Goal: Task Accomplishment & Management: Use online tool/utility

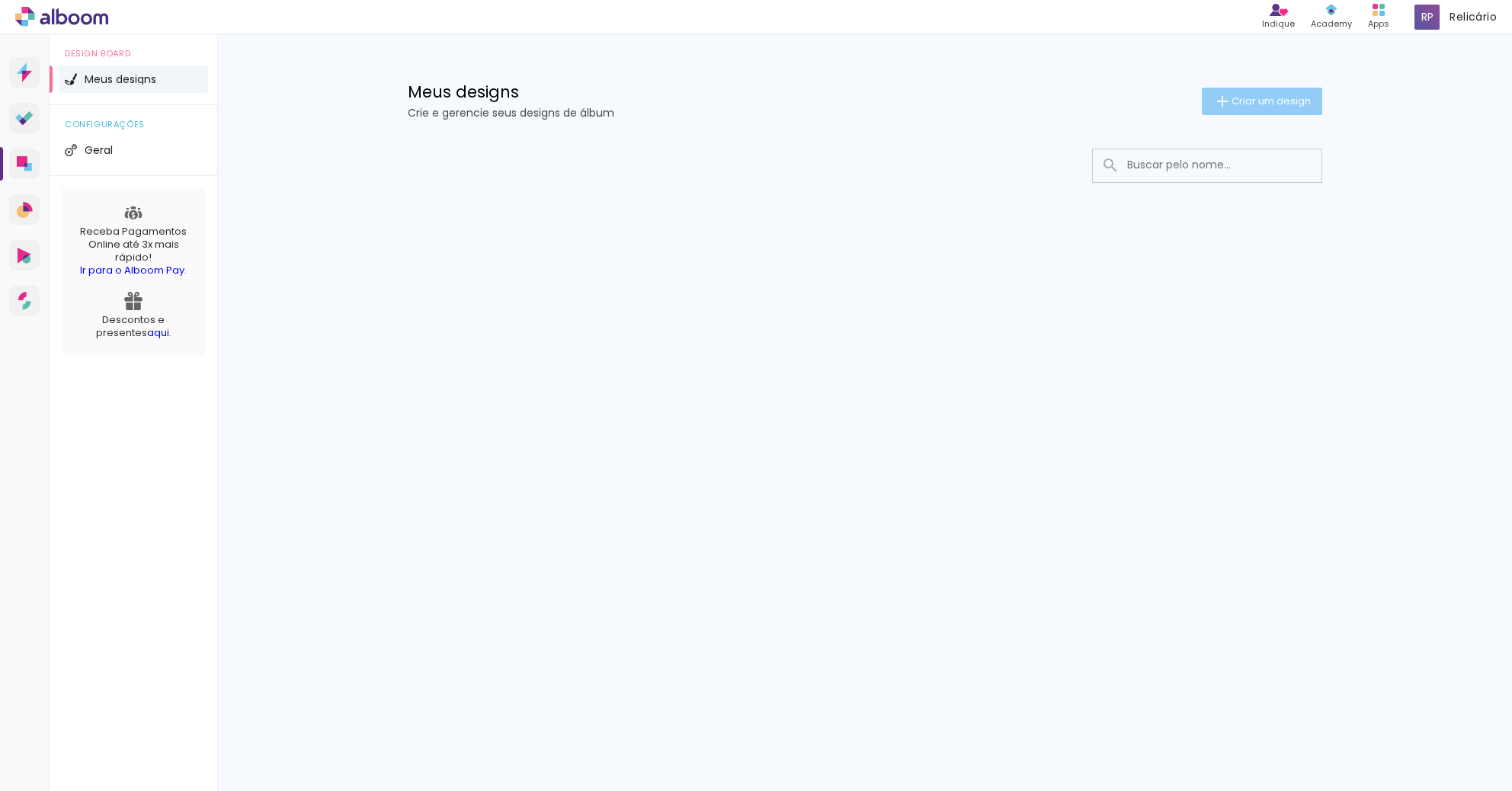
click at [1262, 96] on span "Criar um design" at bounding box center [1271, 101] width 80 height 10
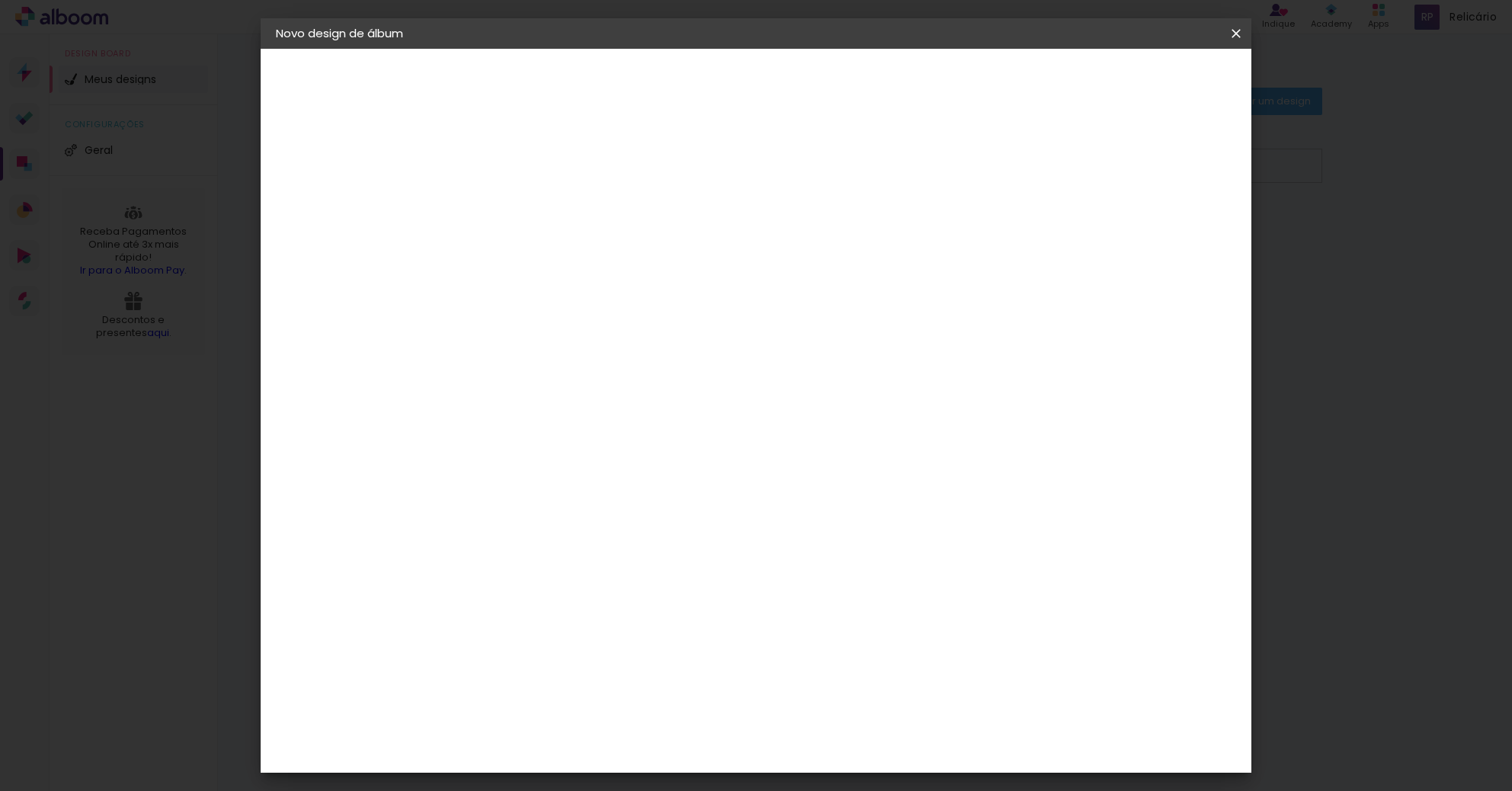
click at [525, 212] on input at bounding box center [525, 204] width 0 height 23
type input "Teste"
type paper-input "Teste"
click at [0, 0] on slot "Avançar" at bounding box center [0, 0] width 0 height 0
click at [552, 394] on div "Ágata" at bounding box center [533, 400] width 37 height 13
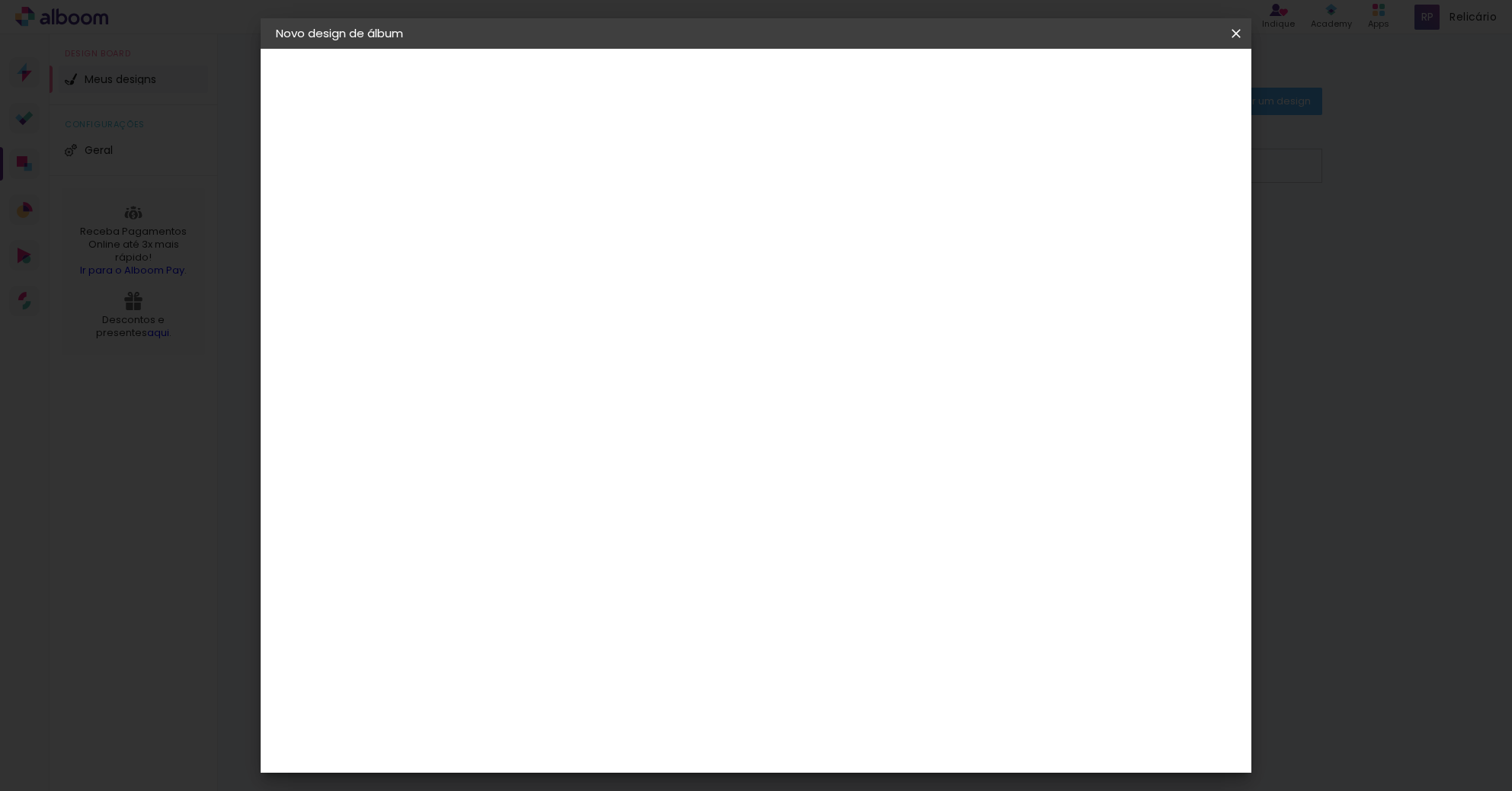
click at [561, 342] on div "3ZERO5" at bounding box center [537, 344] width 46 height 13
drag, startPoint x: 576, startPoint y: 342, endPoint x: 939, endPoint y: 204, distance: 388.3
click at [810, 204] on album-spec-supplier-section at bounding box center [645, 234] width 328 height 4588
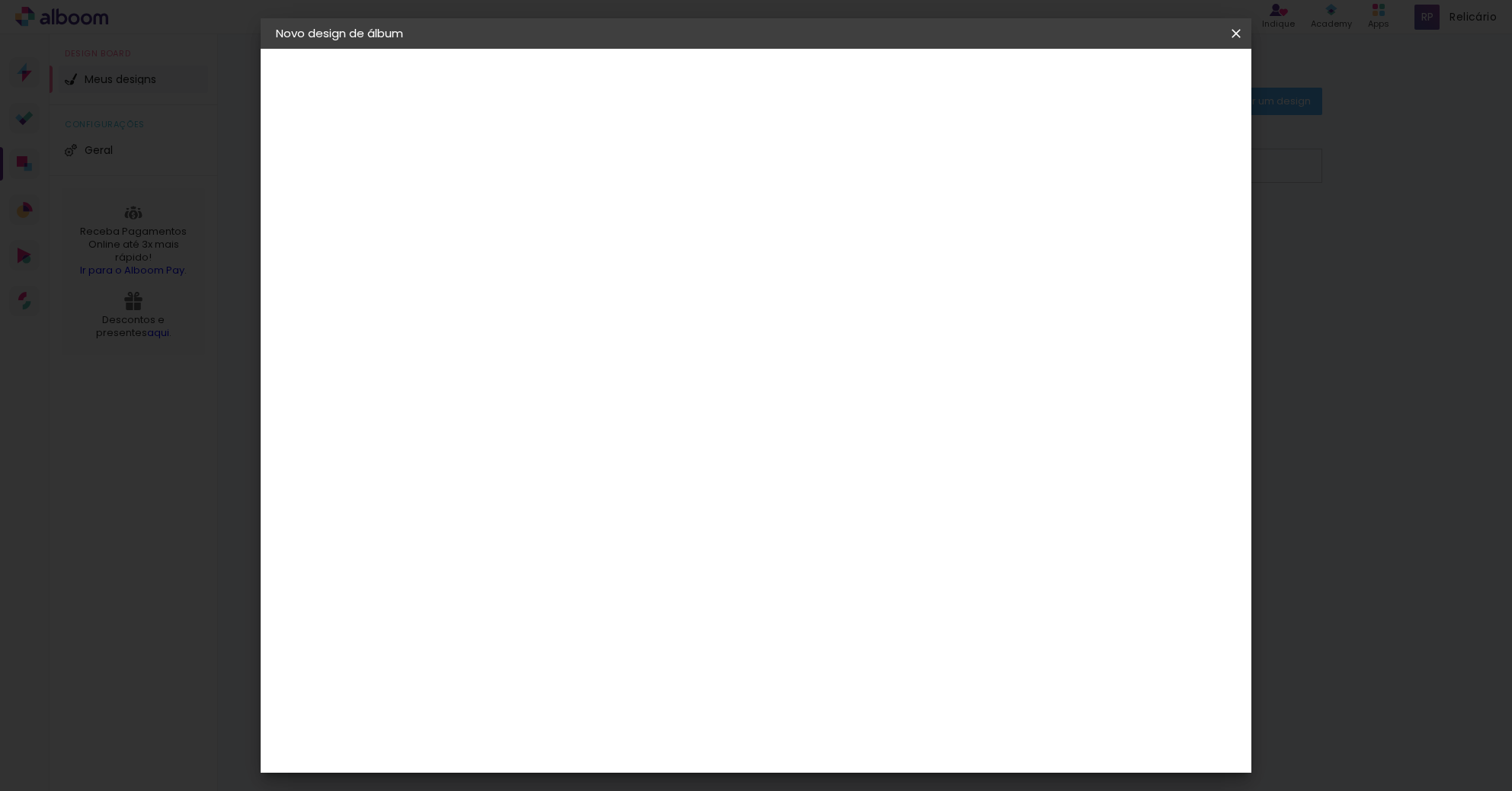
click at [545, 433] on div "Álbum&Cia" at bounding box center [548, 437] width 67 height 13
click at [592, 484] on paper-item "Albumaster" at bounding box center [563, 474] width 165 height 33
click at [810, 89] on paper-button "Avançar" at bounding box center [772, 80] width 75 height 26
click at [628, 556] on span "30 × 35" at bounding box center [592, 571] width 71 height 31
click at [0, 0] on slot "Avançar" at bounding box center [0, 0] width 0 height 0
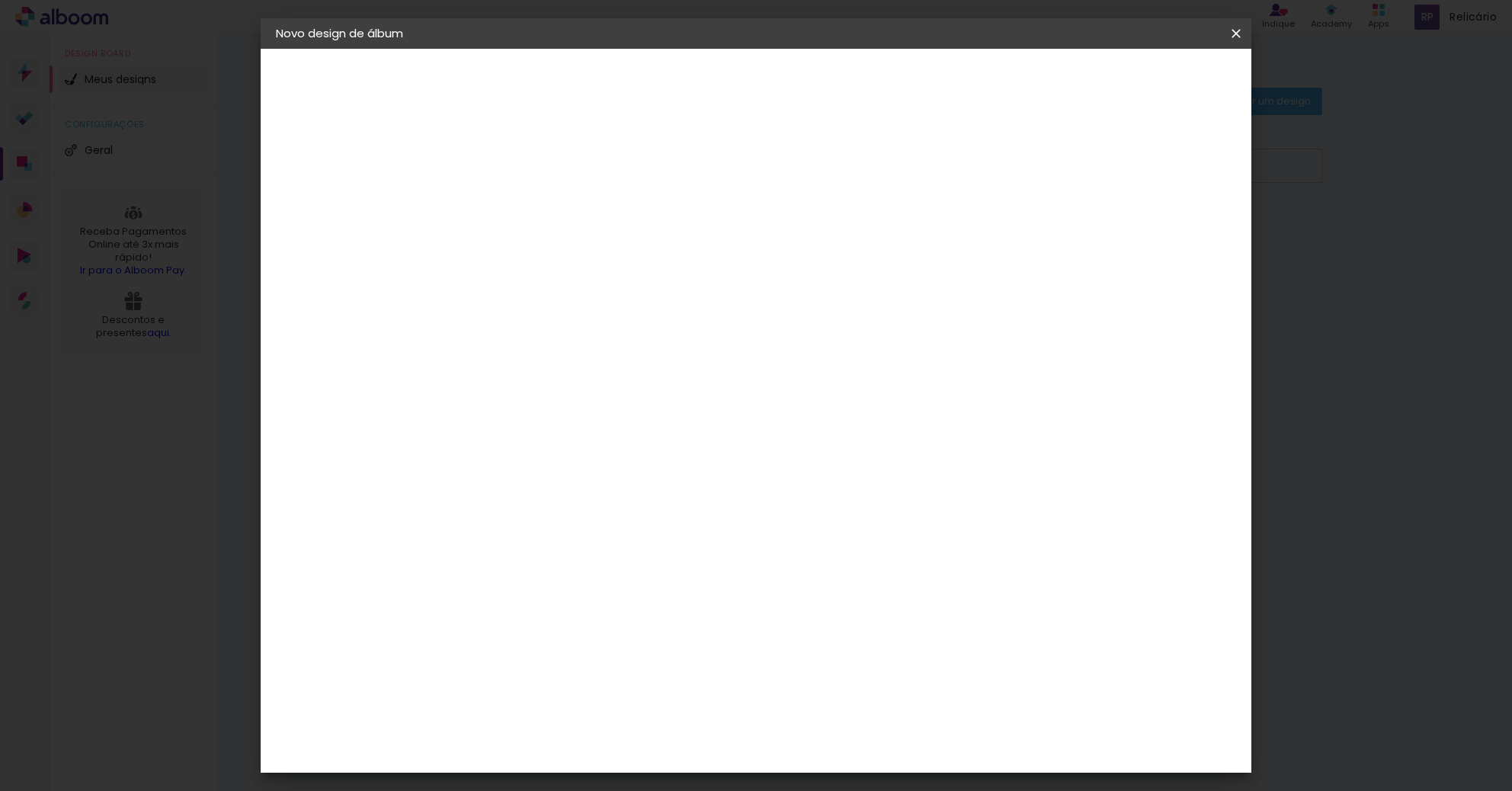
click at [709, 336] on div at bounding box center [682, 342] width 153 height 101
click at [1155, 89] on paper-button "Iniciar design" at bounding box center [1105, 80] width 100 height 26
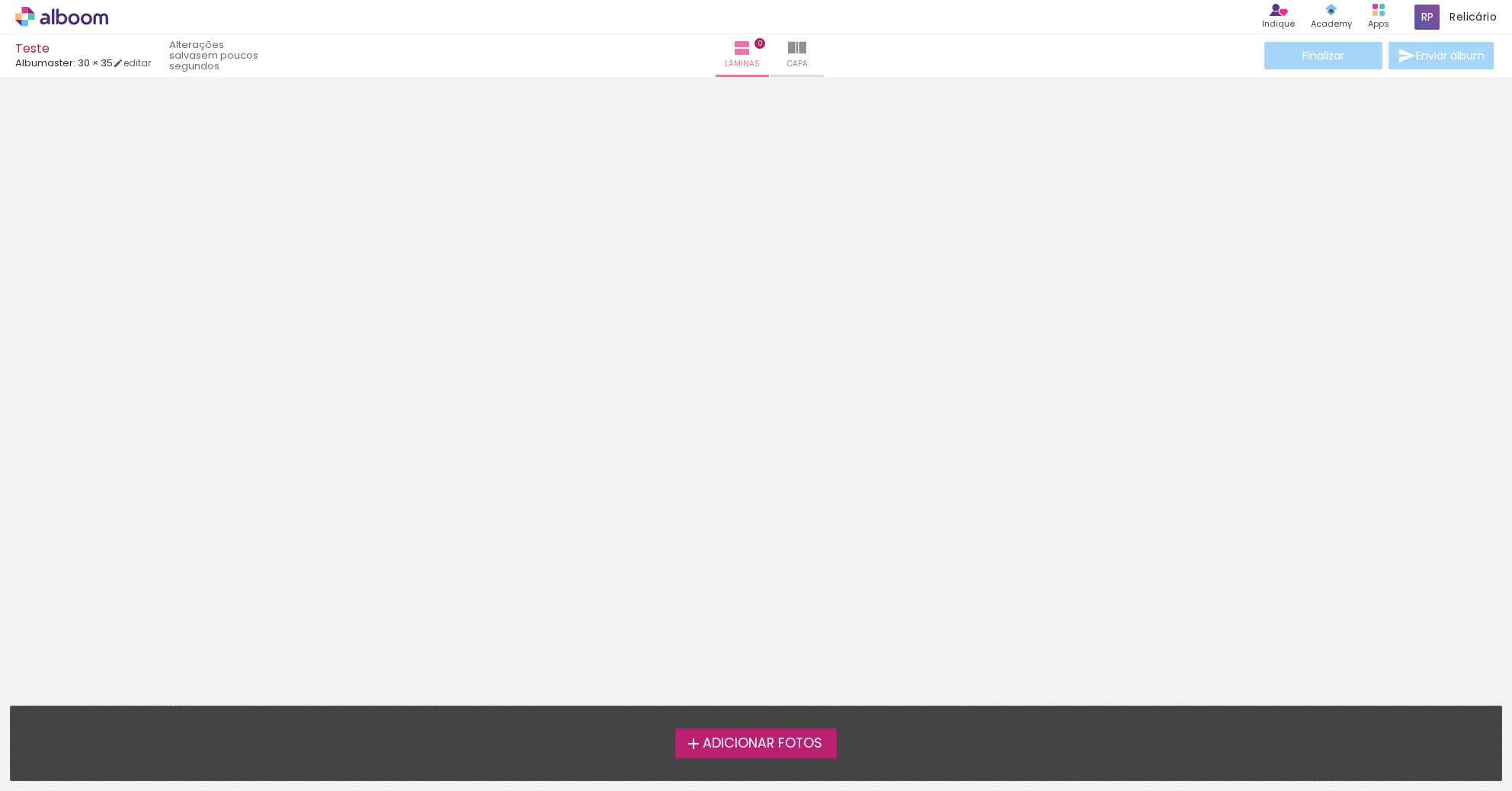
click at [734, 750] on span "Adicionar Fotos" at bounding box center [762, 743] width 120 height 13
click at [0, 0] on input "file" at bounding box center [0, 0] width 0 height 0
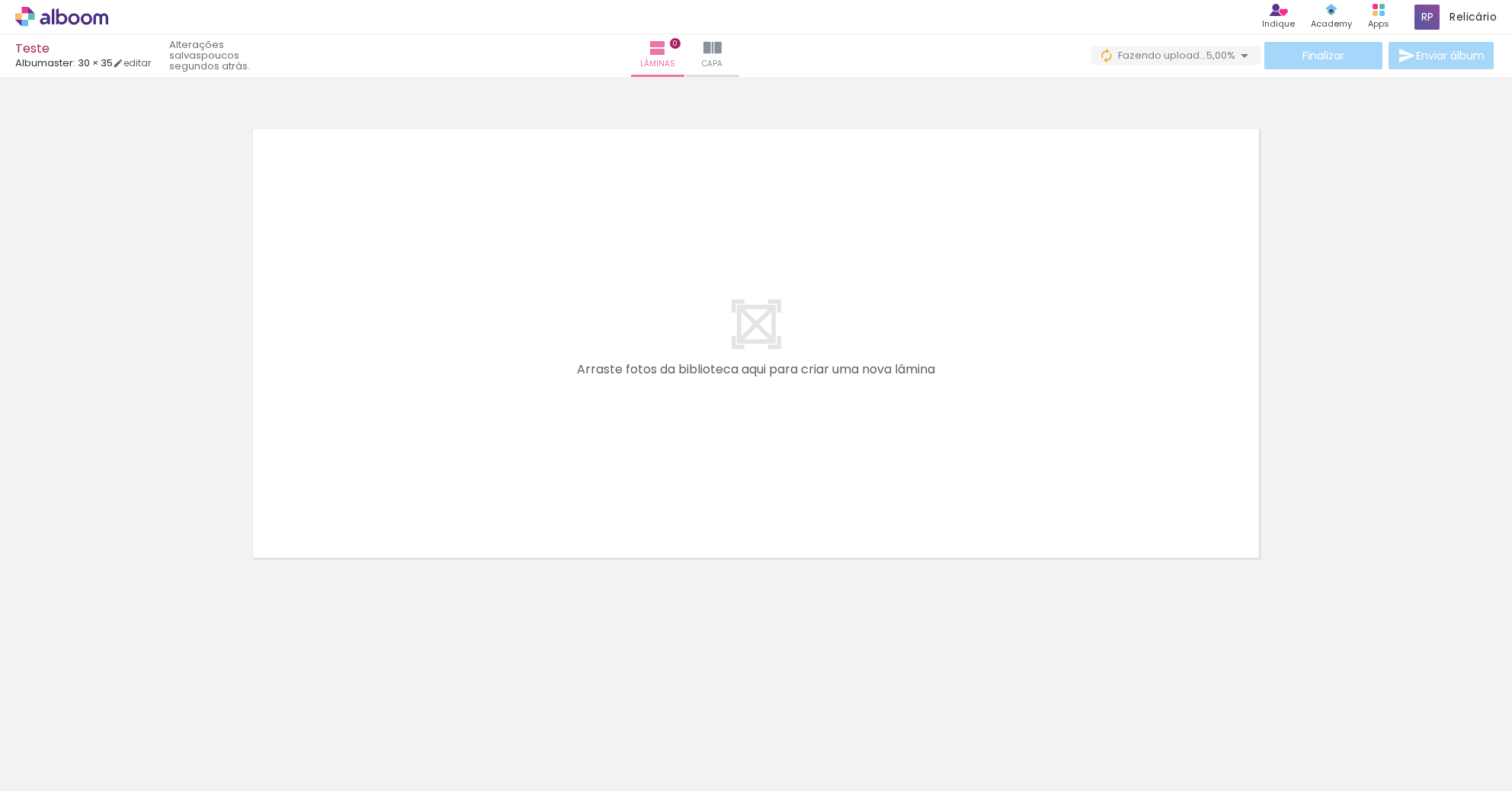
scroll to position [0, 254]
click at [786, 732] on div at bounding box center [752, 740] width 69 height 46
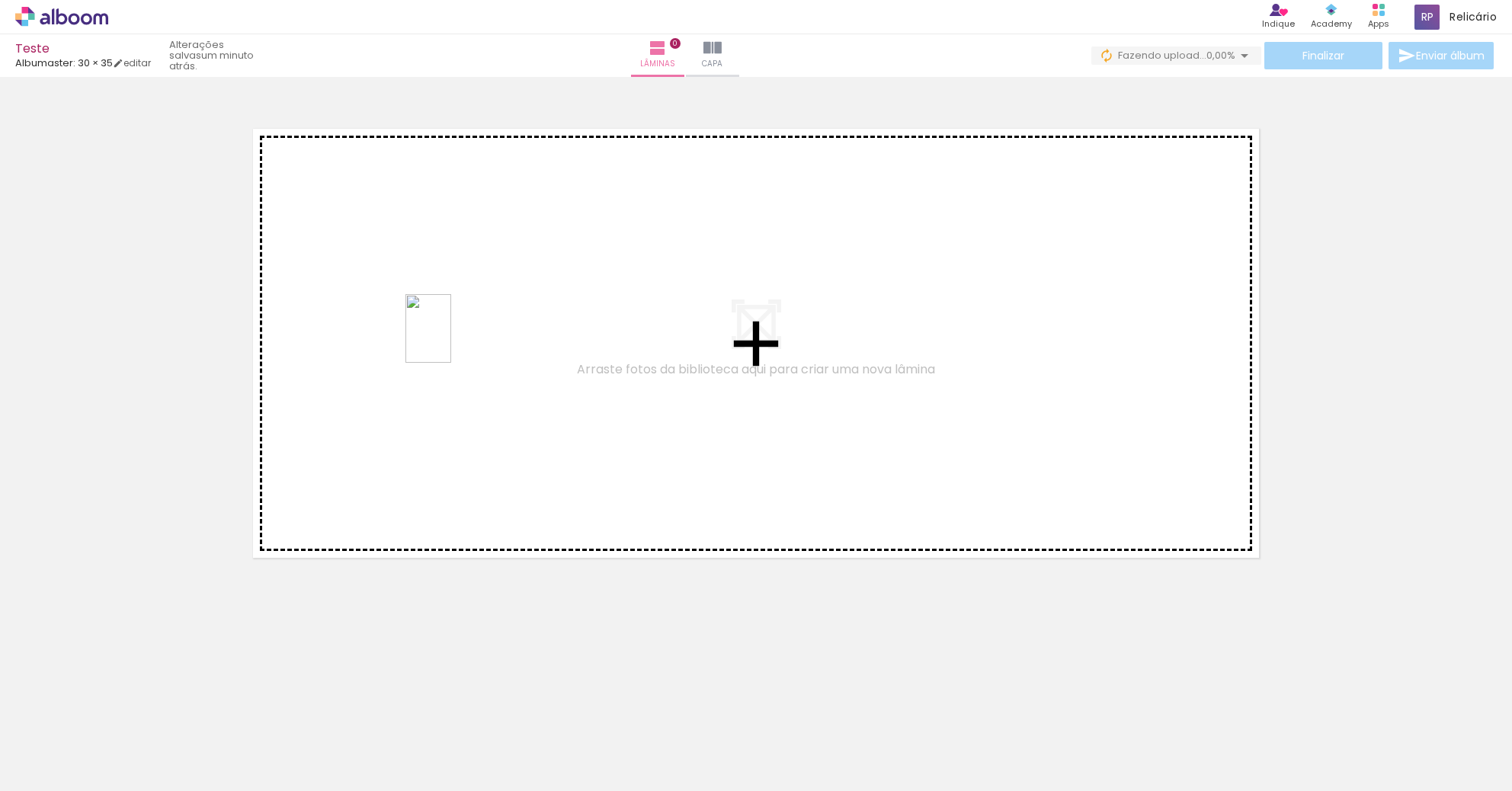
drag, startPoint x: 1448, startPoint y: 739, endPoint x: 418, endPoint y: 332, distance: 1107.5
click at [418, 332] on quentale-workspace at bounding box center [756, 395] width 1512 height 791
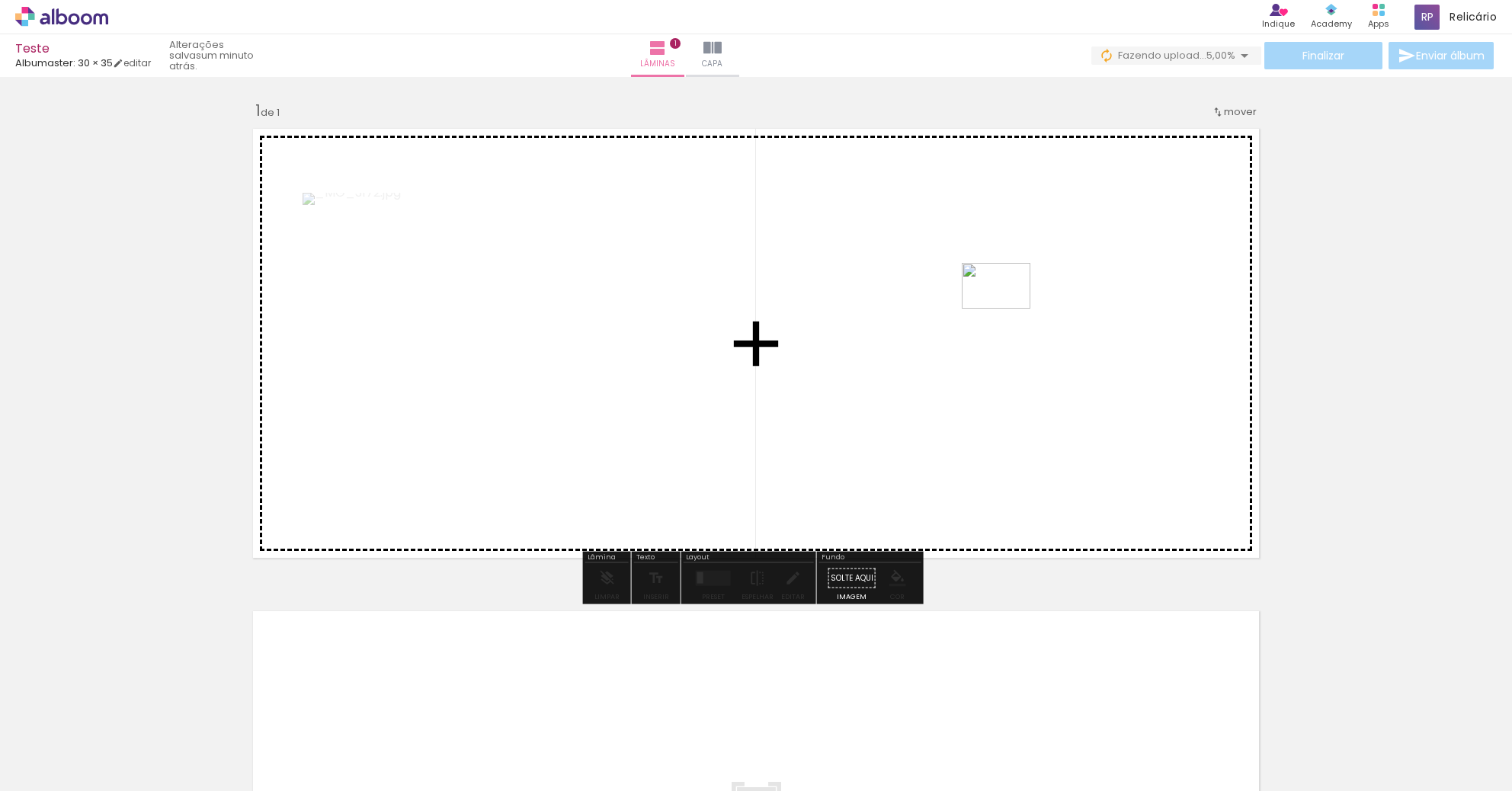
drag, startPoint x: 405, startPoint y: 740, endPoint x: 1007, endPoint y: 306, distance: 742.1
click at [1007, 306] on quentale-workspace at bounding box center [756, 395] width 1512 height 791
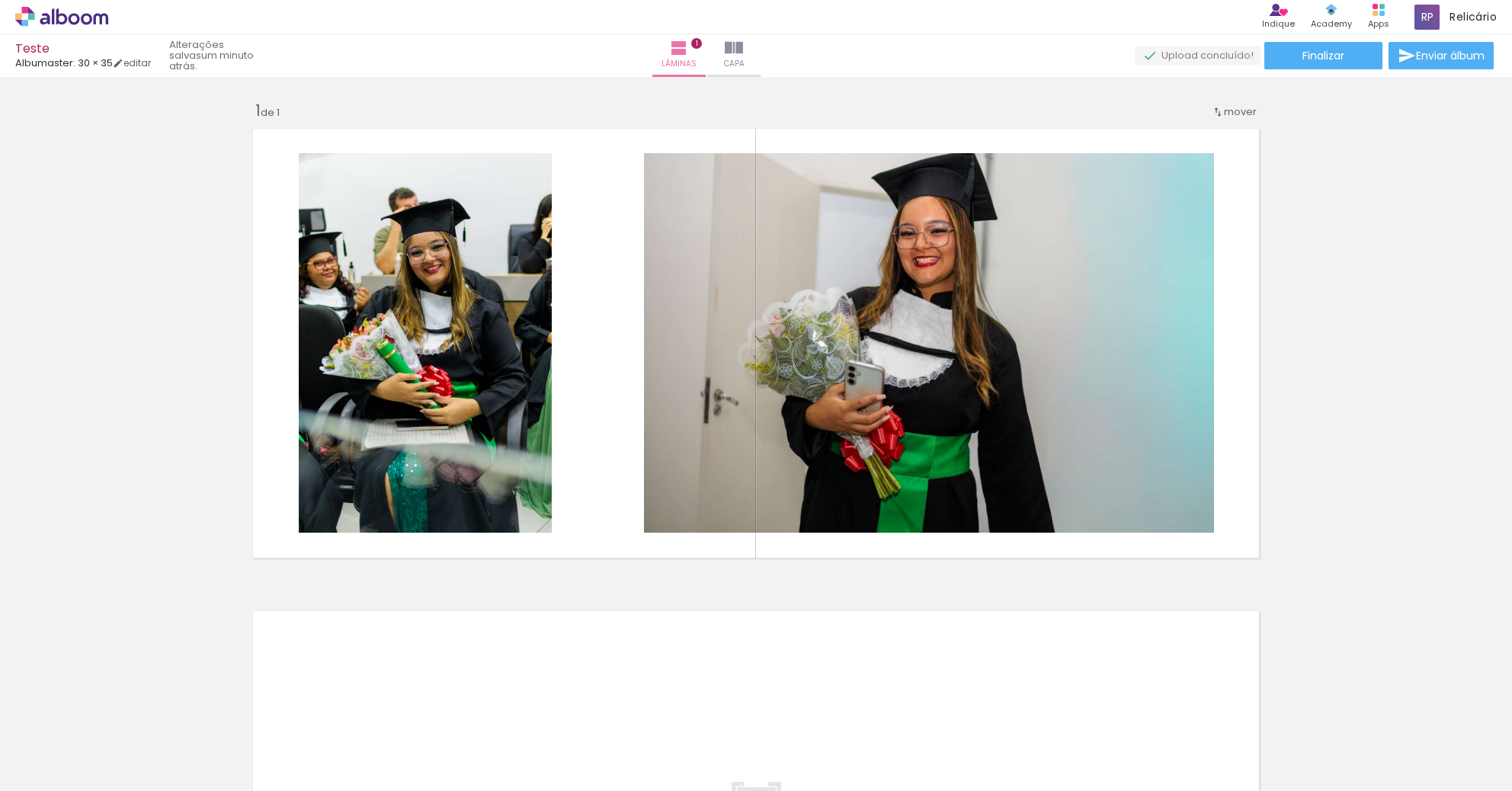
scroll to position [229, 0]
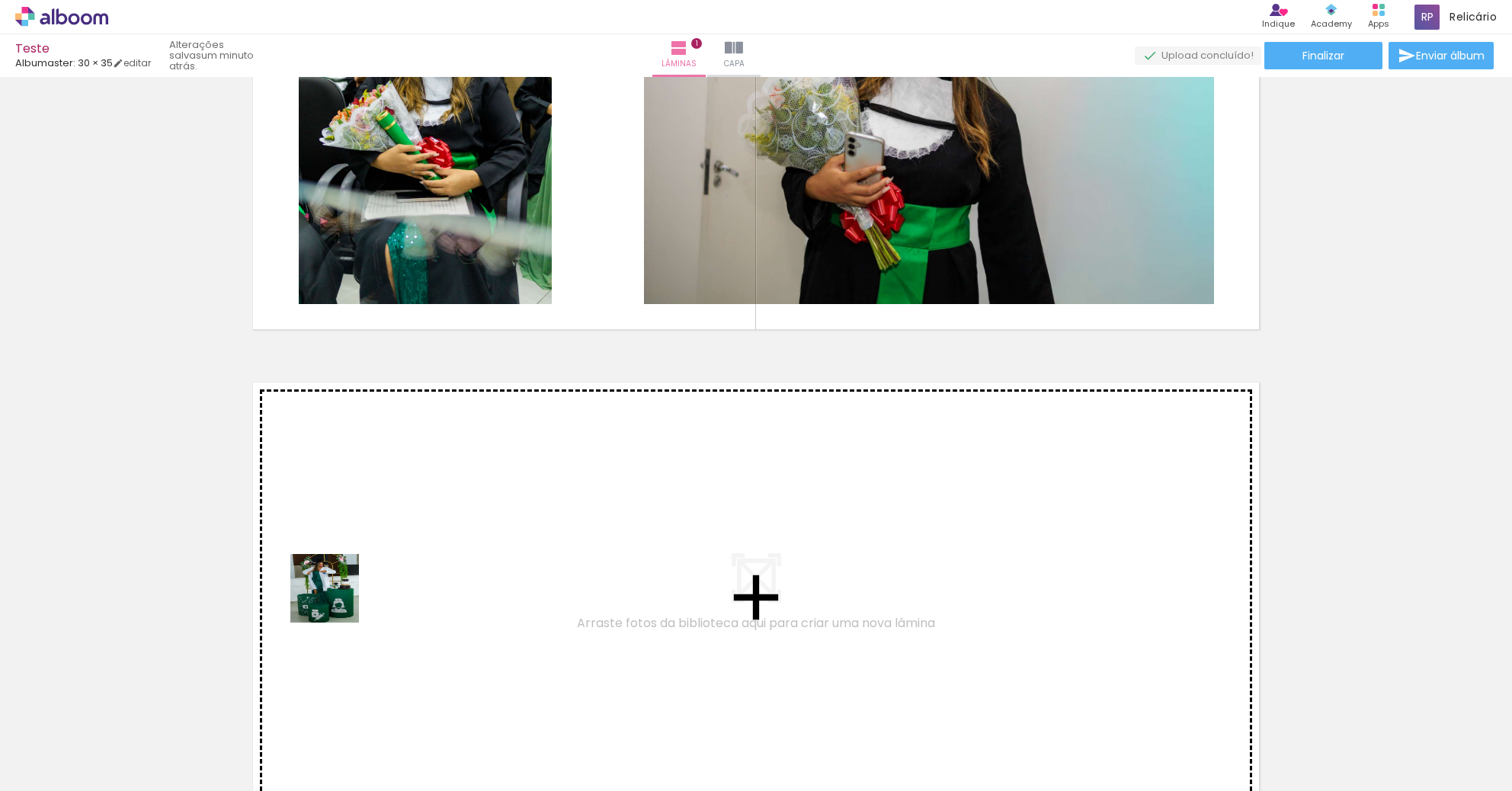
drag, startPoint x: 159, startPoint y: 744, endPoint x: 437, endPoint y: 580, distance: 322.8
click at [437, 580] on quentale-workspace at bounding box center [756, 395] width 1512 height 791
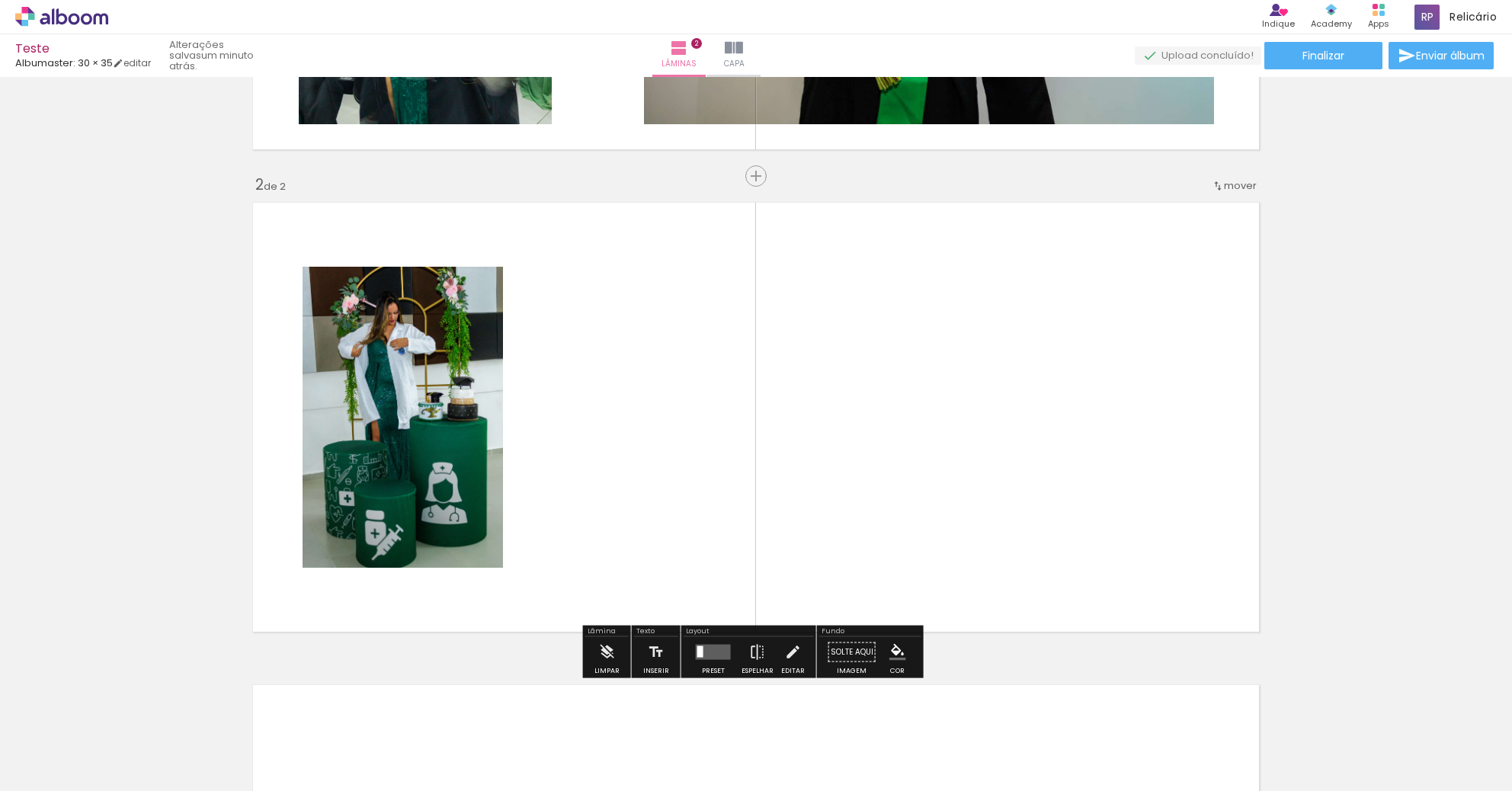
scroll to position [439, 0]
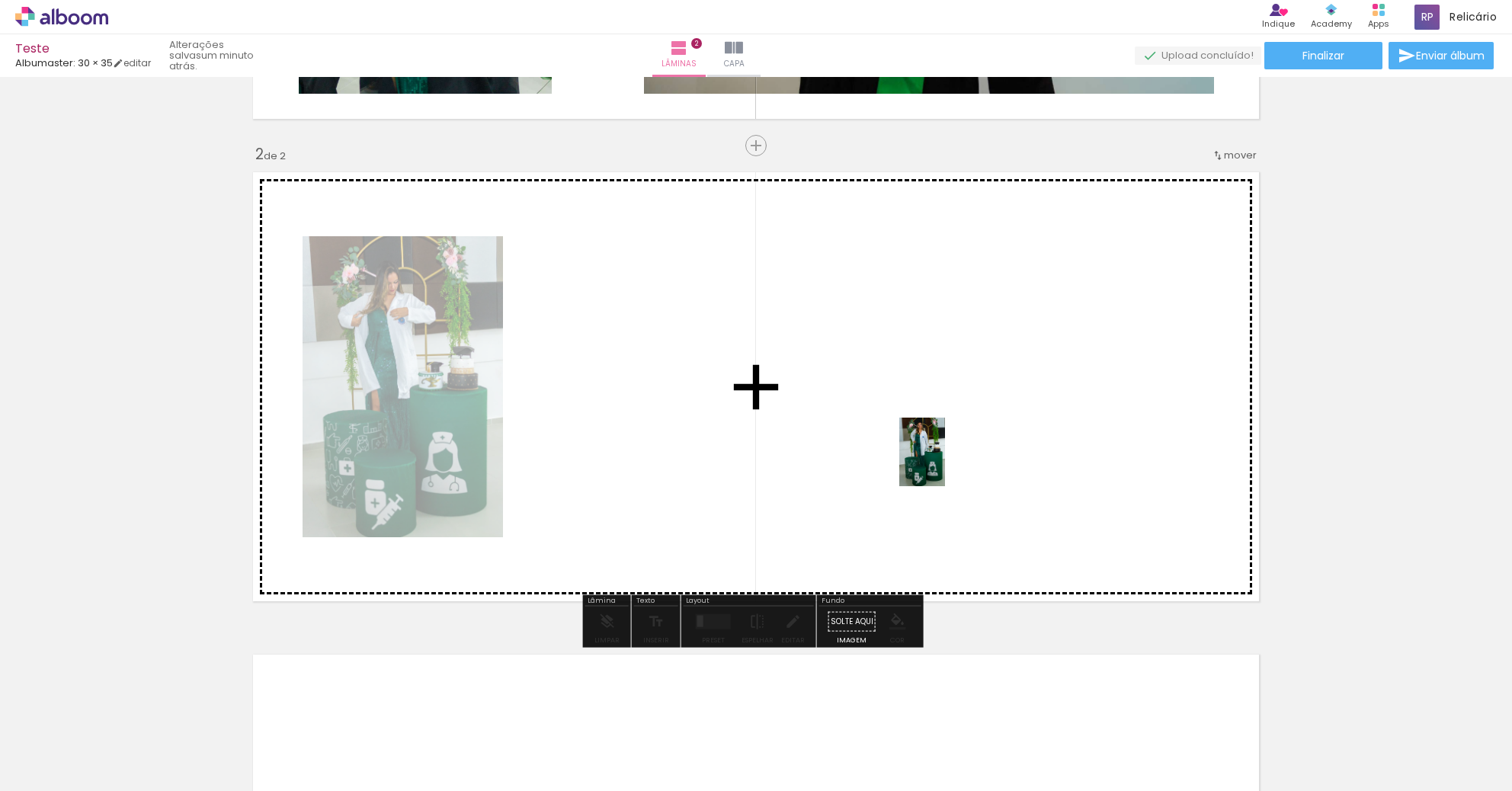
drag, startPoint x: 234, startPoint y: 752, endPoint x: 945, endPoint y: 463, distance: 767.5
click at [945, 463] on quentale-workspace at bounding box center [756, 395] width 1512 height 791
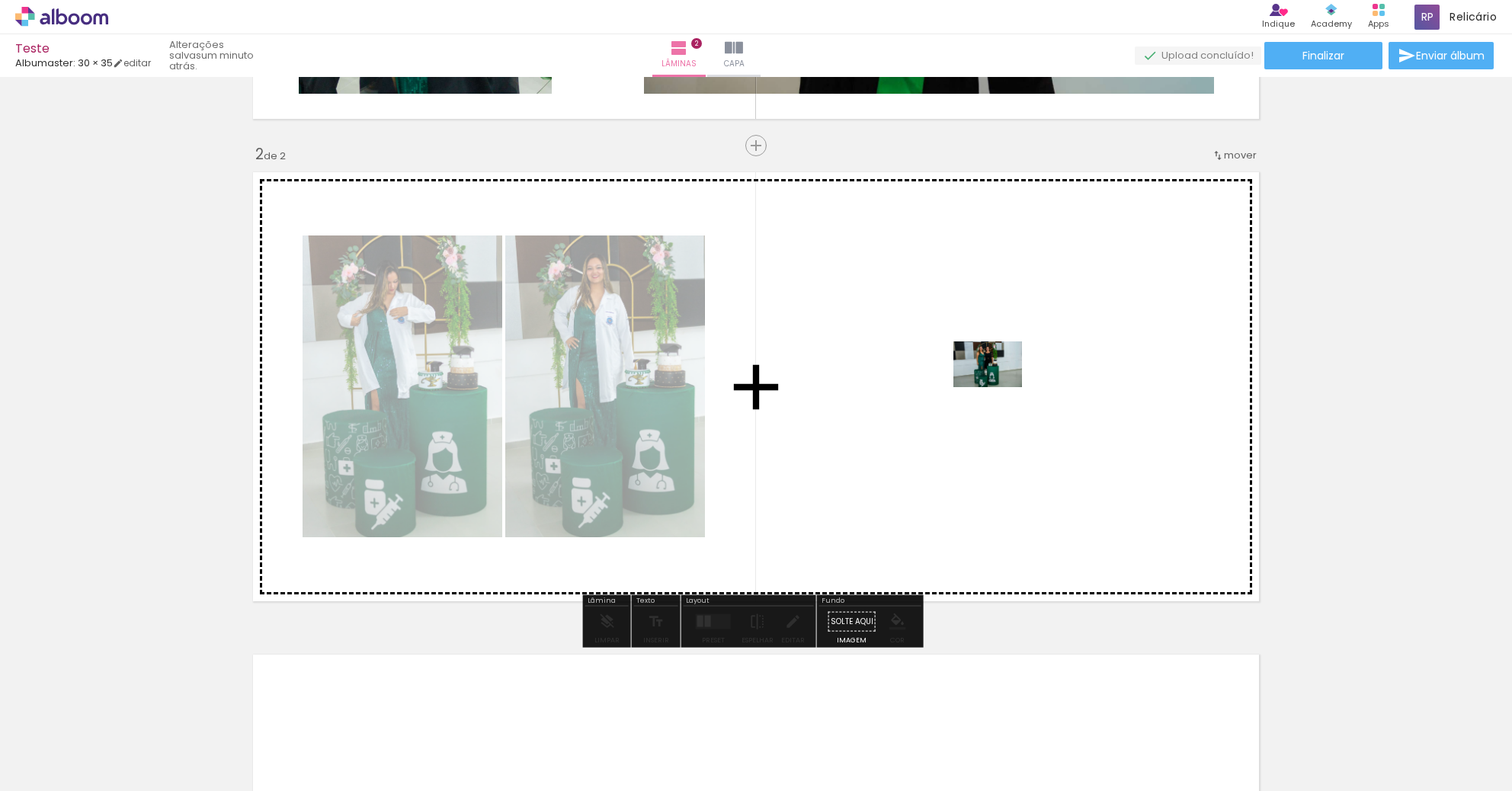
drag, startPoint x: 343, startPoint y: 742, endPoint x: 999, endPoint y: 387, distance: 745.9
click at [999, 387] on quentale-workspace at bounding box center [756, 395] width 1512 height 791
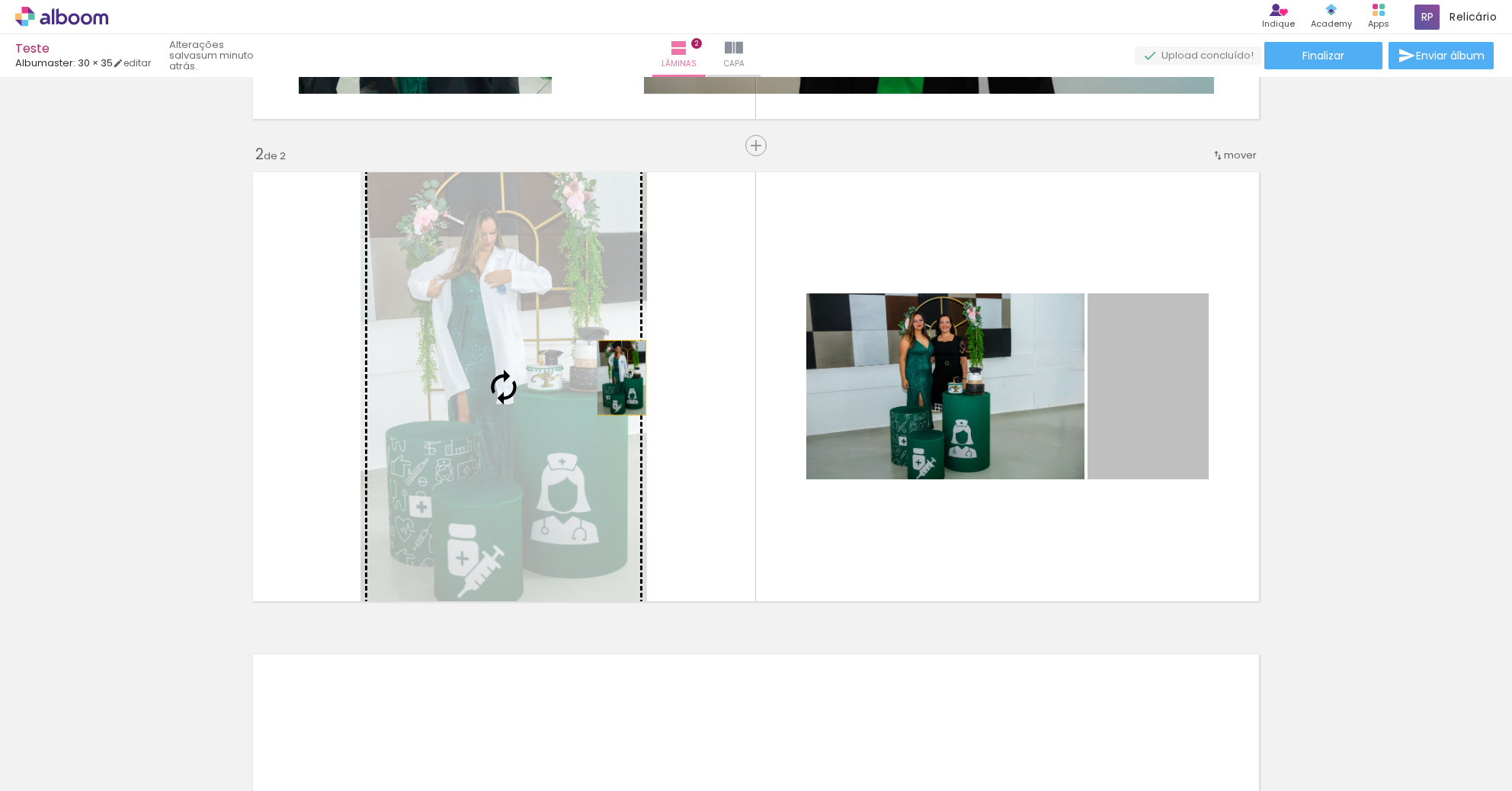
drag, startPoint x: 1140, startPoint y: 370, endPoint x: 615, endPoint y: 376, distance: 525.0
click at [0, 0] on slot at bounding box center [0, 0] width 0 height 0
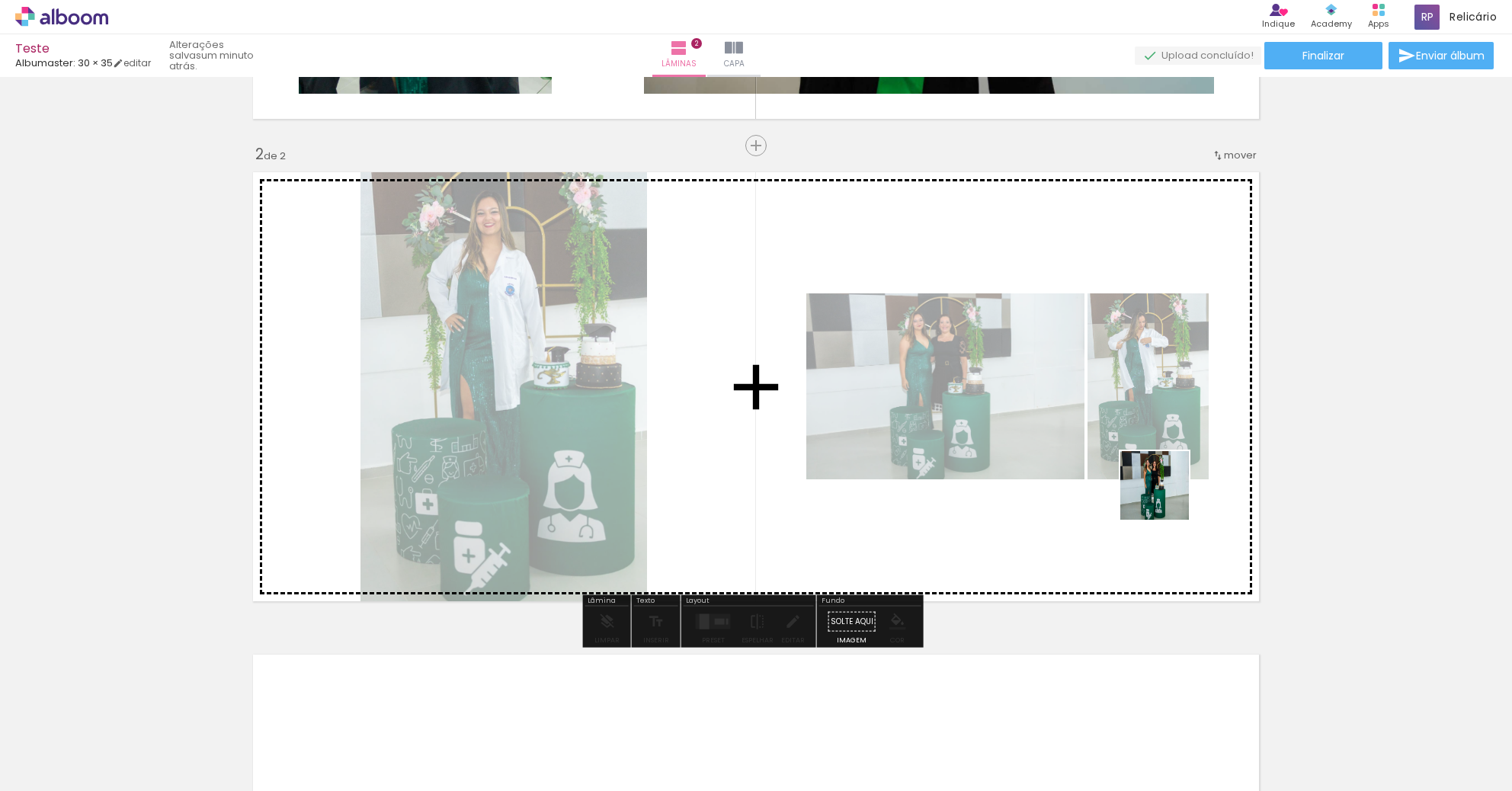
drag, startPoint x: 433, startPoint y: 742, endPoint x: 1160, endPoint y: 504, distance: 765.0
click at [1160, 504] on quentale-workspace at bounding box center [756, 395] width 1512 height 791
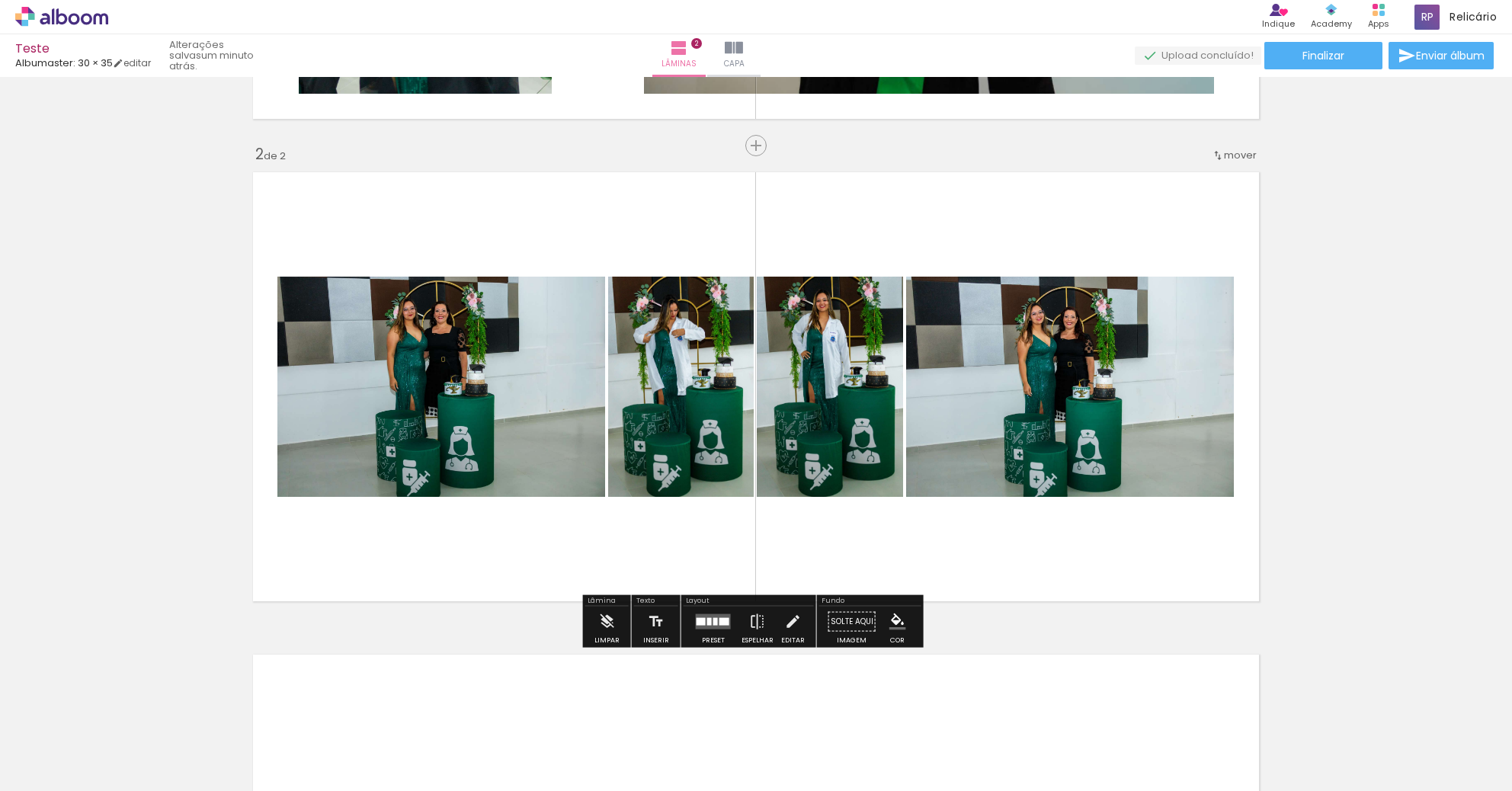
scroll to position [887, 0]
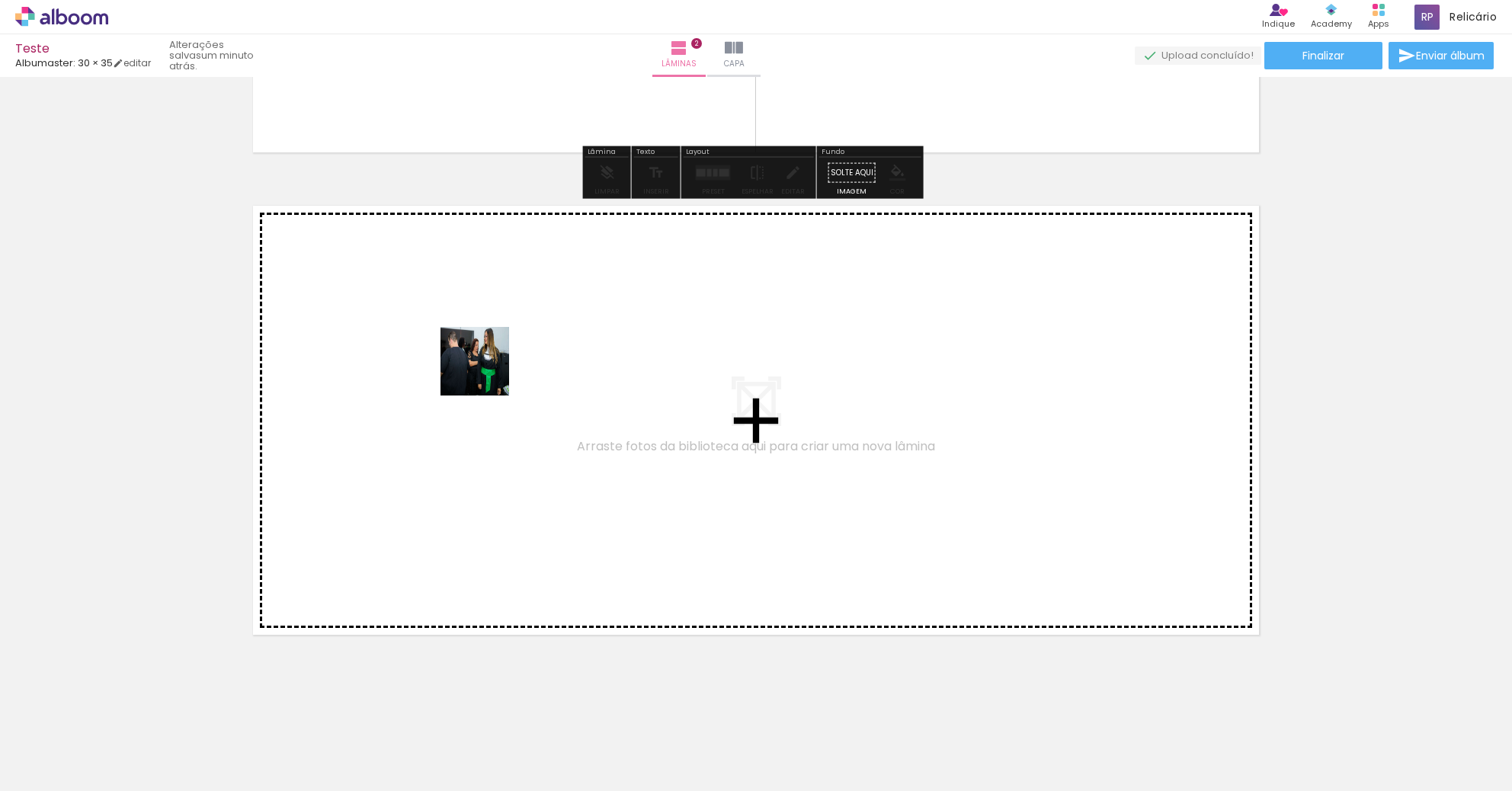
drag, startPoint x: 512, startPoint y: 744, endPoint x: 471, endPoint y: 330, distance: 416.0
click at [471, 330] on quentale-workspace at bounding box center [756, 395] width 1512 height 791
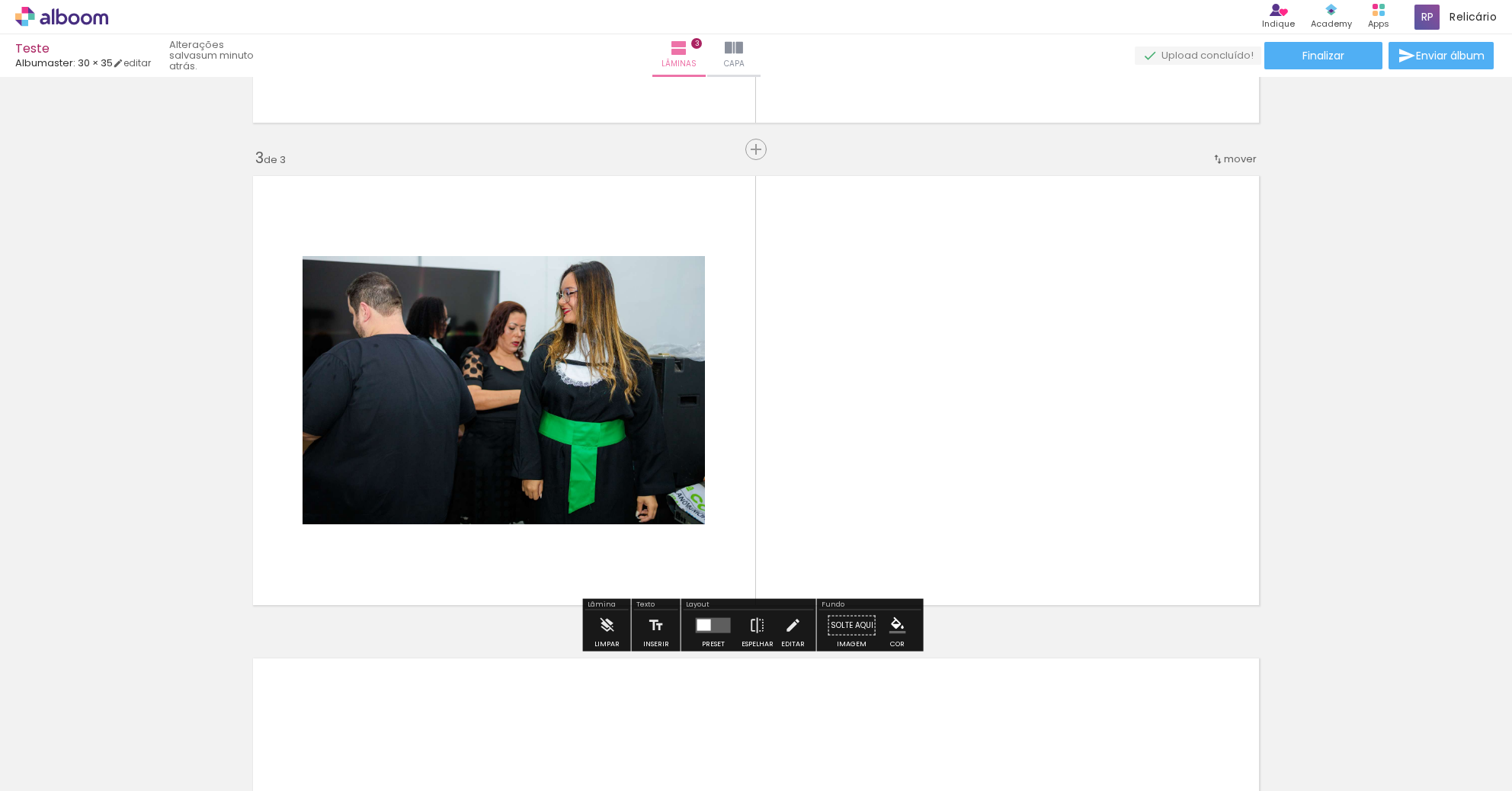
scroll to position [921, 0]
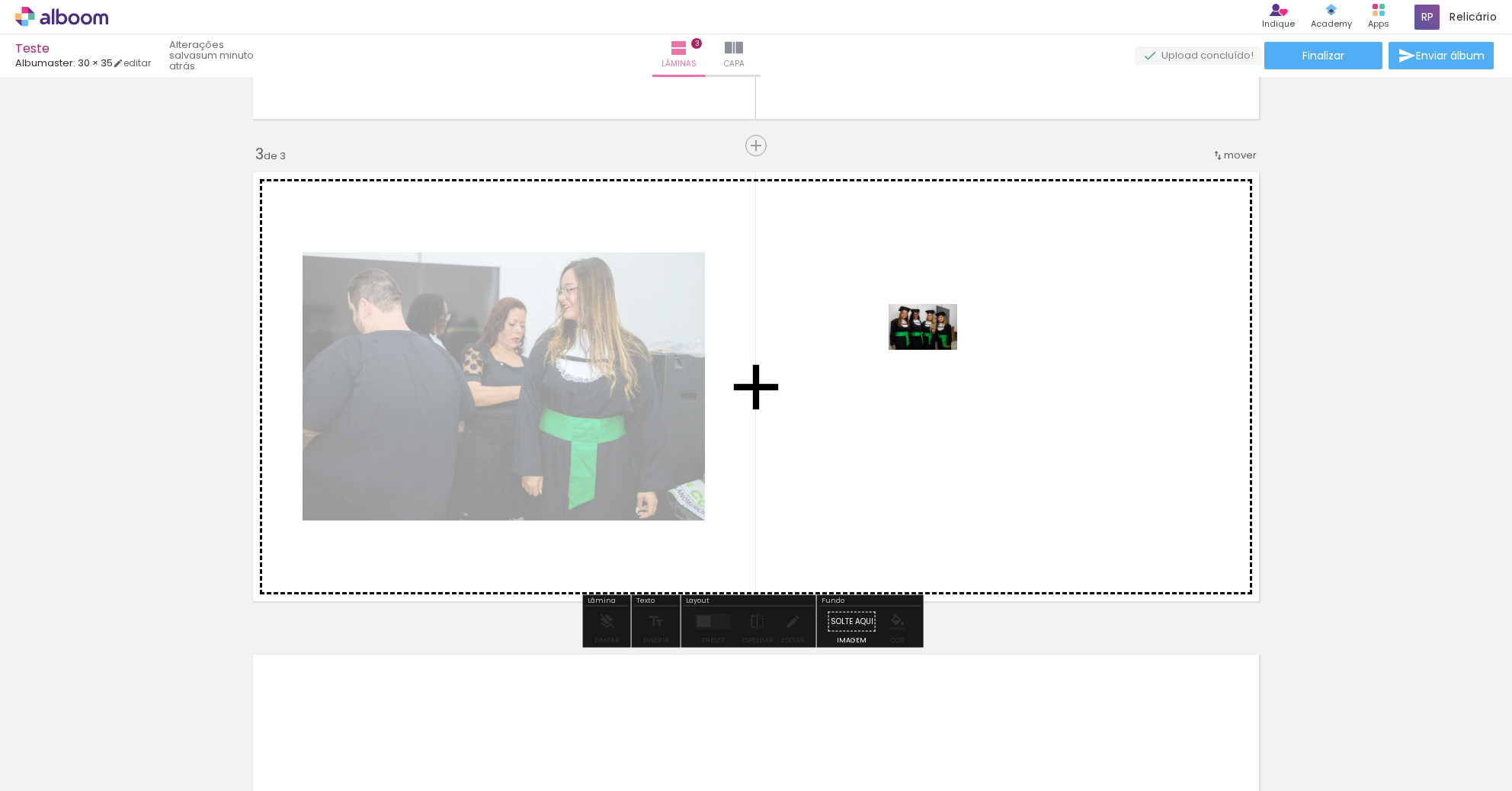
drag, startPoint x: 594, startPoint y: 742, endPoint x: 934, endPoint y: 350, distance: 518.9
click at [934, 350] on quentale-workspace at bounding box center [756, 395] width 1512 height 791
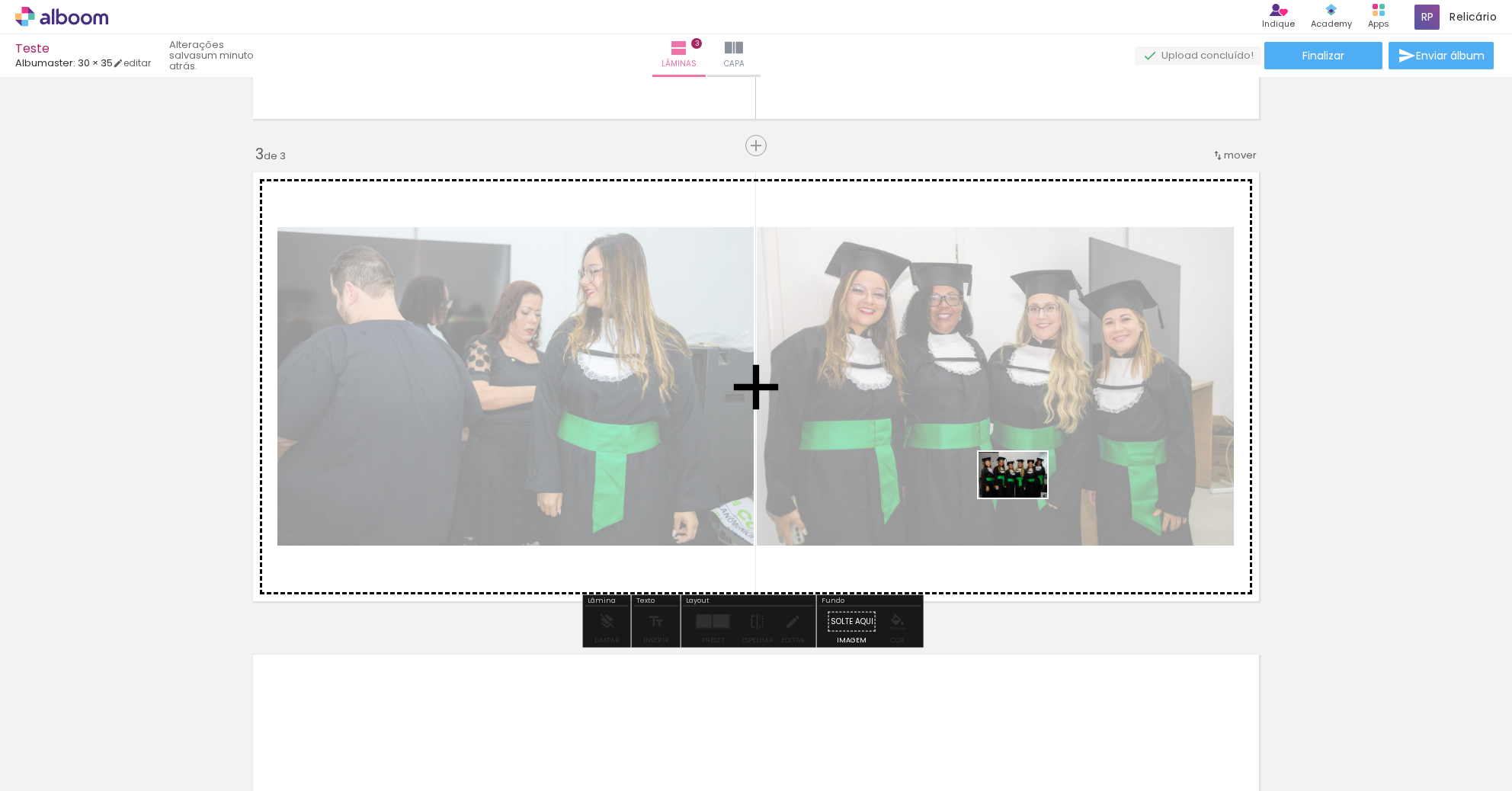
drag, startPoint x: 743, startPoint y: 754, endPoint x: 1024, endPoint y: 497, distance: 380.8
click at [1024, 497] on quentale-workspace at bounding box center [756, 395] width 1512 height 791
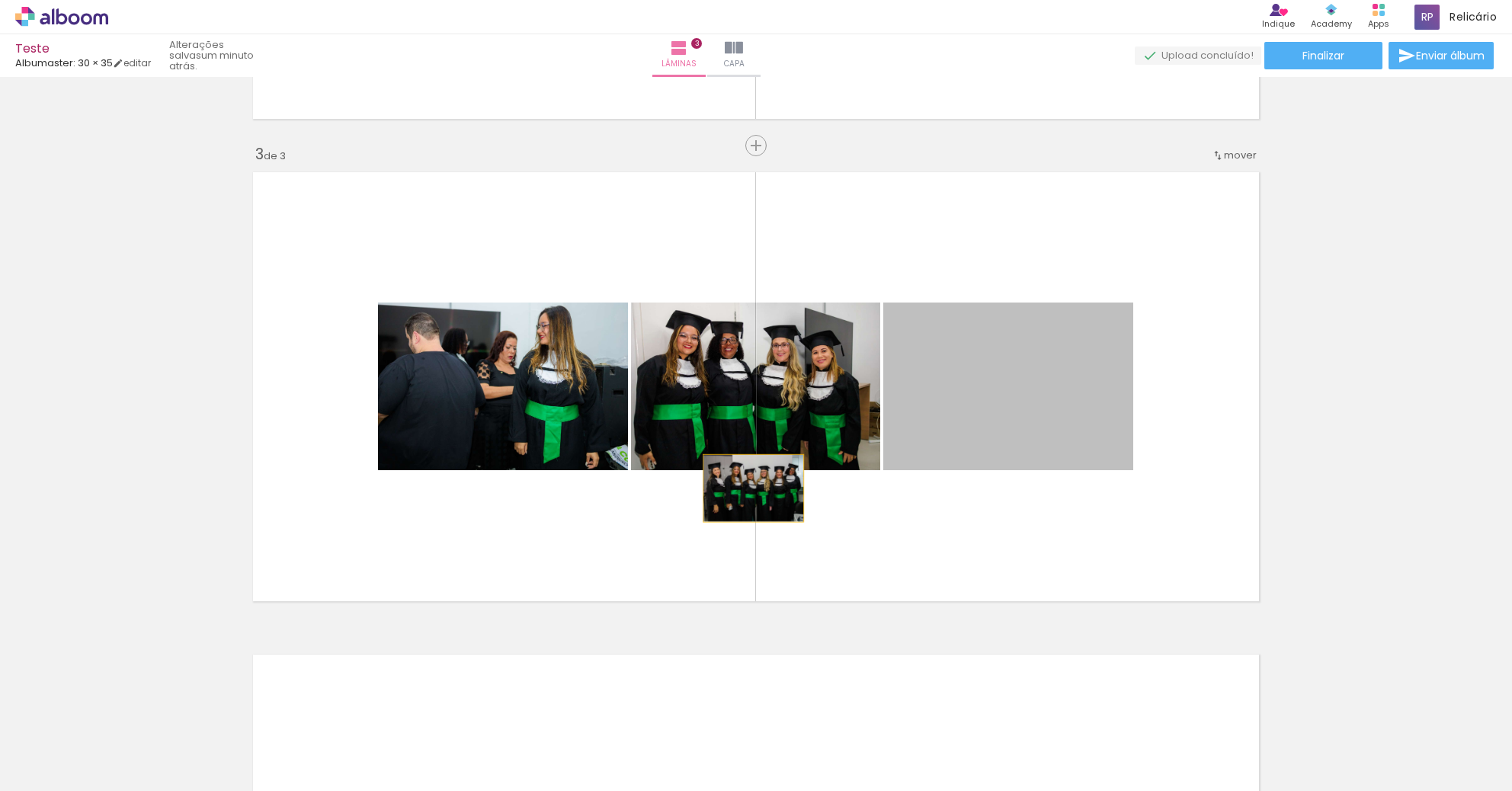
drag, startPoint x: 1047, startPoint y: 396, endPoint x: 748, endPoint y: 485, distance: 312.0
click at [748, 485] on quentale-layouter at bounding box center [756, 387] width 1021 height 444
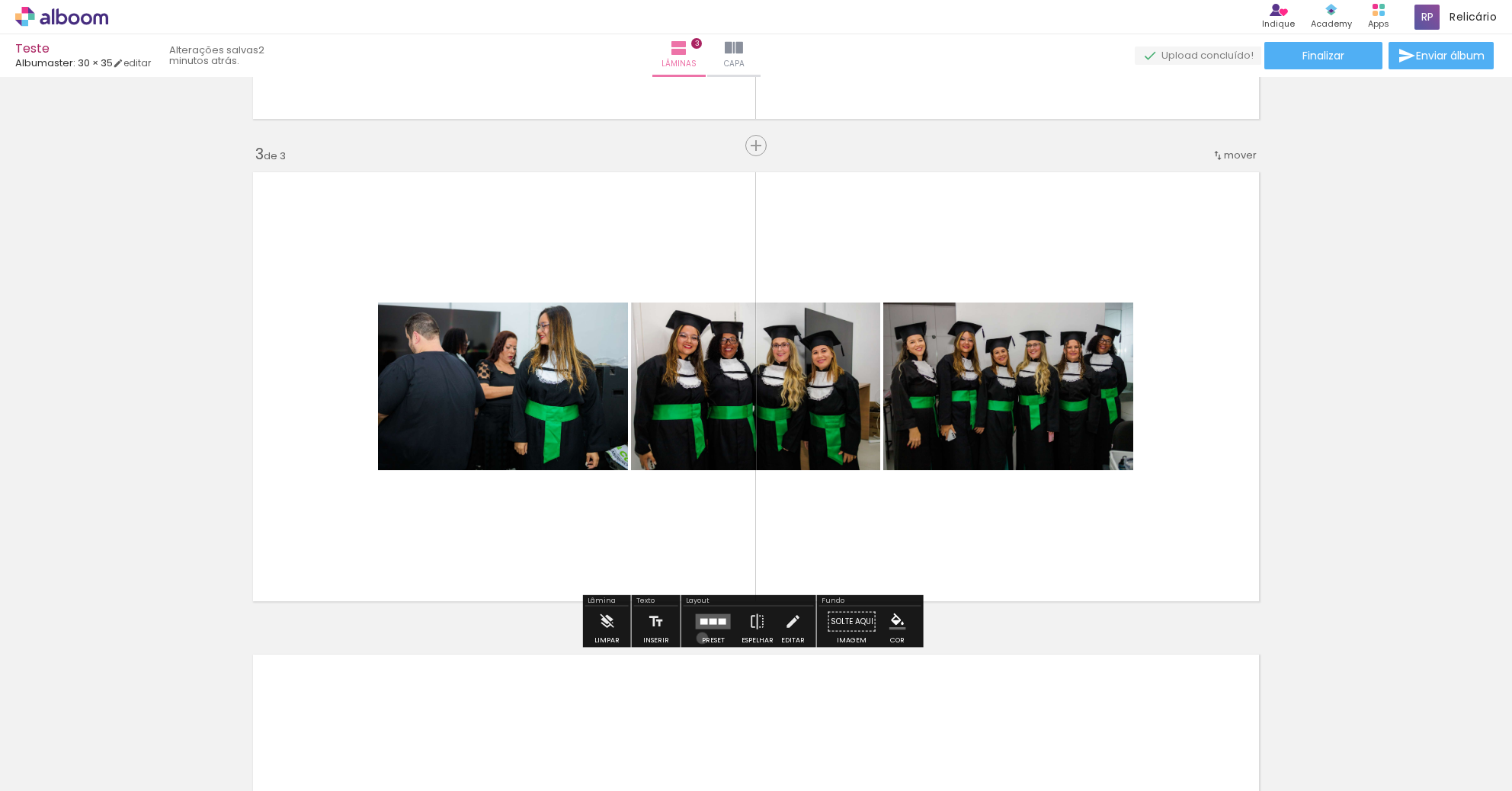
click at [702, 637] on div "Preset" at bounding box center [712, 640] width 23 height 7
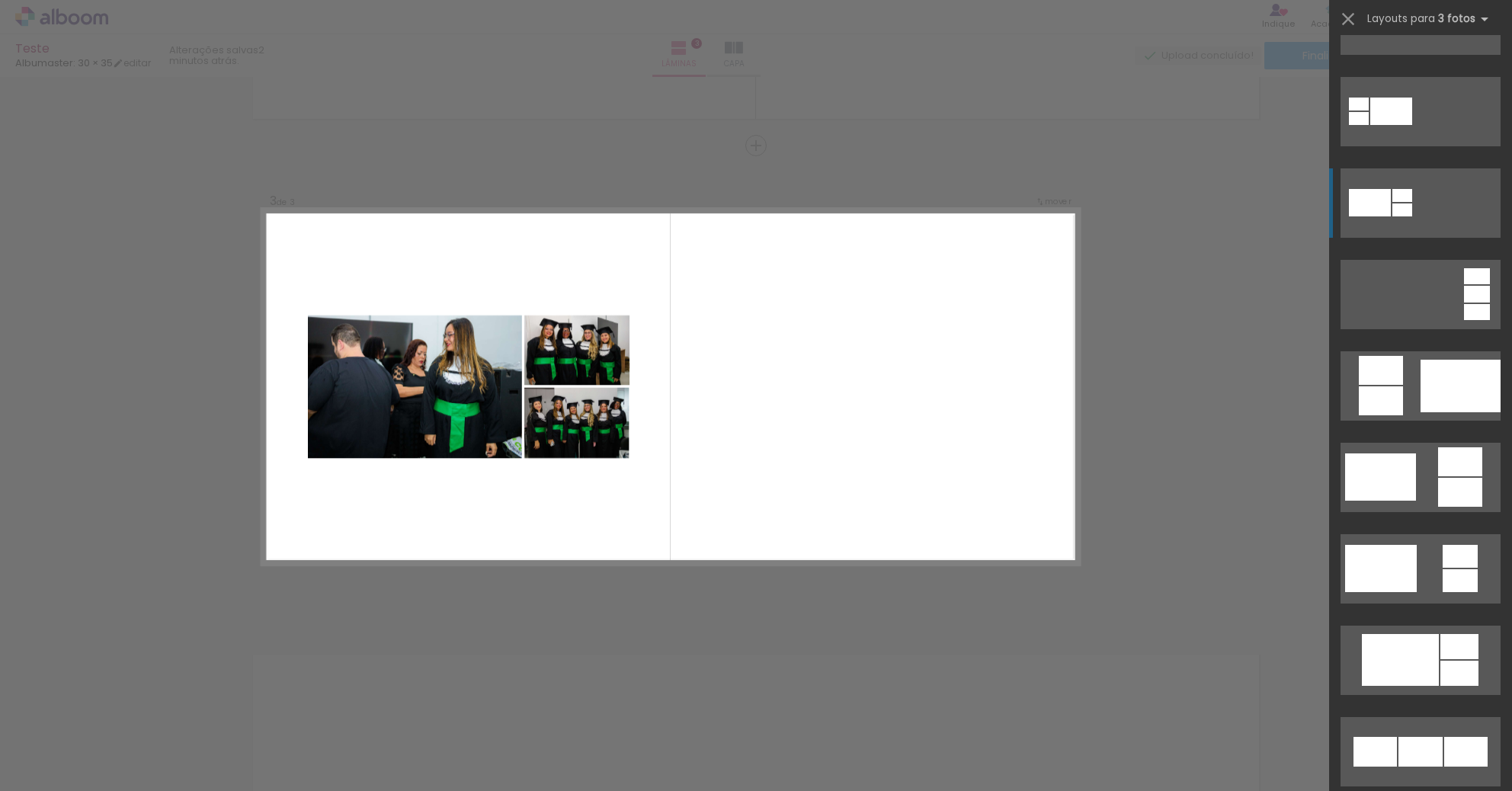
scroll to position [229, 0]
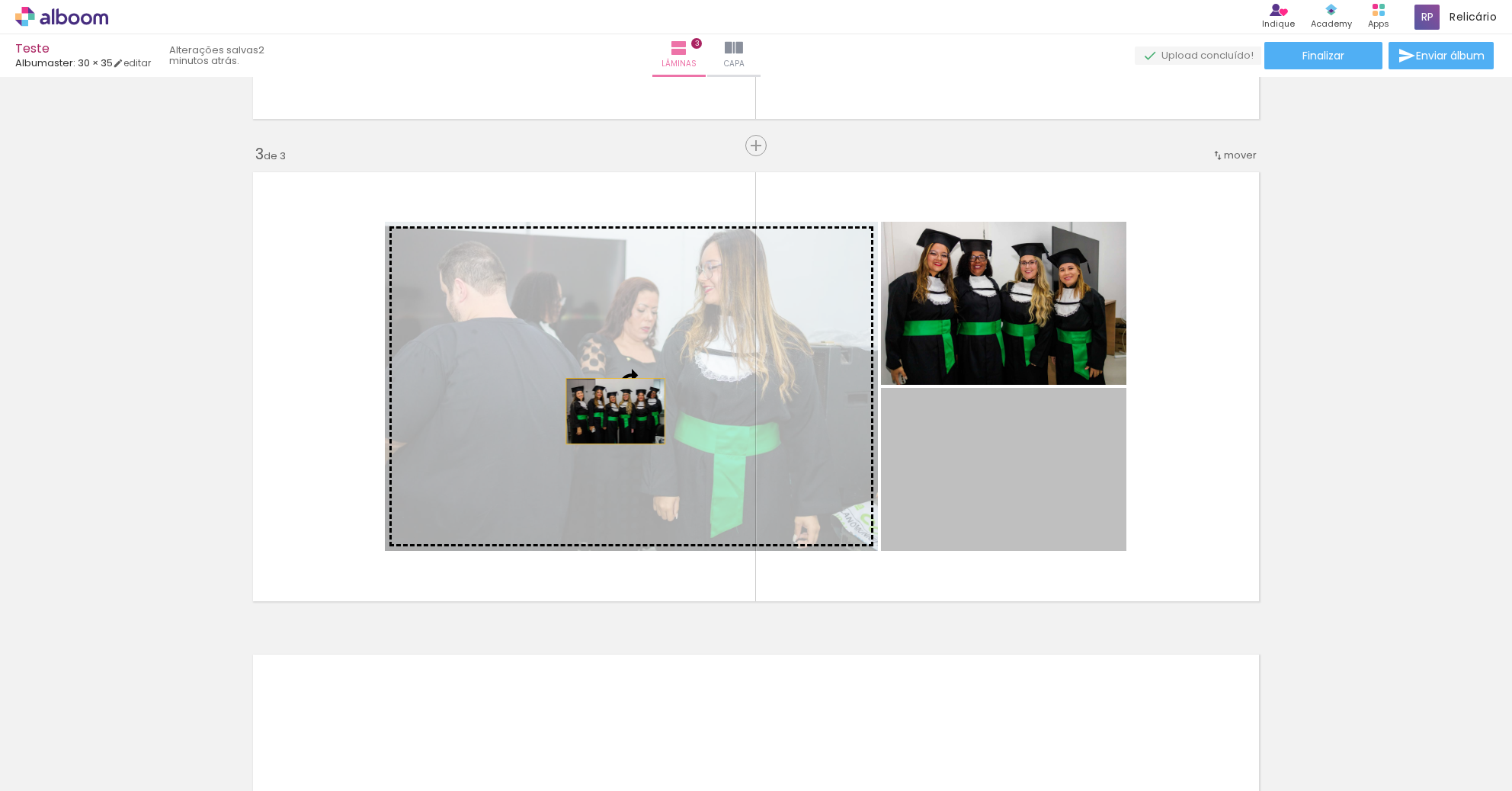
drag, startPoint x: 1014, startPoint y: 473, endPoint x: 600, endPoint y: 404, distance: 419.7
click at [0, 0] on slot at bounding box center [0, 0] width 0 height 0
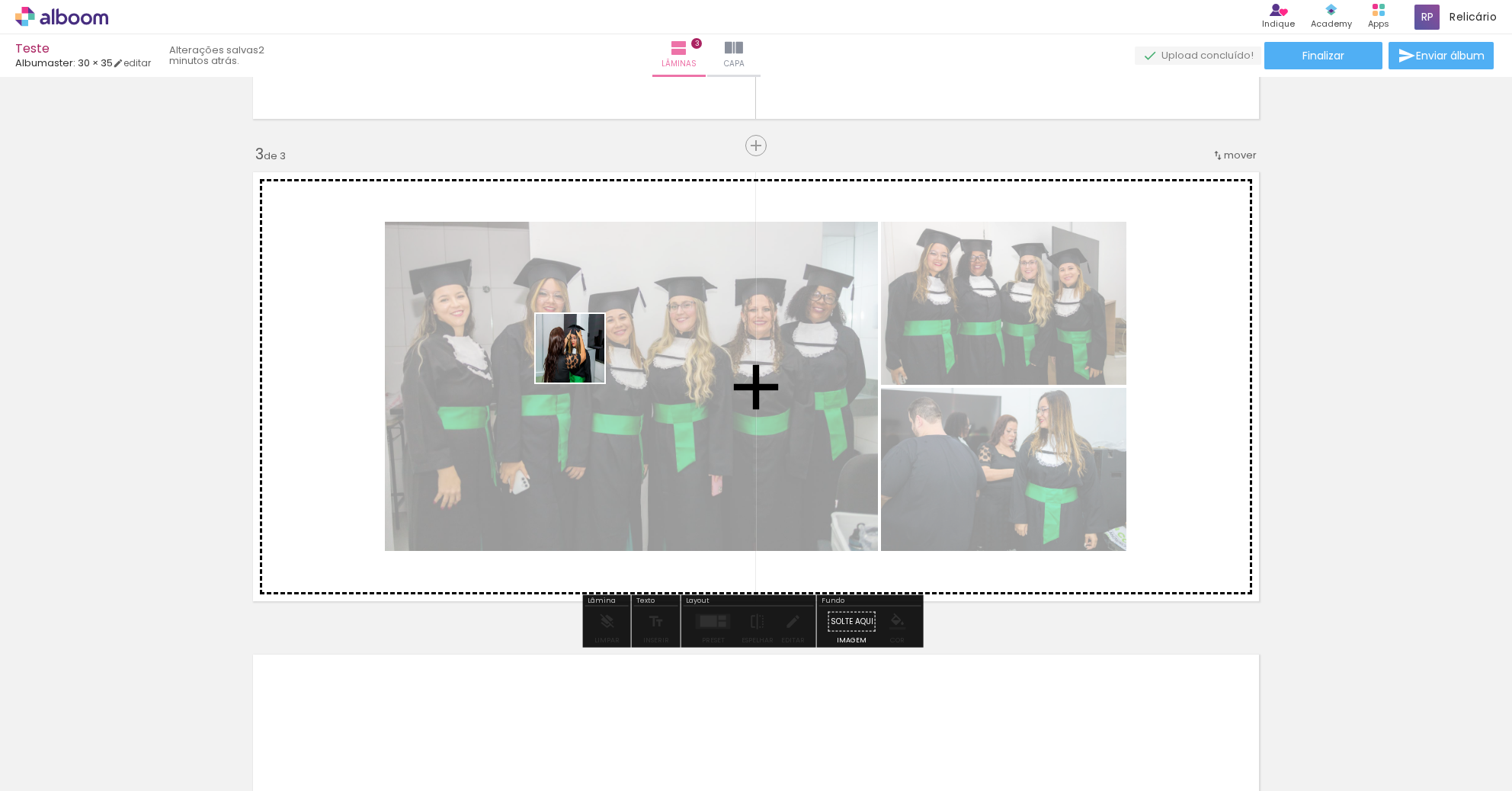
drag, startPoint x: 845, startPoint y: 745, endPoint x: 569, endPoint y: 350, distance: 481.9
click at [569, 350] on quentale-workspace at bounding box center [756, 395] width 1512 height 791
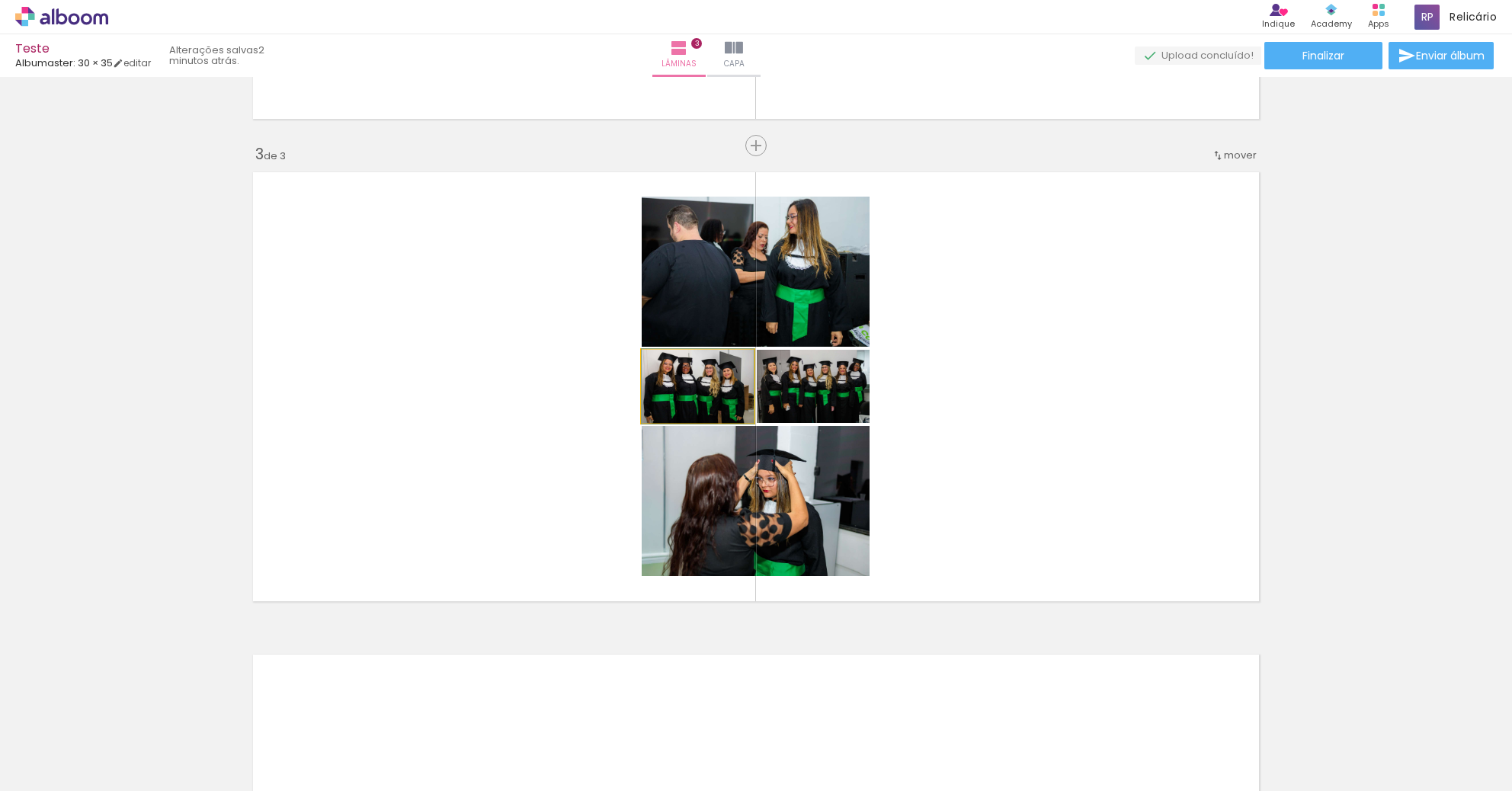
click at [731, 406] on quentale-photo at bounding box center [697, 386] width 112 height 73
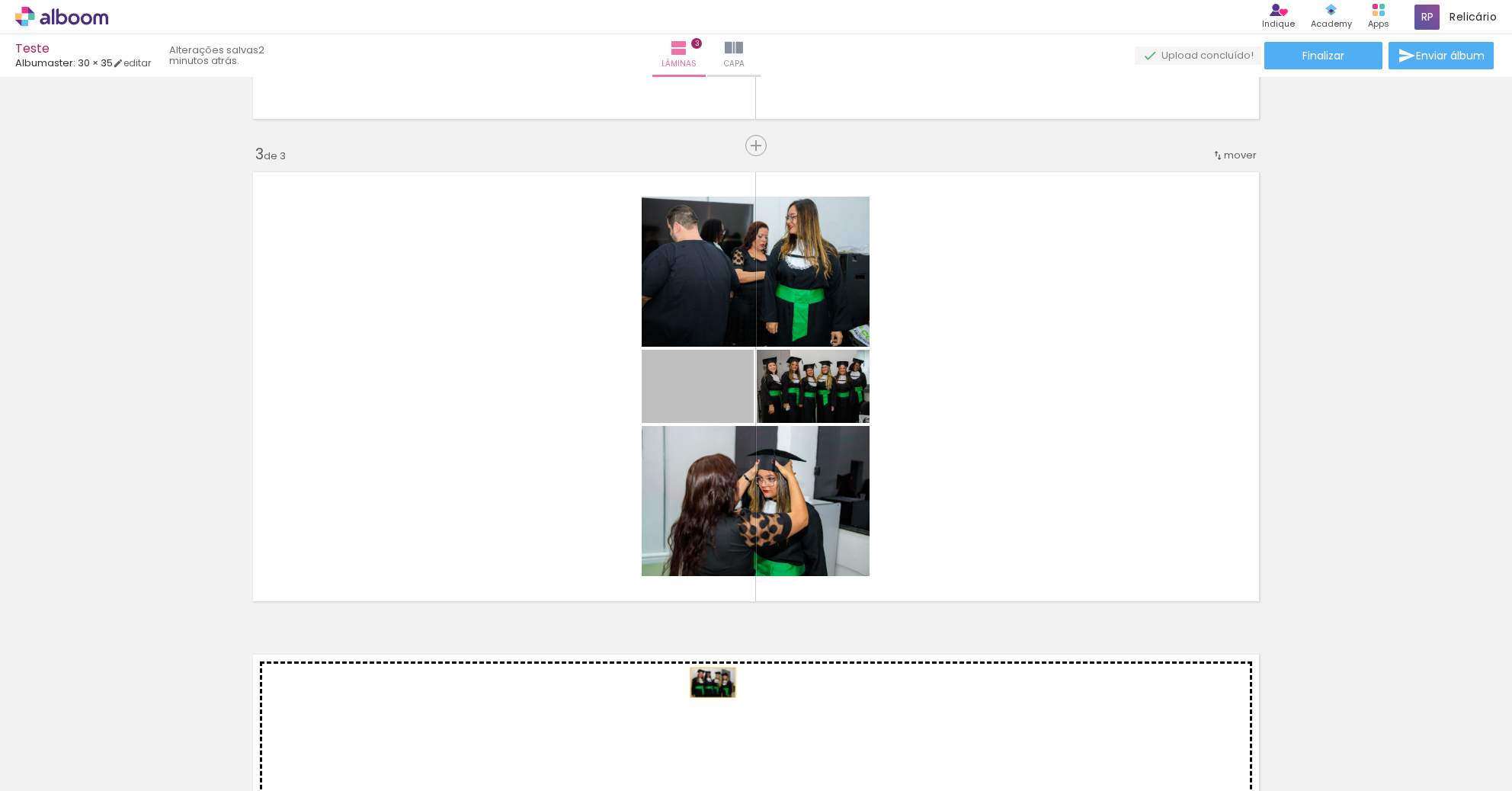
drag, startPoint x: 713, startPoint y: 388, endPoint x: 707, endPoint y: 682, distance: 294.1
click at [707, 682] on div "Inserir lâmina 1 de 3 Inserir lâmina 2 de 3 Inserir lâmina 3 de 3" at bounding box center [756, 126] width 1512 height 1930
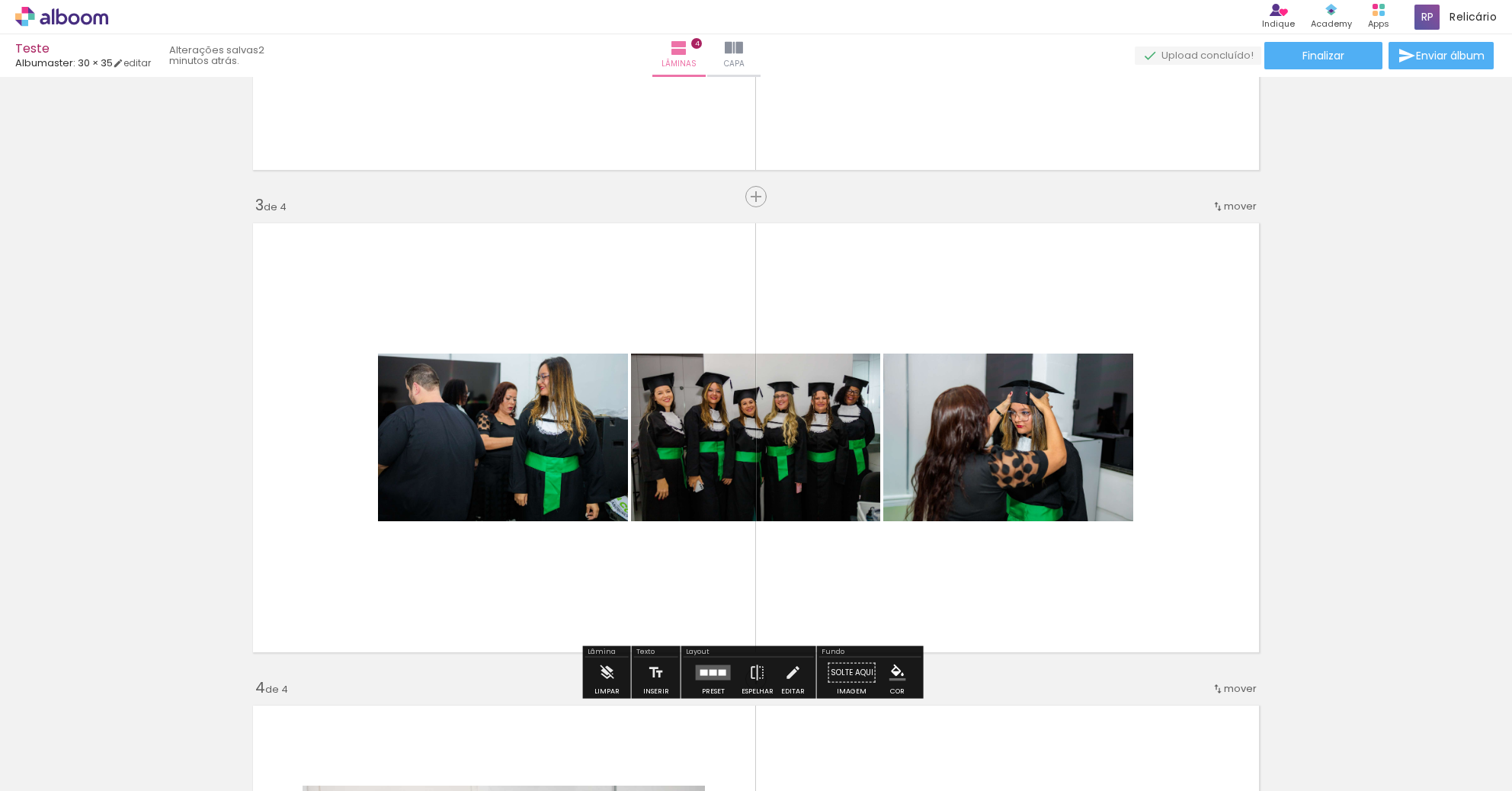
scroll to position [946, 0]
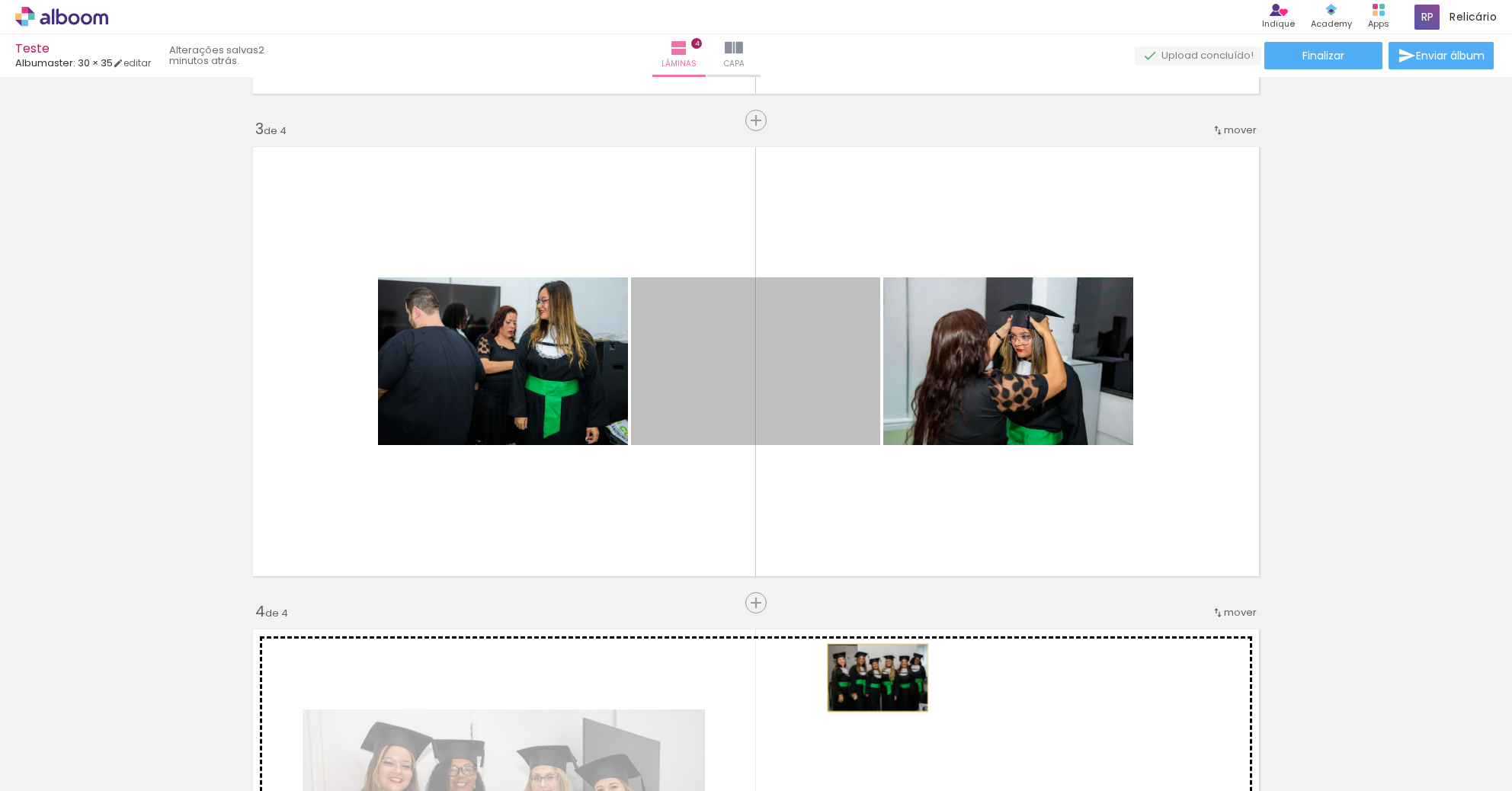
drag, startPoint x: 686, startPoint y: 341, endPoint x: 872, endPoint y: 677, distance: 384.0
click at [872, 677] on div "Inserir lâmina 1 de 4 Inserir lâmina 2 de 4 Inserir lâmina 3 de 4 Inserir lâmin…" at bounding box center [756, 342] width 1512 height 2412
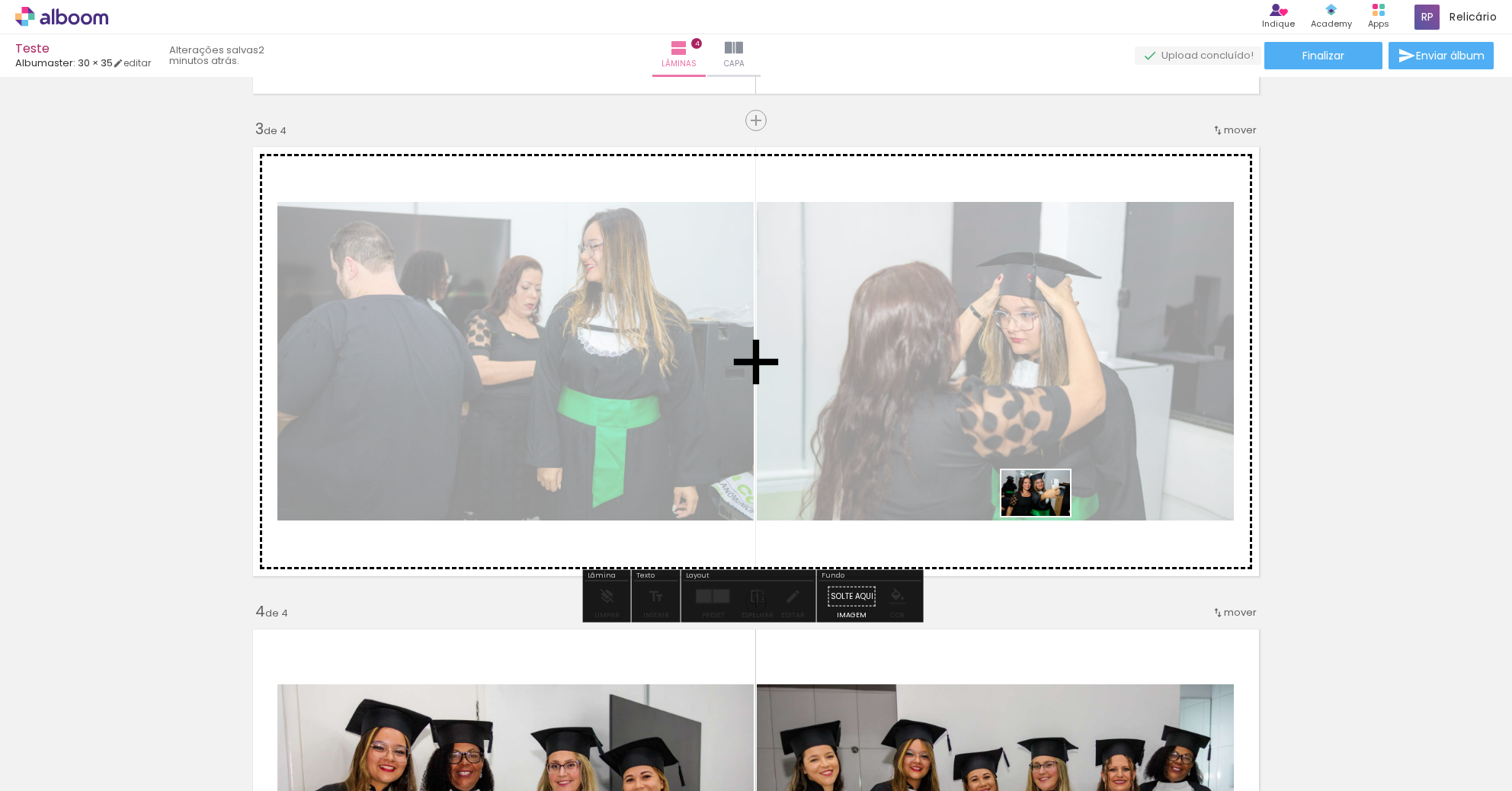
drag, startPoint x: 928, startPoint y: 739, endPoint x: 1047, endPoint y: 516, distance: 252.8
click at [1047, 516] on quentale-workspace at bounding box center [756, 395] width 1512 height 791
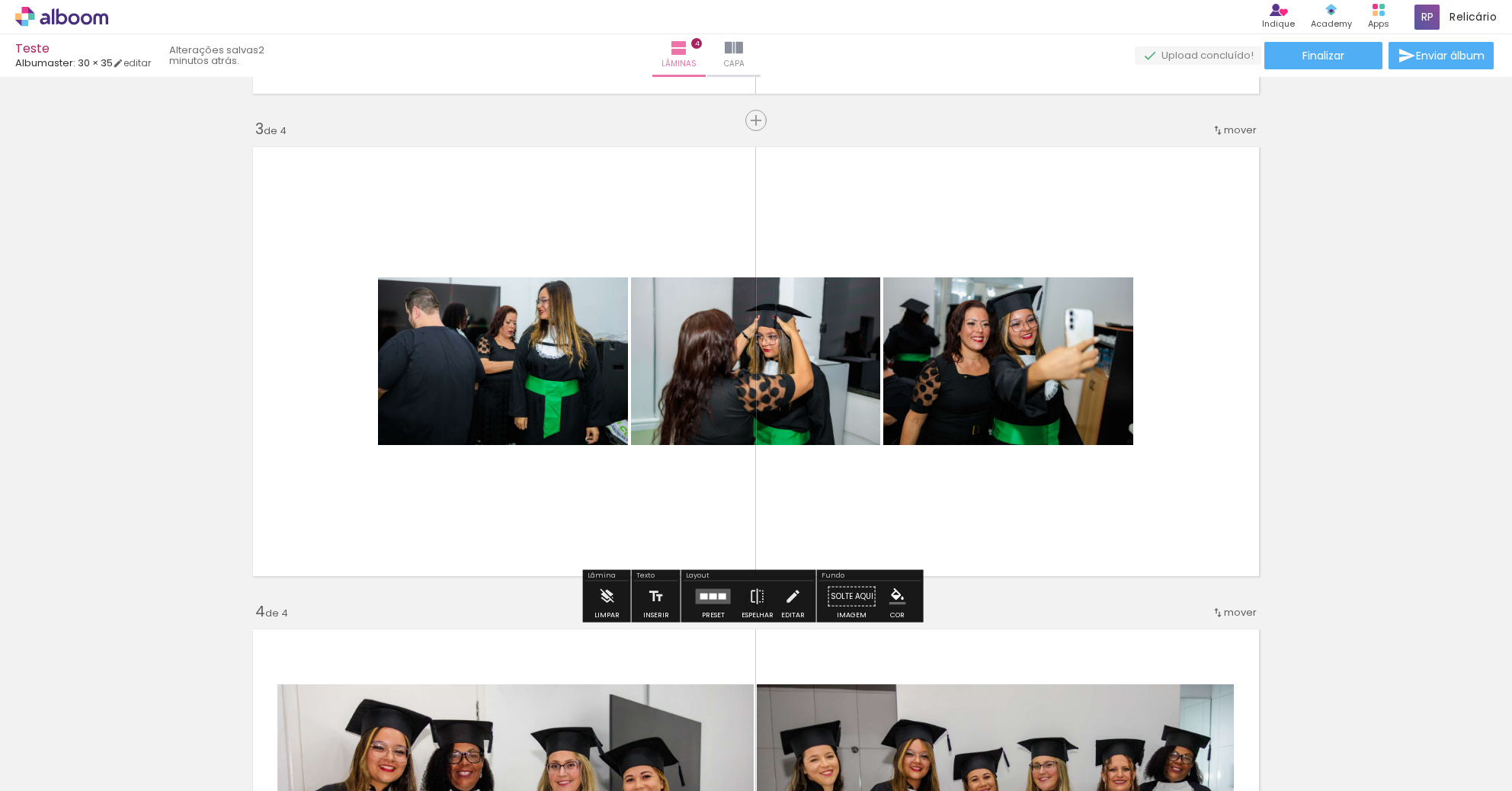
click at [718, 589] on quentale-layouter at bounding box center [713, 597] width 35 height 15
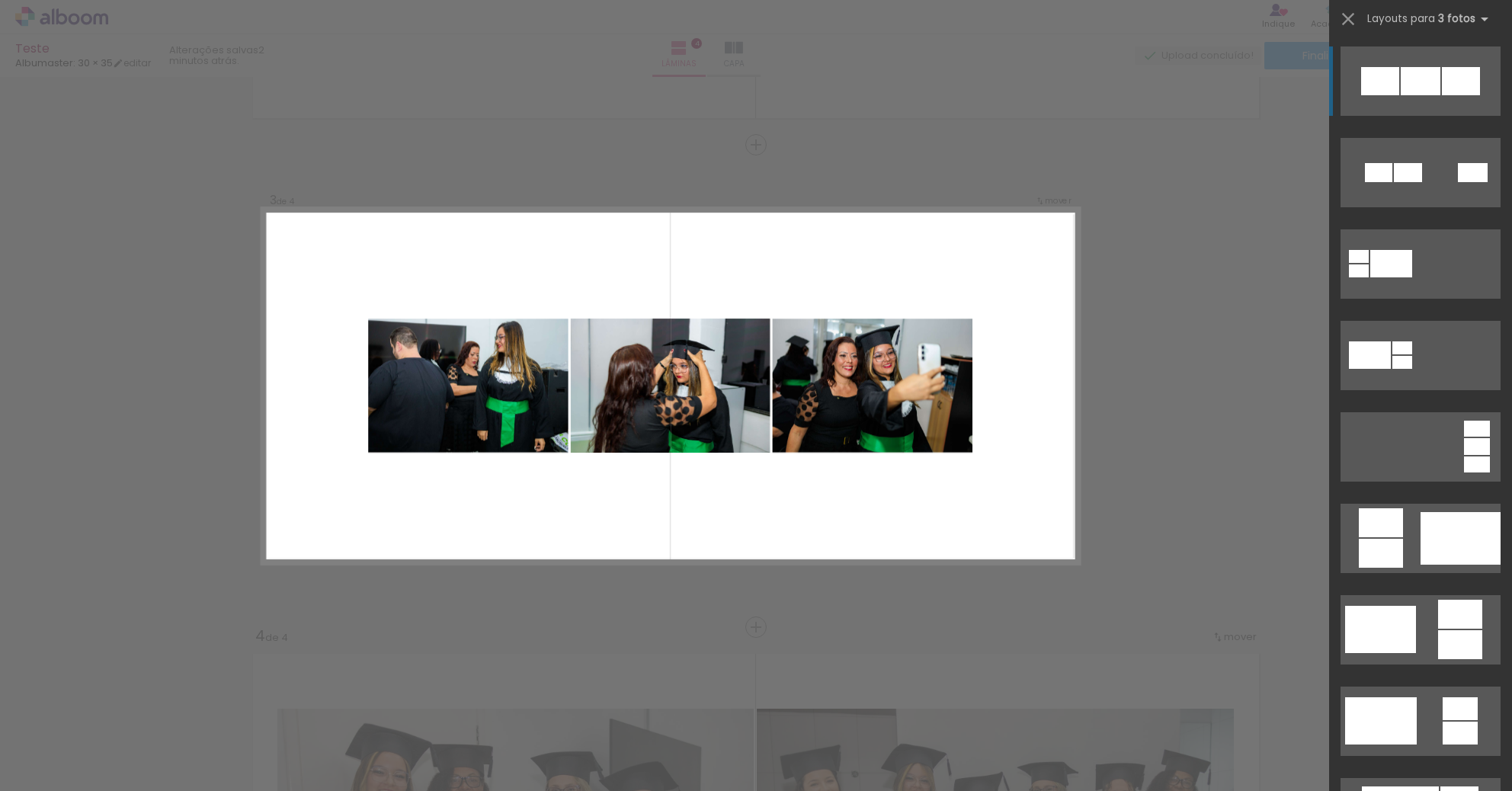
scroll to position [921, 0]
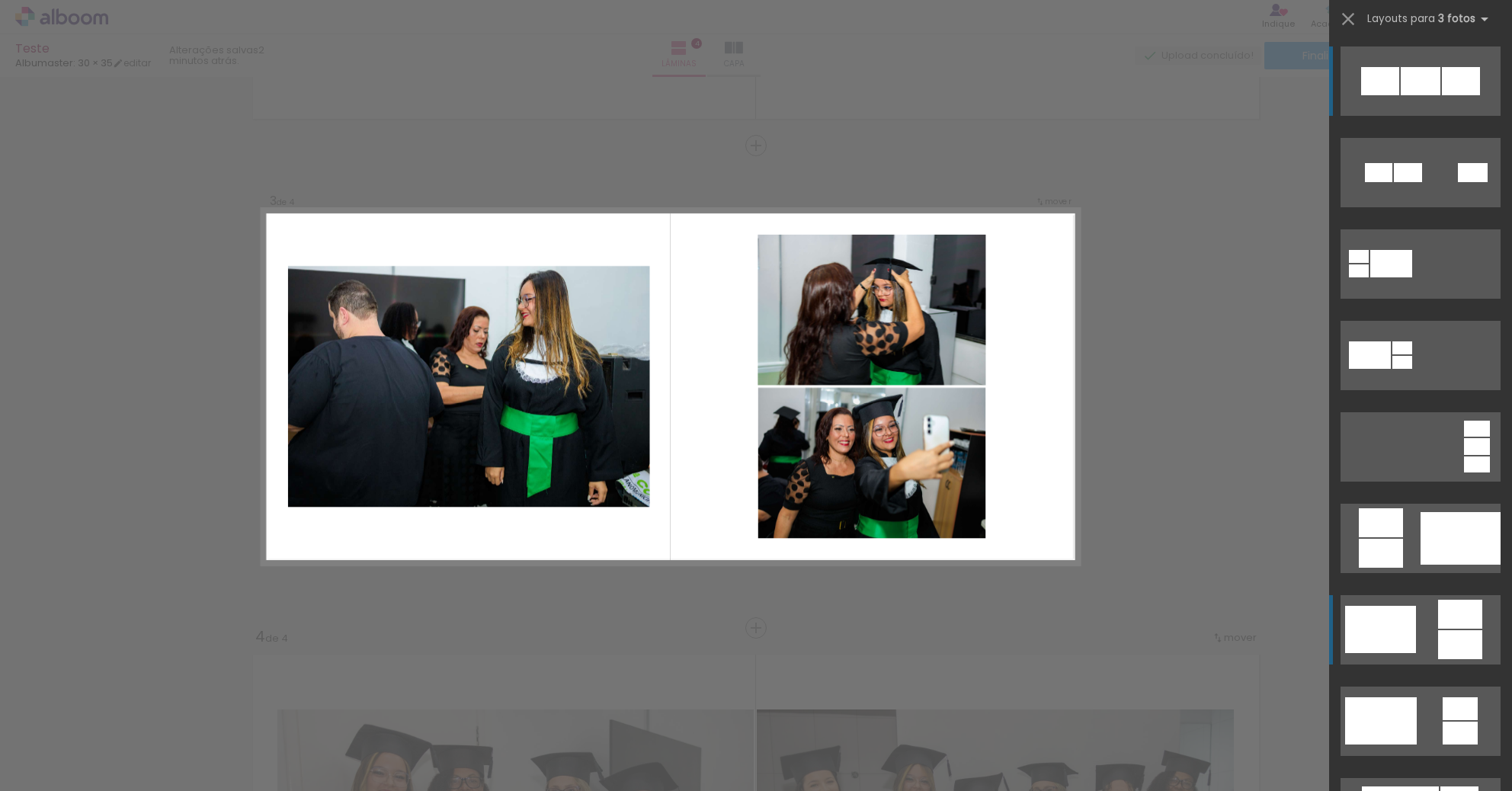
click at [1399, 95] on div at bounding box center [1381, 81] width 39 height 28
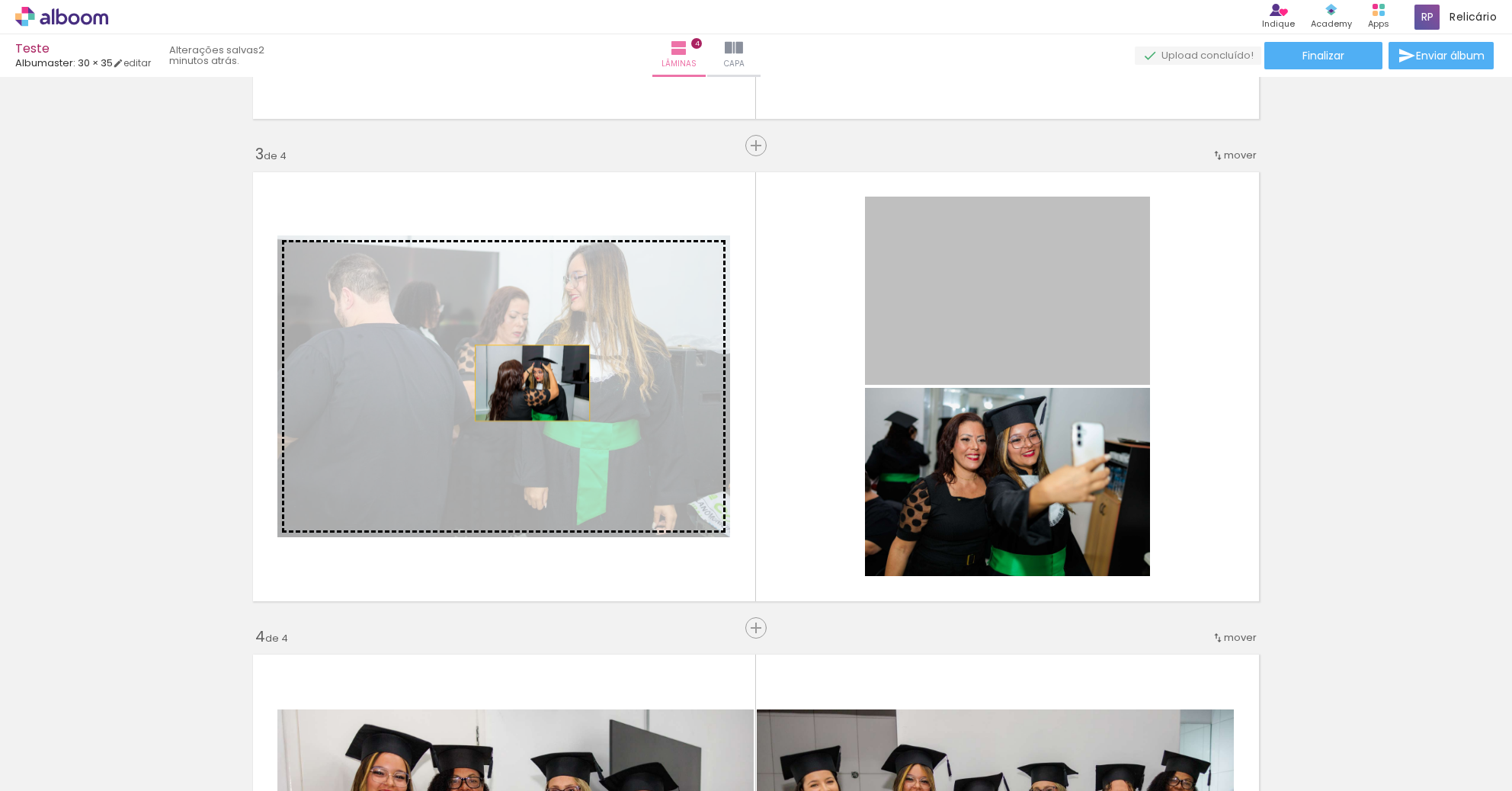
drag, startPoint x: 1027, startPoint y: 287, endPoint x: 503, endPoint y: 398, distance: 535.6
click at [0, 0] on slot at bounding box center [0, 0] width 0 height 0
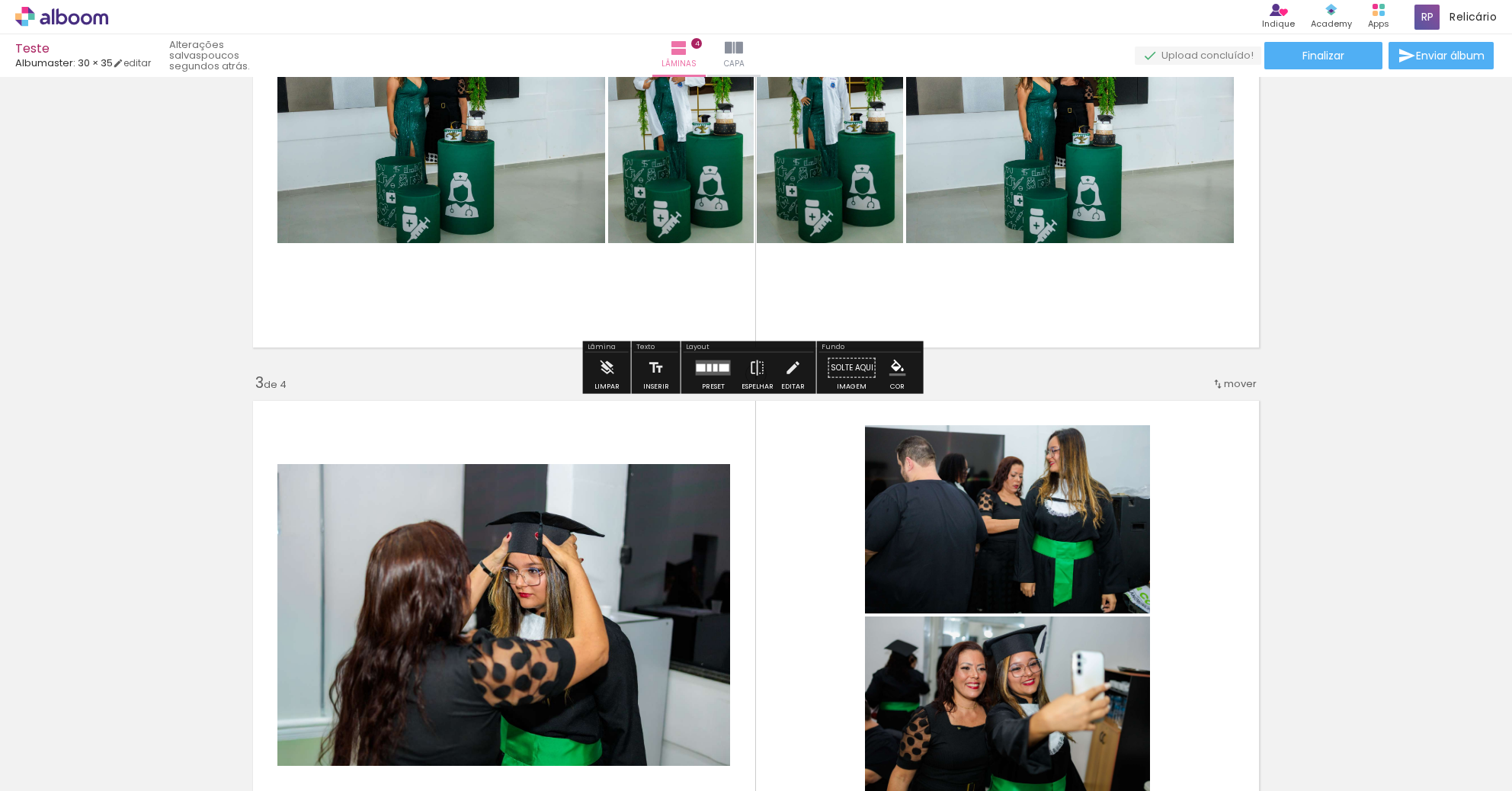
scroll to position [464, 0]
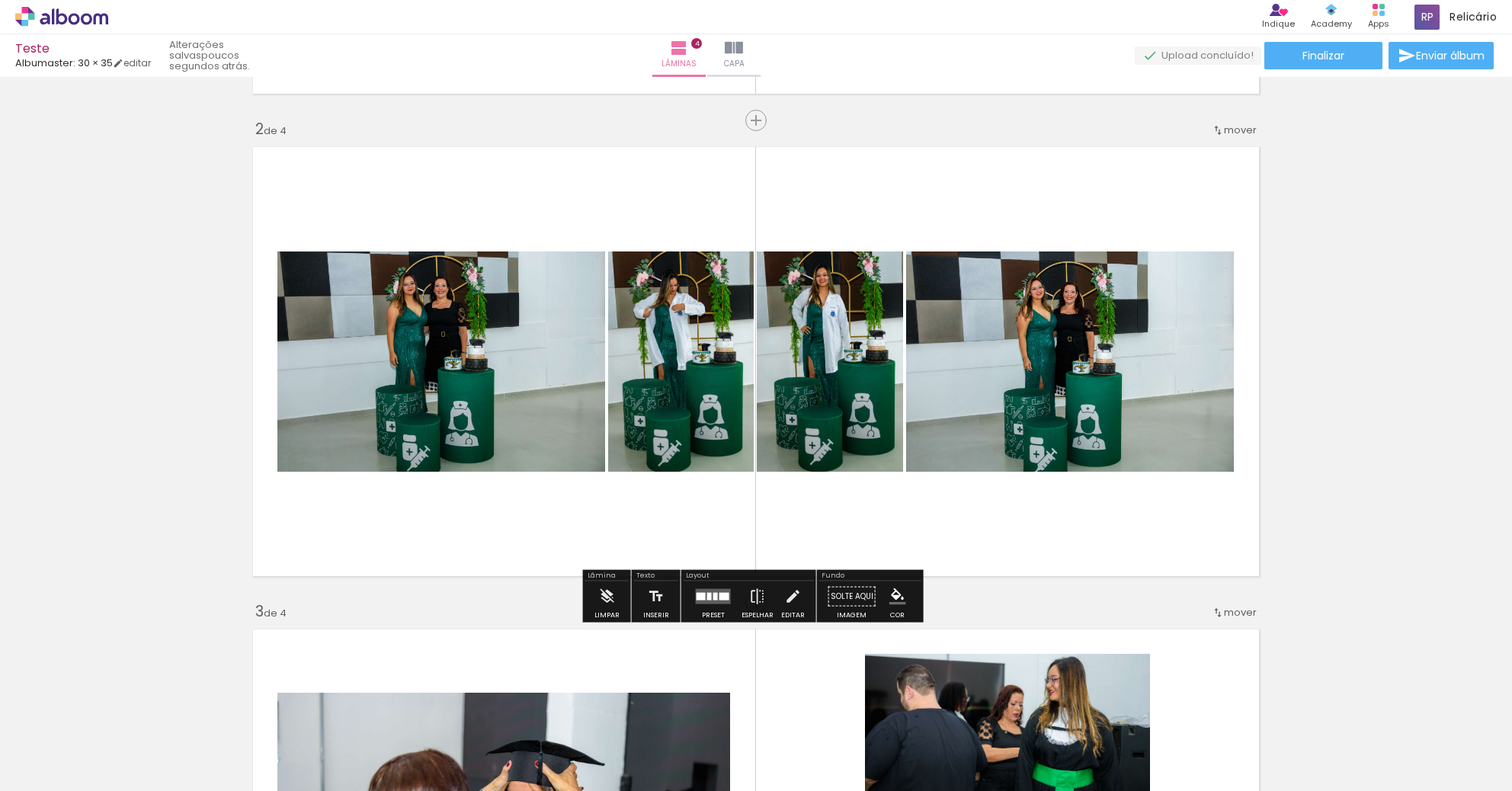
click at [712, 589] on quentale-layouter at bounding box center [713, 597] width 35 height 15
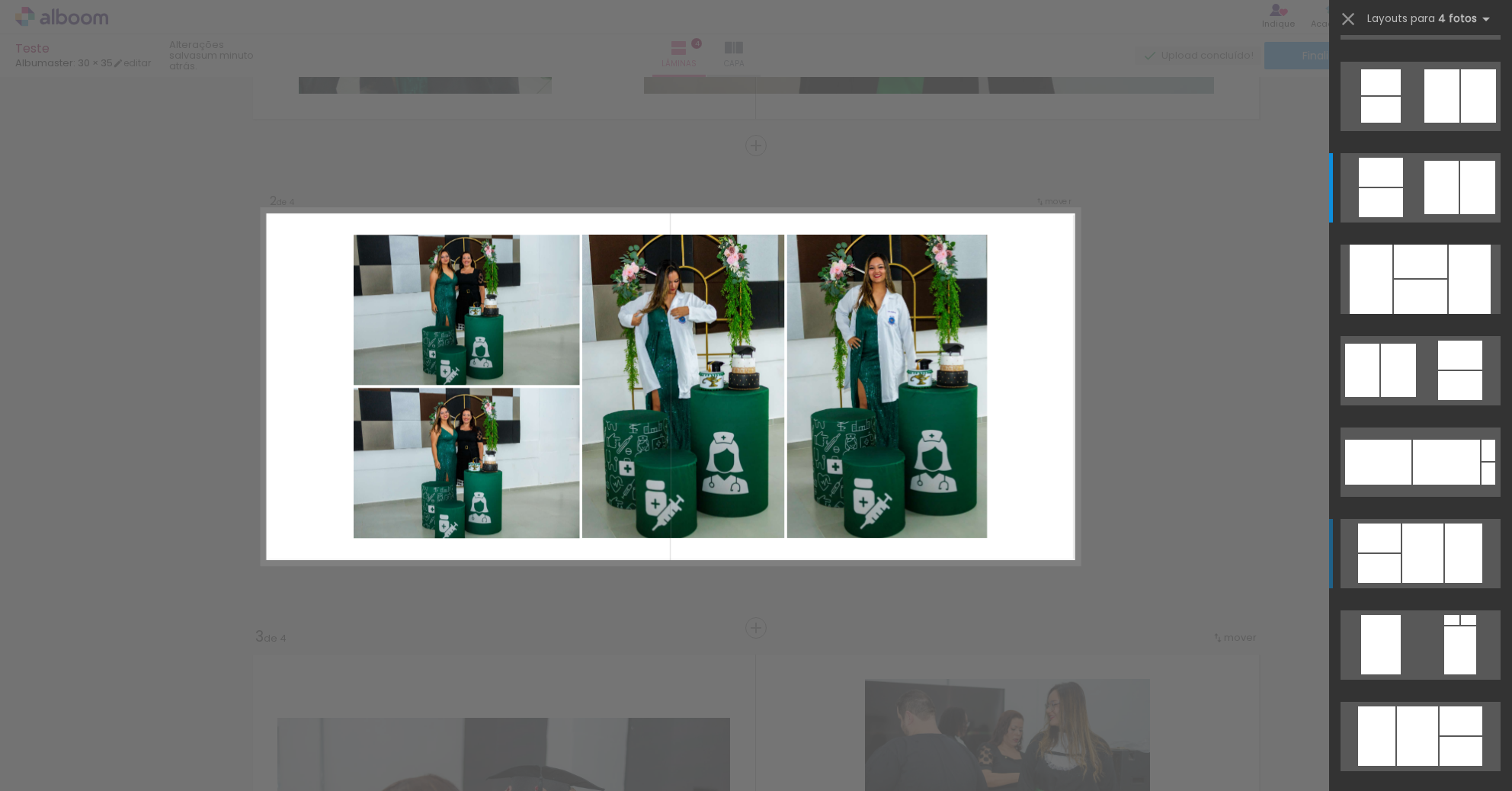
scroll to position [1874, 0]
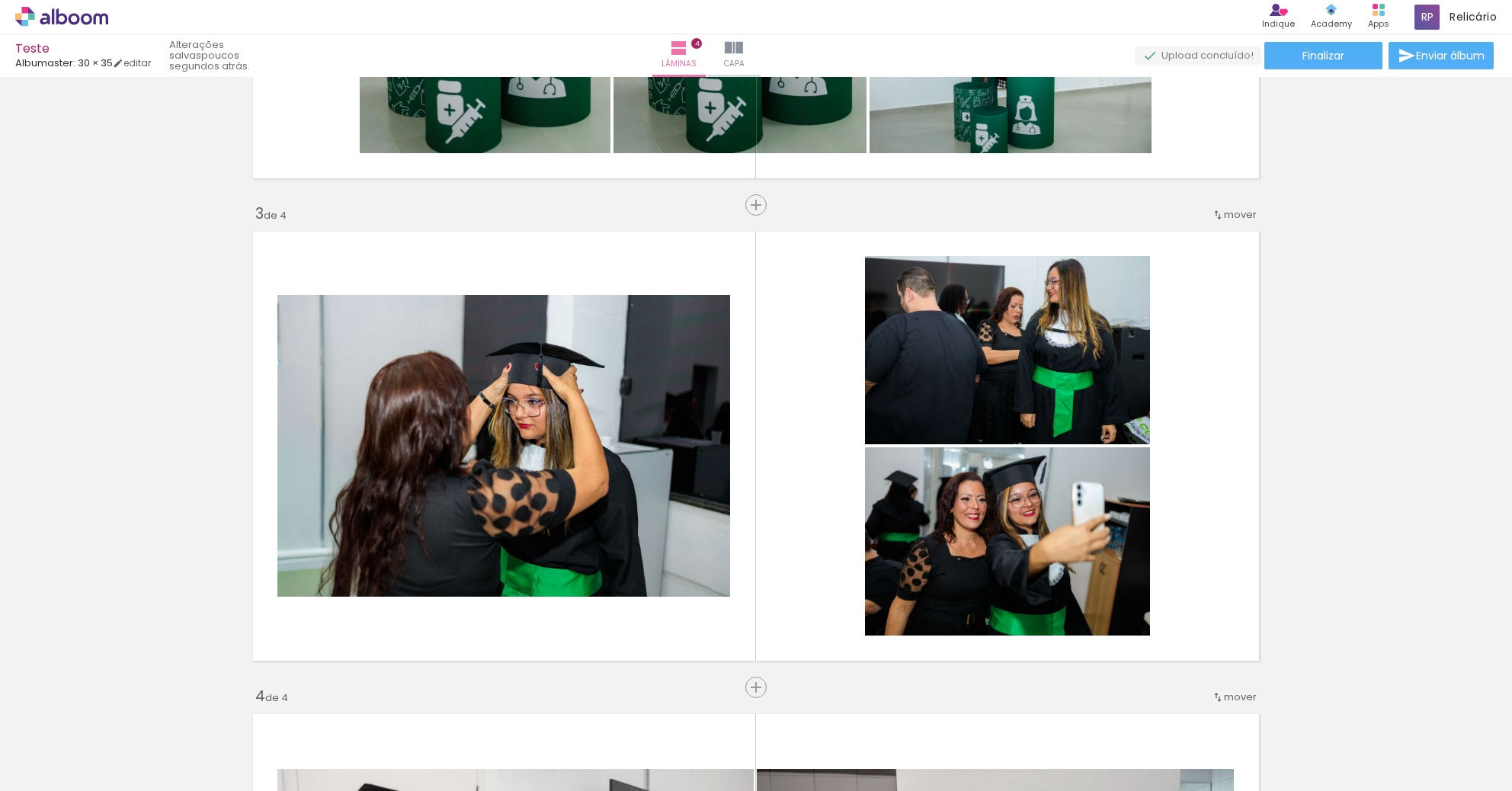
scroll to position [1776, 0]
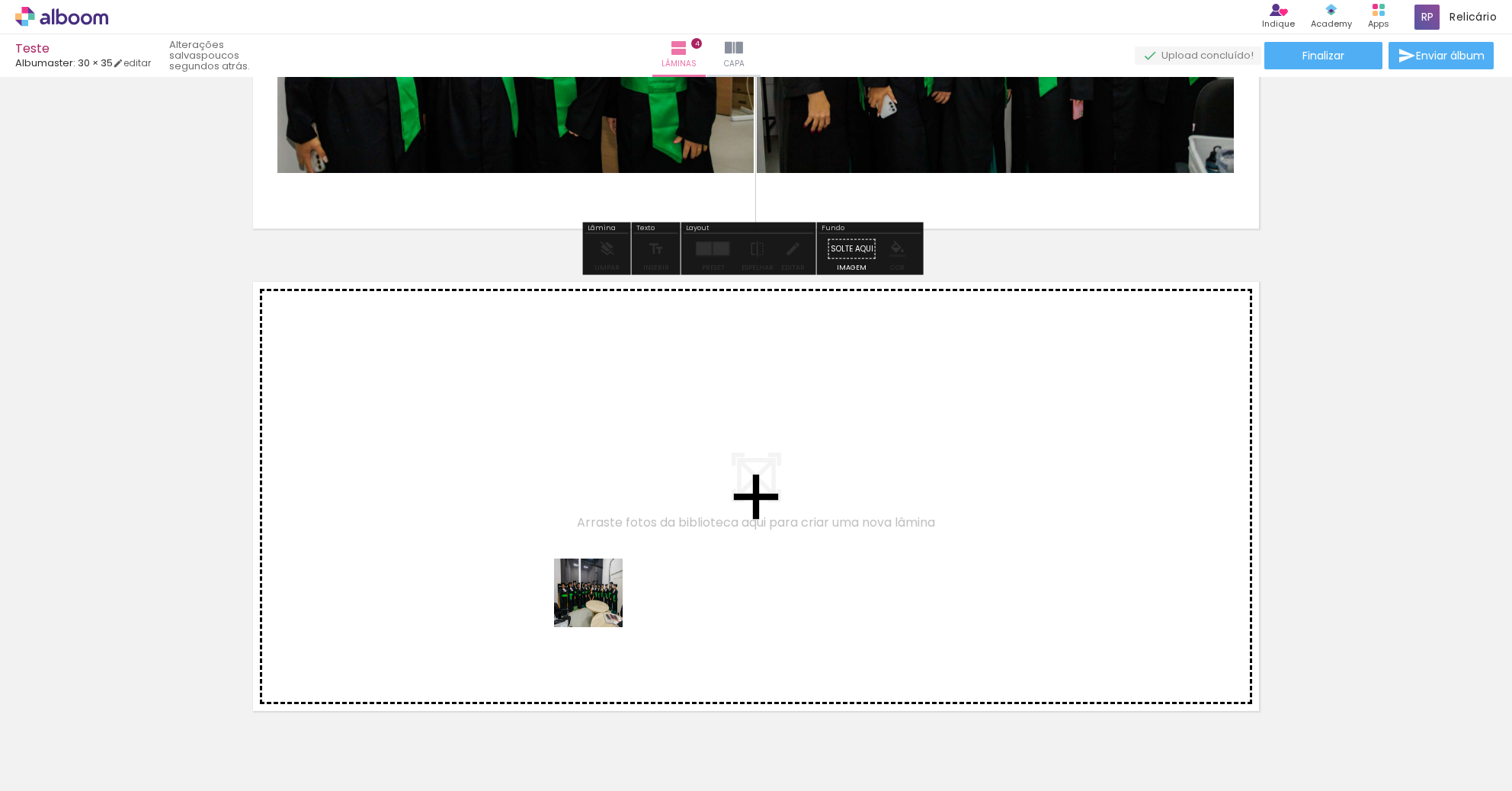
drag, startPoint x: 680, startPoint y: 725, endPoint x: 454, endPoint y: 441, distance: 362.9
click at [454, 441] on quentale-workspace at bounding box center [756, 395] width 1512 height 791
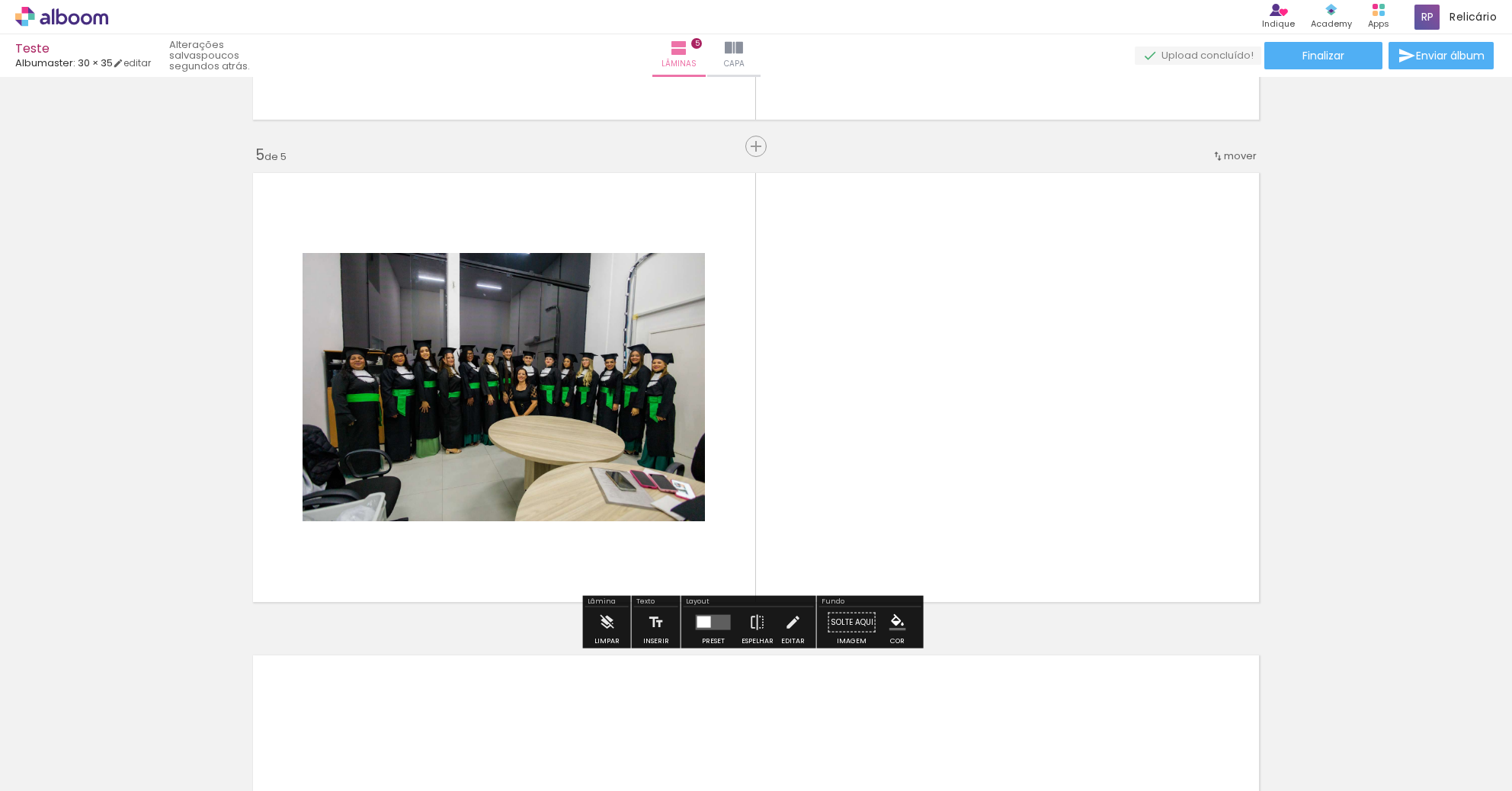
scroll to position [1887, 0]
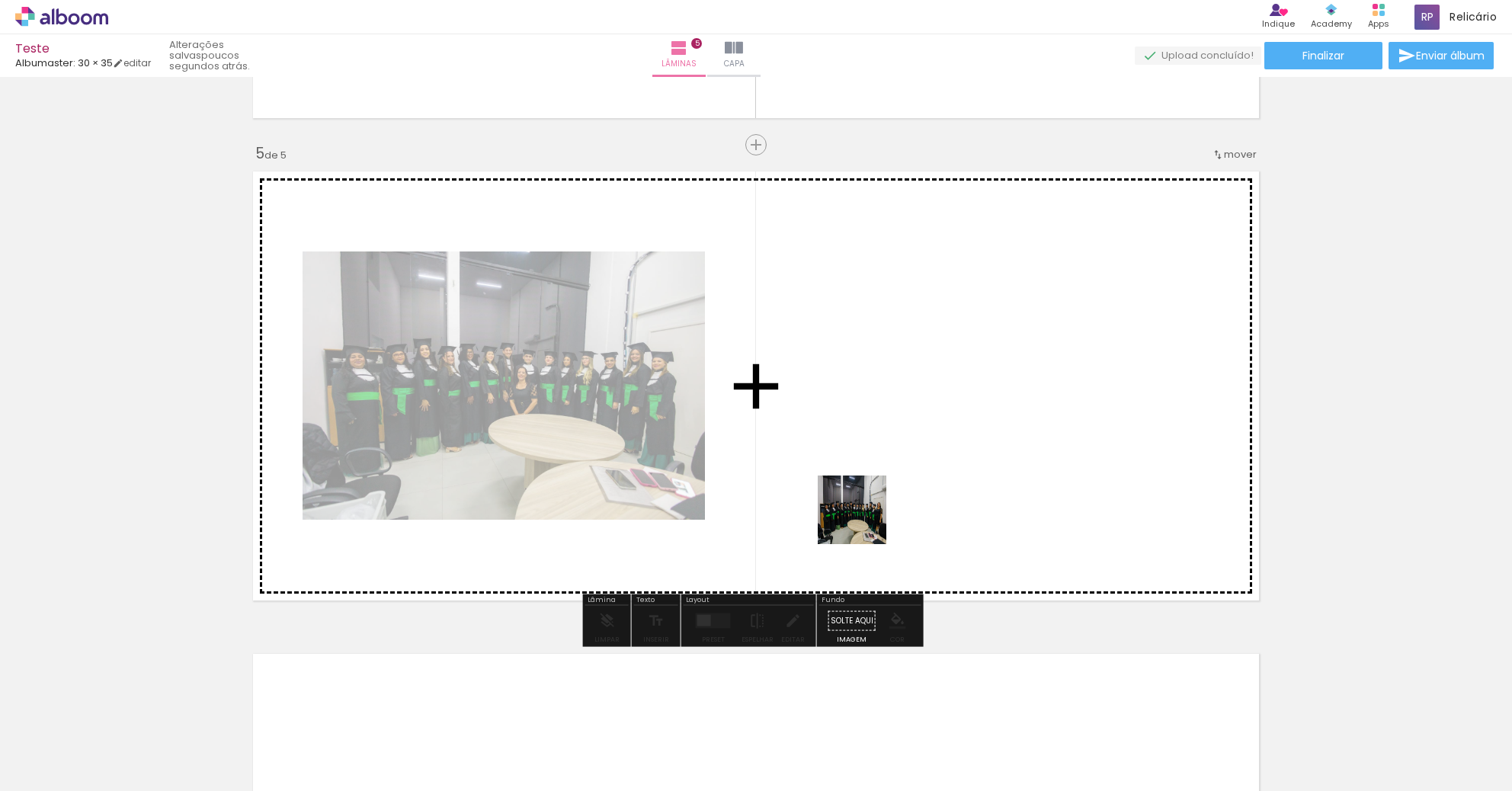
drag, startPoint x: 761, startPoint y: 759, endPoint x: 1015, endPoint y: 355, distance: 477.2
click at [1015, 355] on quentale-workspace at bounding box center [756, 395] width 1512 height 791
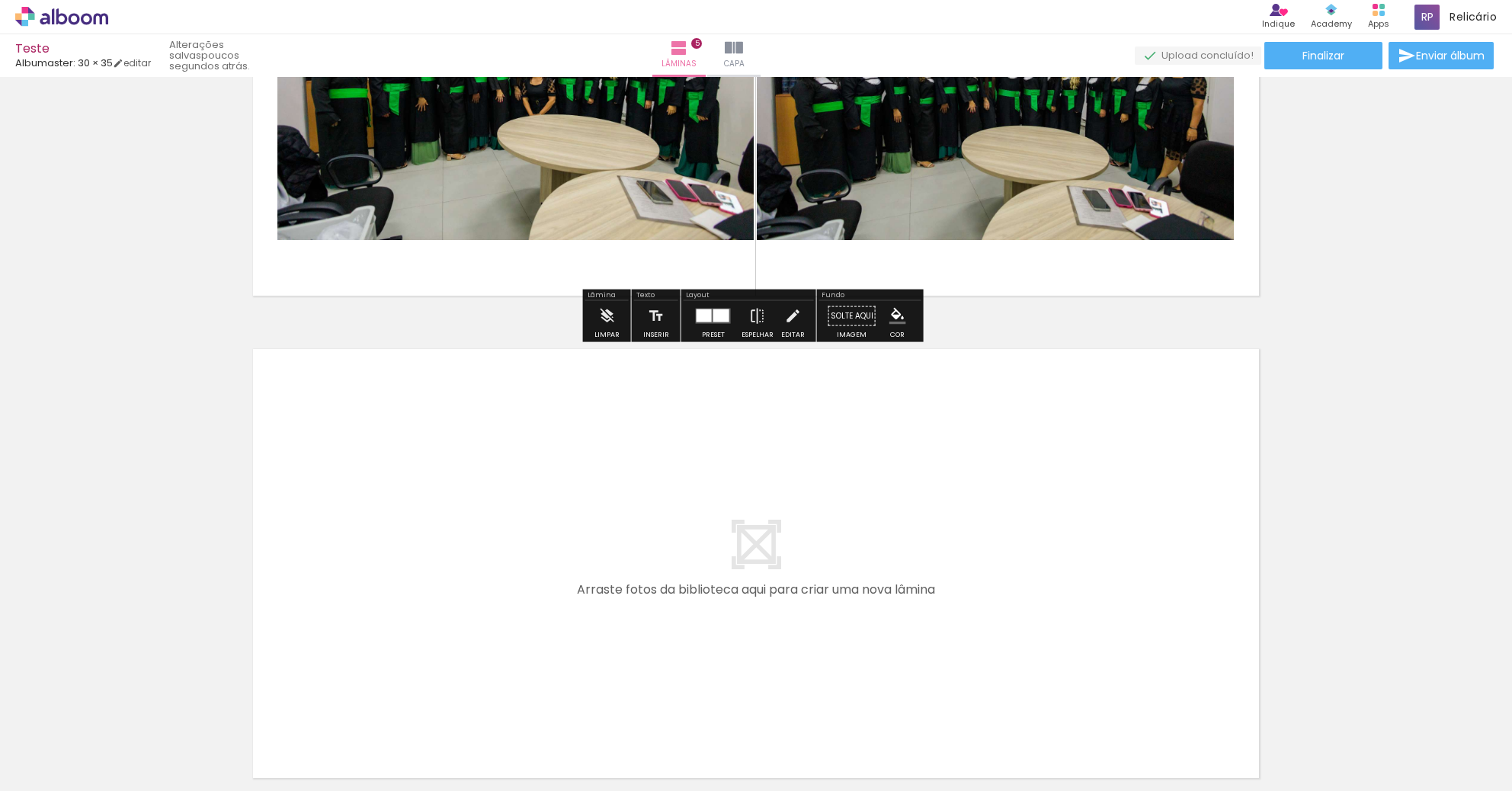
scroll to position [2268, 0]
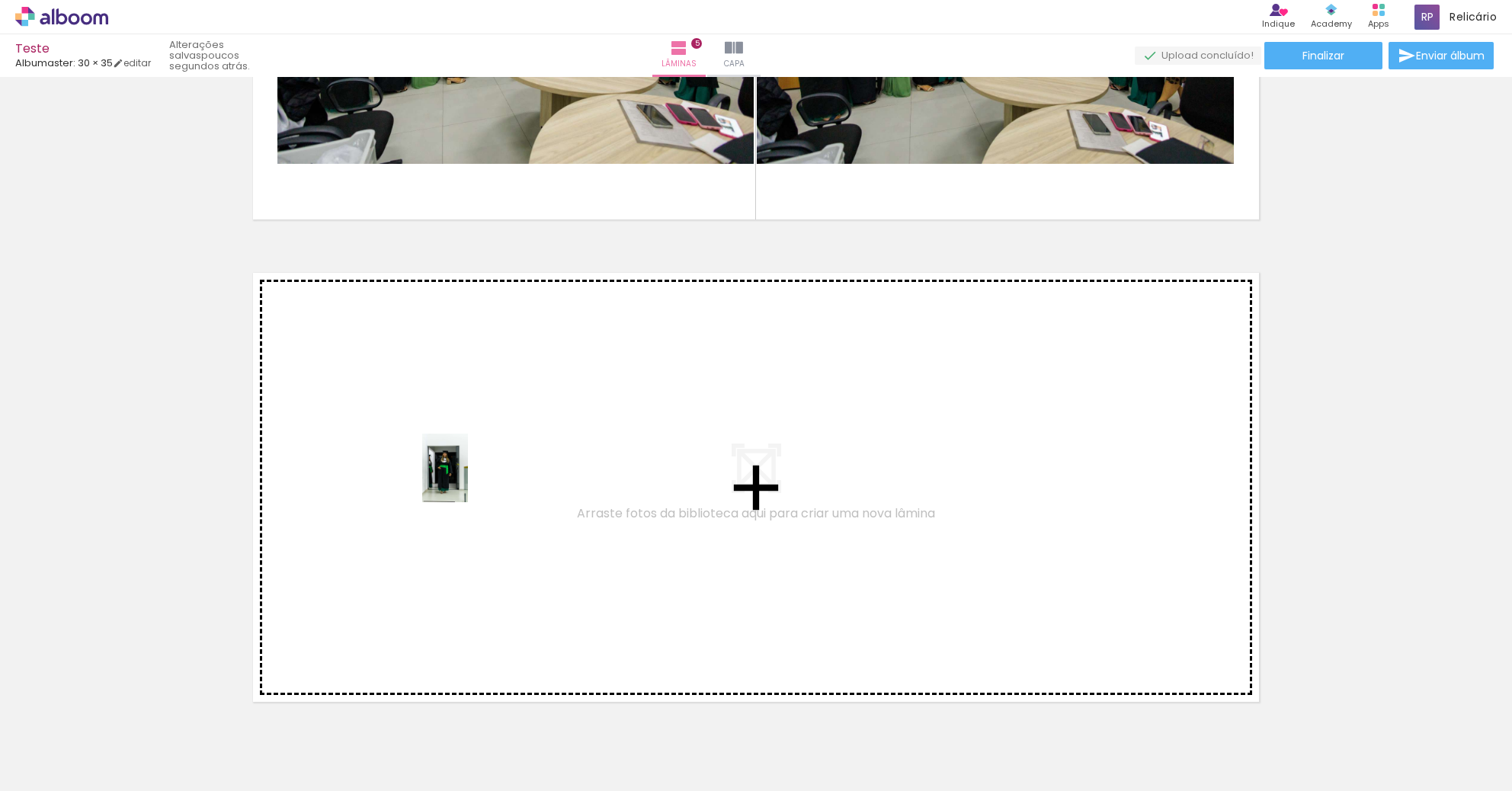
drag, startPoint x: 853, startPoint y: 759, endPoint x: 468, endPoint y: 480, distance: 475.5
click at [468, 480] on quentale-workspace at bounding box center [756, 395] width 1512 height 791
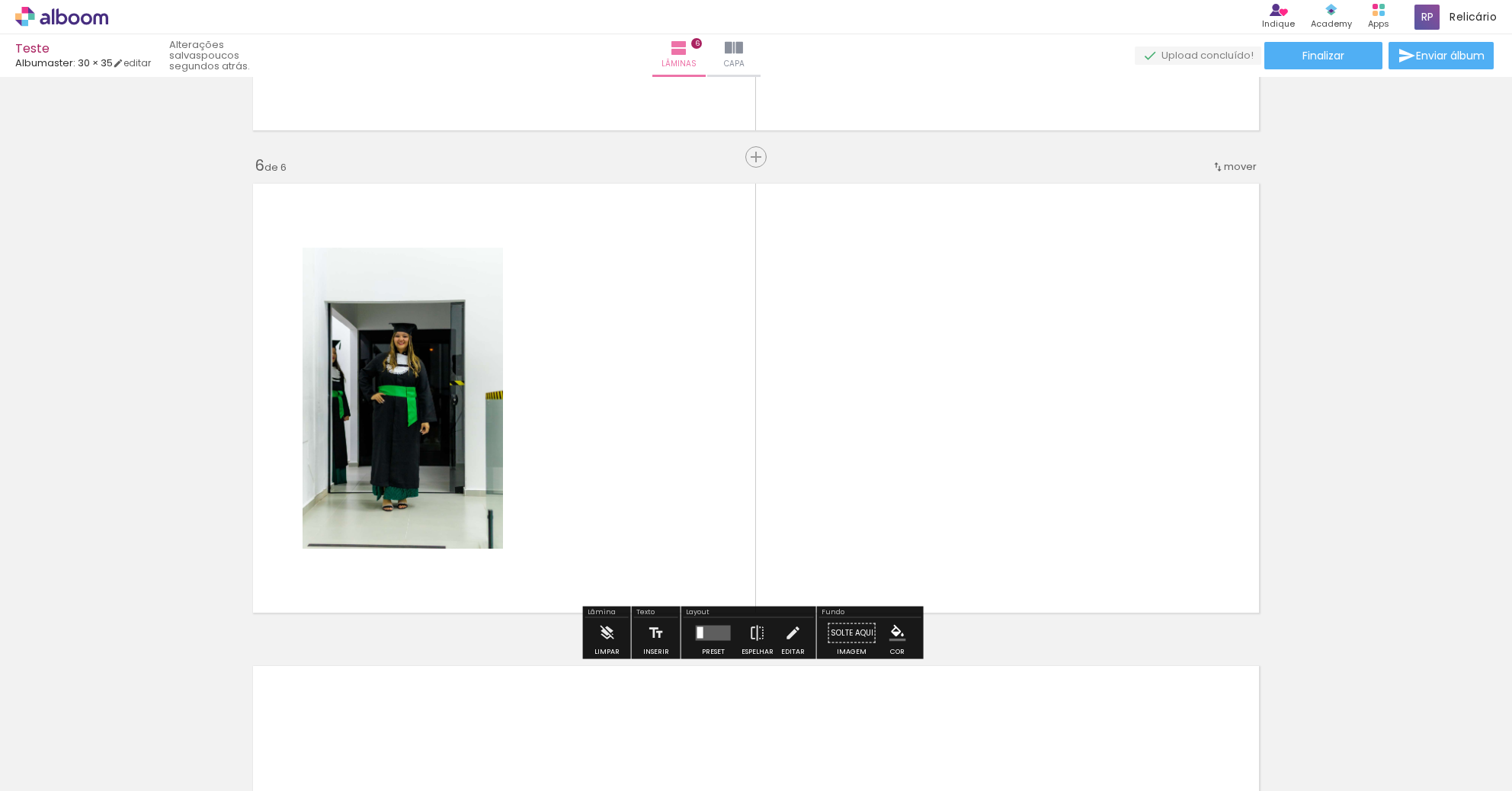
scroll to position [2368, 0]
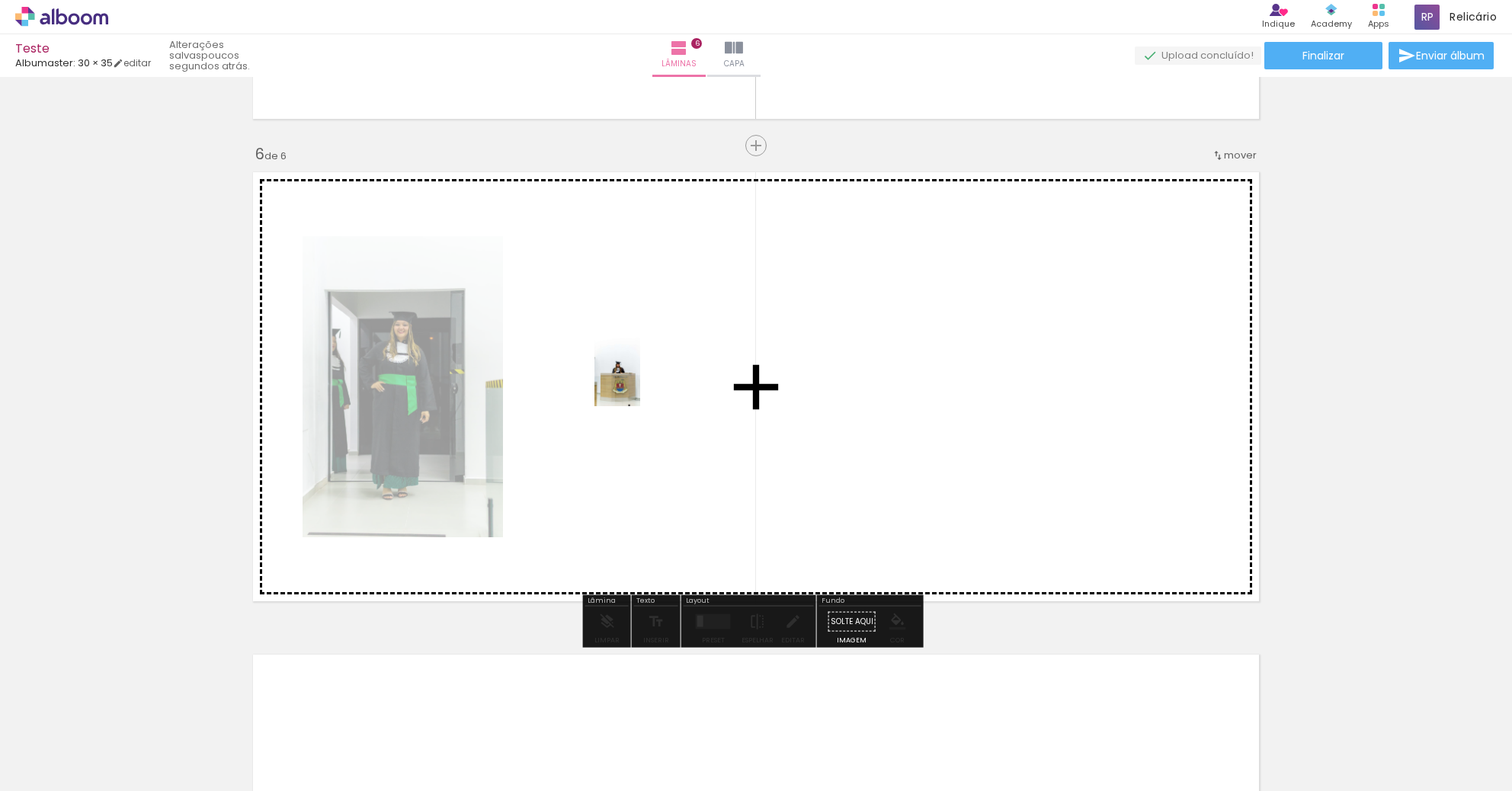
drag, startPoint x: 944, startPoint y: 751, endPoint x: 640, endPoint y: 383, distance: 477.3
click at [640, 383] on quentale-workspace at bounding box center [756, 395] width 1512 height 791
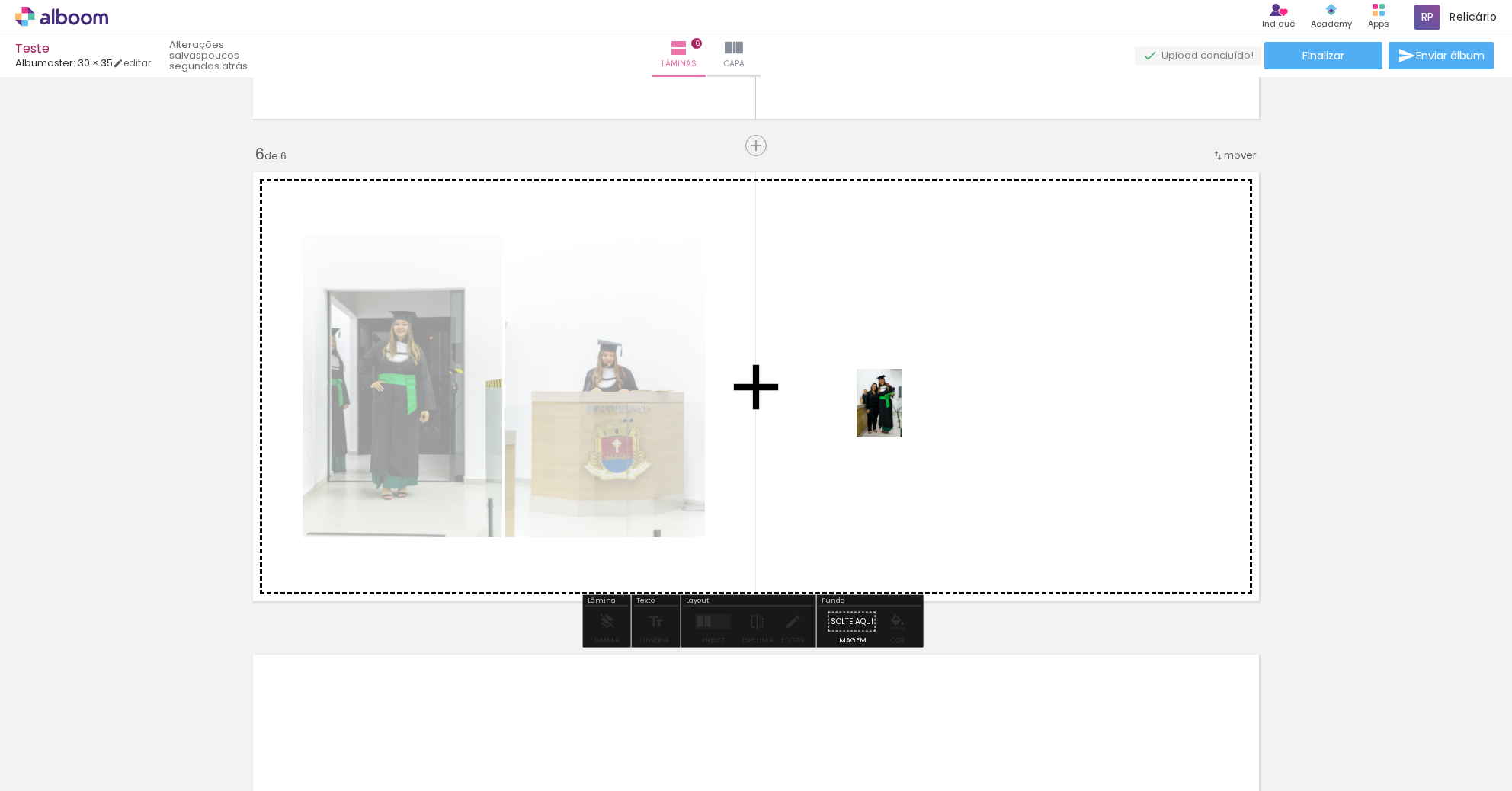
drag, startPoint x: 1031, startPoint y: 745, endPoint x: 901, endPoint y: 412, distance: 357.5
click at [901, 412] on quentale-workspace at bounding box center [756, 395] width 1512 height 791
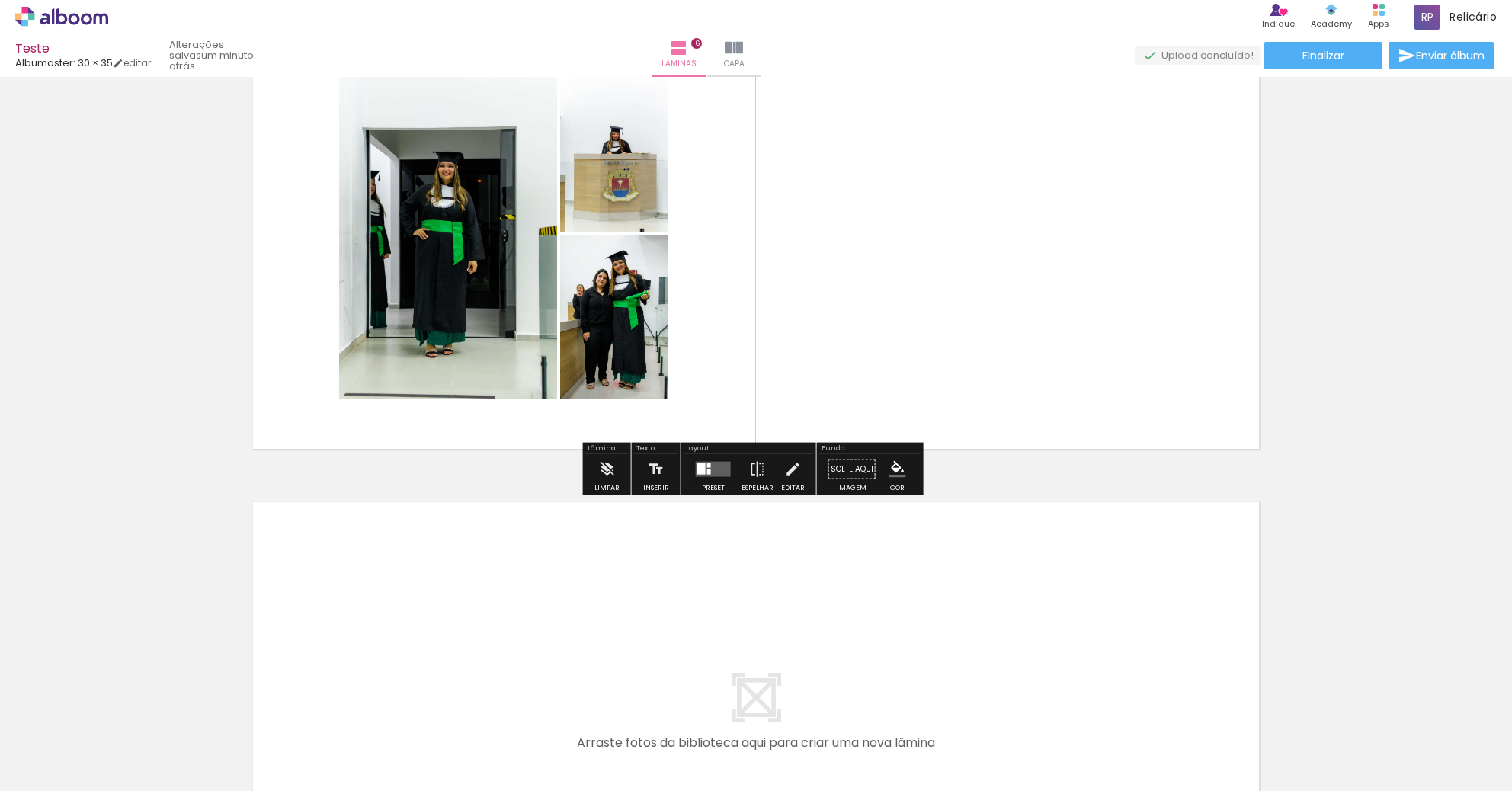
scroll to position [2749, 0]
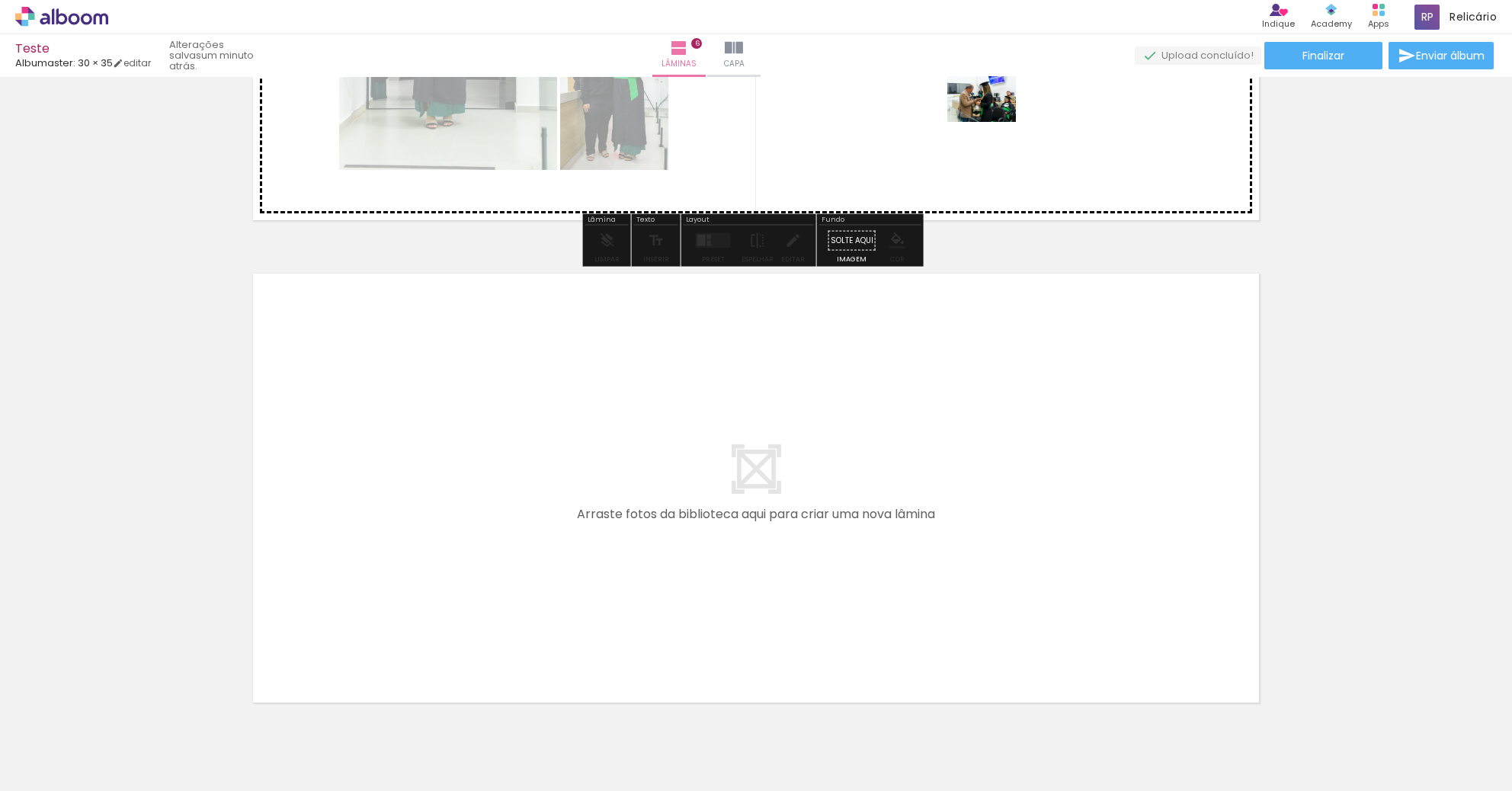
drag, startPoint x: 1112, startPoint y: 736, endPoint x: 990, endPoint y: 123, distance: 625.0
click at [990, 123] on quentale-workspace at bounding box center [756, 395] width 1512 height 791
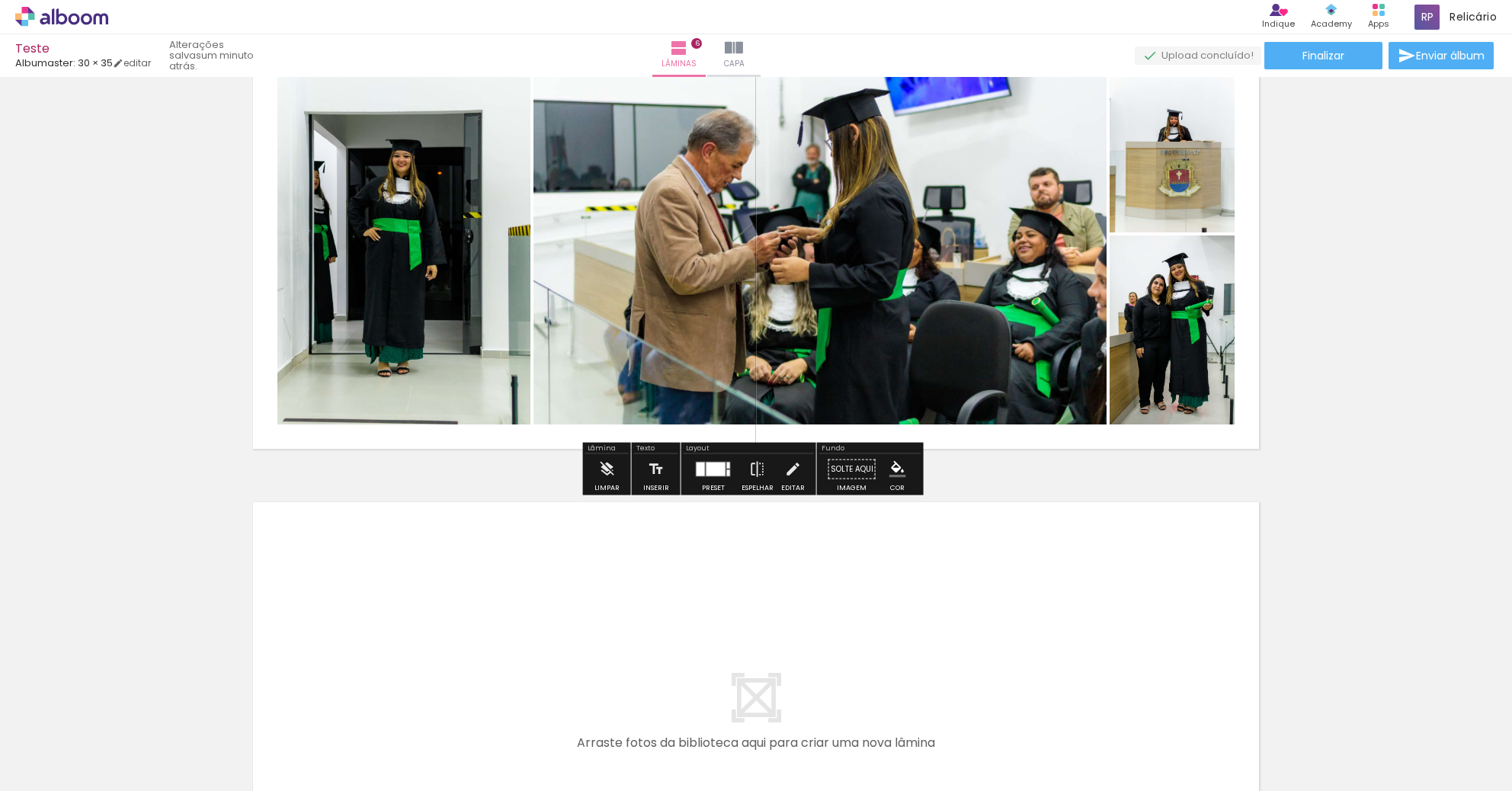
scroll to position [2817, 0]
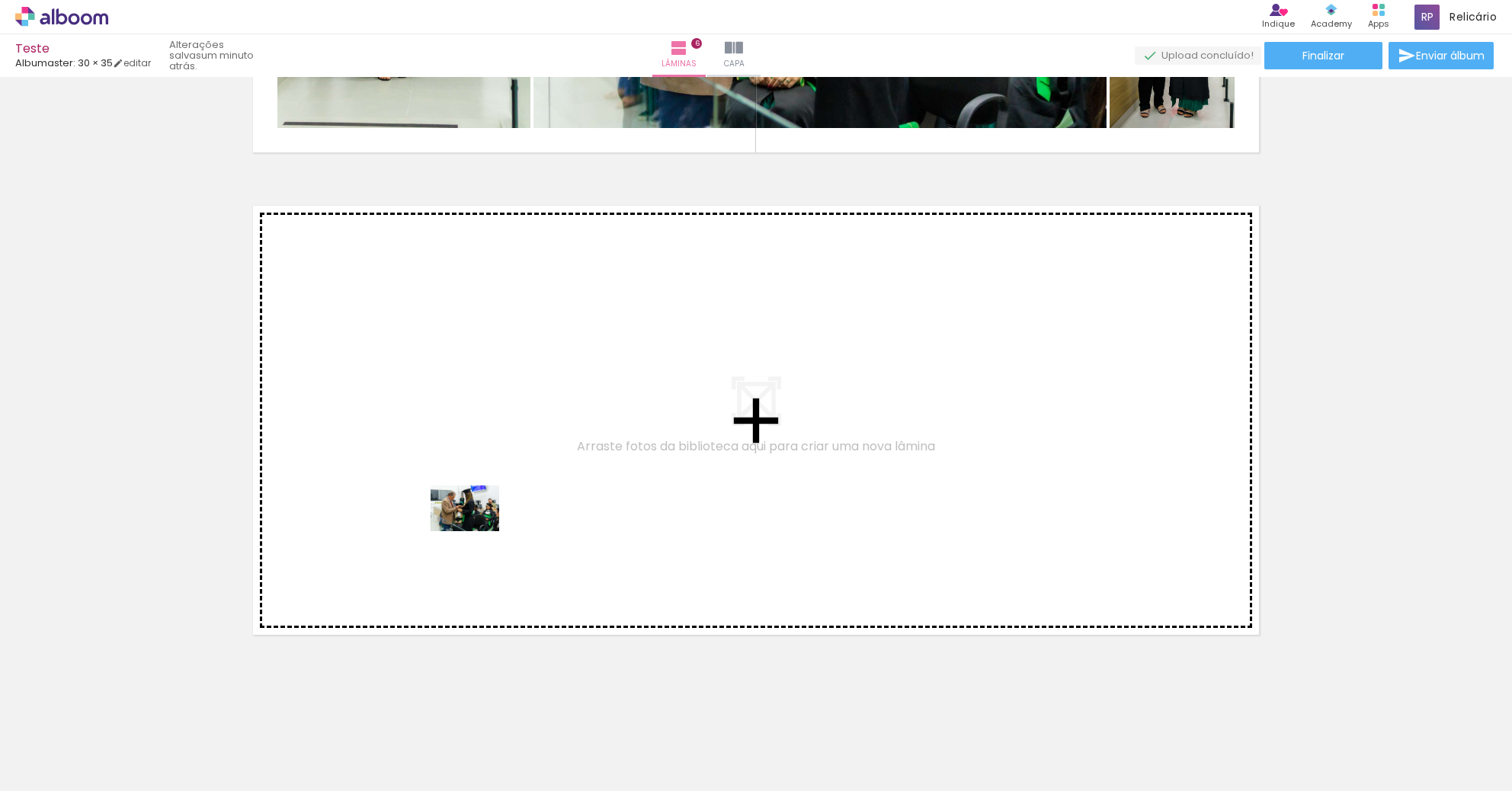
drag, startPoint x: 1185, startPoint y: 742, endPoint x: 471, endPoint y: 429, distance: 779.6
click at [471, 429] on quentale-workspace at bounding box center [756, 395] width 1512 height 791
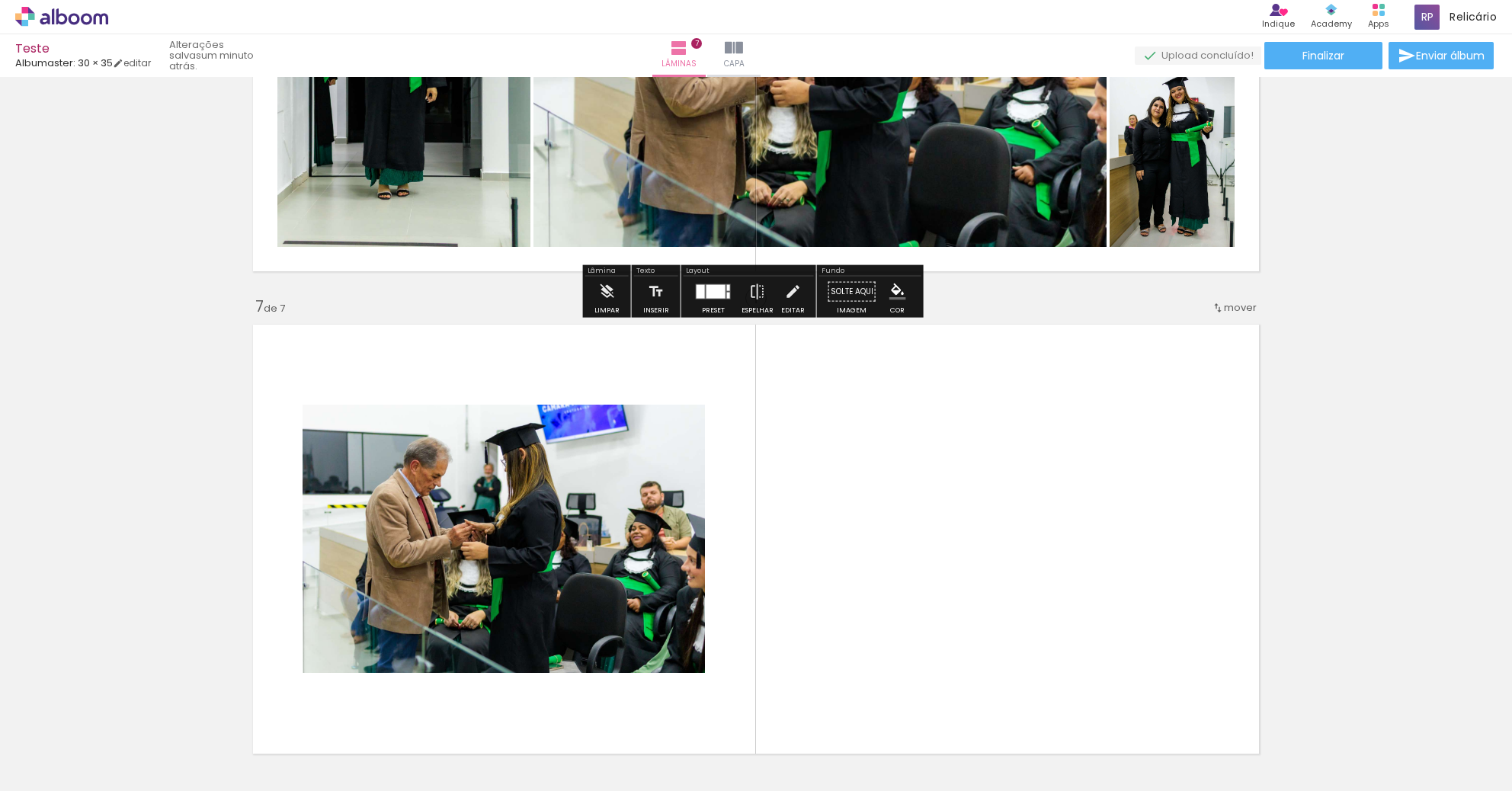
scroll to position [2545, 0]
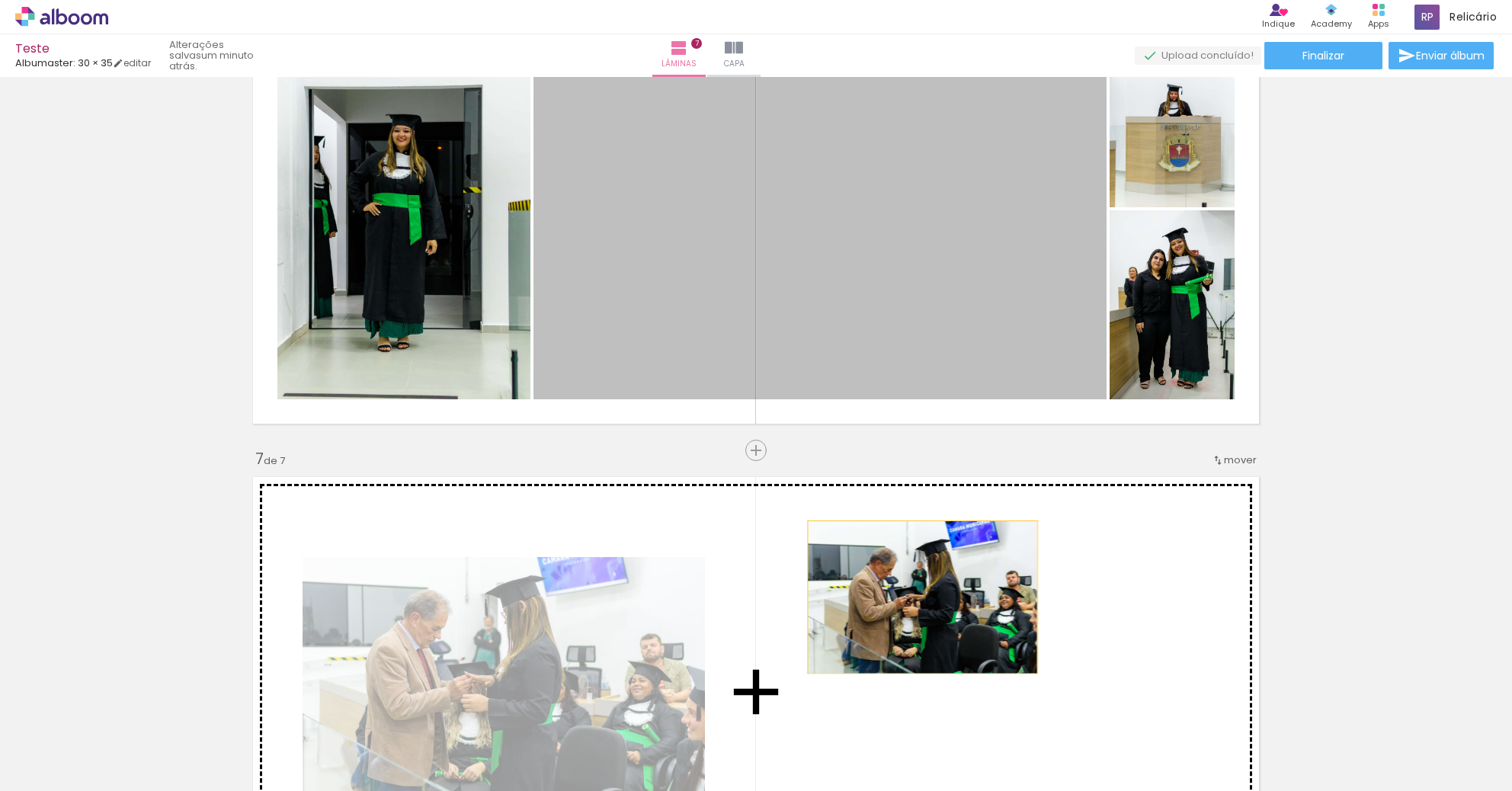
drag, startPoint x: 731, startPoint y: 167, endPoint x: 908, endPoint y: 594, distance: 462.2
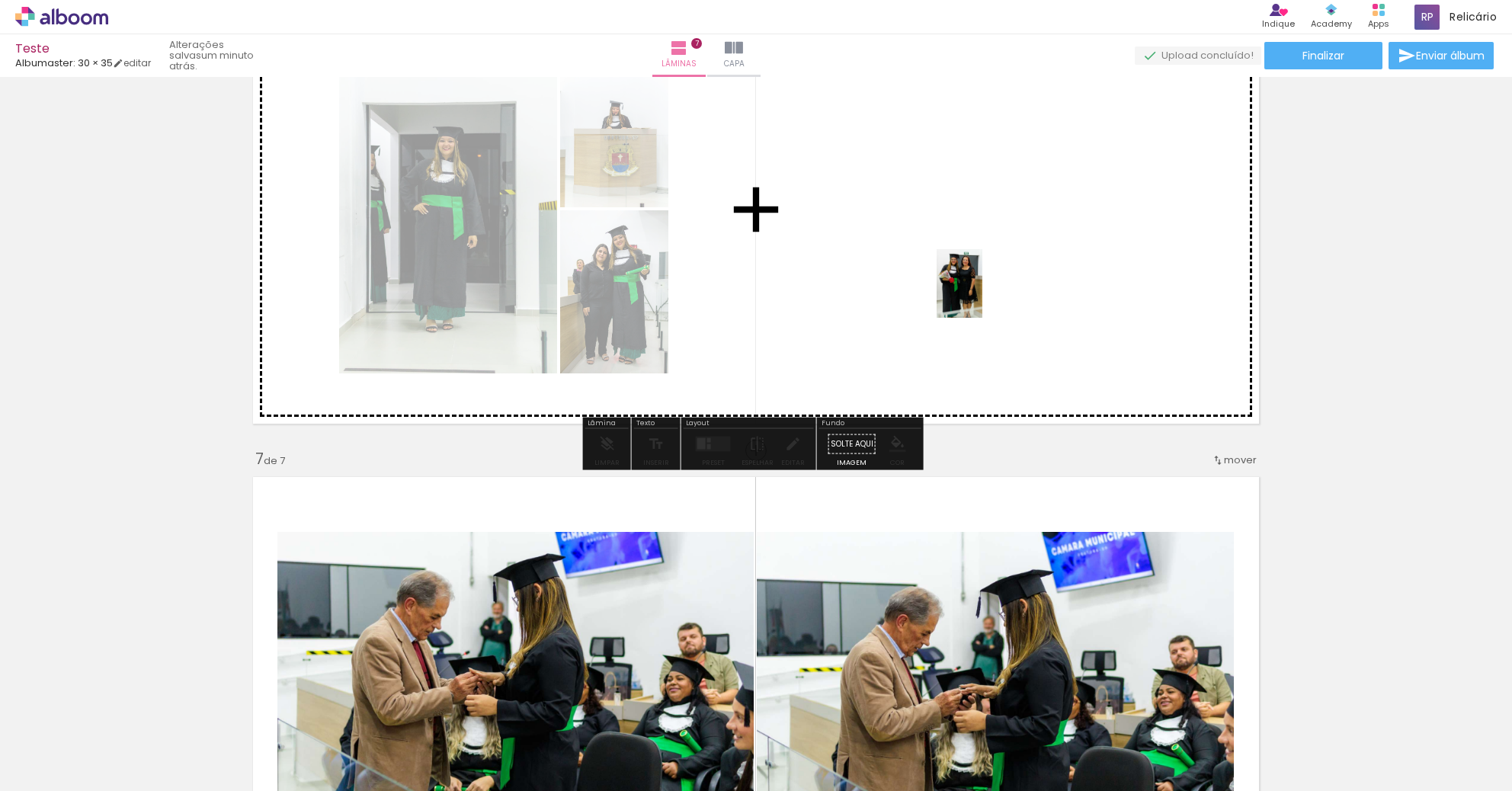
drag, startPoint x: 1270, startPoint y: 747, endPoint x: 982, endPoint y: 295, distance: 536.0
click at [982, 295] on quentale-workspace at bounding box center [756, 395] width 1512 height 791
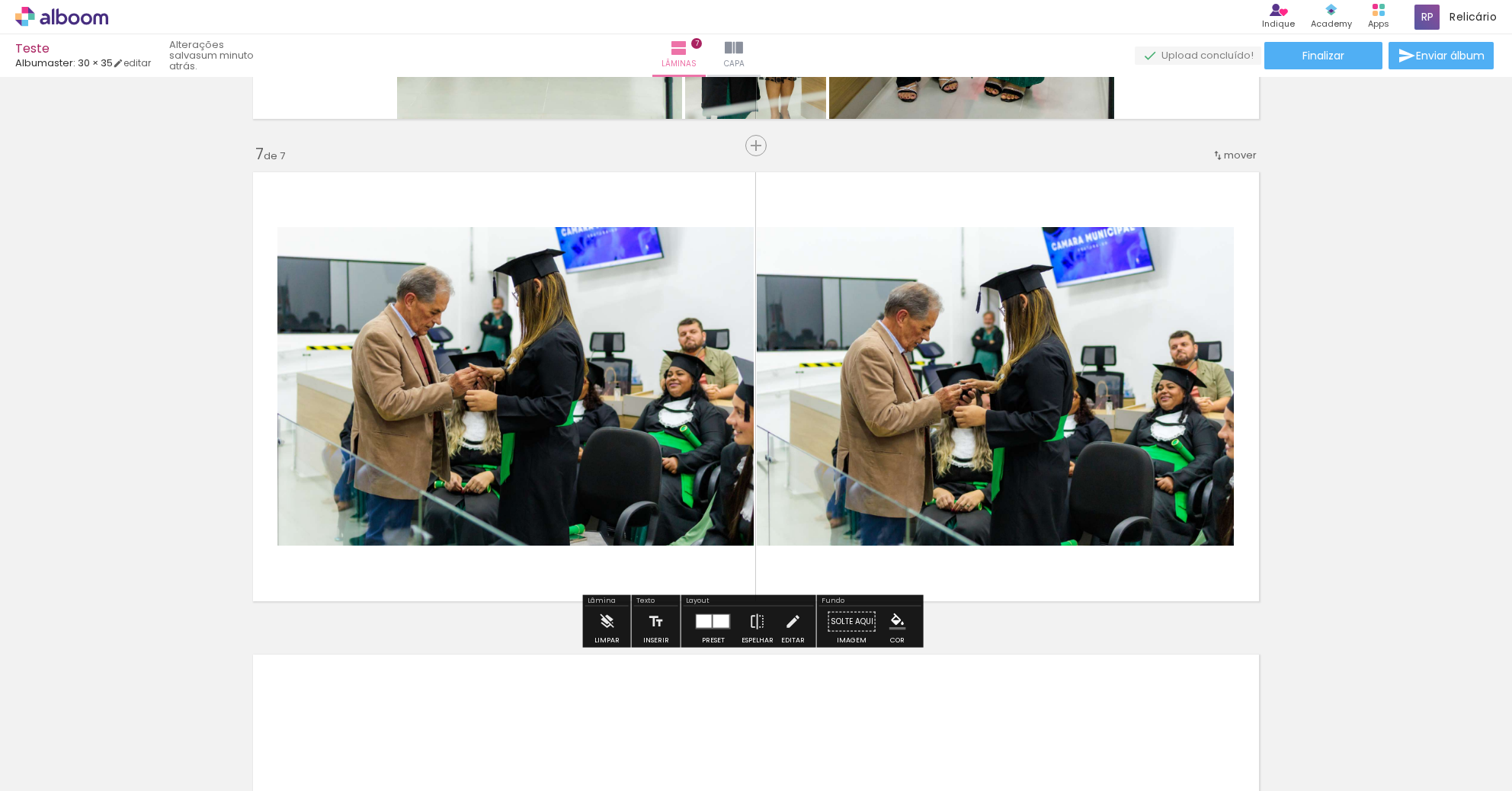
scroll to position [3155, 0]
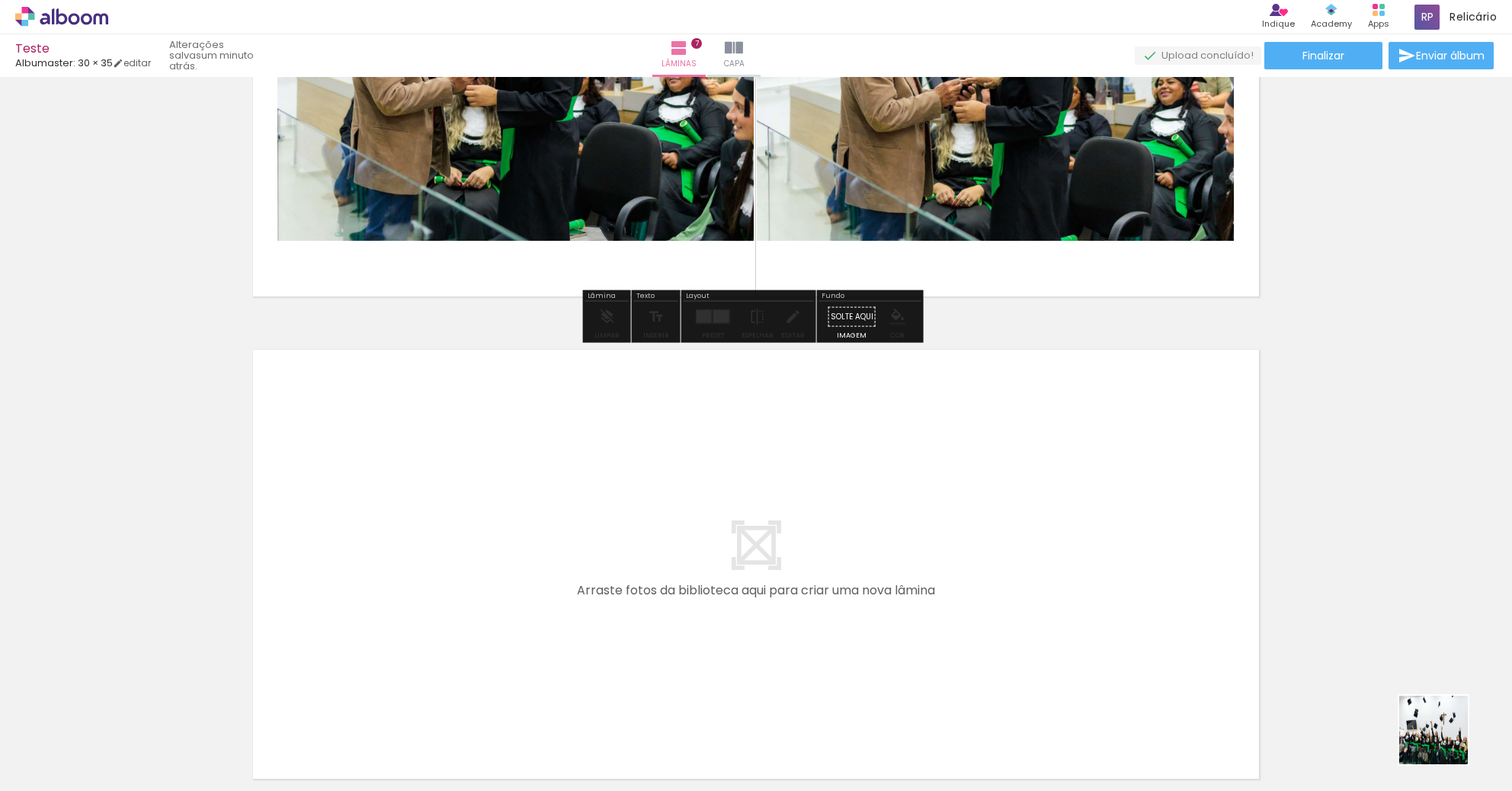
drag, startPoint x: 1451, startPoint y: 744, endPoint x: 708, endPoint y: 574, distance: 762.2
click at [708, 574] on quentale-workspace at bounding box center [756, 395] width 1512 height 791
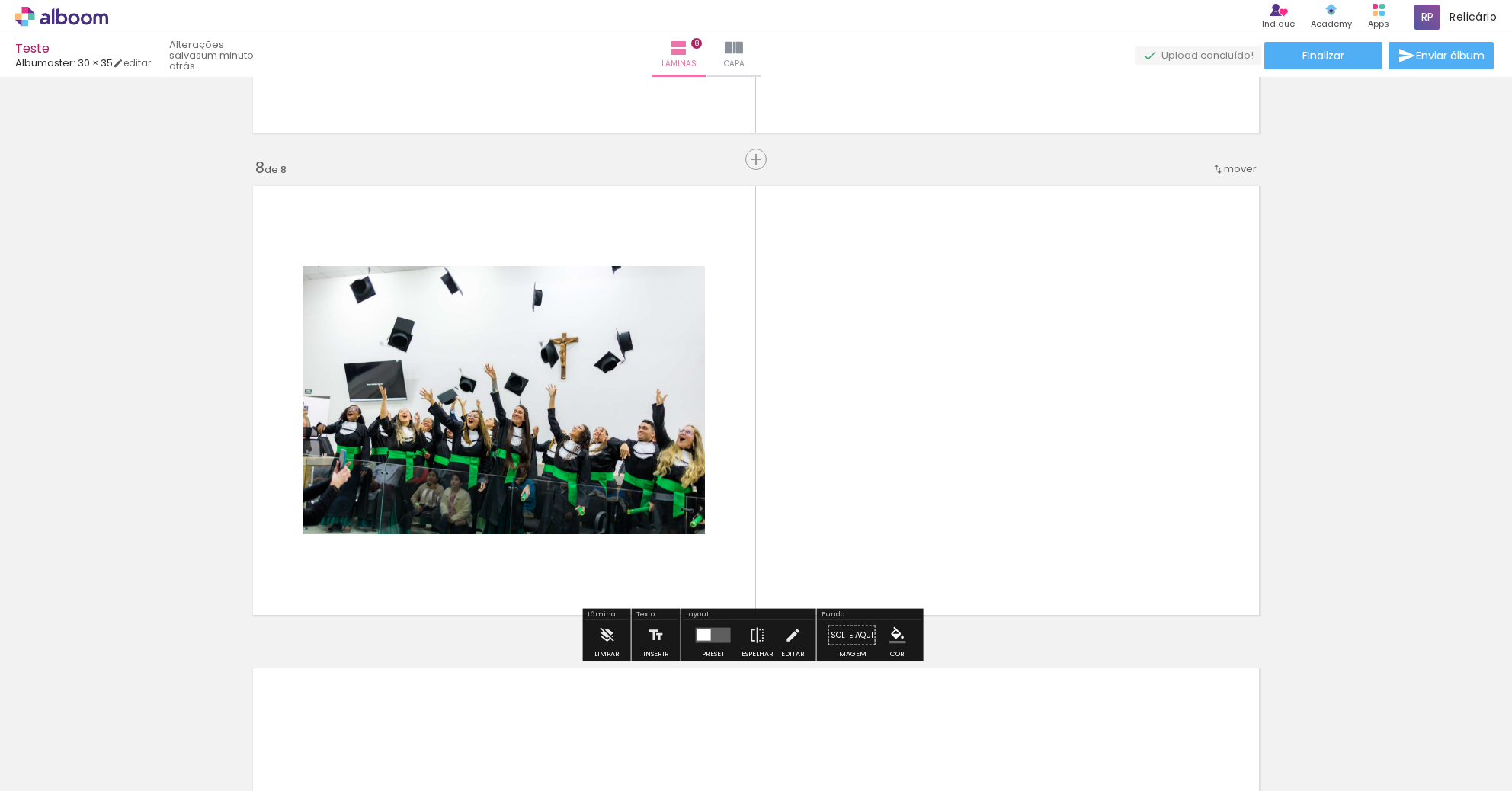
scroll to position [3332, 0]
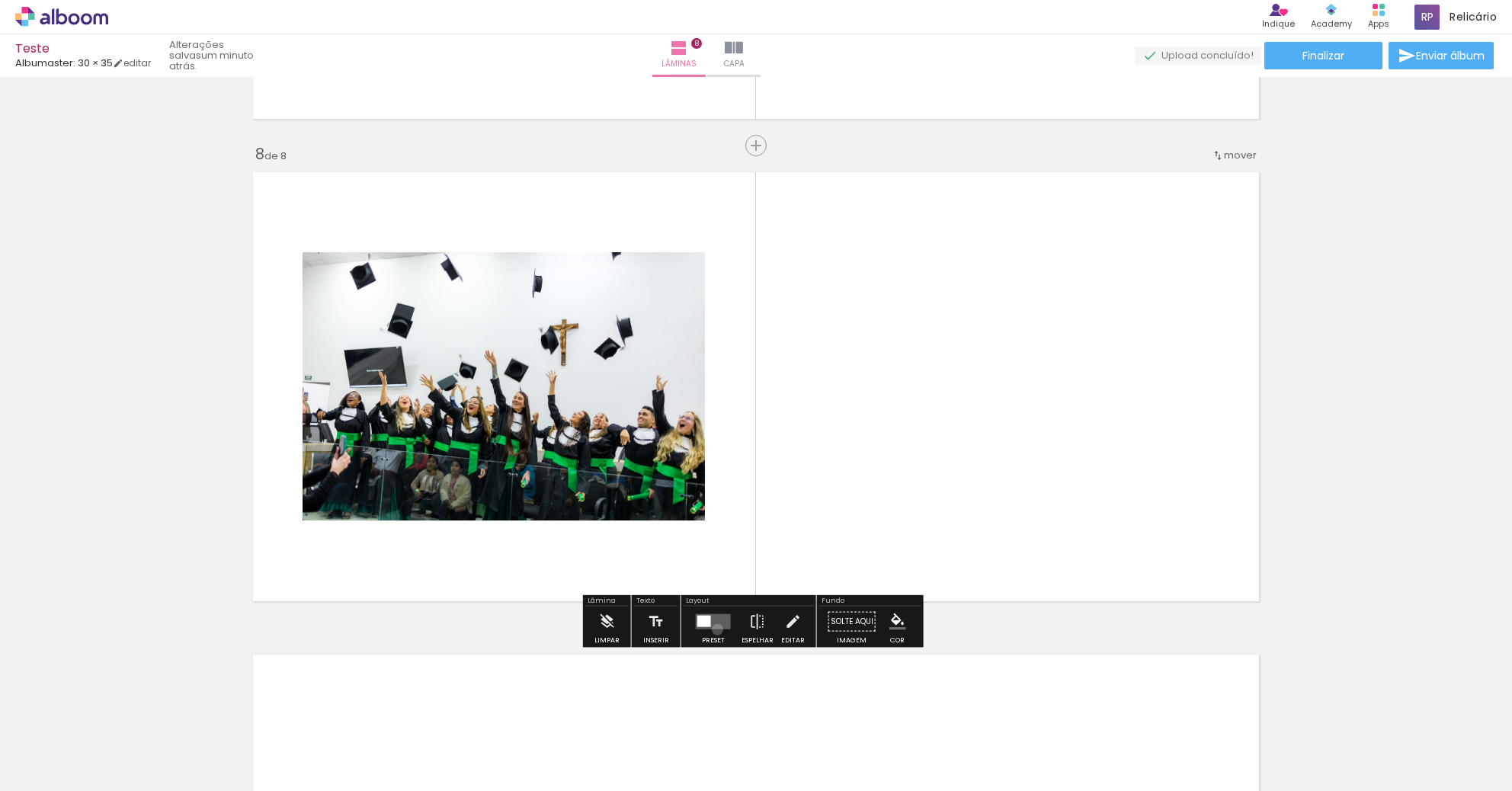
click at [713, 629] on div at bounding box center [712, 622] width 41 height 30
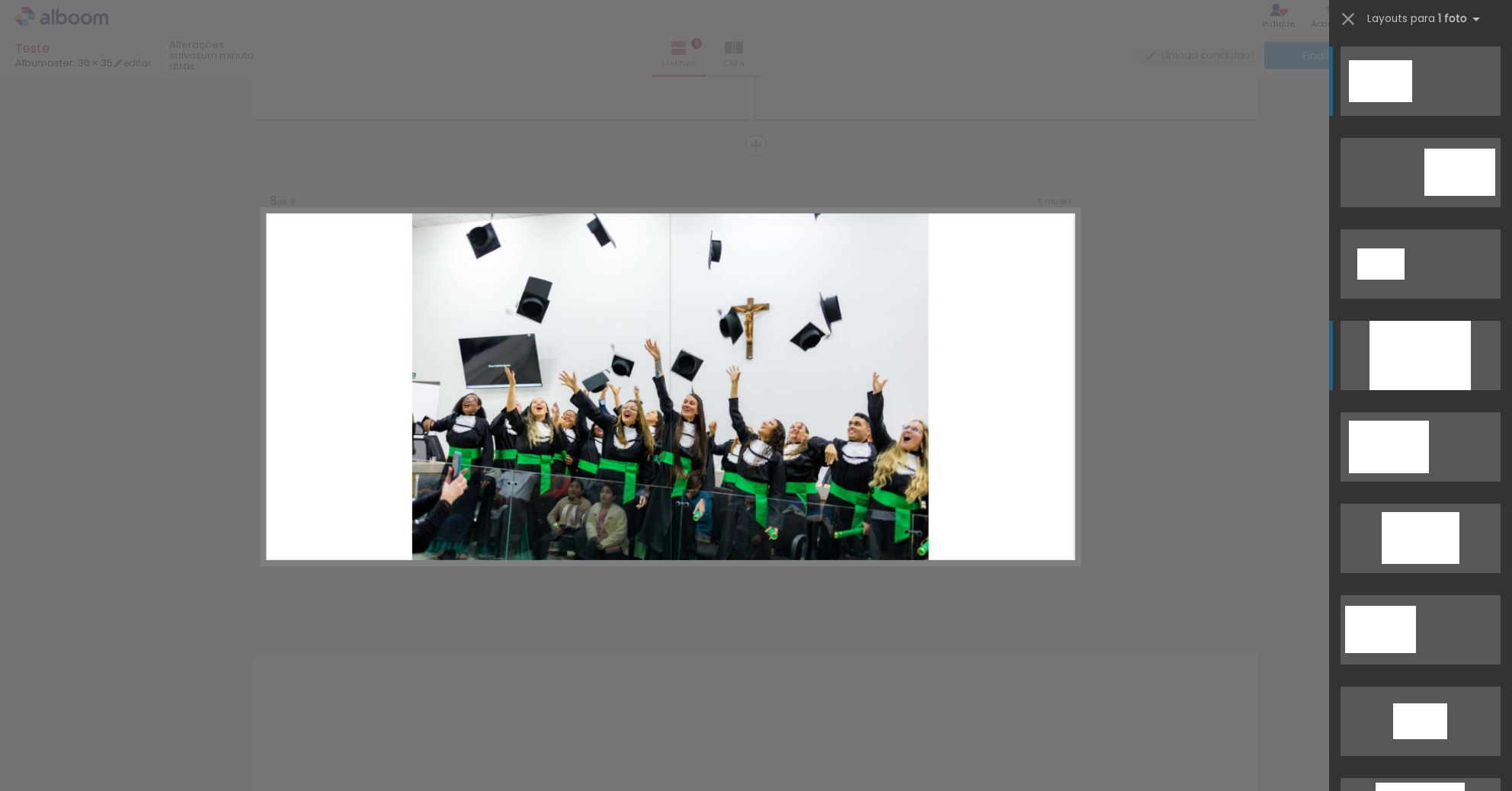
scroll to position [152, 0]
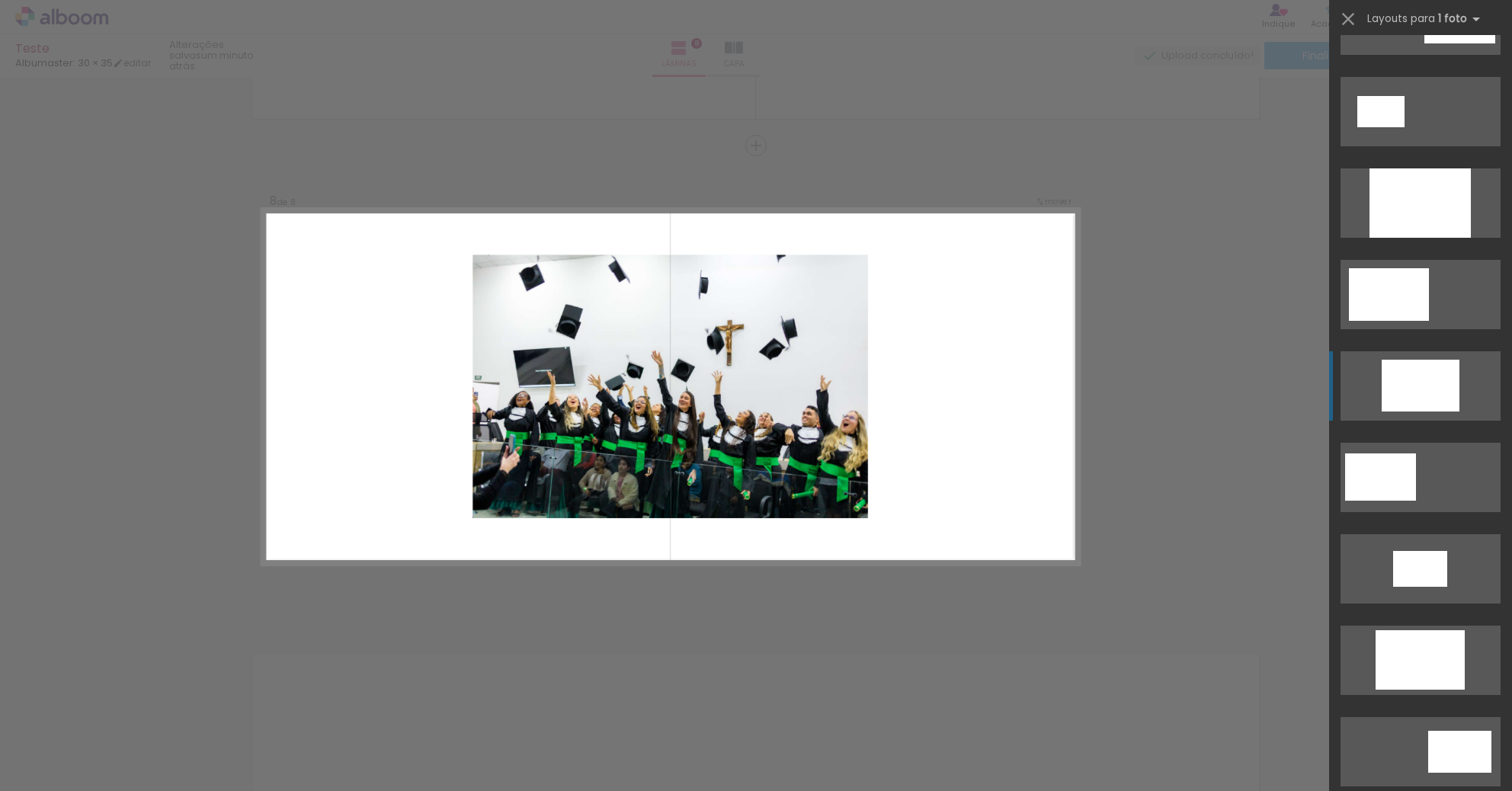
click at [1396, 238] on div at bounding box center [1420, 203] width 101 height 69
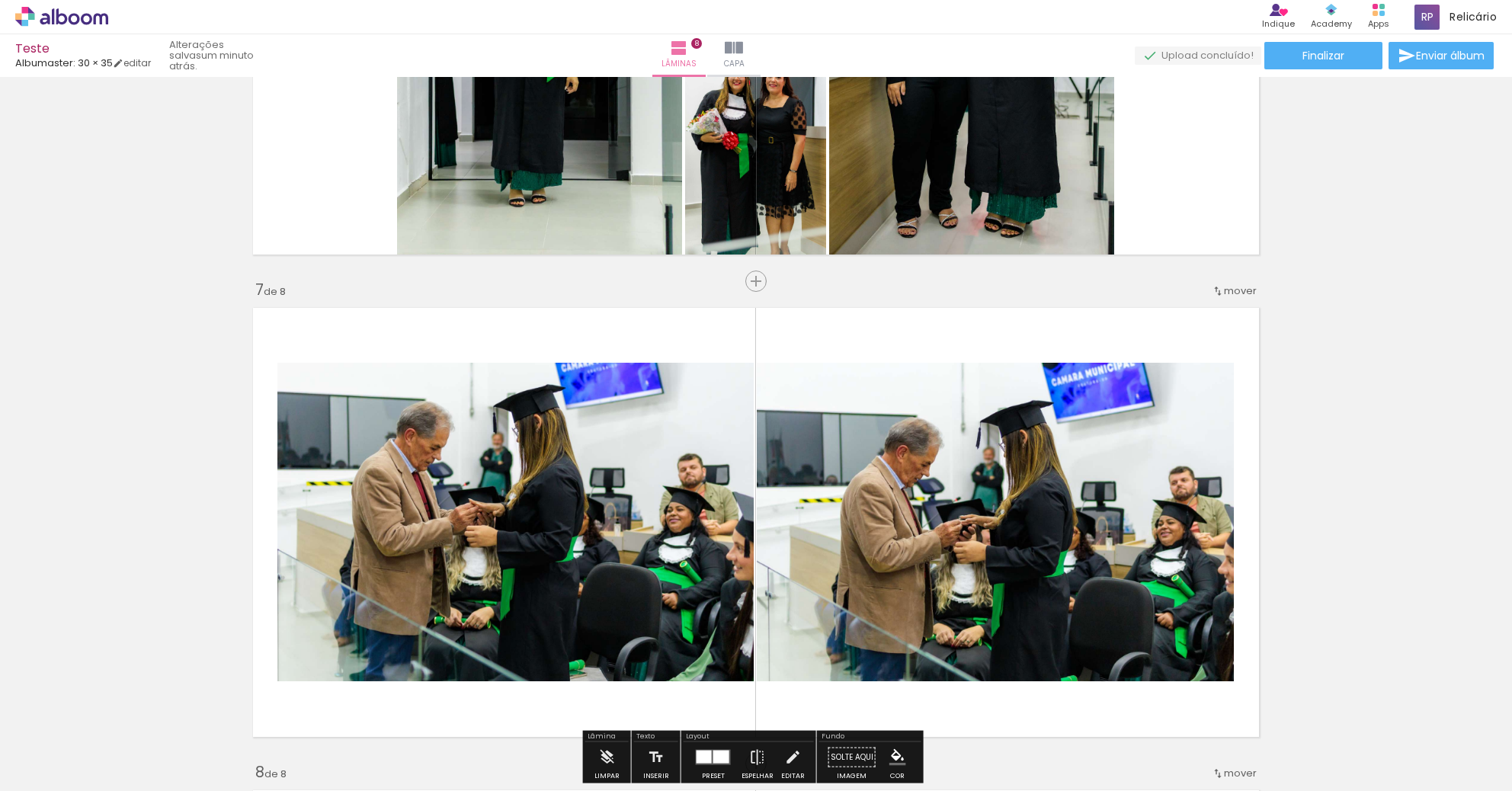
scroll to position [2410, 0]
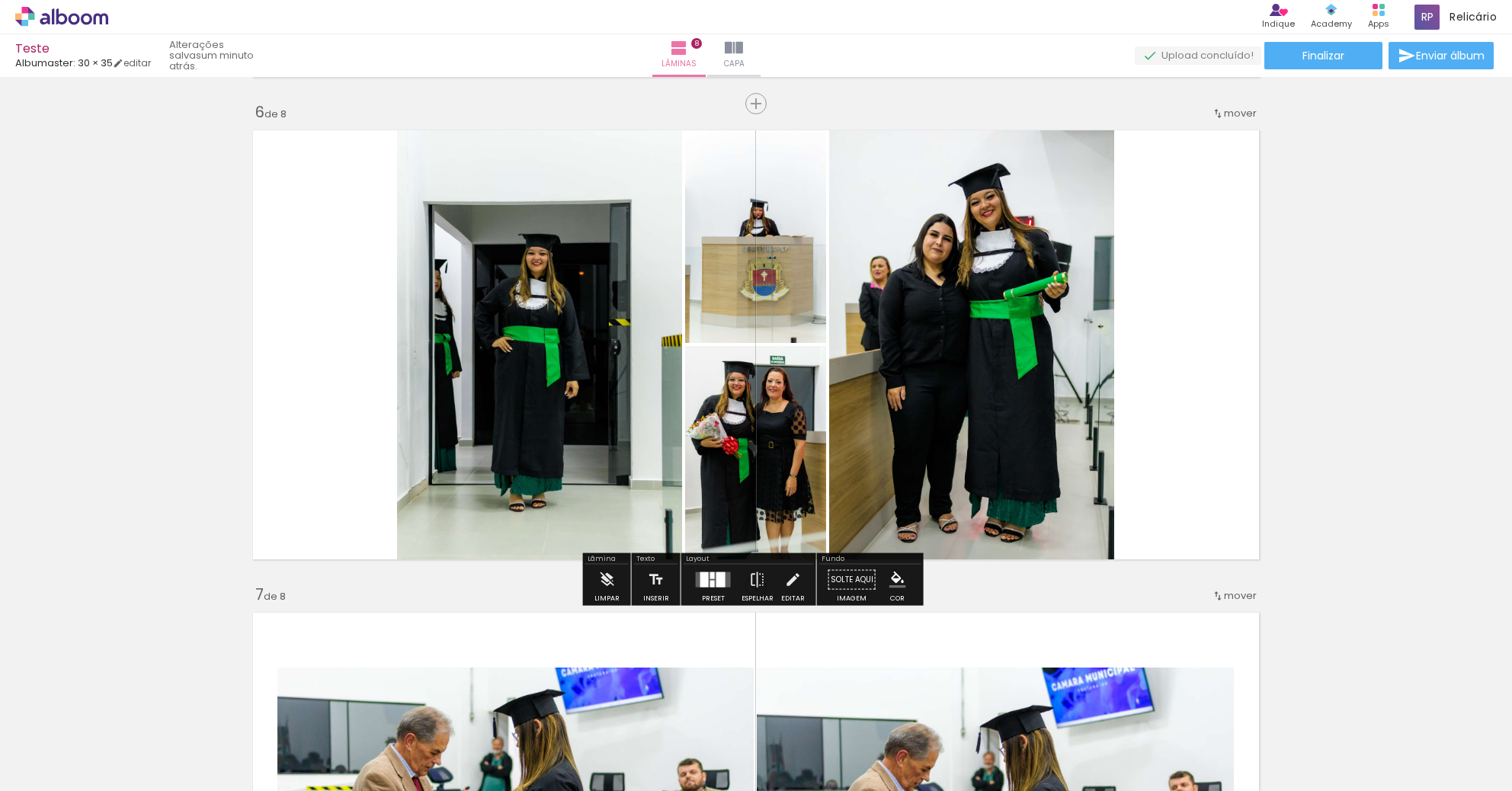
click at [713, 589] on div at bounding box center [712, 579] width 41 height 30
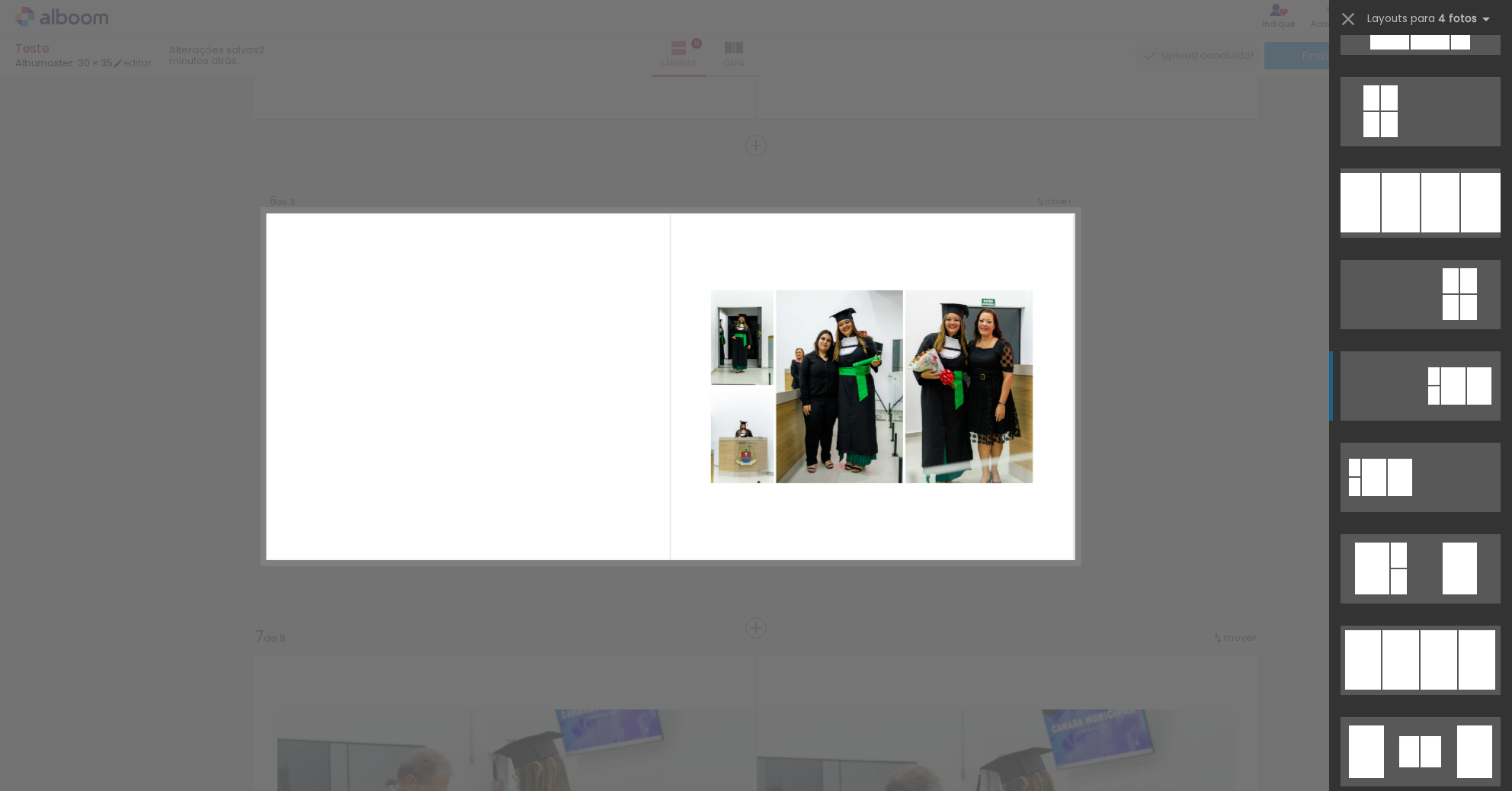
scroll to position [229, 0]
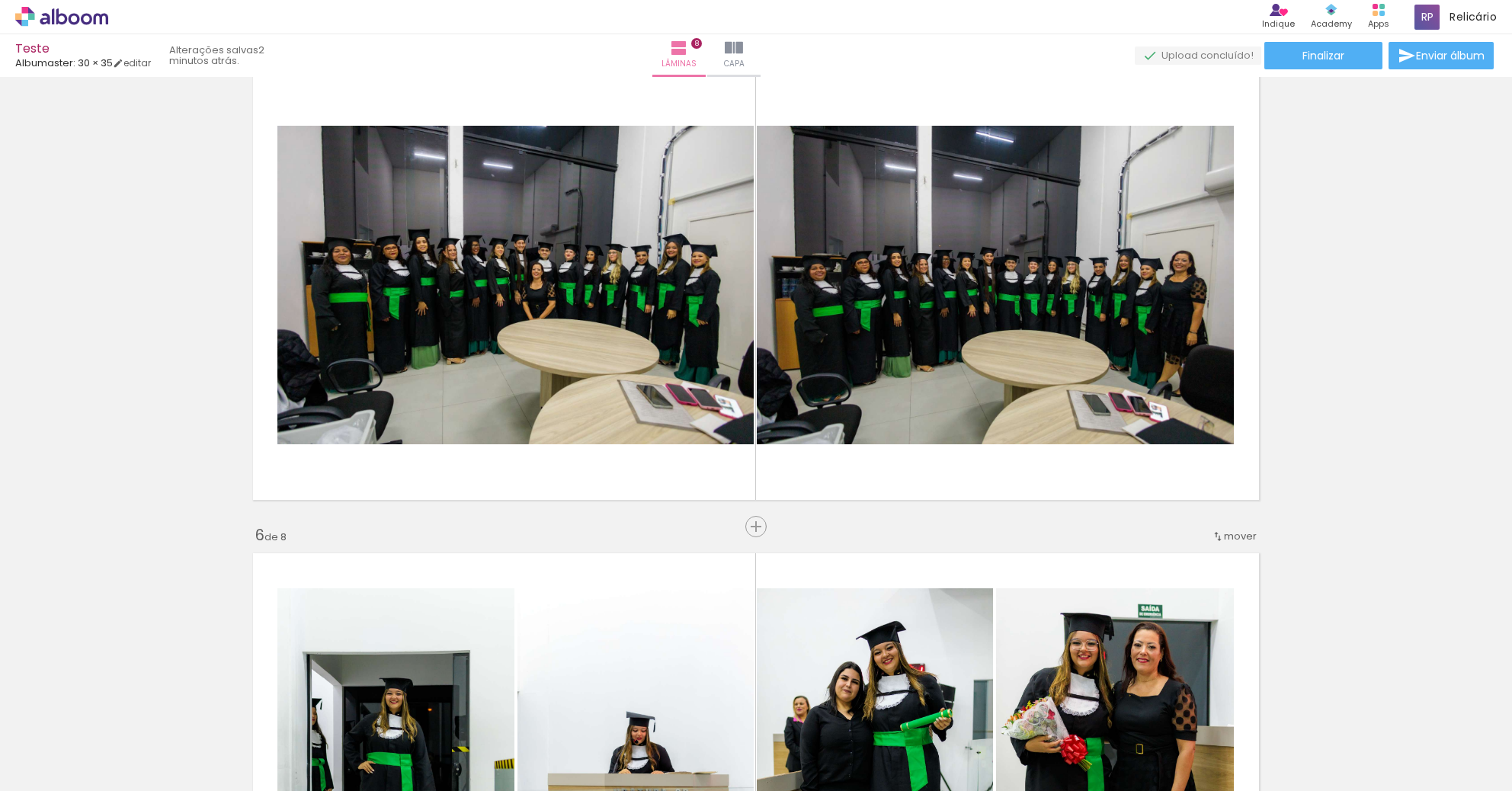
scroll to position [1911, 0]
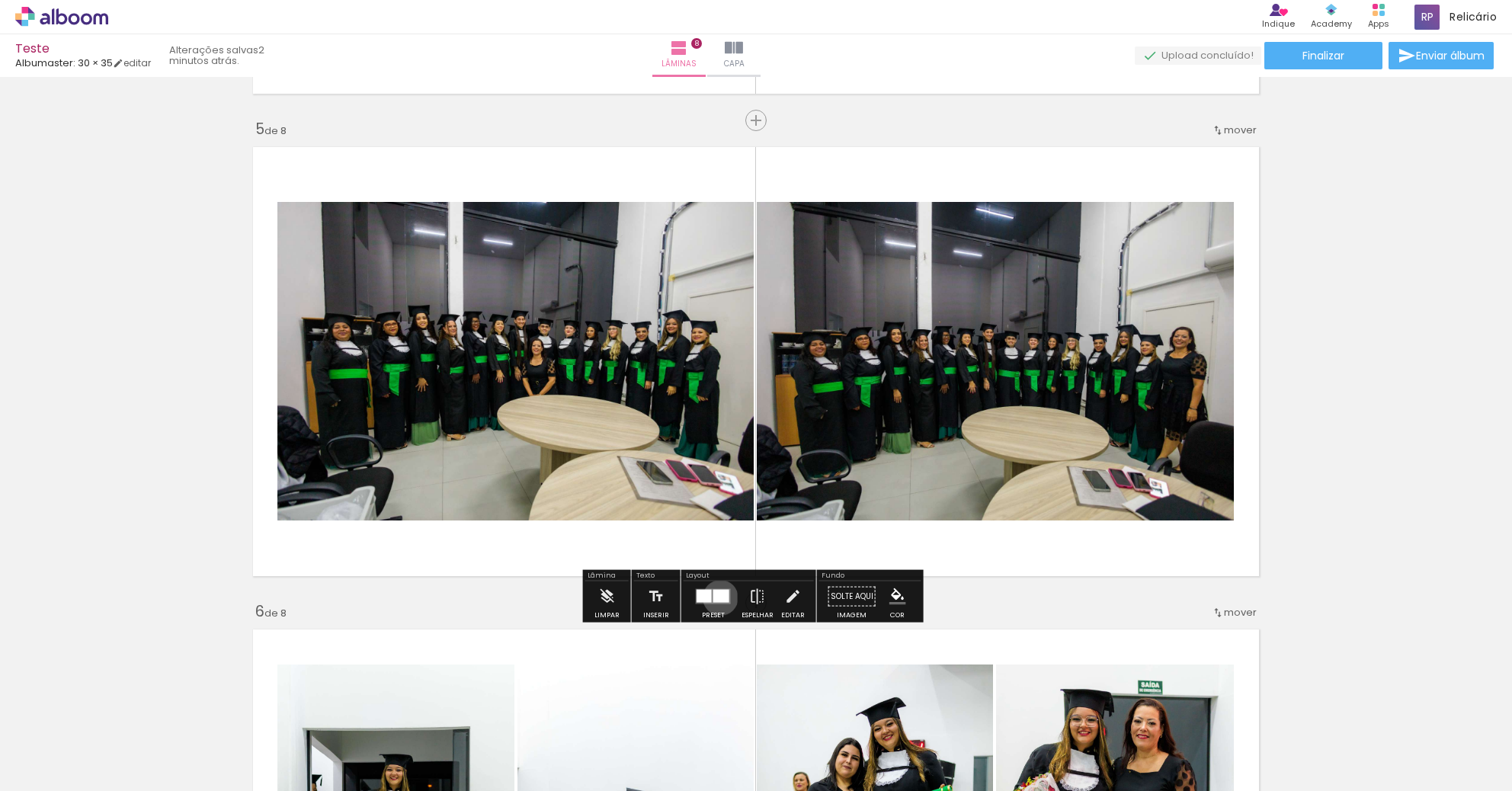
click at [717, 597] on div at bounding box center [721, 595] width 16 height 13
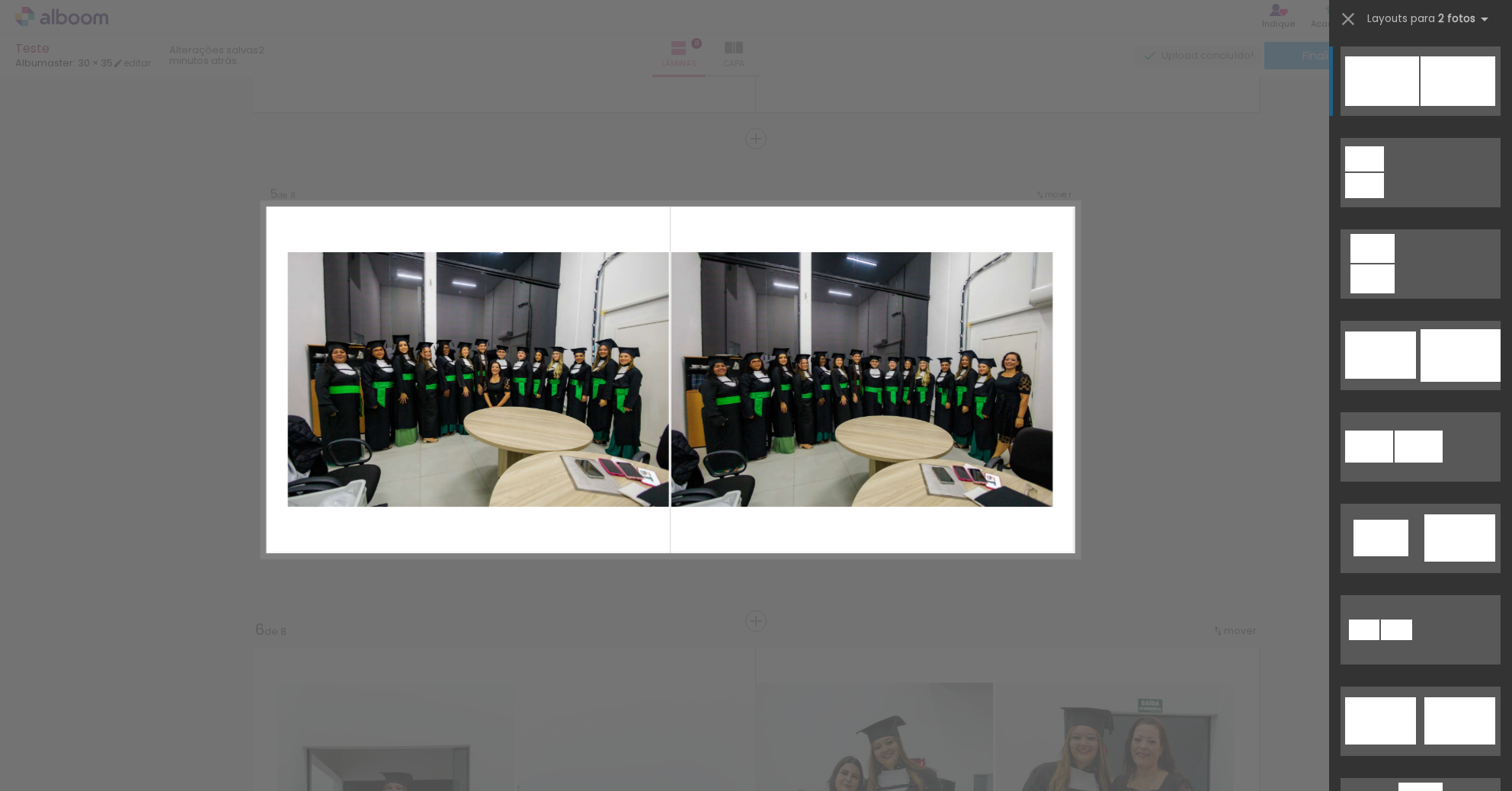
scroll to position [1887, 0]
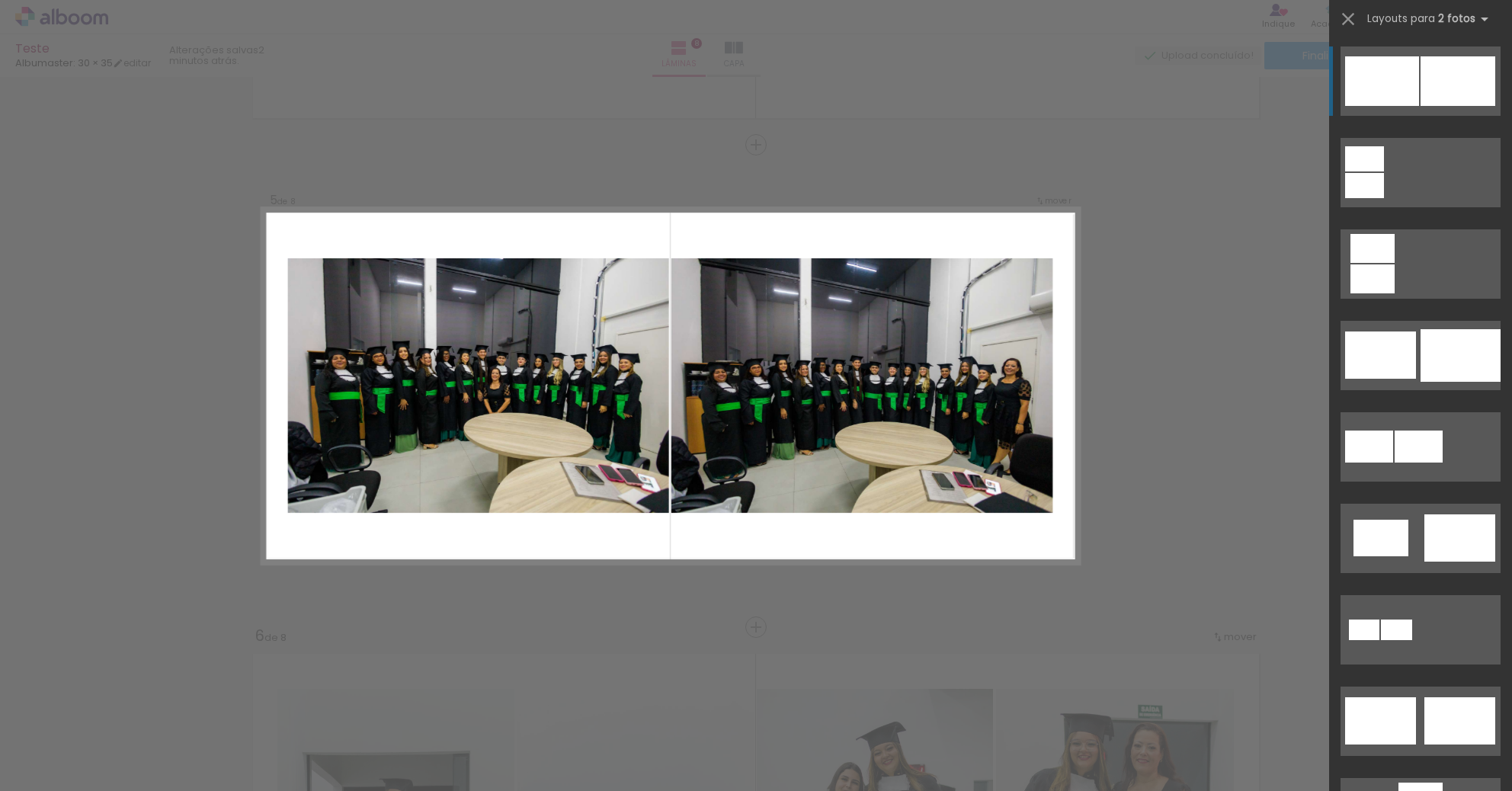
click at [1204, 360] on div "Confirmar Cancelar" at bounding box center [756, 378] width 1512 height 4377
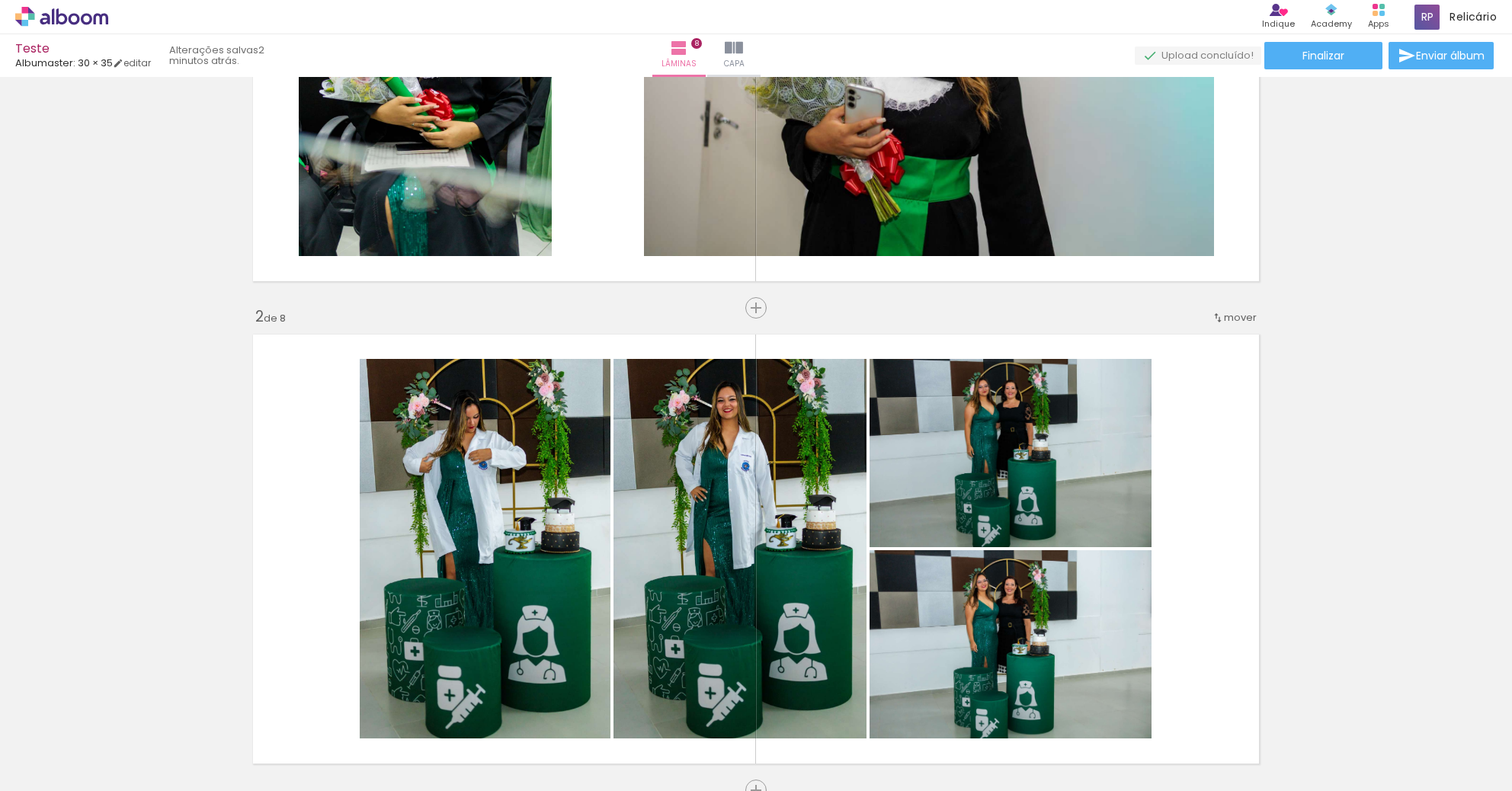
scroll to position [0, 0]
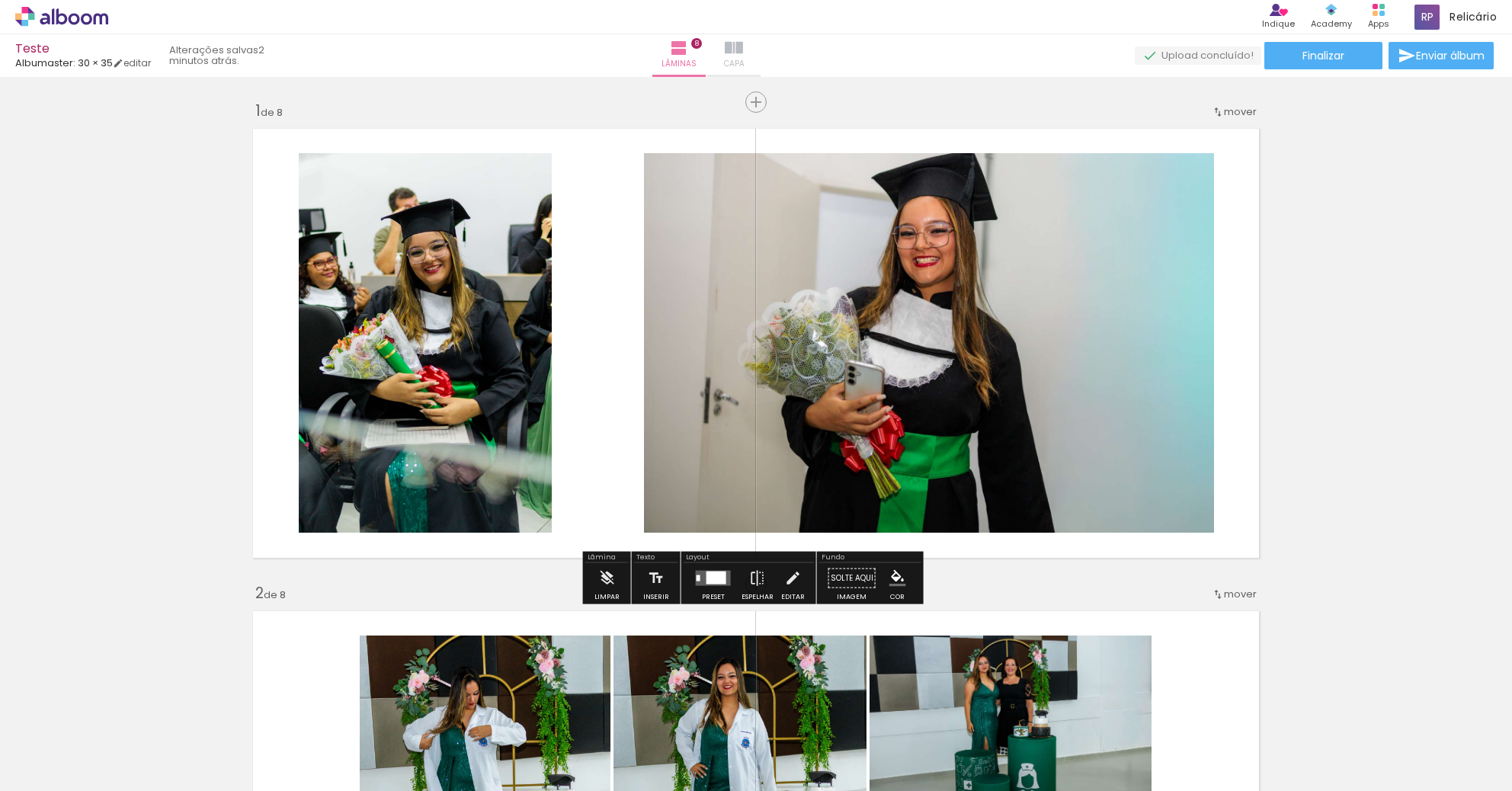
click at [760, 36] on paper-button "Capa" at bounding box center [734, 55] width 54 height 43
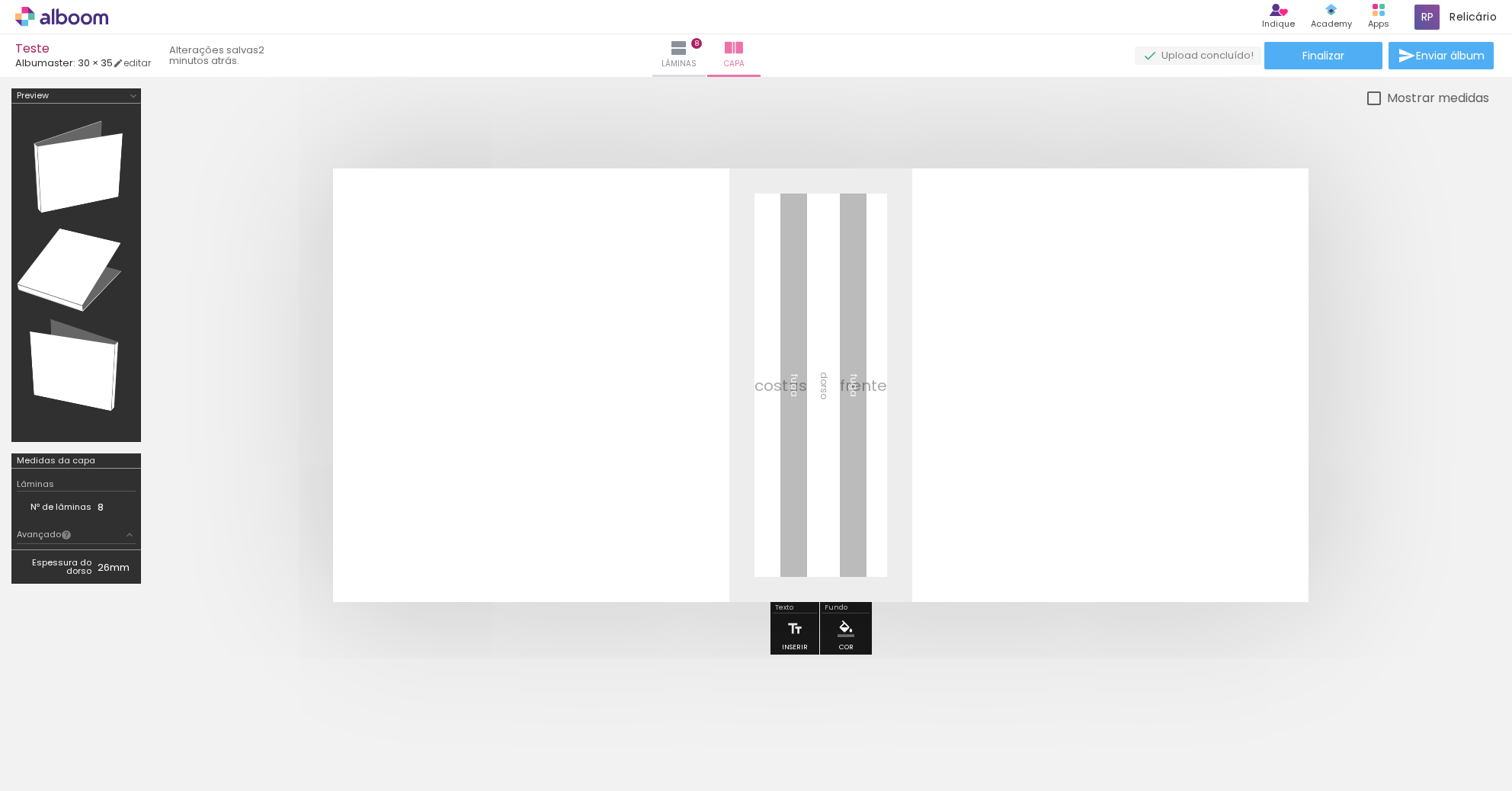
scroll to position [0, 324]
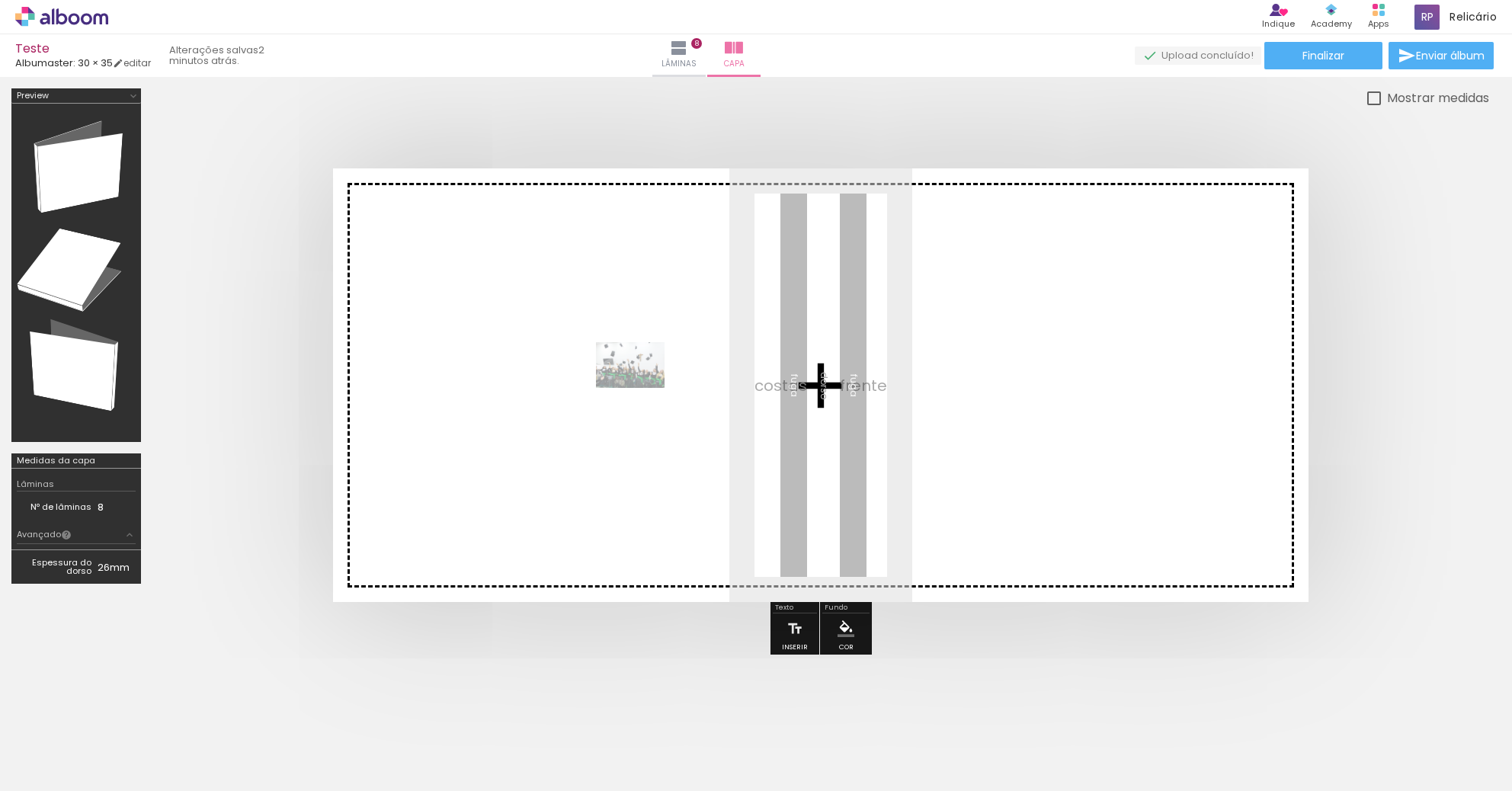
drag, startPoint x: 1448, startPoint y: 723, endPoint x: 632, endPoint y: 380, distance: 885.2
click at [632, 380] on quentale-workspace at bounding box center [756, 395] width 1512 height 791
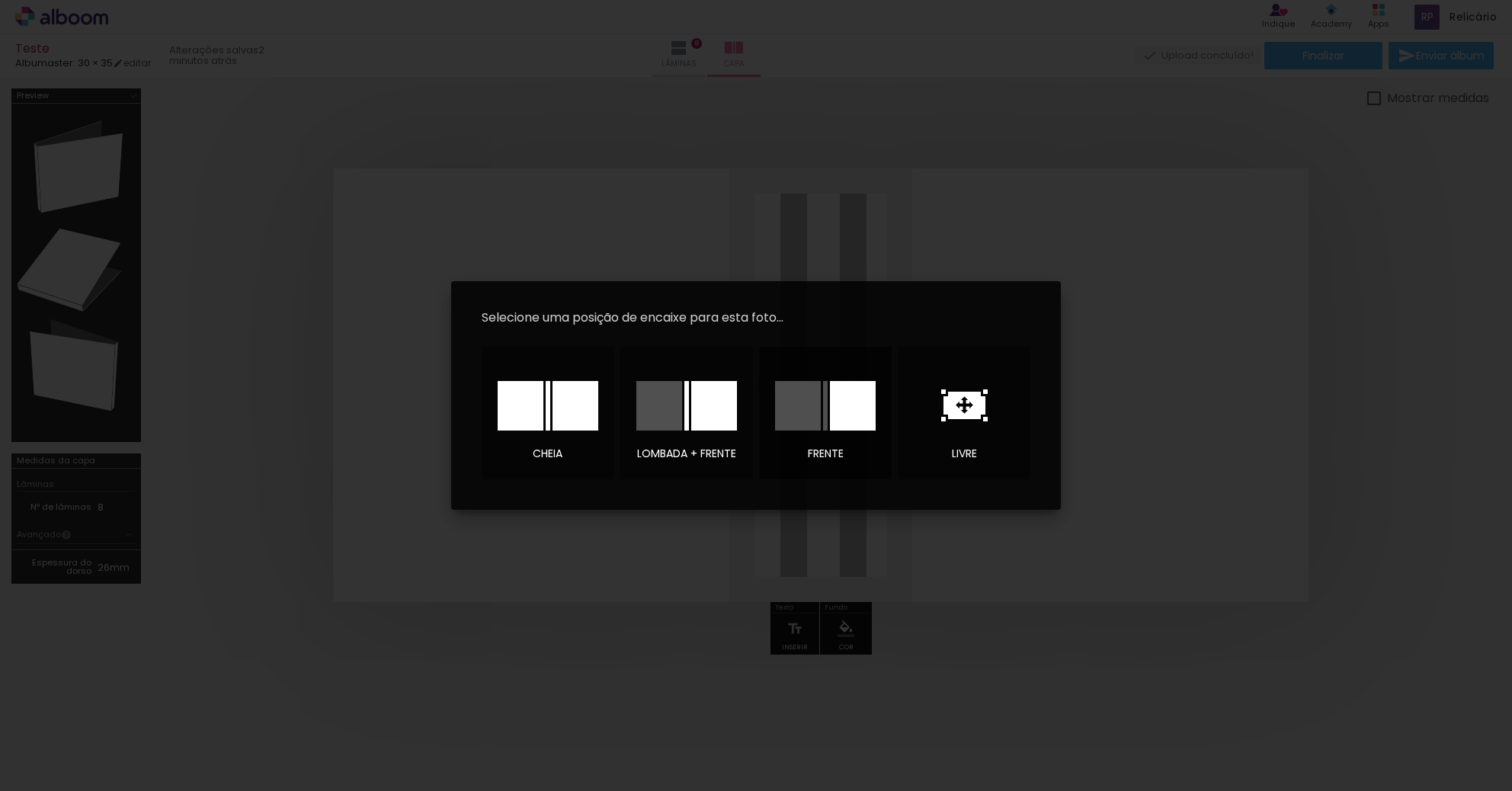
click at [838, 408] on div at bounding box center [852, 405] width 46 height 49
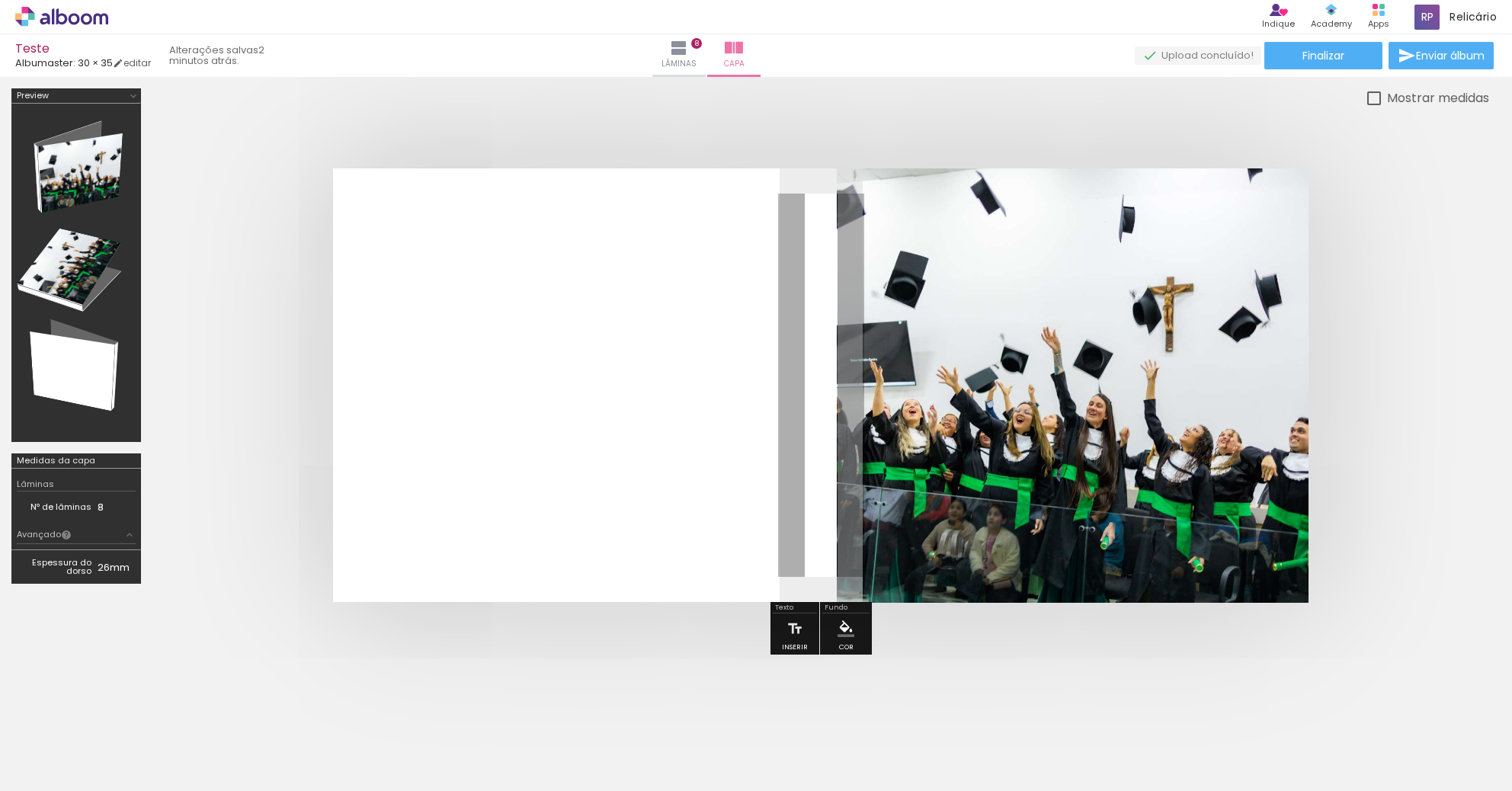
scroll to position [0, 324]
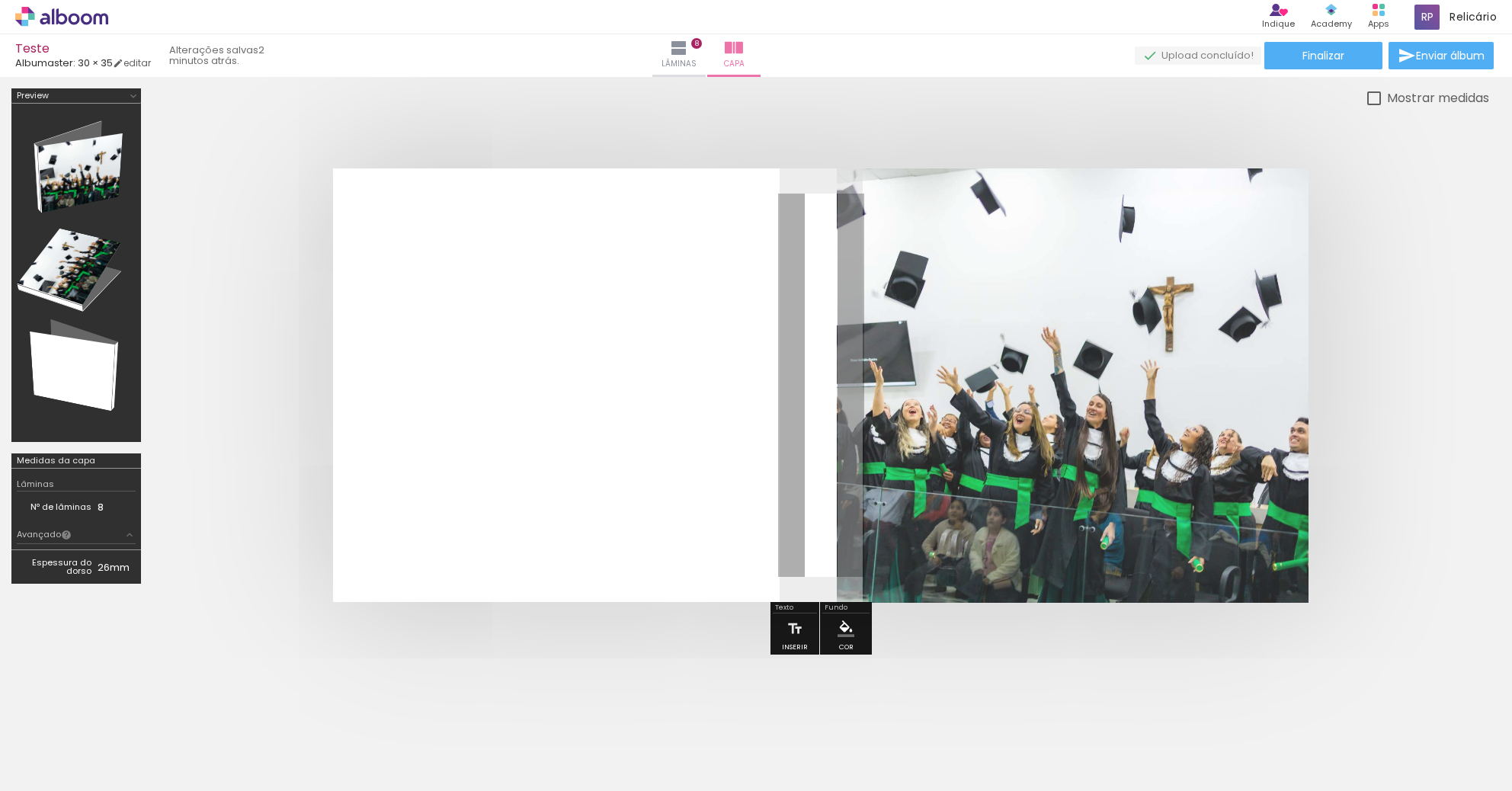
drag, startPoint x: 1052, startPoint y: 206, endPoint x: 1040, endPoint y: 209, distance: 12.4
click at [1040, 209] on div at bounding box center [1052, 207] width 24 height 24
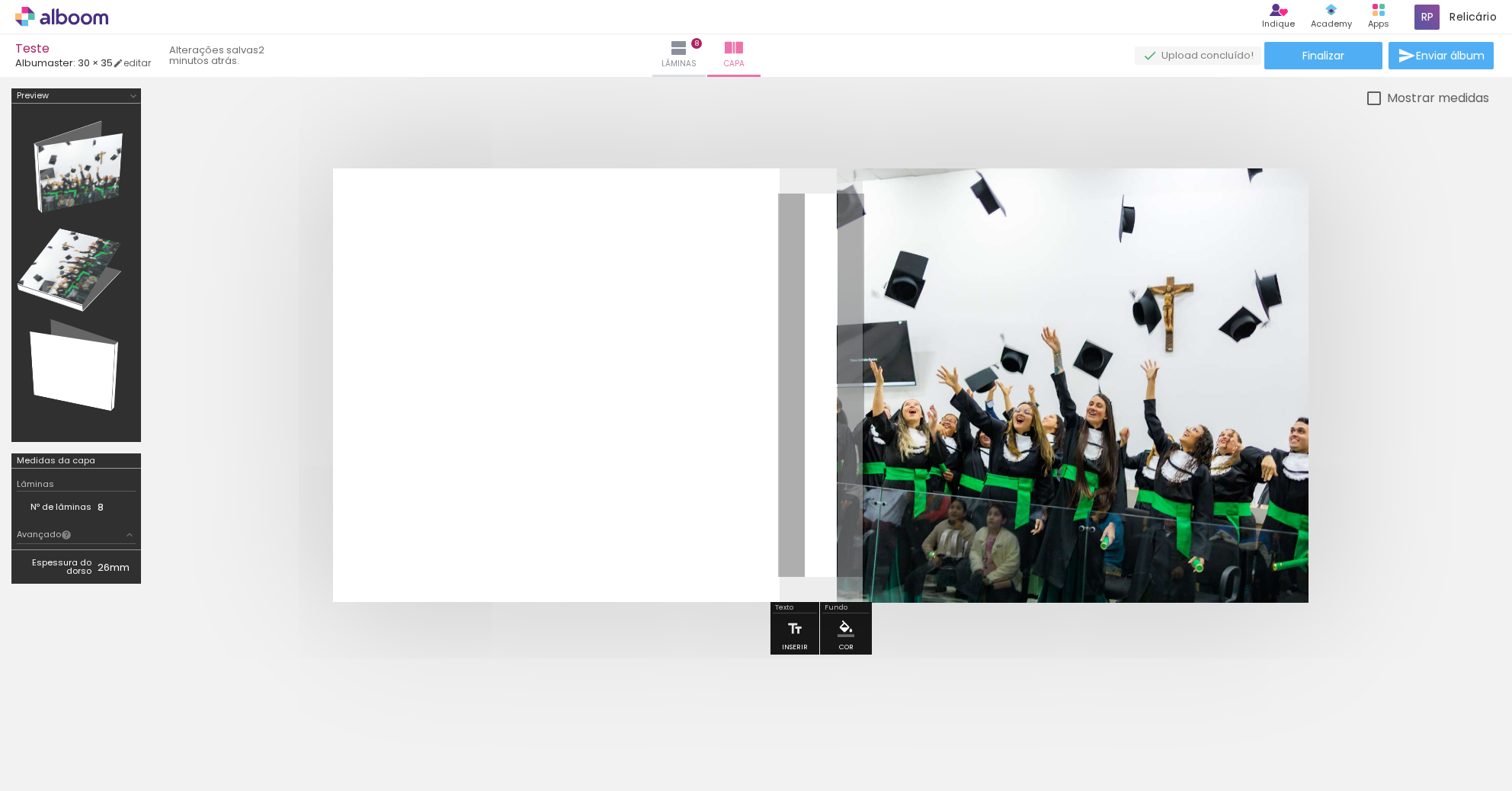
drag, startPoint x: 1042, startPoint y: 207, endPoint x: 1093, endPoint y: 203, distance: 51.2
type paper-slider "100"
click at [1093, 195] on div "P&B Largura Cor" at bounding box center [1098, 195] width 471 height 0
click at [1122, 270] on paper-item at bounding box center [1121, 275] width 28 height 11
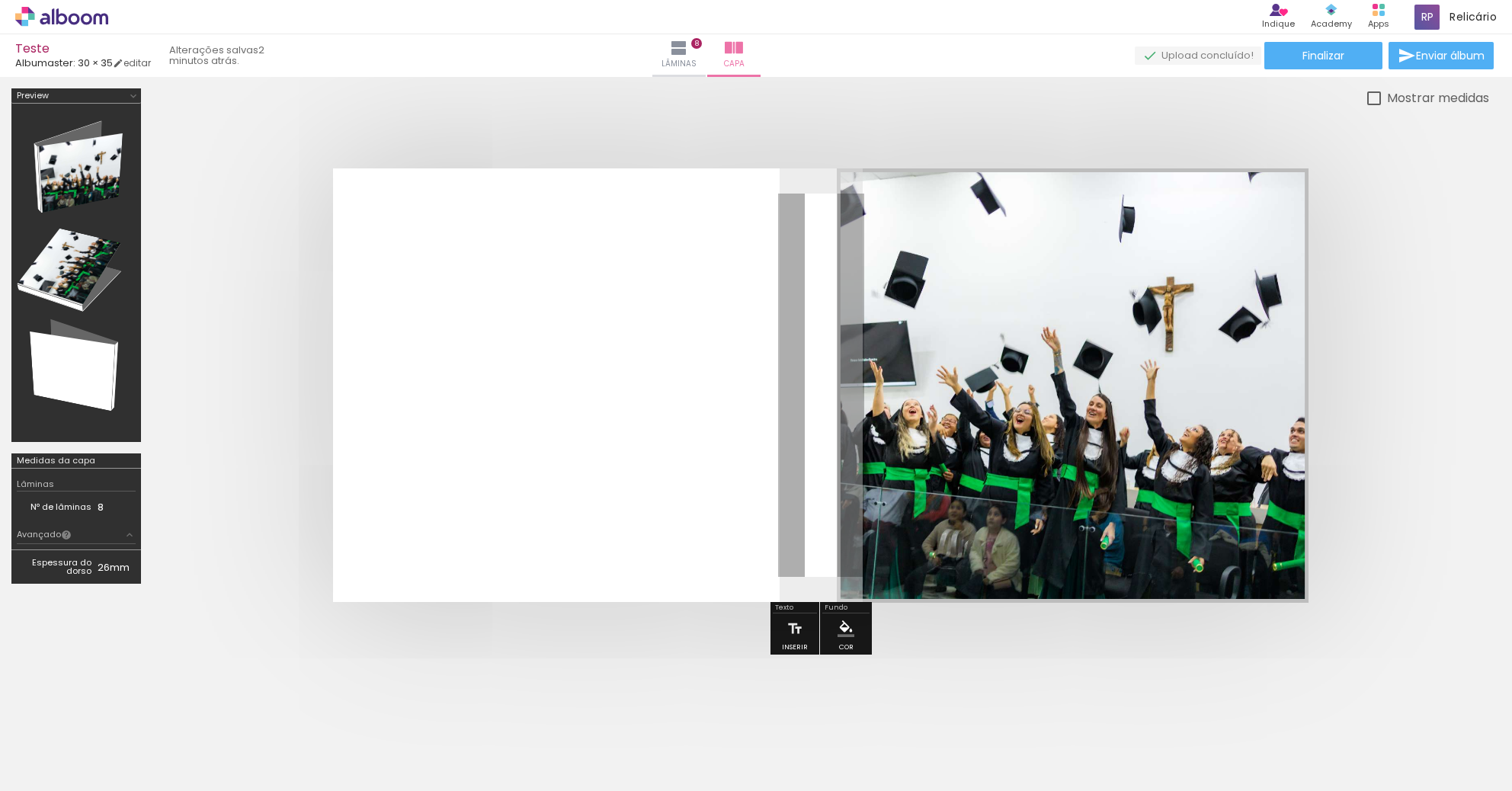
click at [1016, 397] on quentale-photo at bounding box center [1072, 385] width 471 height 434
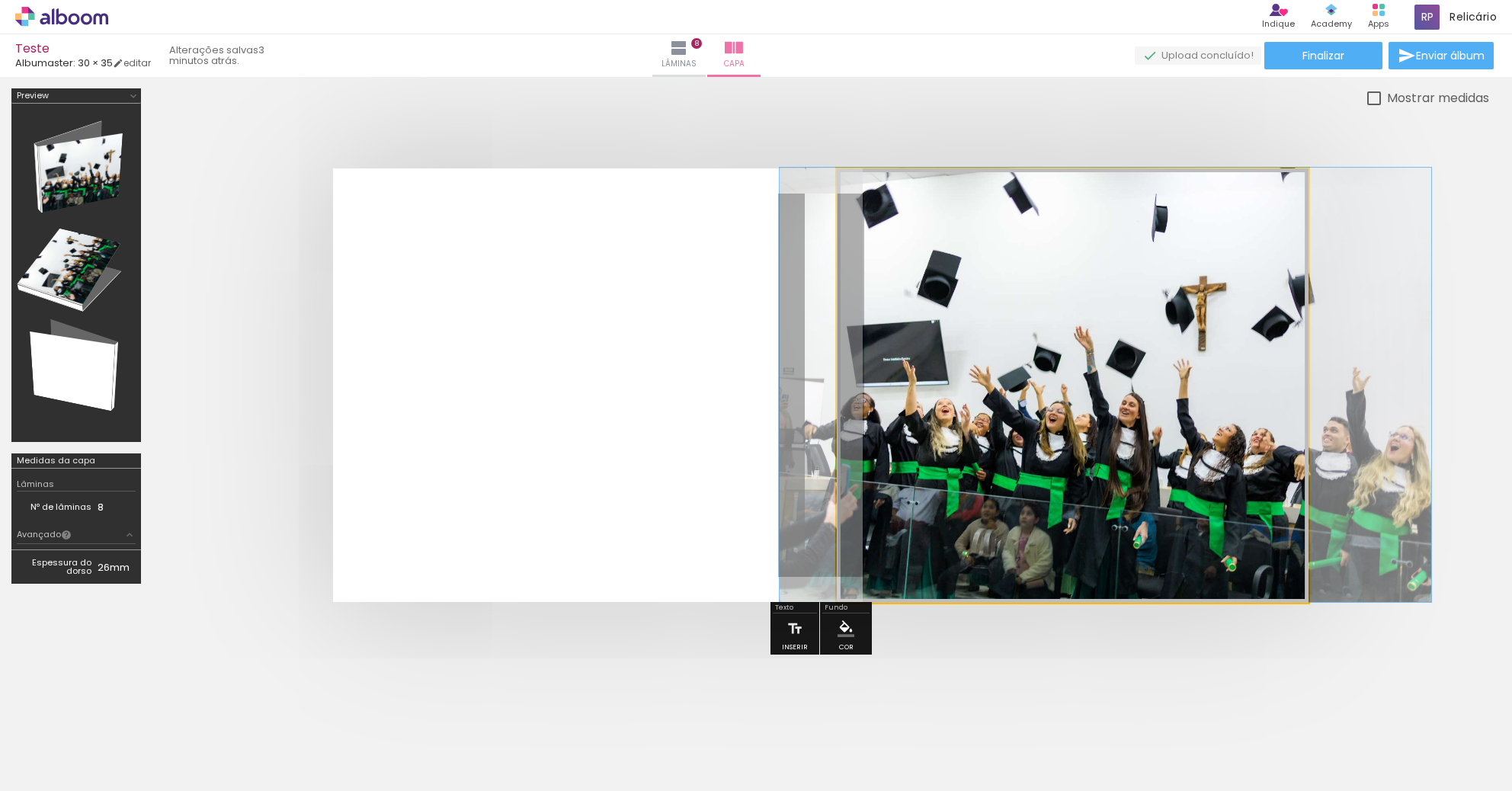
drag, startPoint x: 1016, startPoint y: 397, endPoint x: 1048, endPoint y: 394, distance: 32.1
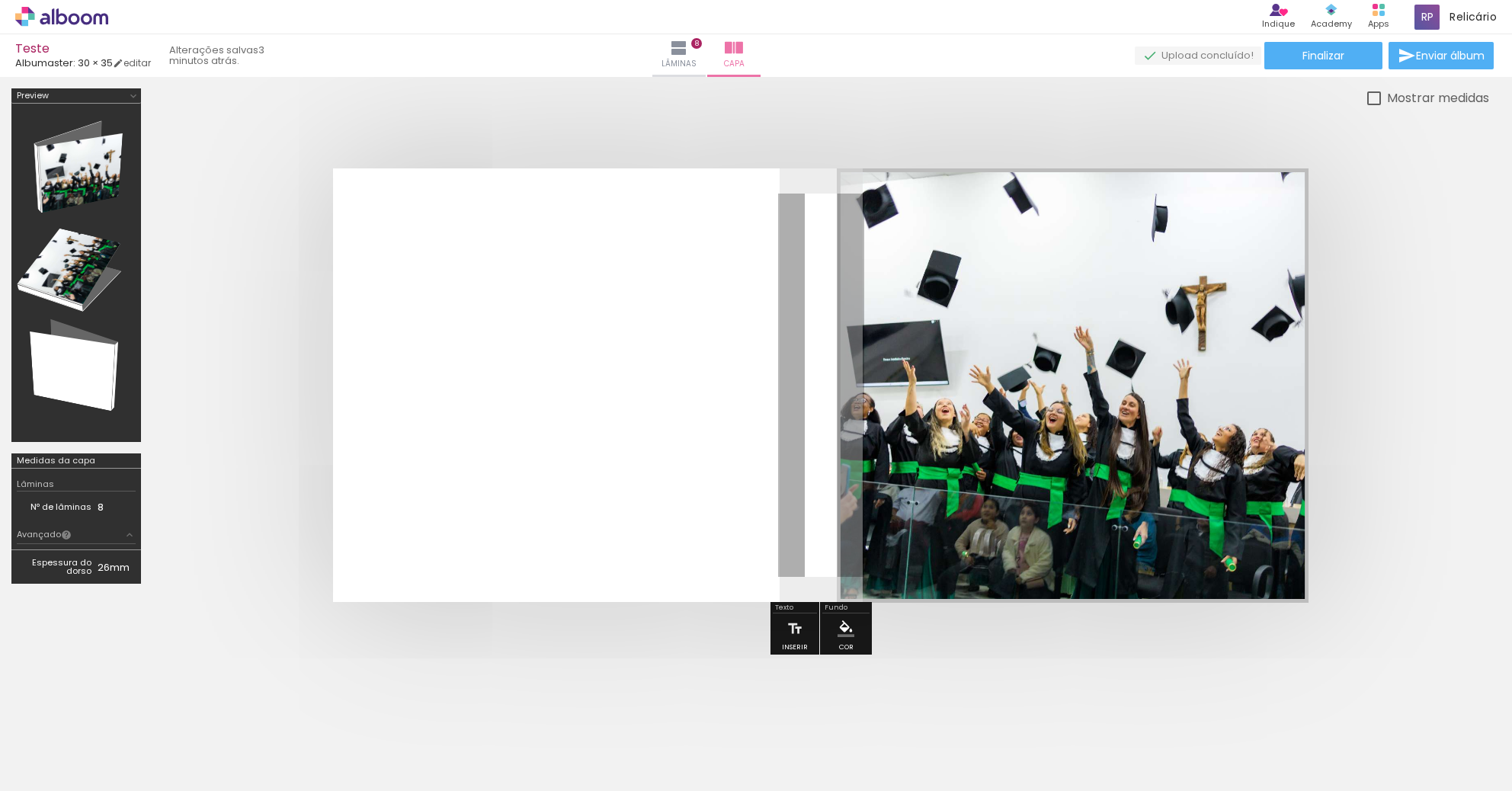
click at [1048, 394] on quentale-photo at bounding box center [1072, 385] width 471 height 434
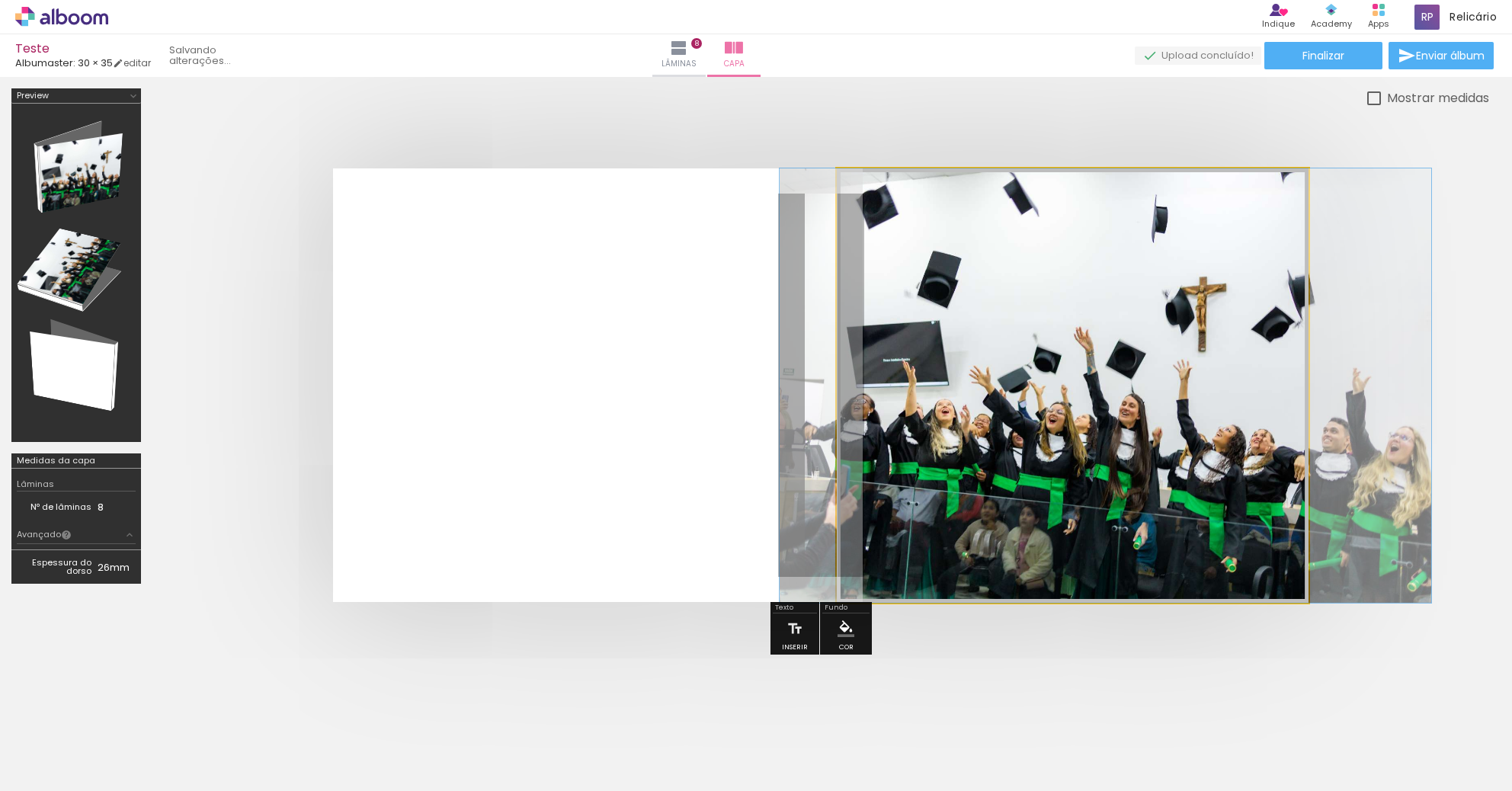
click at [1048, 394] on quentale-photo at bounding box center [1072, 385] width 471 height 434
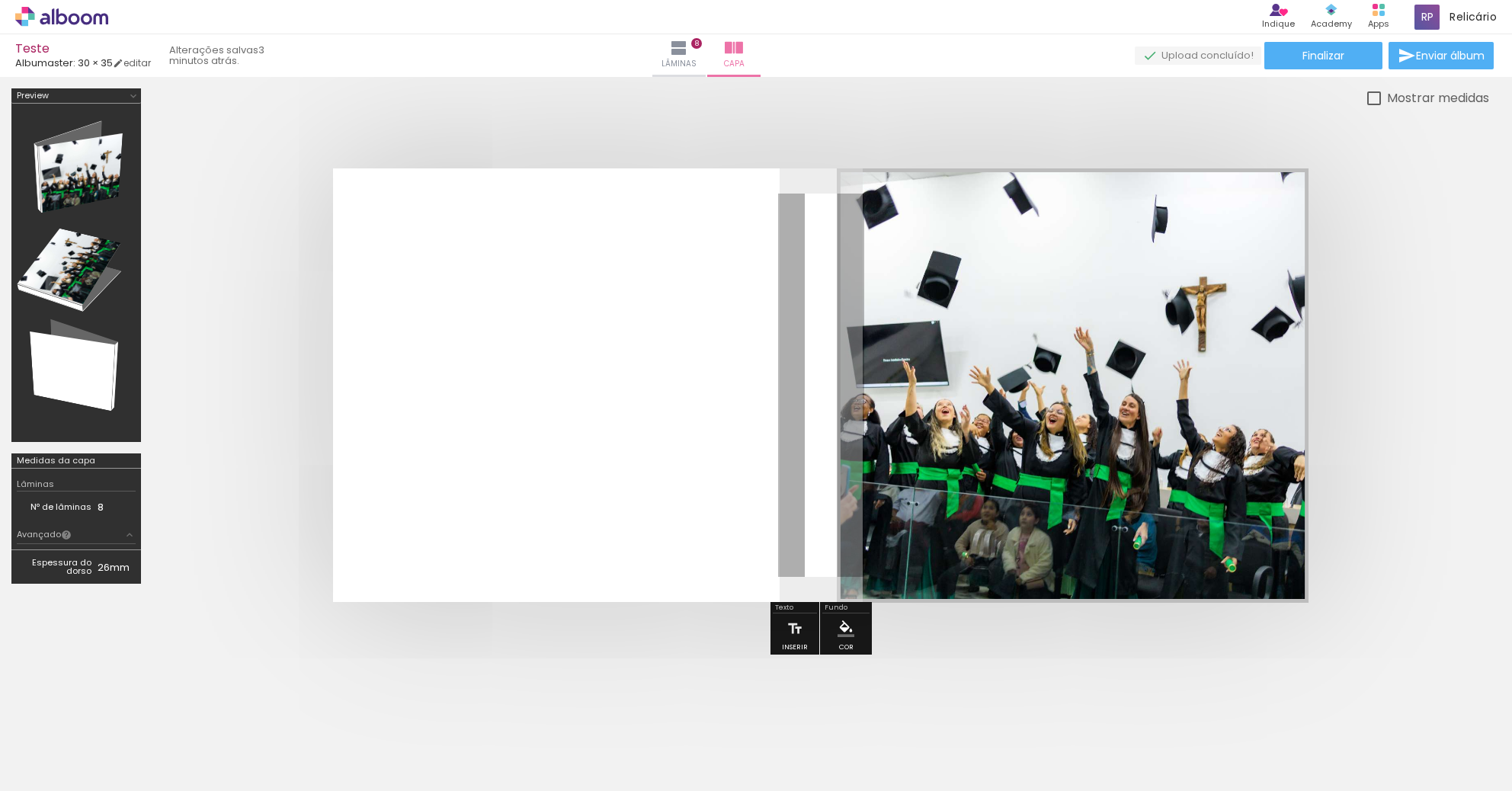
drag, startPoint x: 1048, startPoint y: 394, endPoint x: 1024, endPoint y: 378, distance: 28.8
click at [1024, 378] on quentale-photo at bounding box center [1072, 385] width 471 height 434
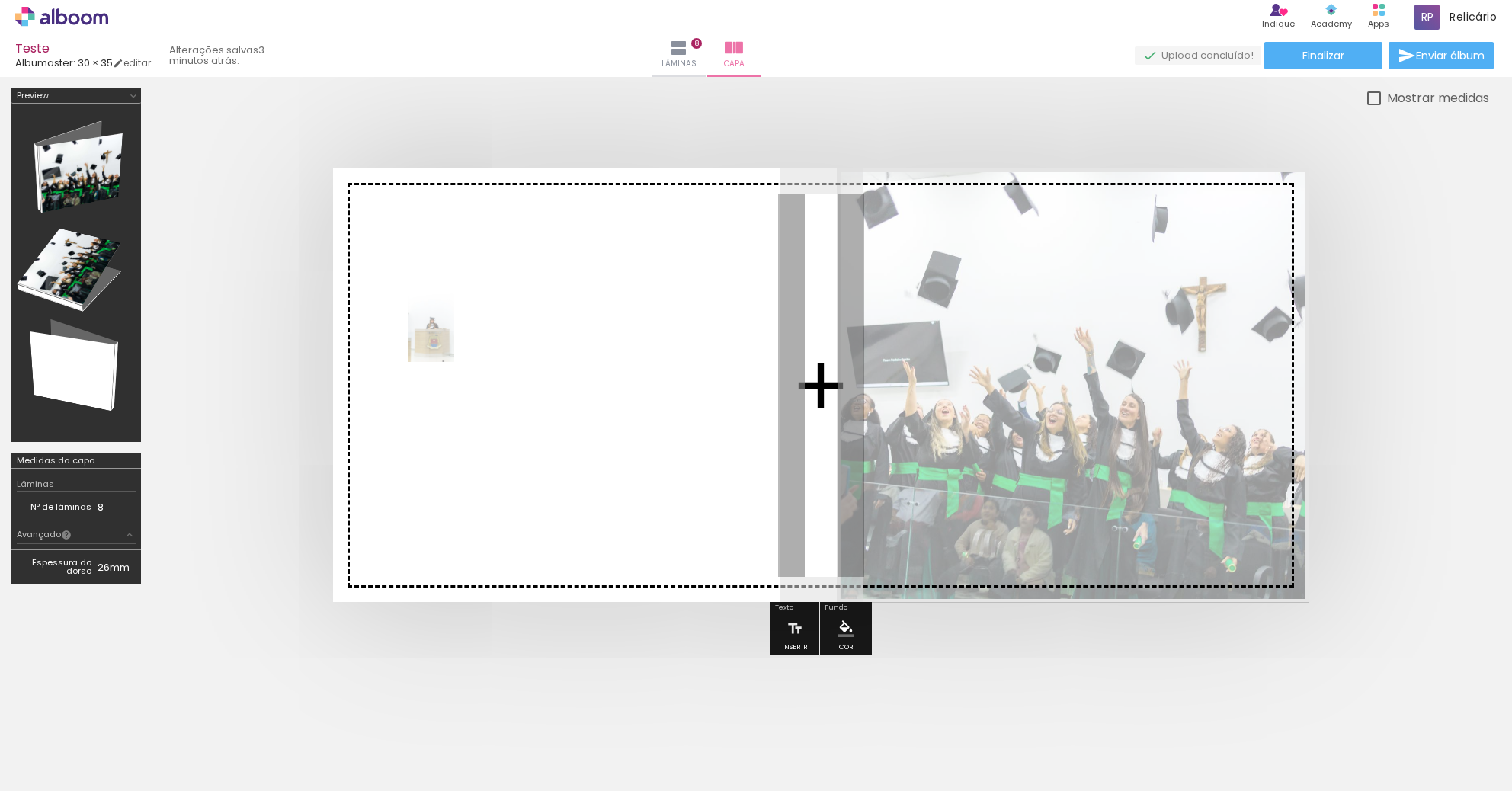
drag, startPoint x: 944, startPoint y: 744, endPoint x: 440, endPoint y: 326, distance: 654.8
click at [440, 326] on quentale-workspace at bounding box center [756, 395] width 1512 height 791
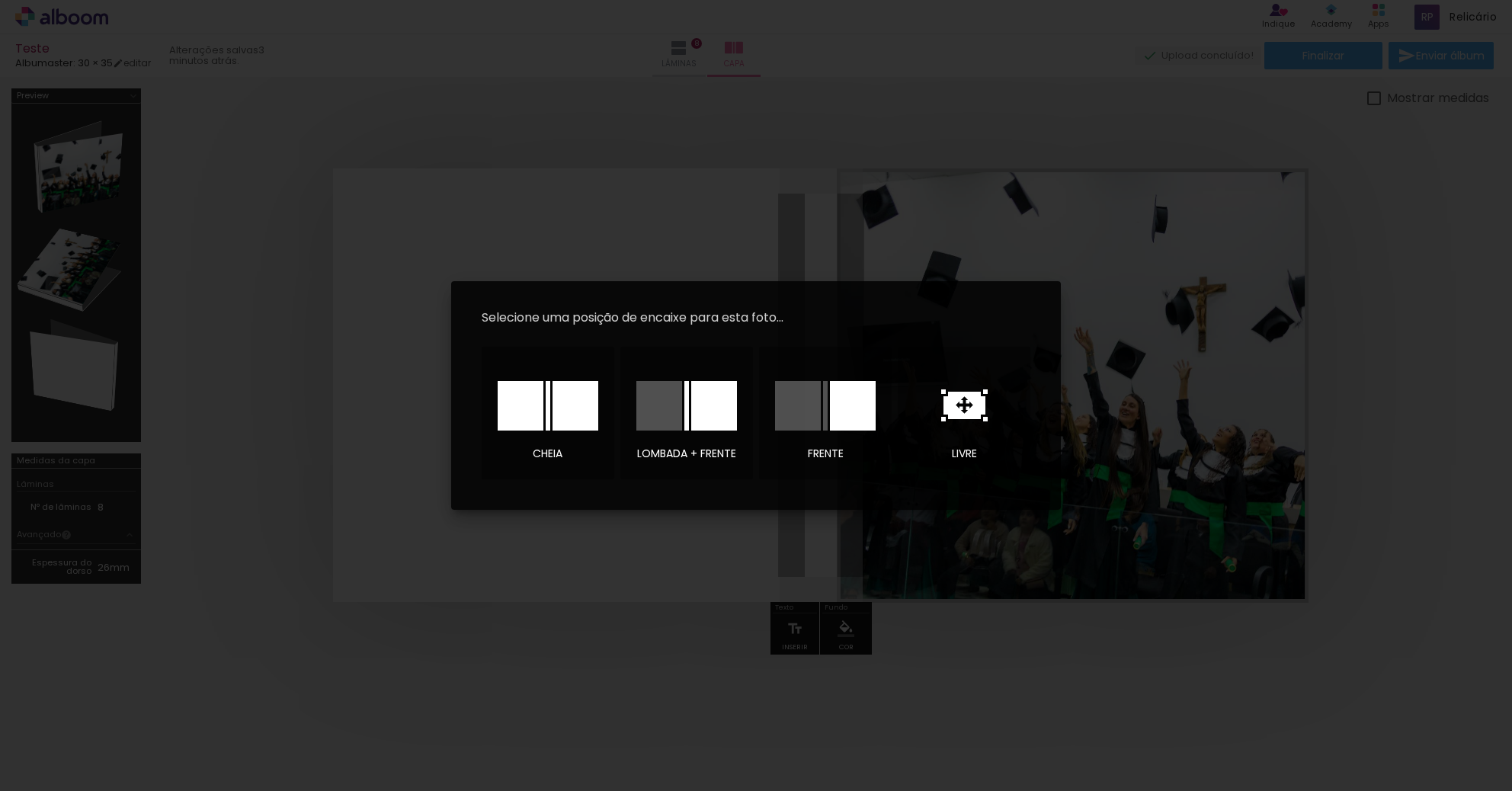
click at [1006, 163] on iron-overlay-backdrop at bounding box center [756, 395] width 1512 height 791
click at [959, 416] on icon at bounding box center [964, 405] width 42 height 28
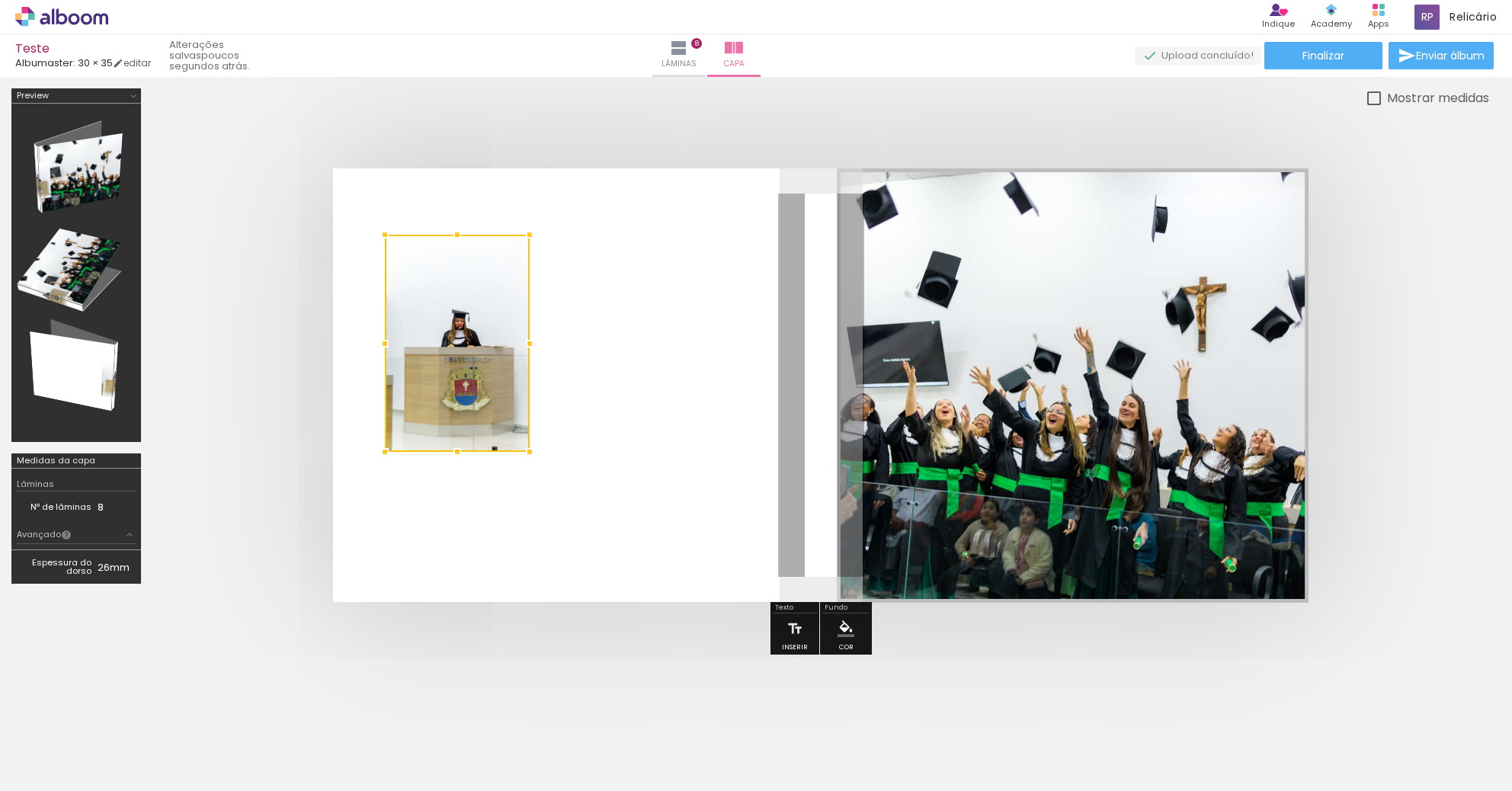
drag, startPoint x: 789, startPoint y: 372, endPoint x: 425, endPoint y: 330, distance: 366.4
click at [425, 330] on div at bounding box center [457, 342] width 145 height 217
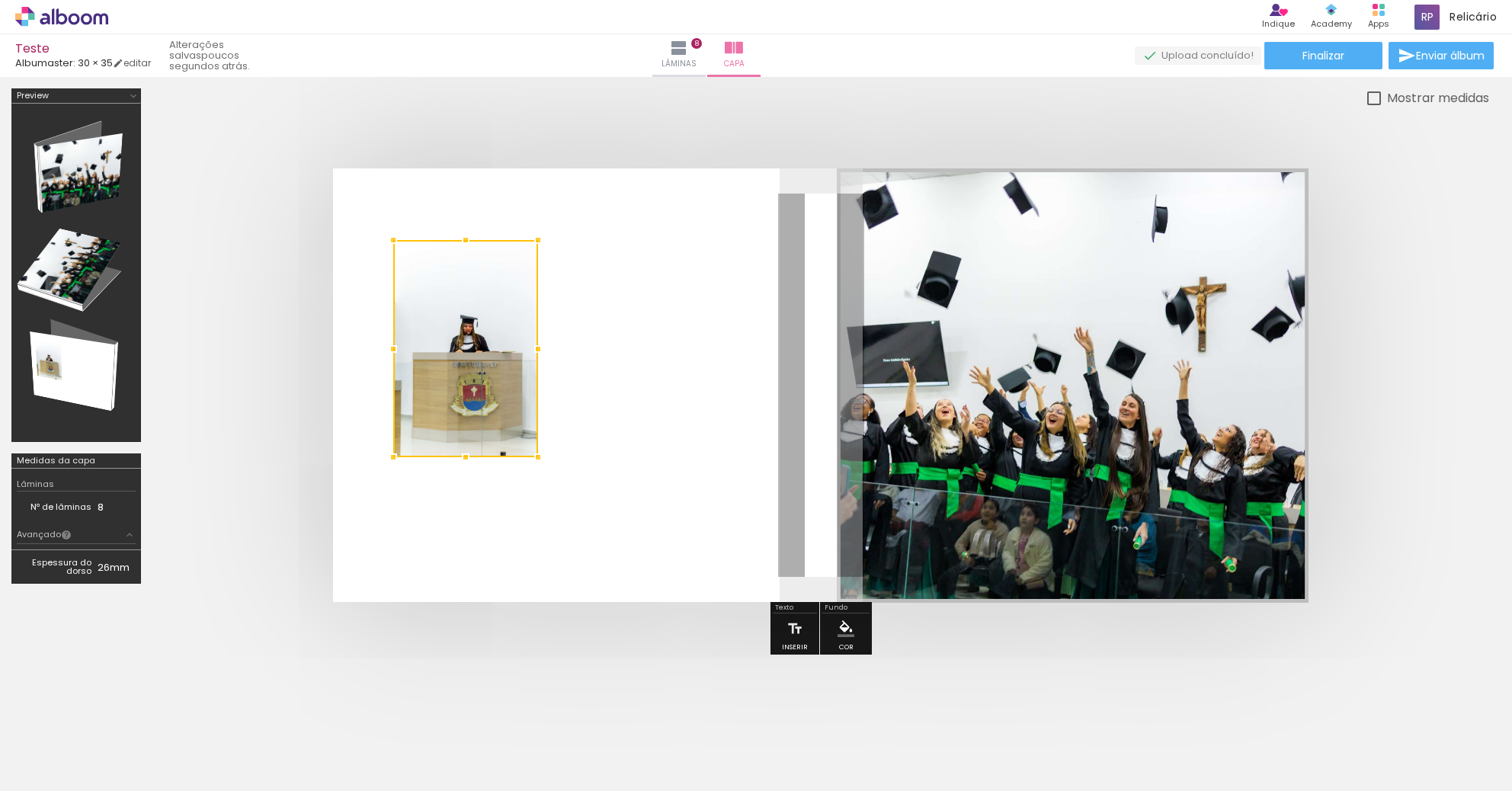
drag, startPoint x: 427, startPoint y: 332, endPoint x: 436, endPoint y: 337, distance: 10.3
click at [436, 337] on div at bounding box center [465, 348] width 145 height 217
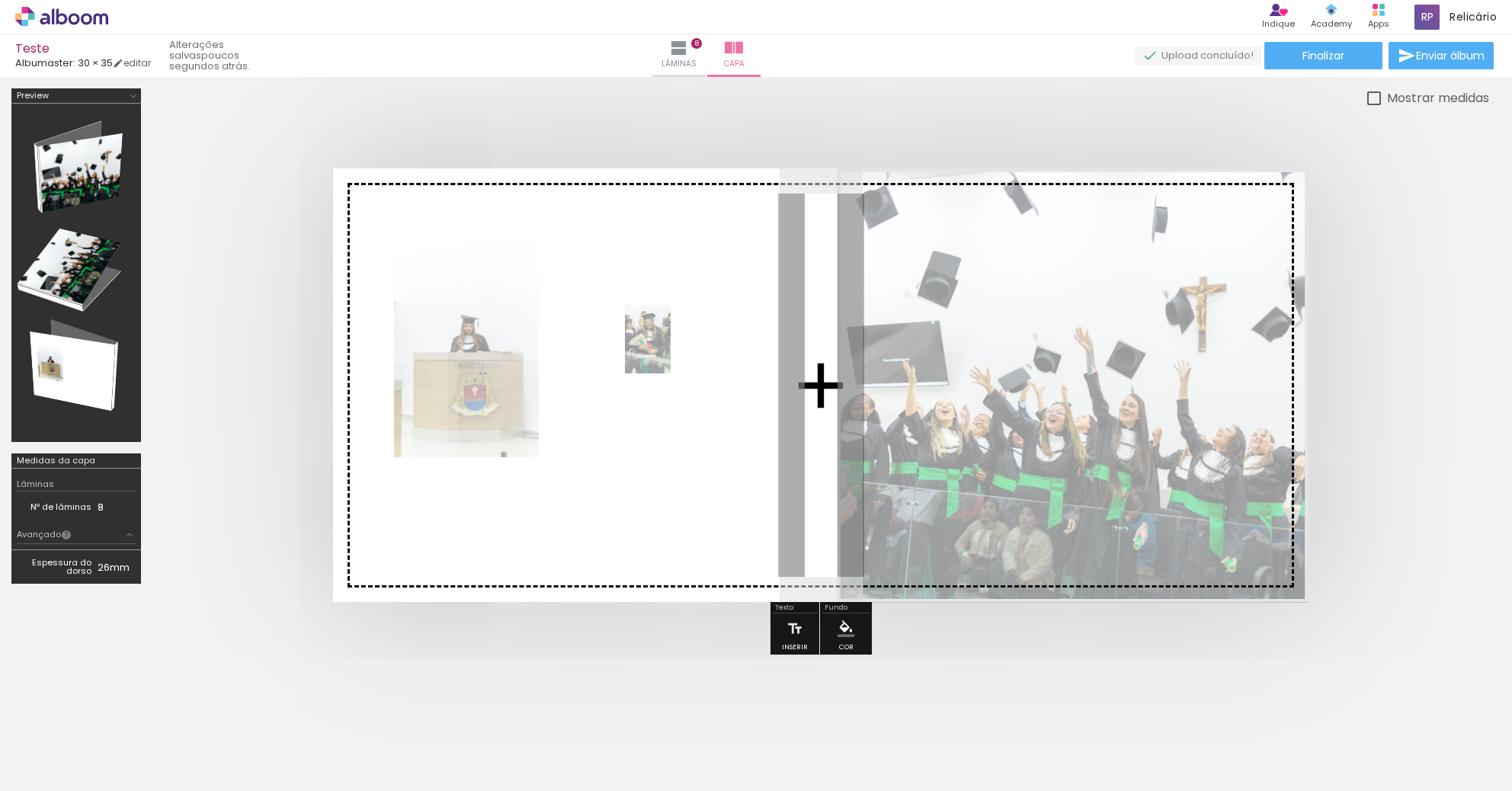
drag, startPoint x: 1360, startPoint y: 734, endPoint x: 671, endPoint y: 361, distance: 783.5
click at [671, 361] on quentale-workspace at bounding box center [756, 395] width 1512 height 791
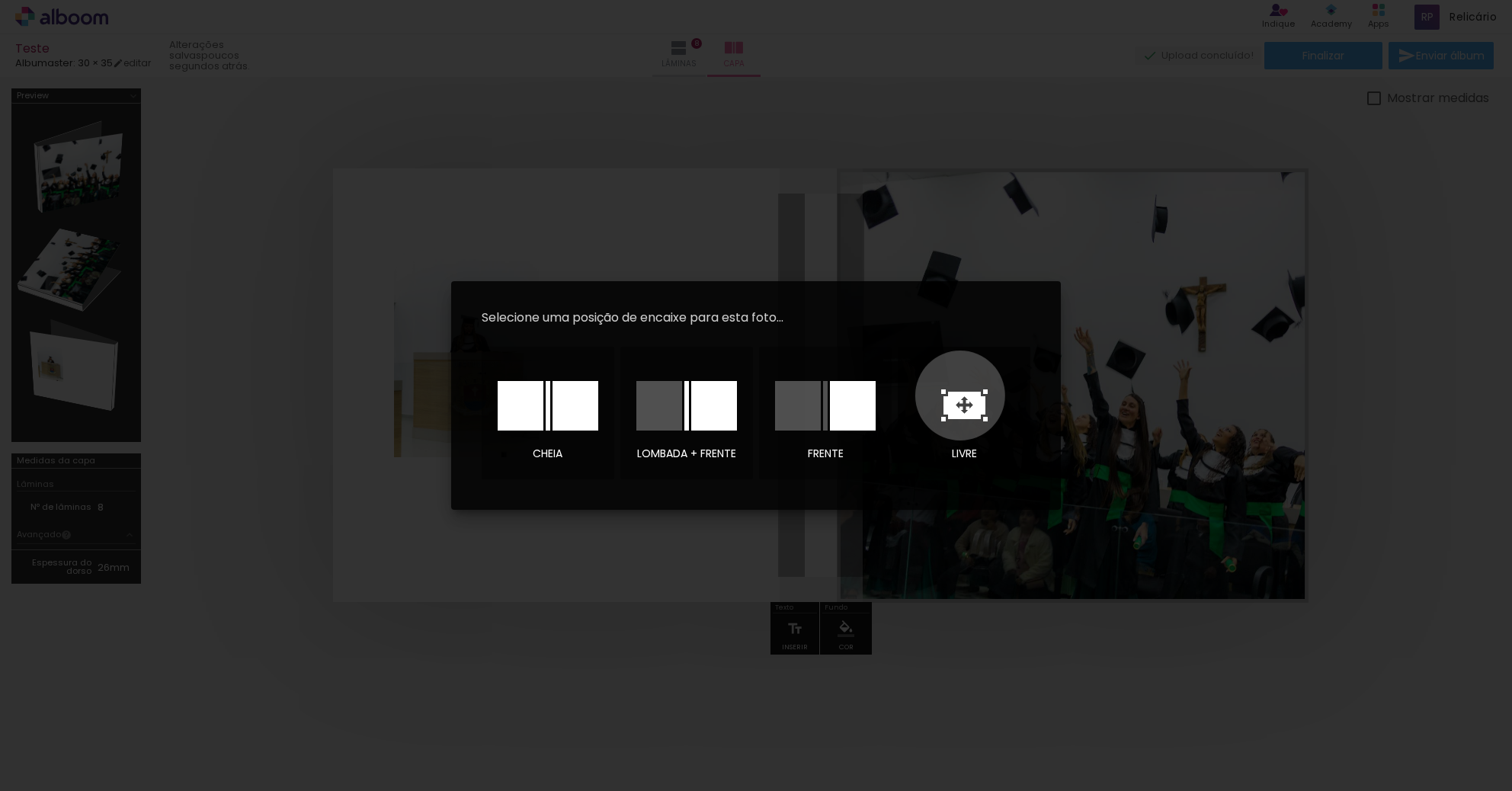
click at [960, 395] on icon at bounding box center [964, 405] width 42 height 28
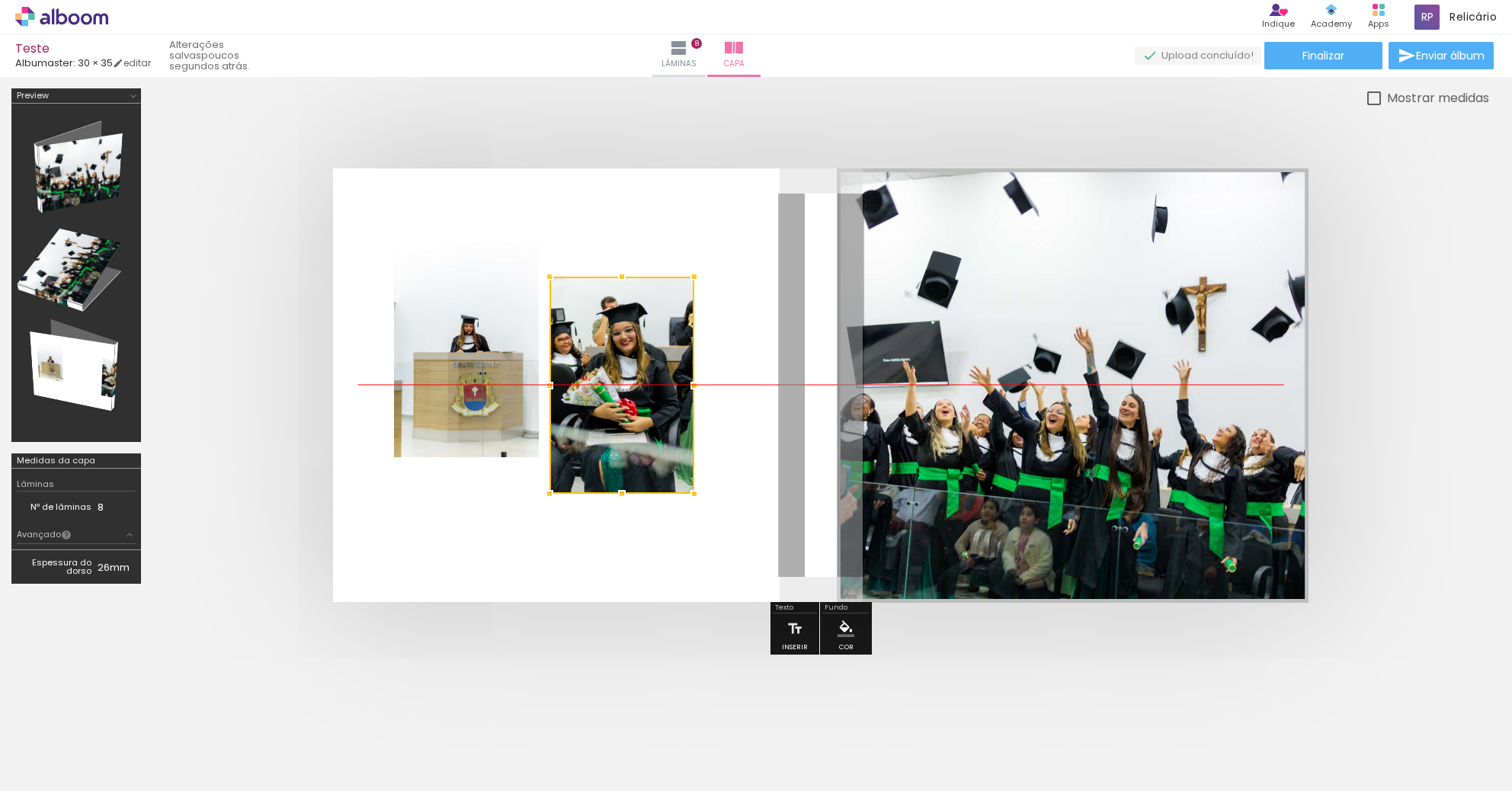
drag, startPoint x: 849, startPoint y: 396, endPoint x: 651, endPoint y: 400, distance: 198.0
click at [651, 400] on div at bounding box center [621, 384] width 145 height 217
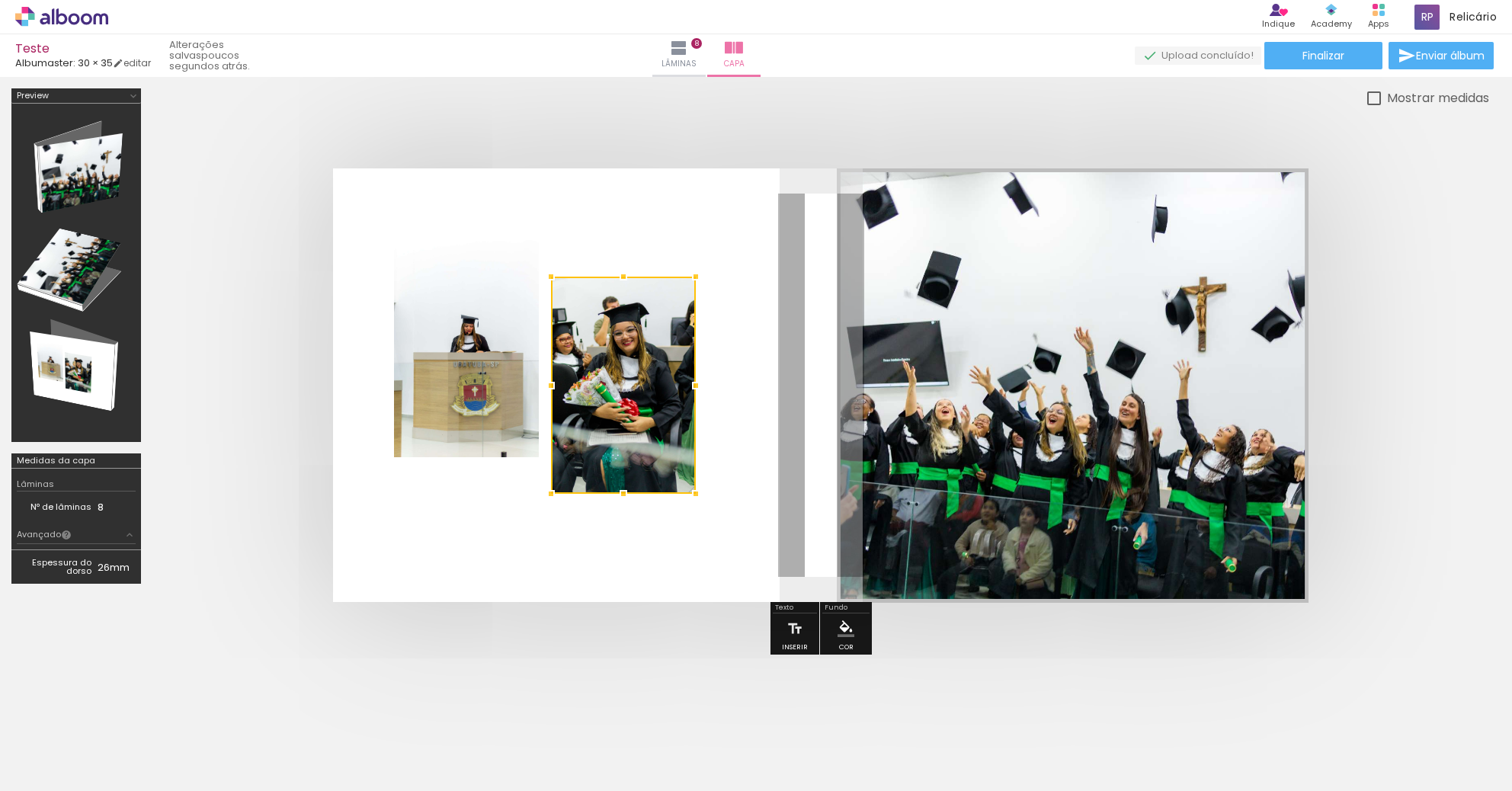
click at [473, 368] on quentale-photo at bounding box center [466, 348] width 145 height 217
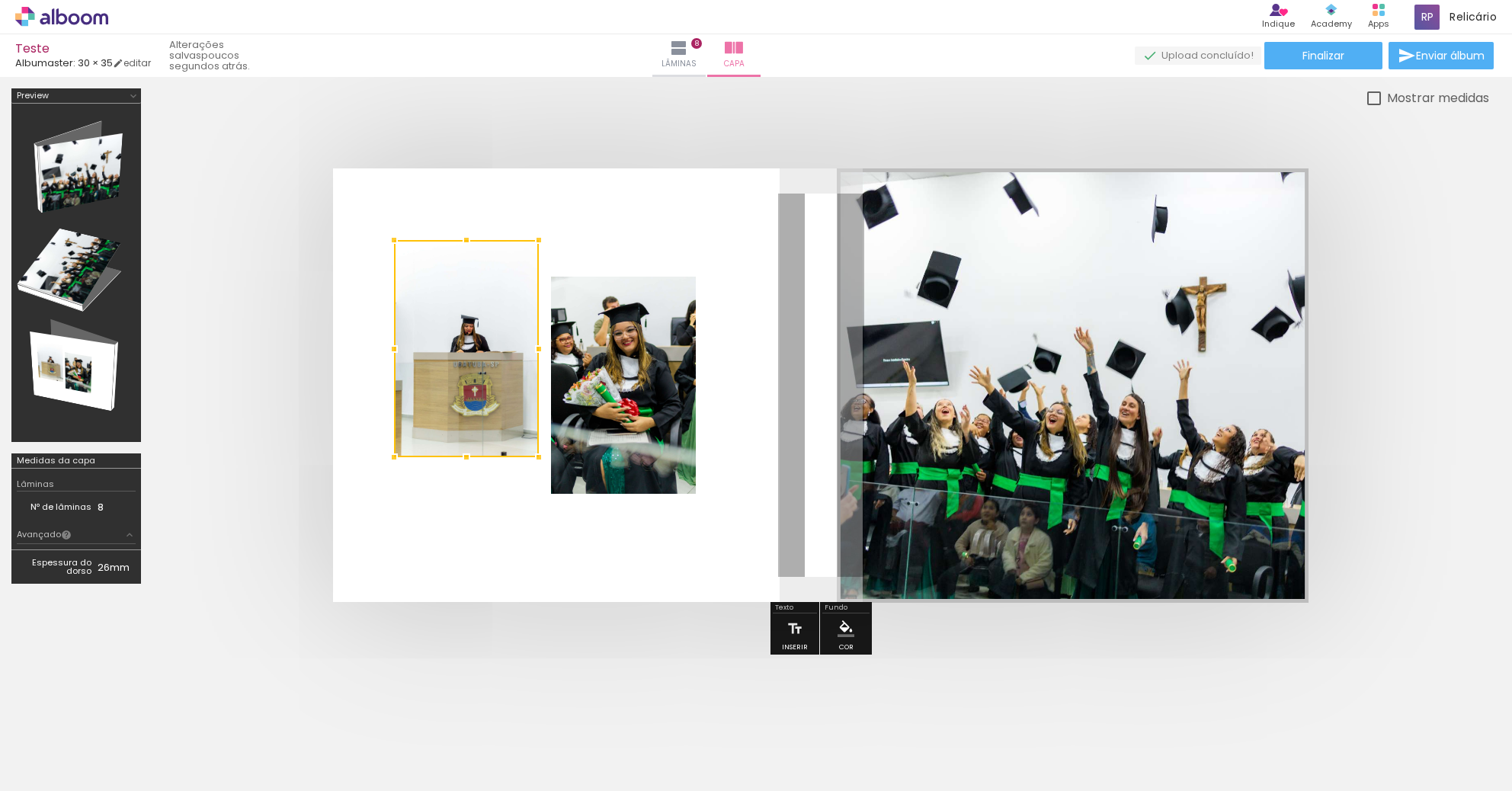
drag, startPoint x: 491, startPoint y: 360, endPoint x: 467, endPoint y: 331, distance: 37.6
click at [467, 331] on div at bounding box center [466, 348] width 145 height 217
click at [651, 342] on quentale-photo at bounding box center [623, 384] width 145 height 217
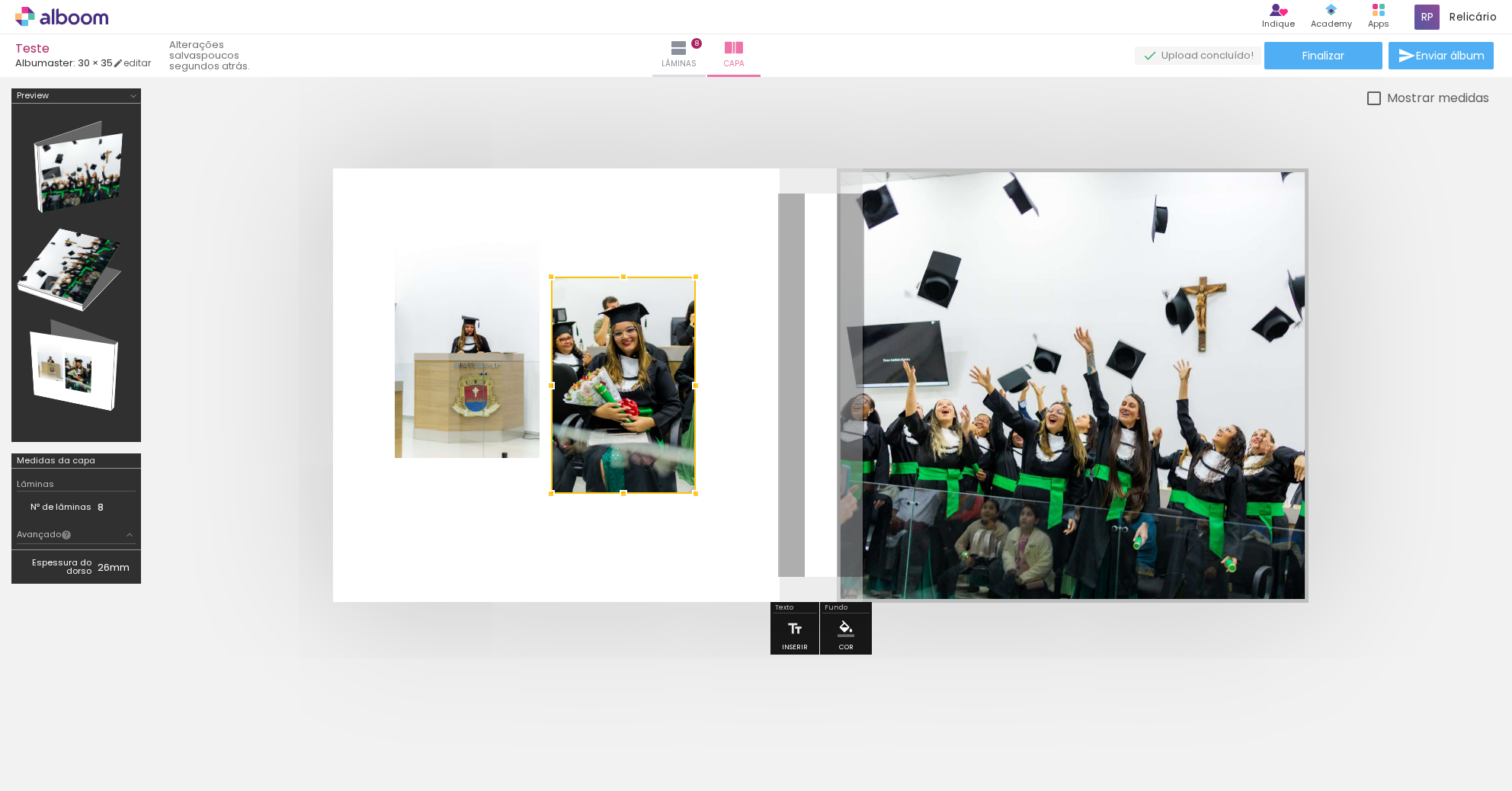
click at [514, 358] on quentale-photo at bounding box center [466, 349] width 145 height 217
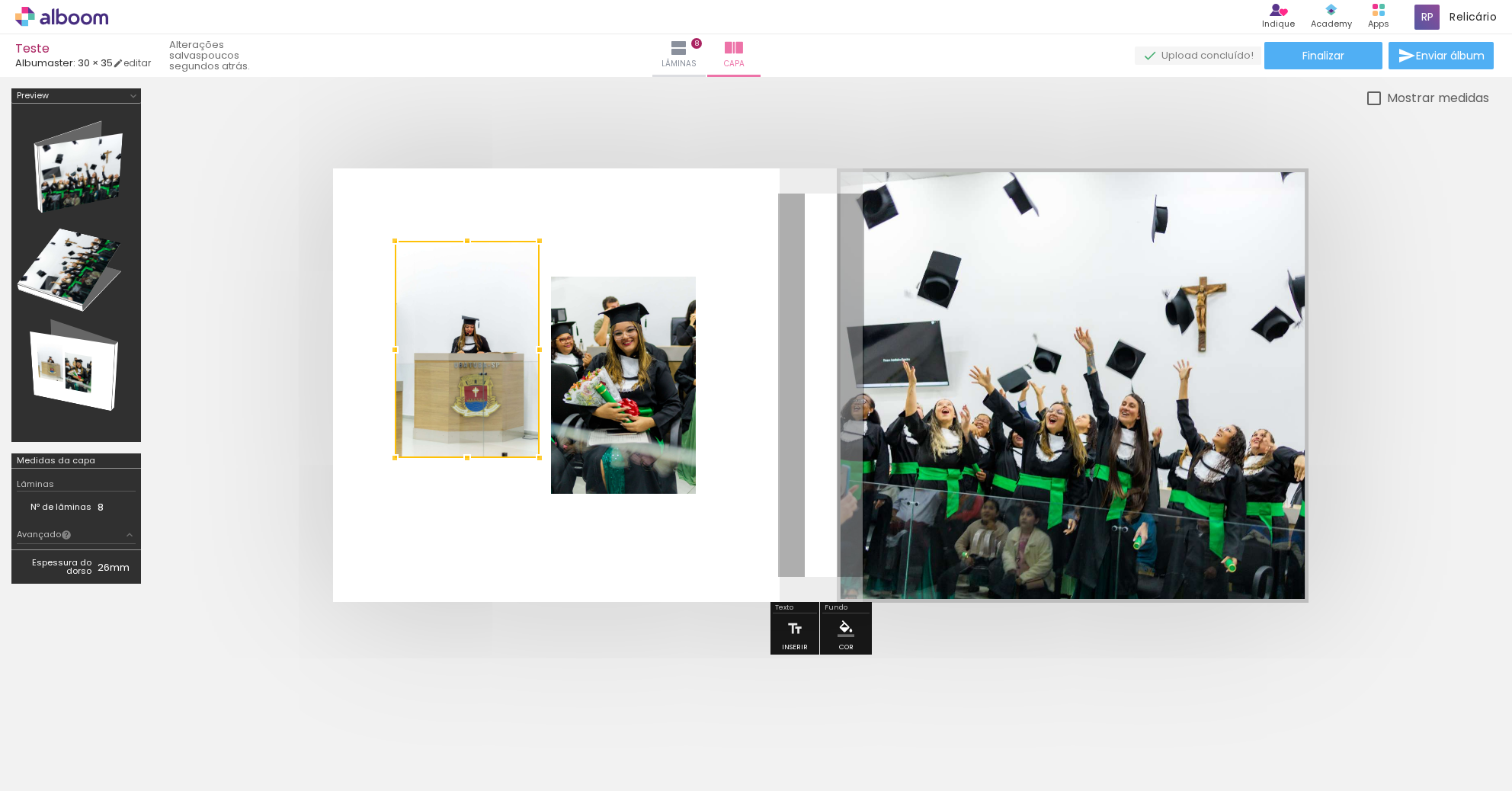
click at [436, 299] on div at bounding box center [466, 349] width 145 height 217
drag, startPoint x: 436, startPoint y: 299, endPoint x: 432, endPoint y: 318, distance: 19.4
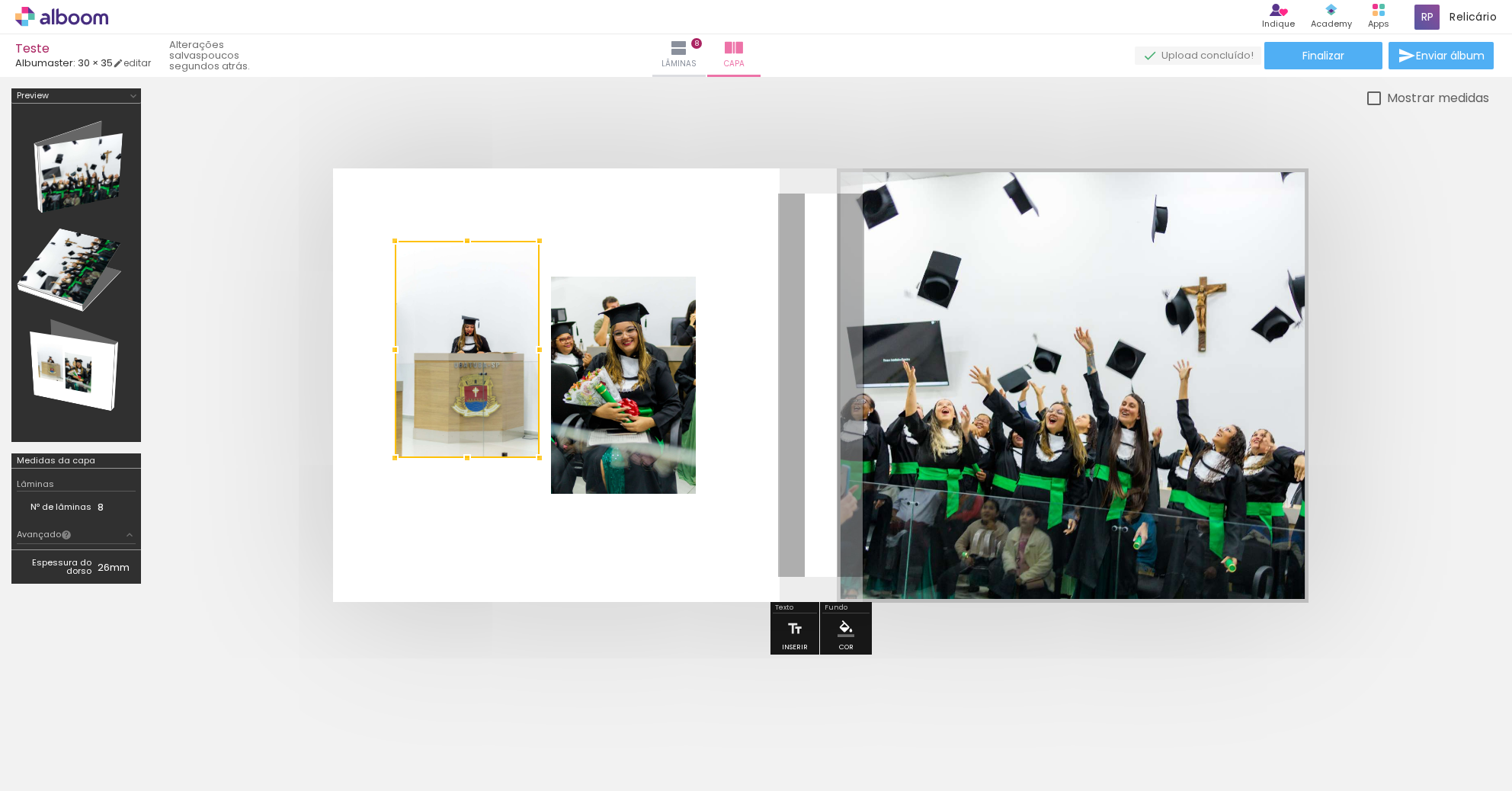
click at [432, 318] on div at bounding box center [466, 349] width 145 height 217
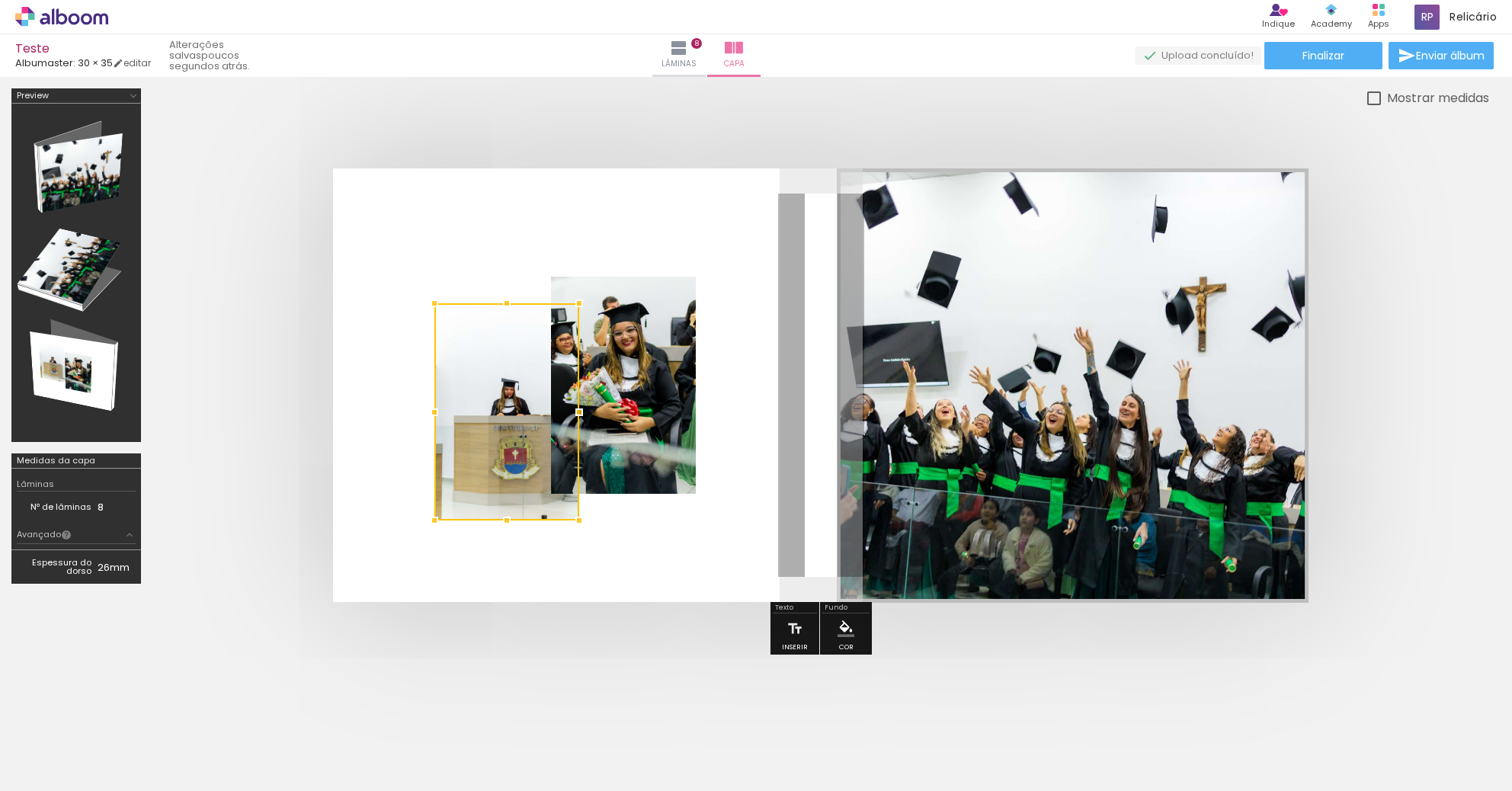
drag, startPoint x: 436, startPoint y: 295, endPoint x: 454, endPoint y: 342, distance: 50.3
click at [454, 342] on div at bounding box center [507, 411] width 145 height 217
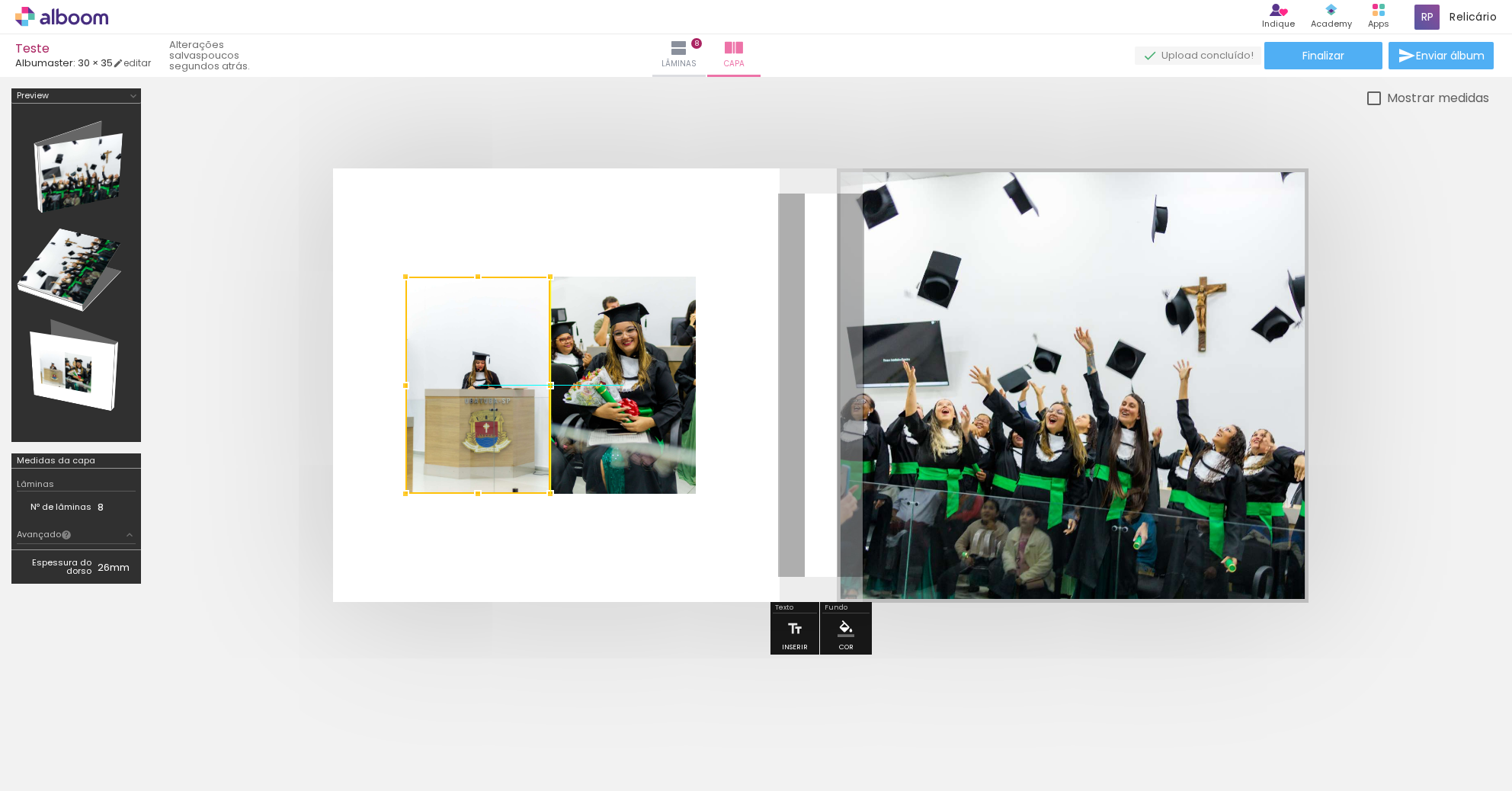
drag, startPoint x: 479, startPoint y: 382, endPoint x: 448, endPoint y: 352, distance: 43.1
click at [448, 352] on div at bounding box center [477, 384] width 145 height 217
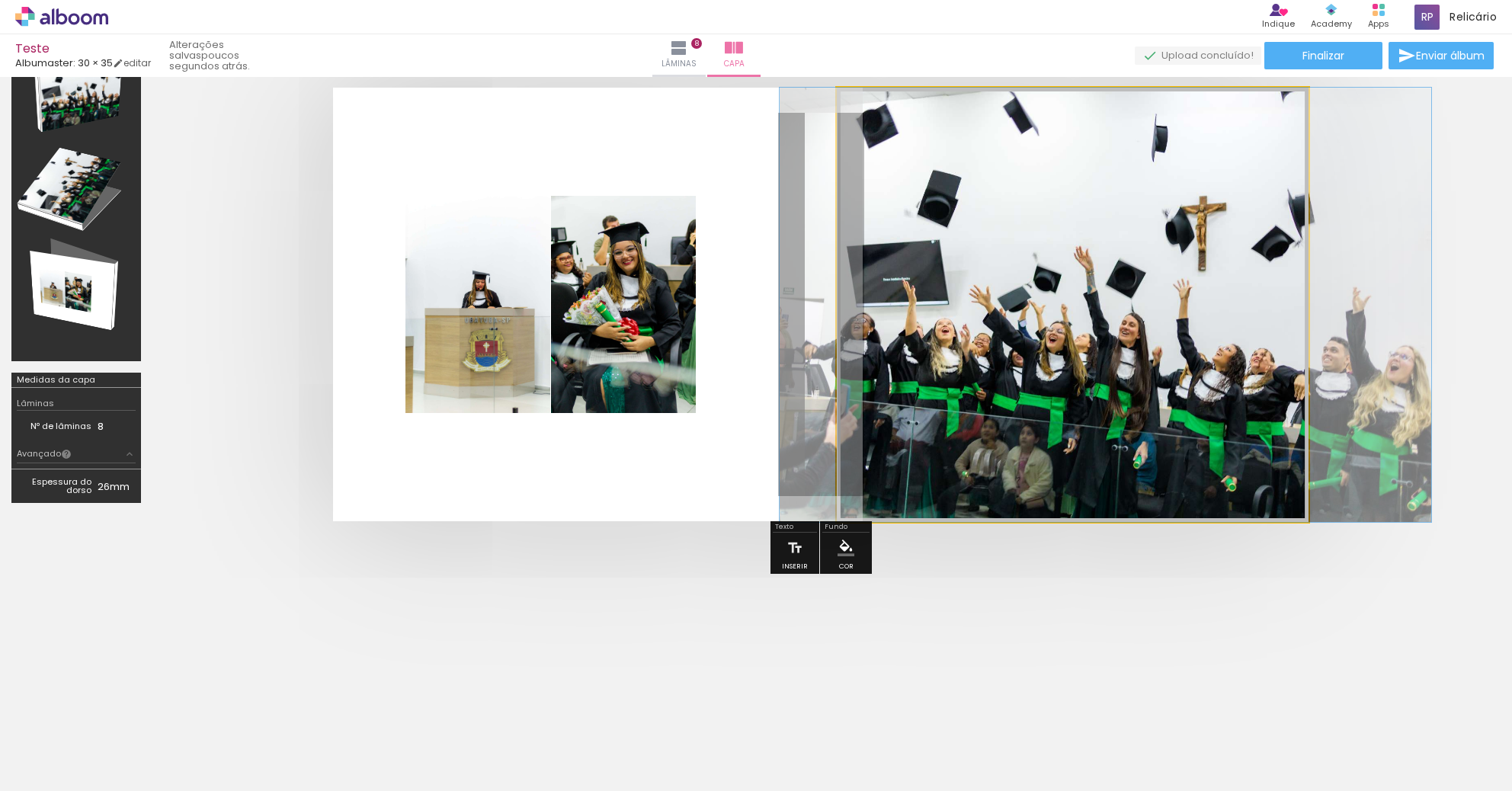
click at [1018, 336] on quentale-photo at bounding box center [1072, 305] width 471 height 434
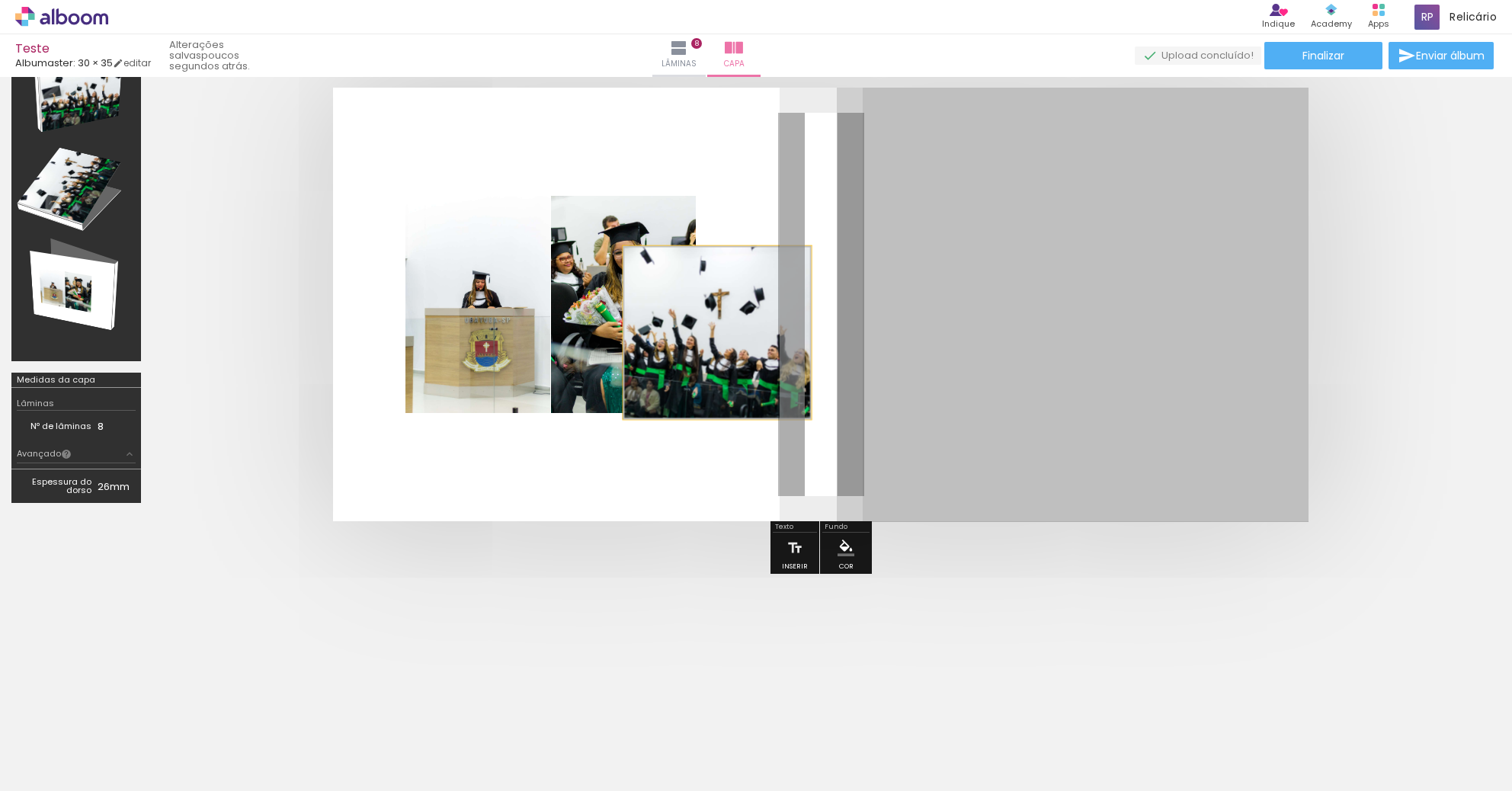
drag, startPoint x: 1018, startPoint y: 336, endPoint x: 717, endPoint y: 331, distance: 301.0
click at [717, 331] on quentale-layouter at bounding box center [820, 305] width 975 height 434
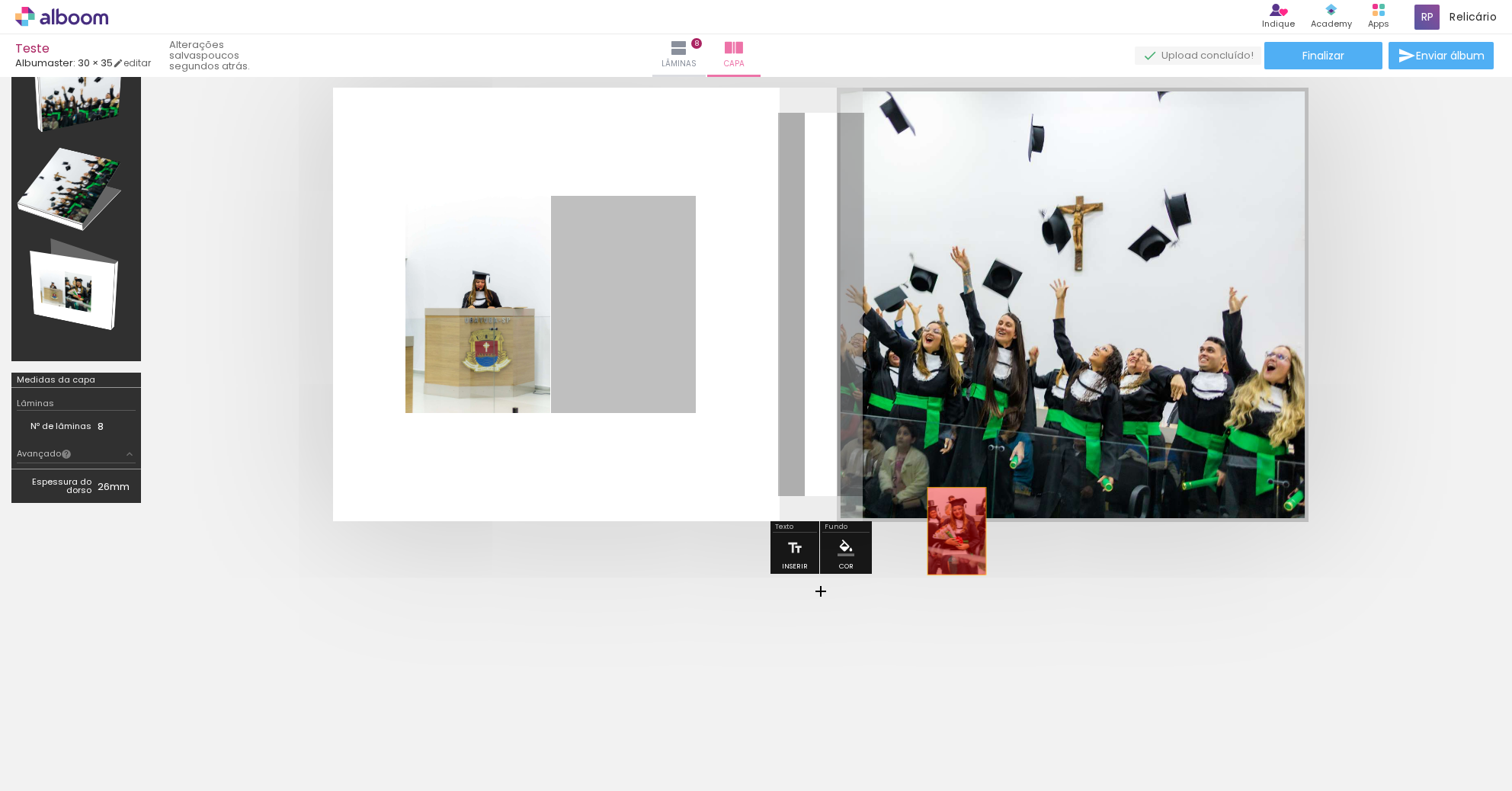
drag, startPoint x: 579, startPoint y: 326, endPoint x: 953, endPoint y: 536, distance: 428.9
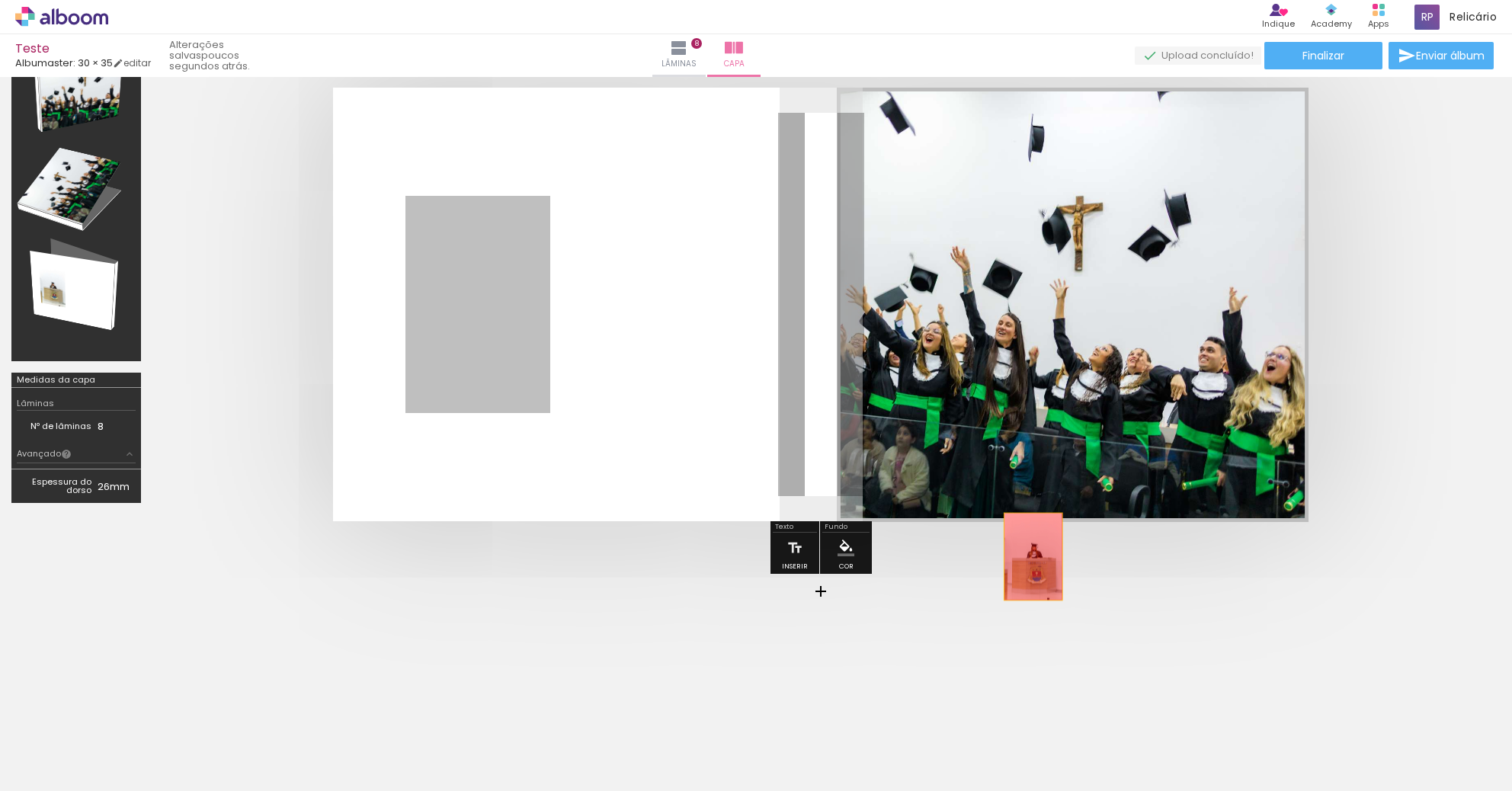
drag, startPoint x: 489, startPoint y: 350, endPoint x: 1031, endPoint y: 555, distance: 579.5
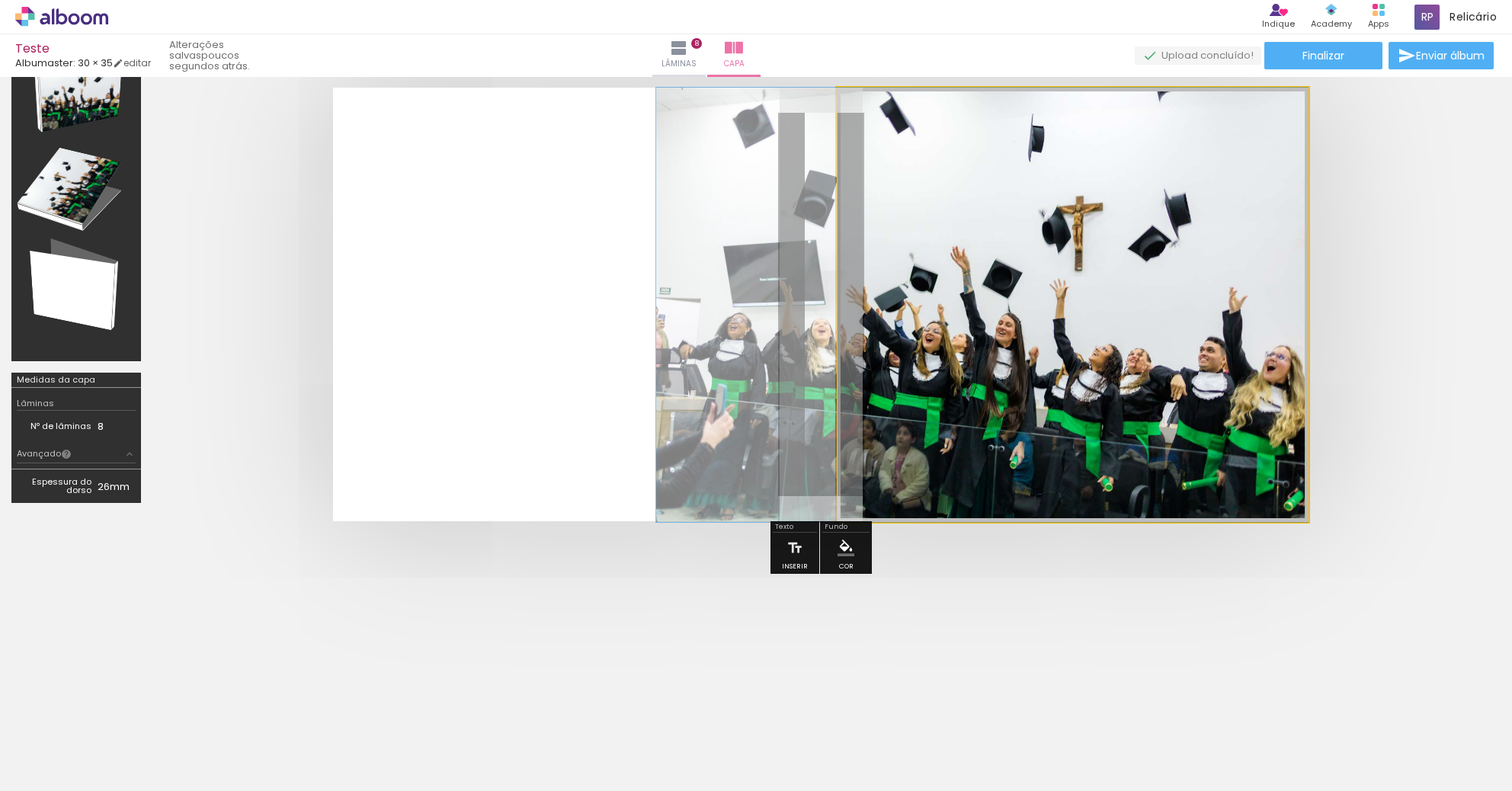
click at [979, 293] on quentale-photo at bounding box center [1072, 305] width 471 height 434
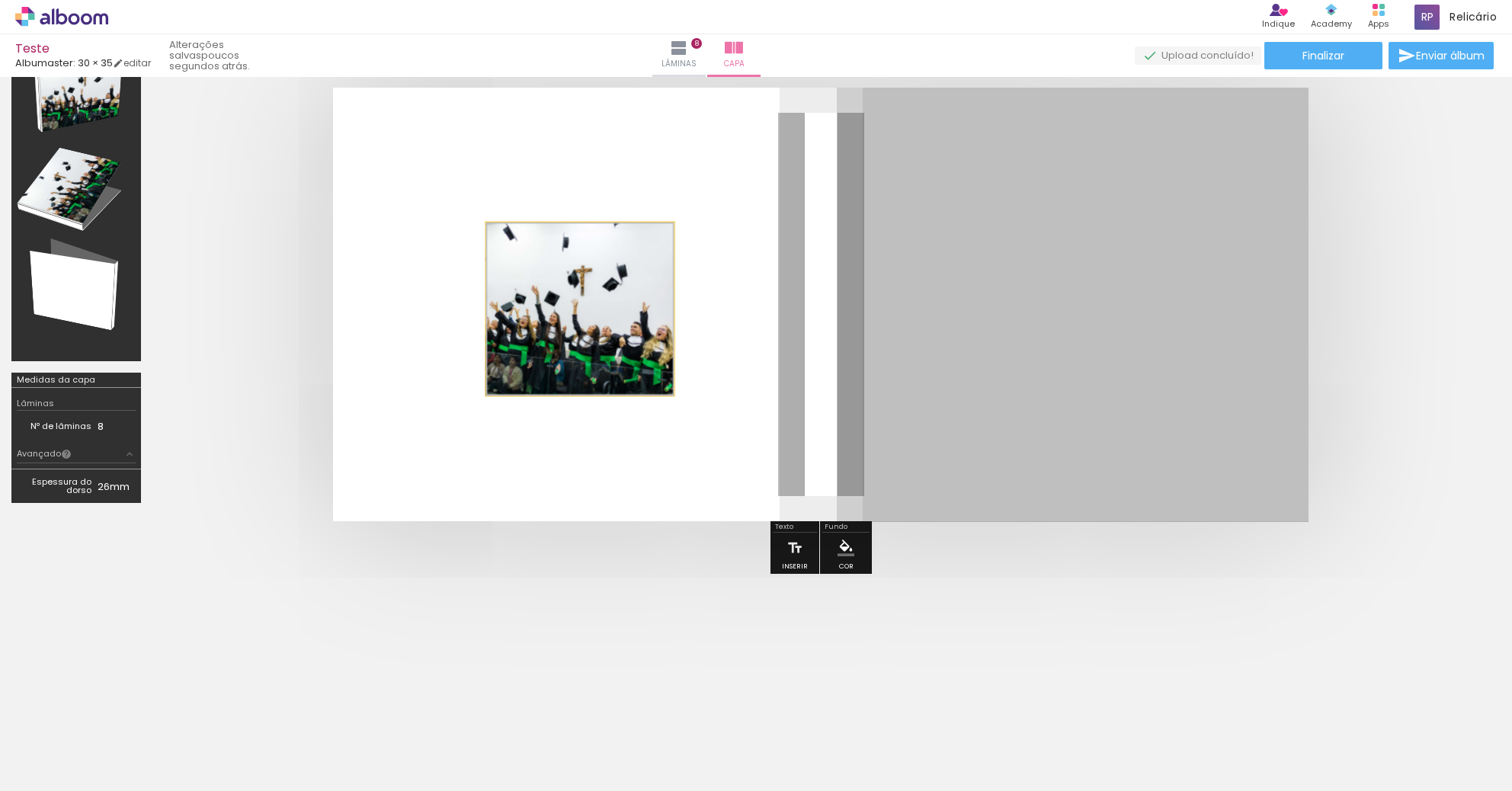
drag, startPoint x: 1103, startPoint y: 278, endPoint x: 579, endPoint y: 309, distance: 524.9
click at [579, 309] on quentale-layouter at bounding box center [820, 305] width 975 height 434
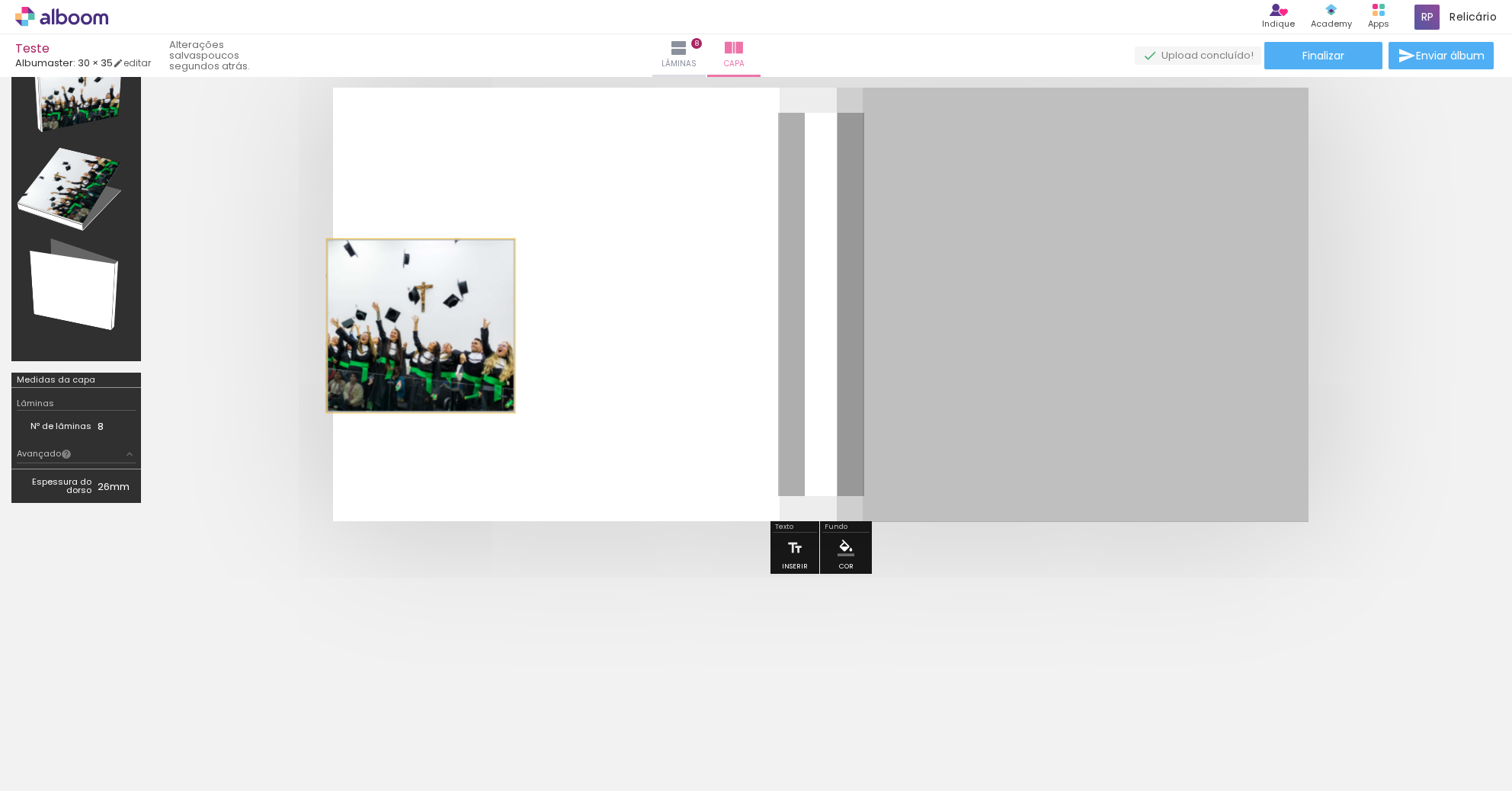
drag, startPoint x: 1107, startPoint y: 308, endPoint x: 420, endPoint y: 324, distance: 687.2
click at [420, 324] on album-spread at bounding box center [820, 305] width 975 height 434
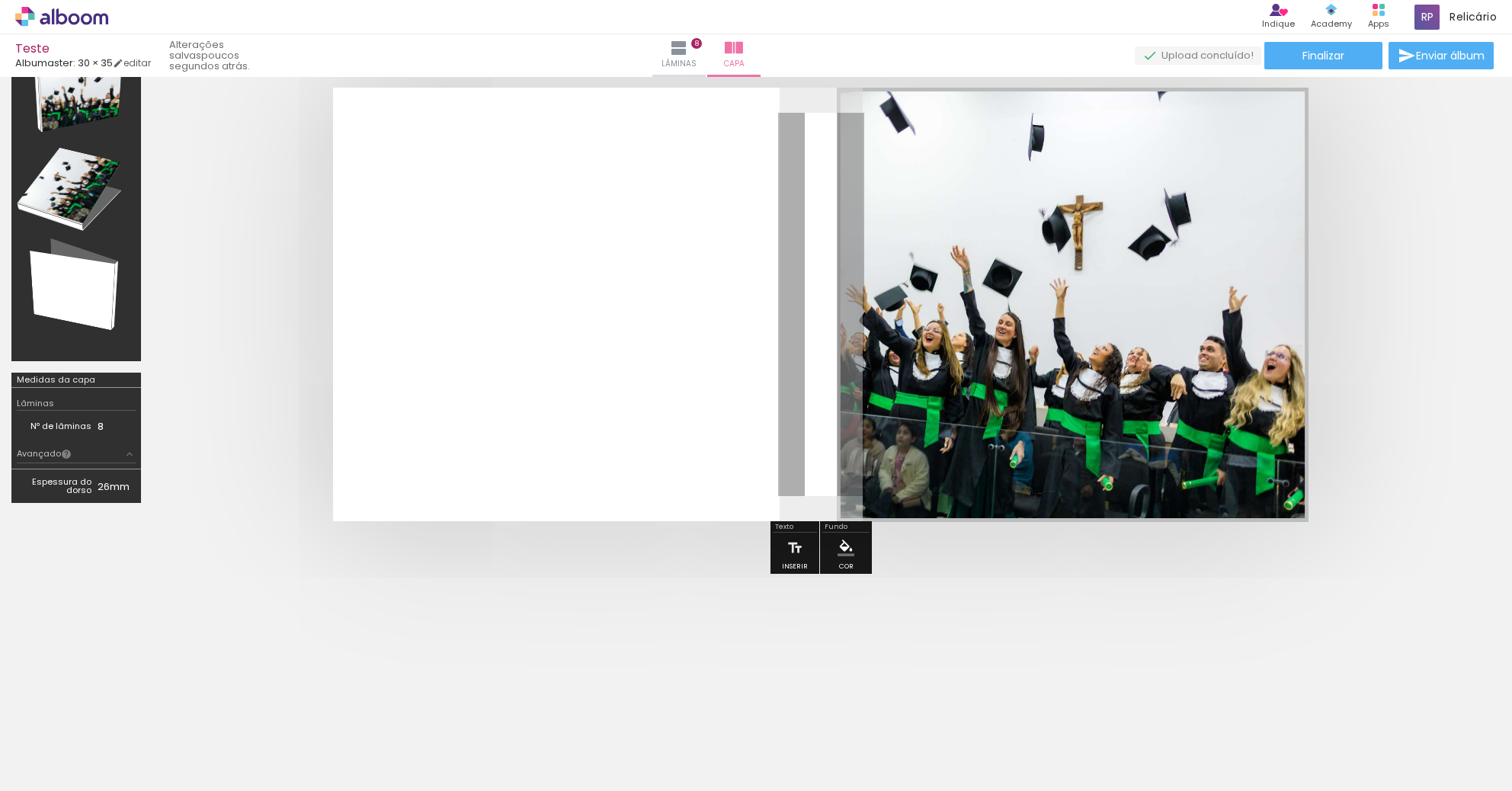
click at [974, 303] on quentale-photo at bounding box center [1072, 305] width 471 height 434
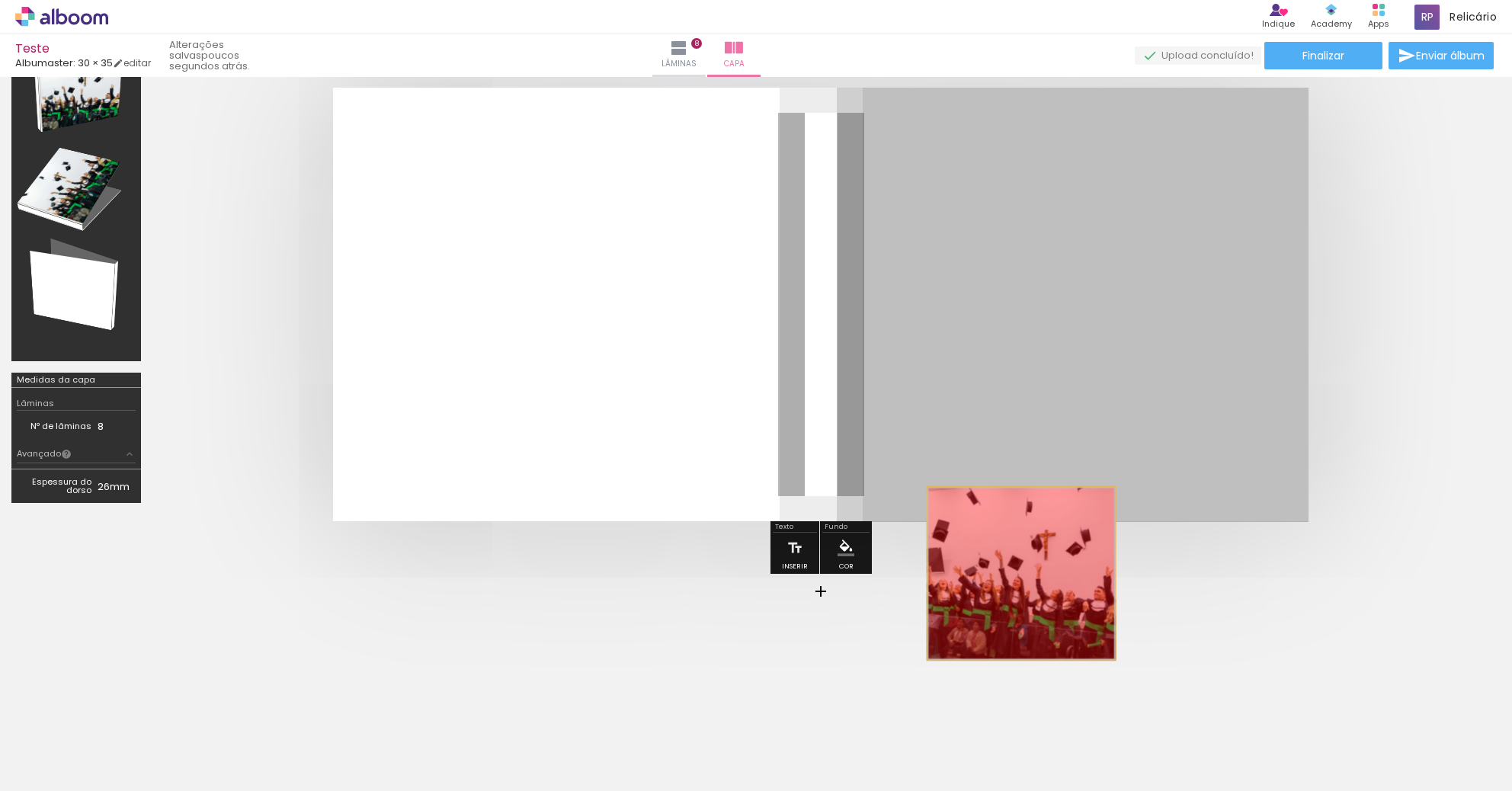
drag, startPoint x: 969, startPoint y: 293, endPoint x: 1012, endPoint y: 568, distance: 278.3
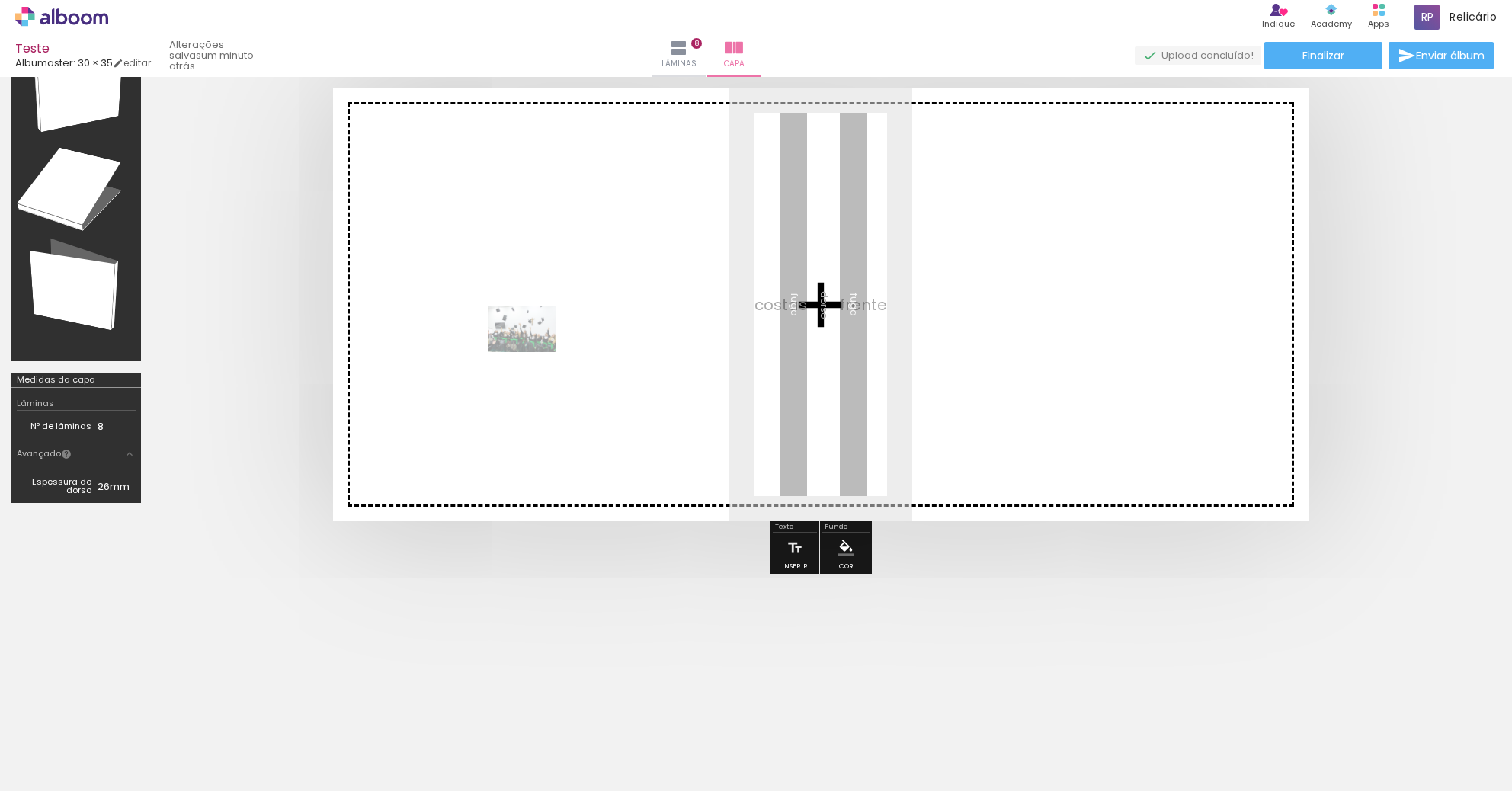
drag, startPoint x: 1463, startPoint y: 747, endPoint x: 533, endPoint y: 352, distance: 1010.4
click at [533, 352] on quentale-workspace at bounding box center [756, 395] width 1512 height 791
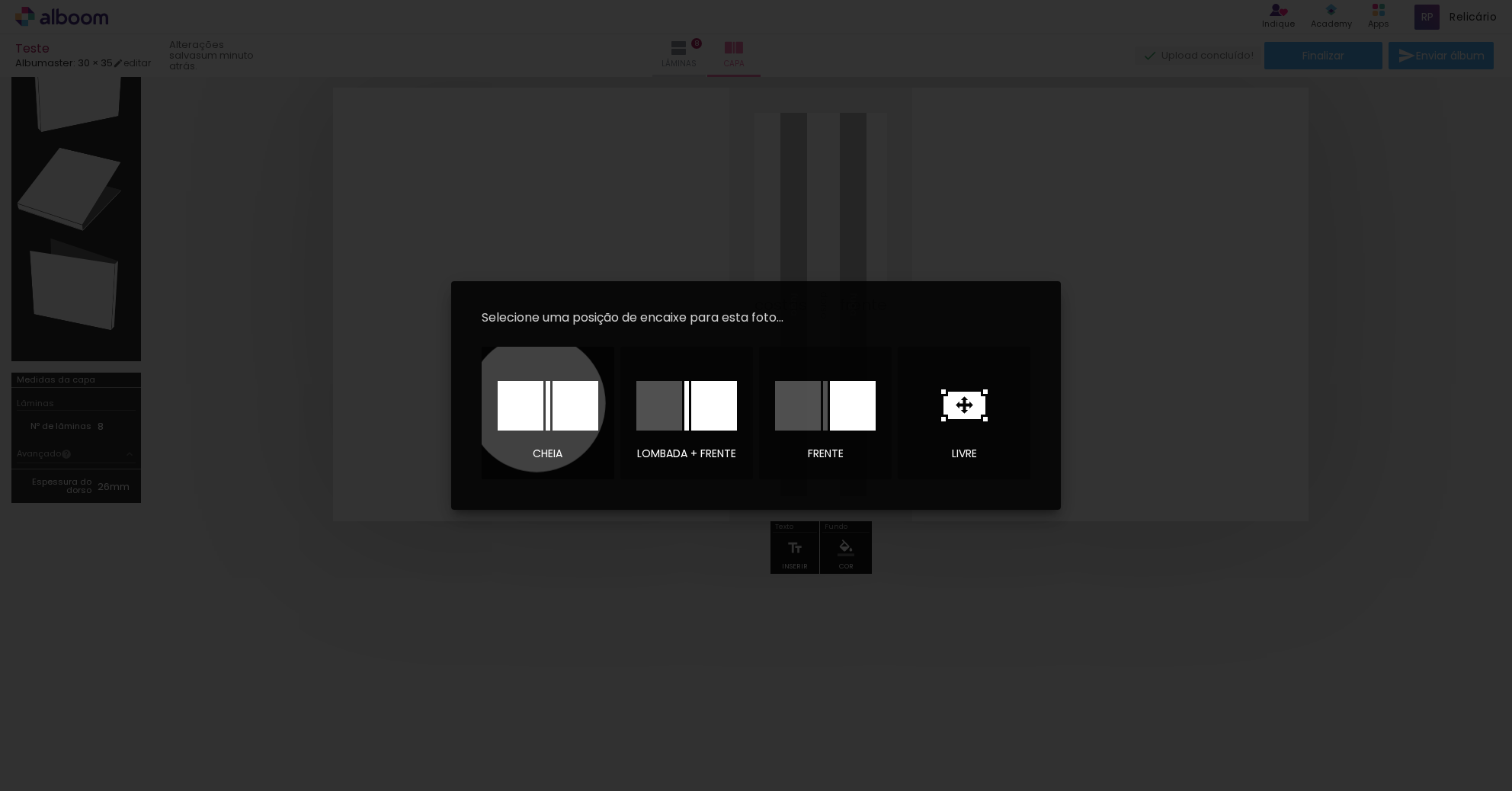
click at [537, 403] on div at bounding box center [520, 405] width 46 height 49
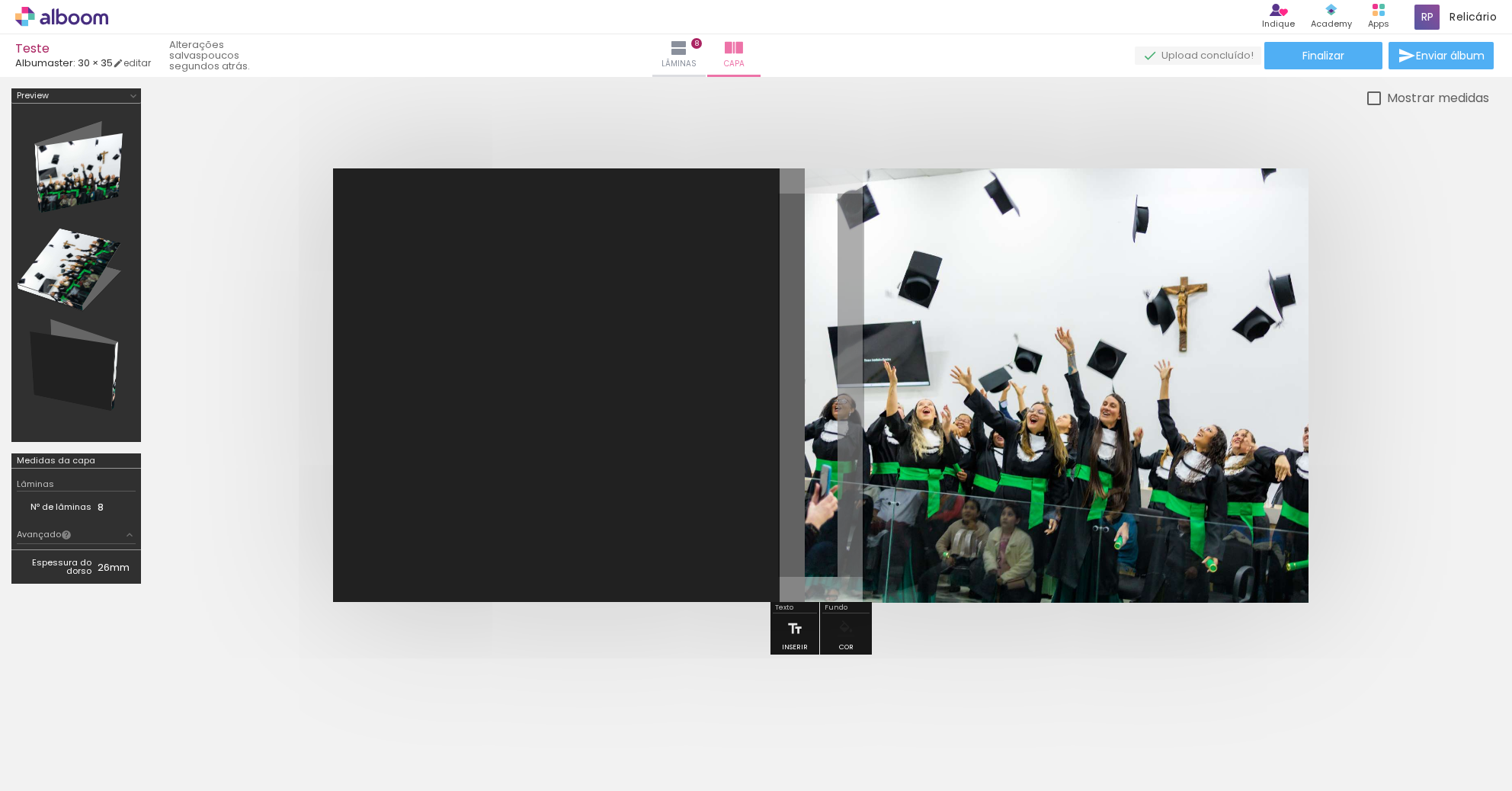
scroll to position [0, 324]
click at [1315, 54] on span "Finalizar" at bounding box center [1324, 55] width 42 height 11
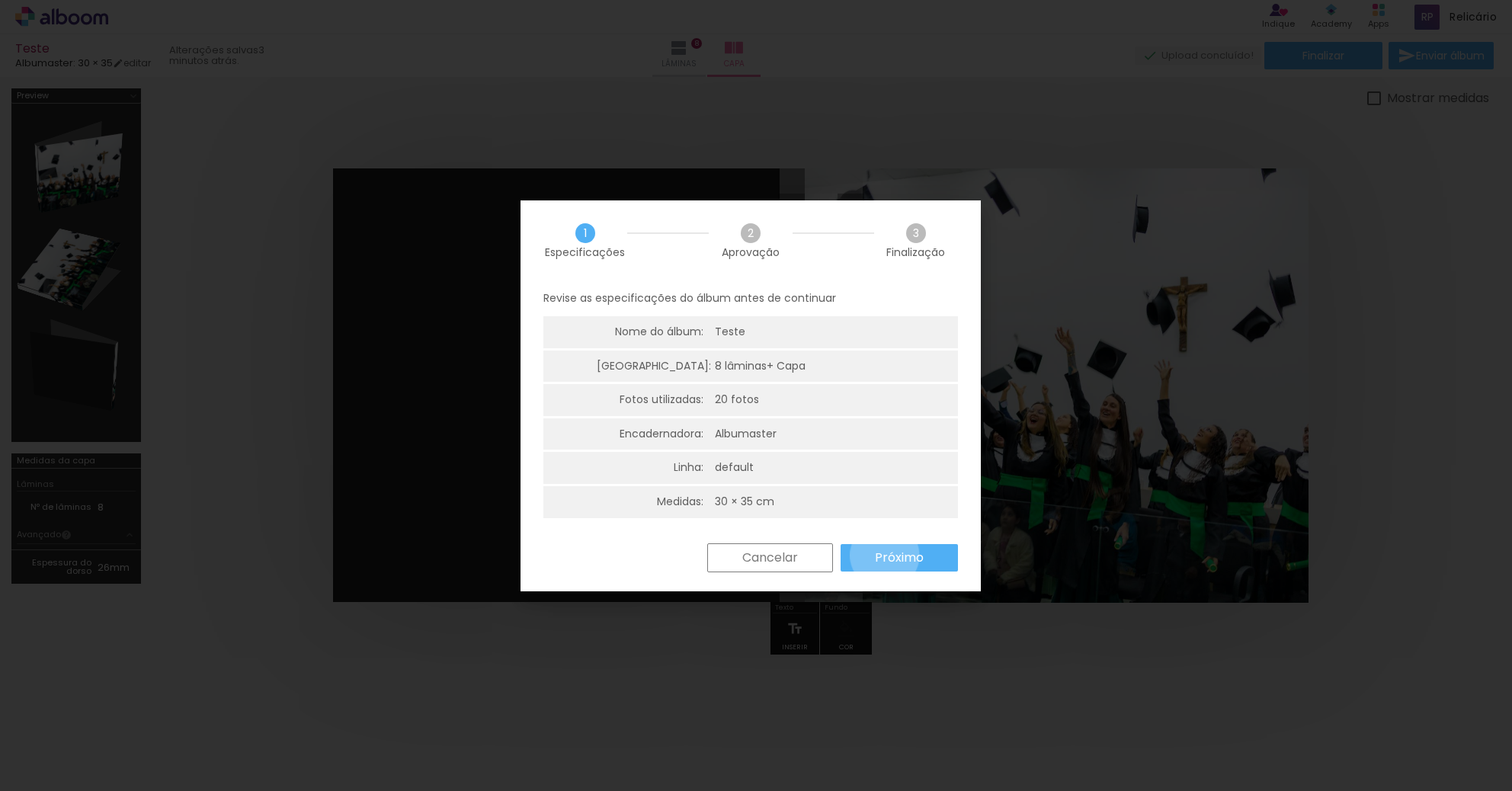
click at [0, 0] on slot "Próximo" at bounding box center [0, 0] width 0 height 0
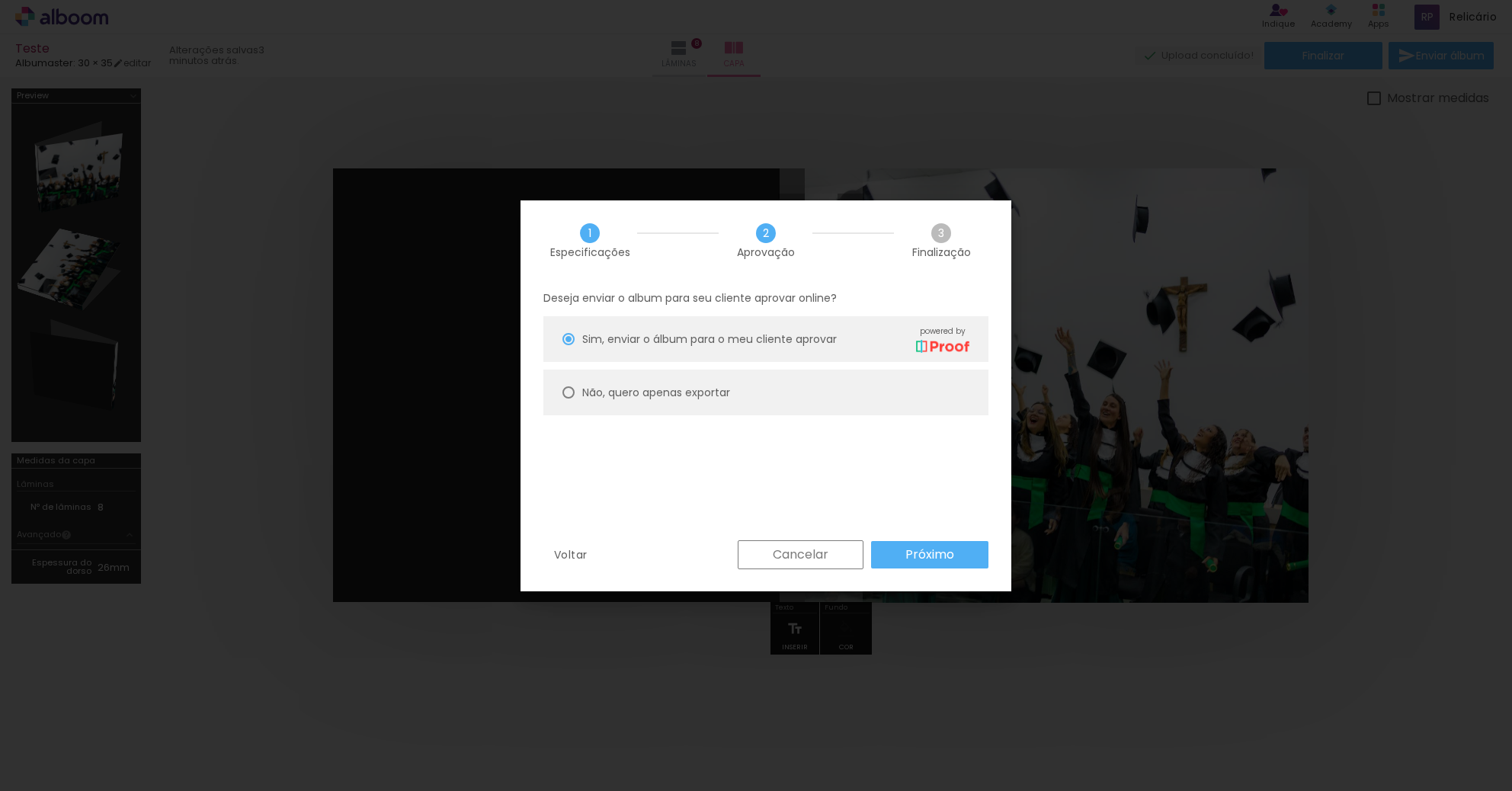
click at [0, 0] on slot "Não, quero apenas exportar" at bounding box center [0, 0] width 0 height 0
type paper-radio-button "on"
click at [0, 0] on slot "Próximo" at bounding box center [0, 0] width 0 height 0
type input "Alta, 300 DPI"
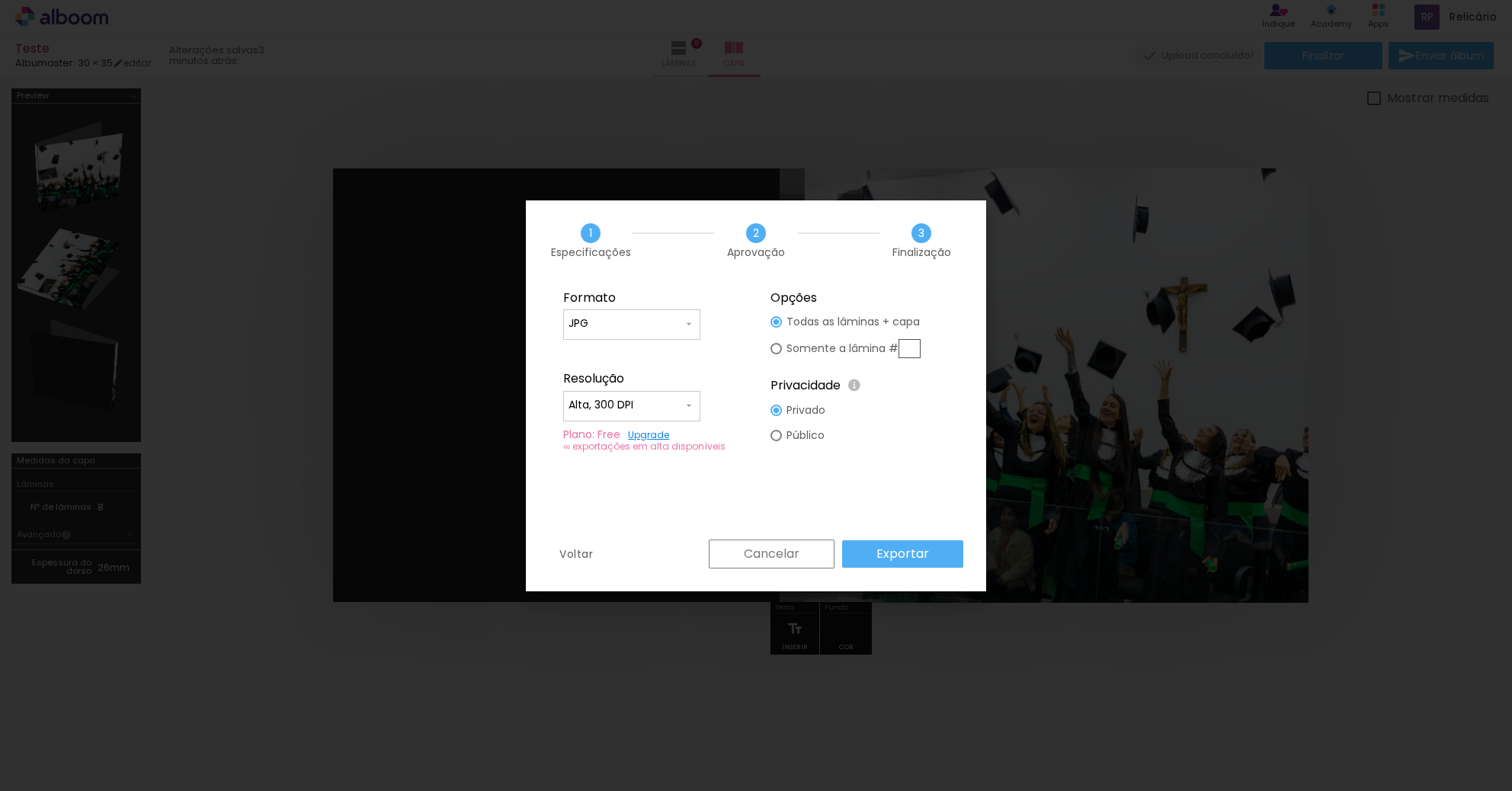
click at [0, 0] on slot "Cancelar" at bounding box center [0, 0] width 0 height 0
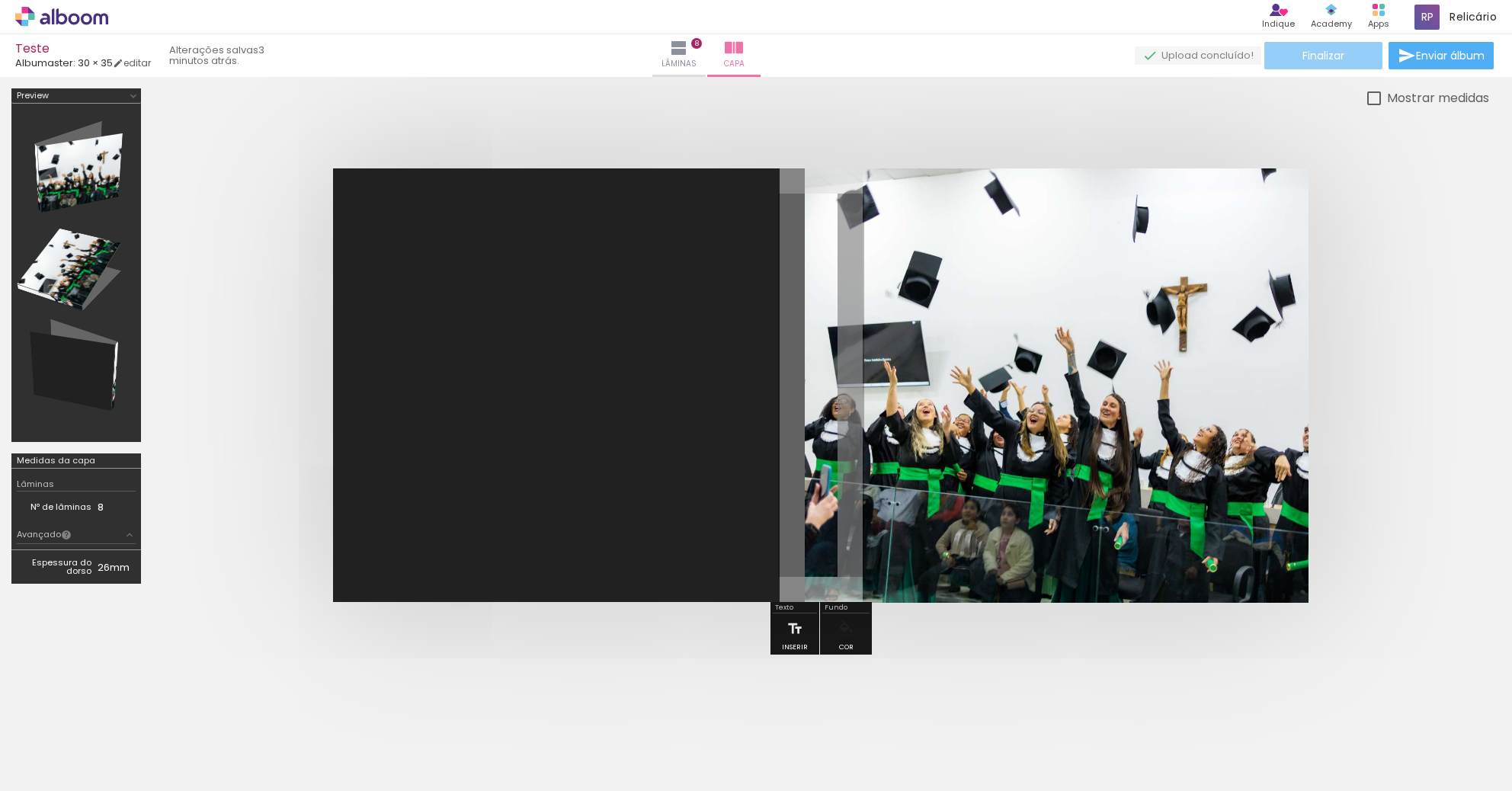
click at [1337, 51] on span "Finalizar" at bounding box center [1324, 55] width 42 height 11
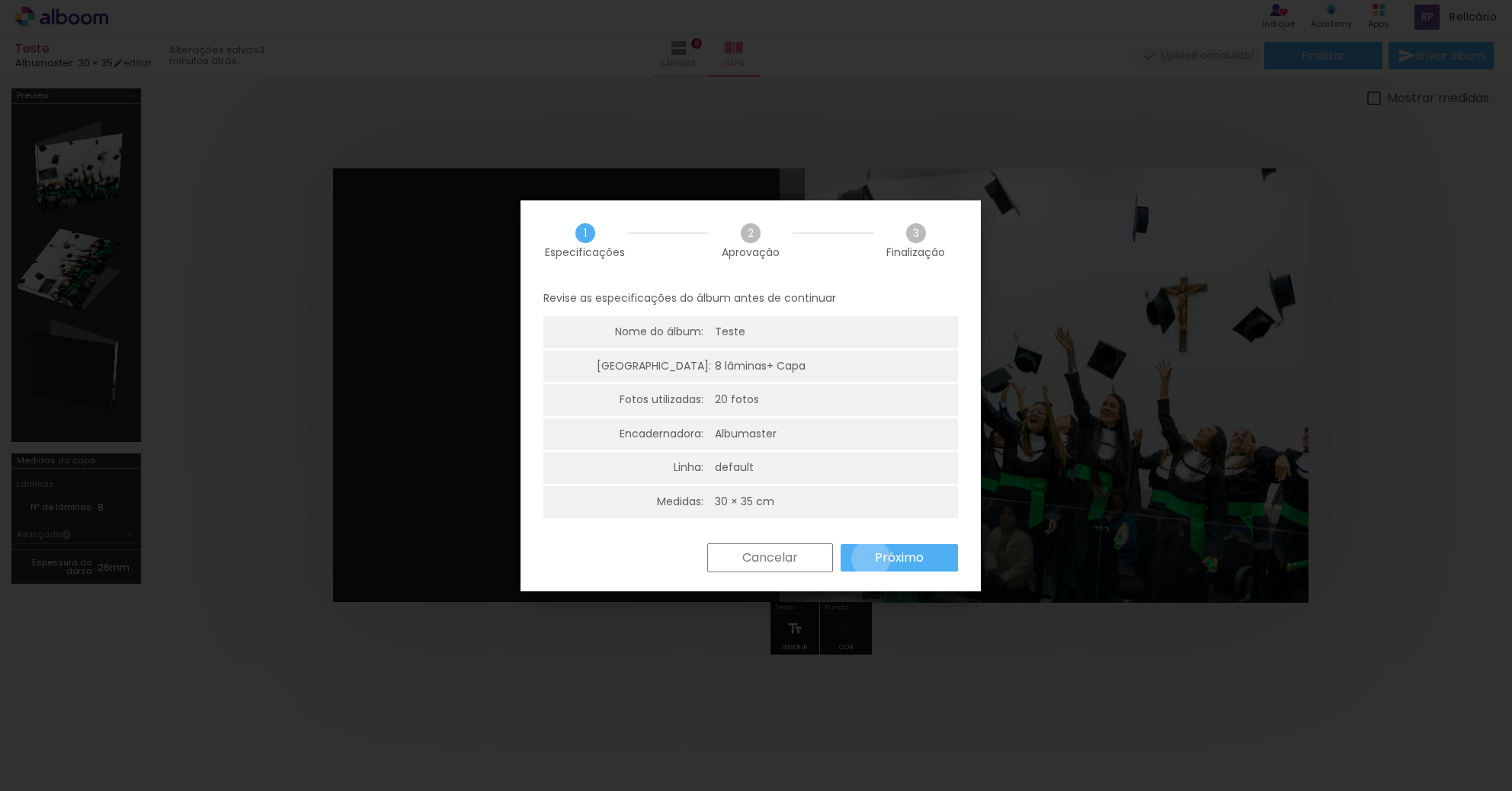
click at [870, 558] on paper-button "Próximo" at bounding box center [899, 557] width 117 height 28
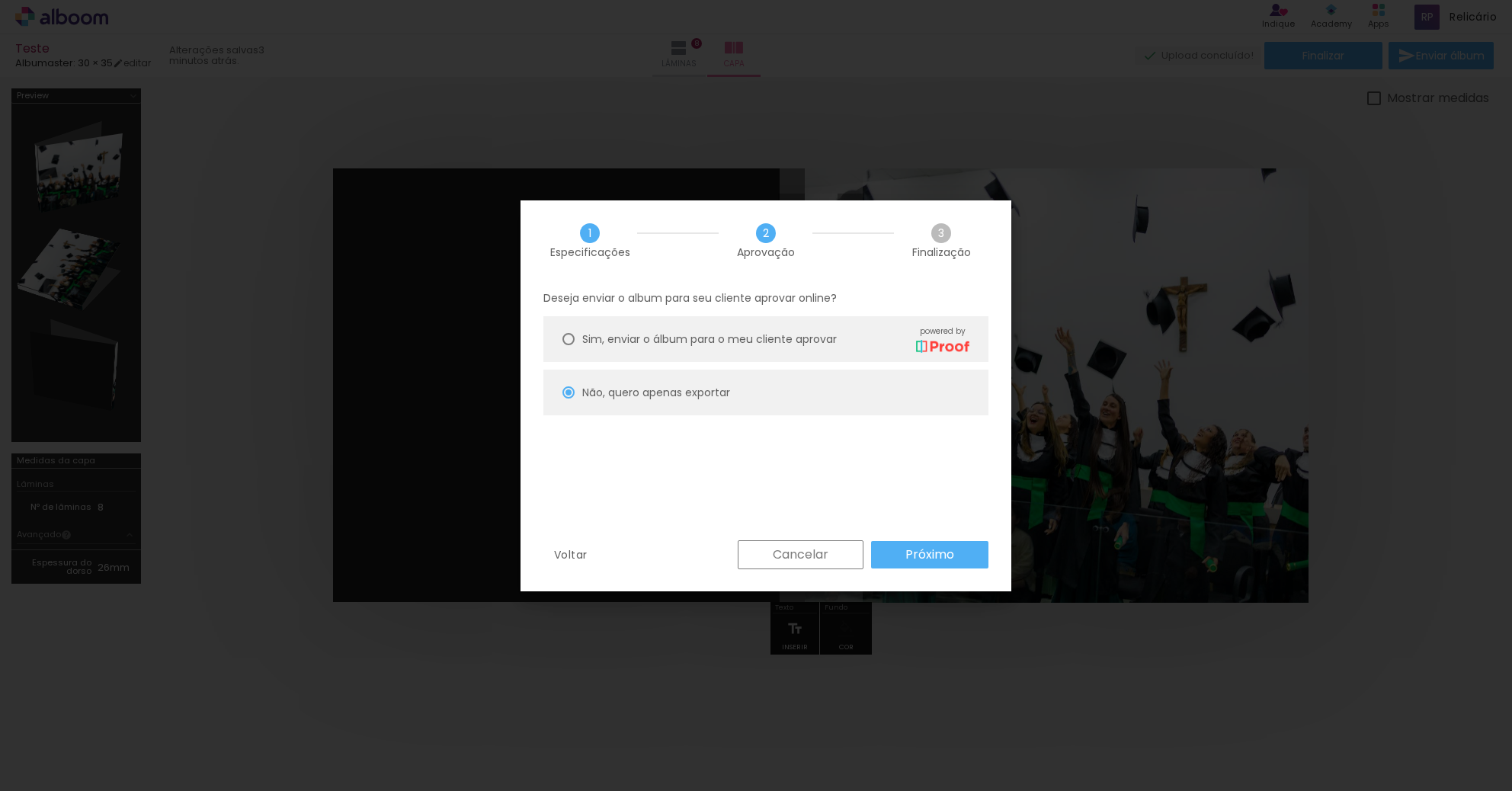
click at [863, 558] on paper-button "Cancelar" at bounding box center [800, 554] width 126 height 29
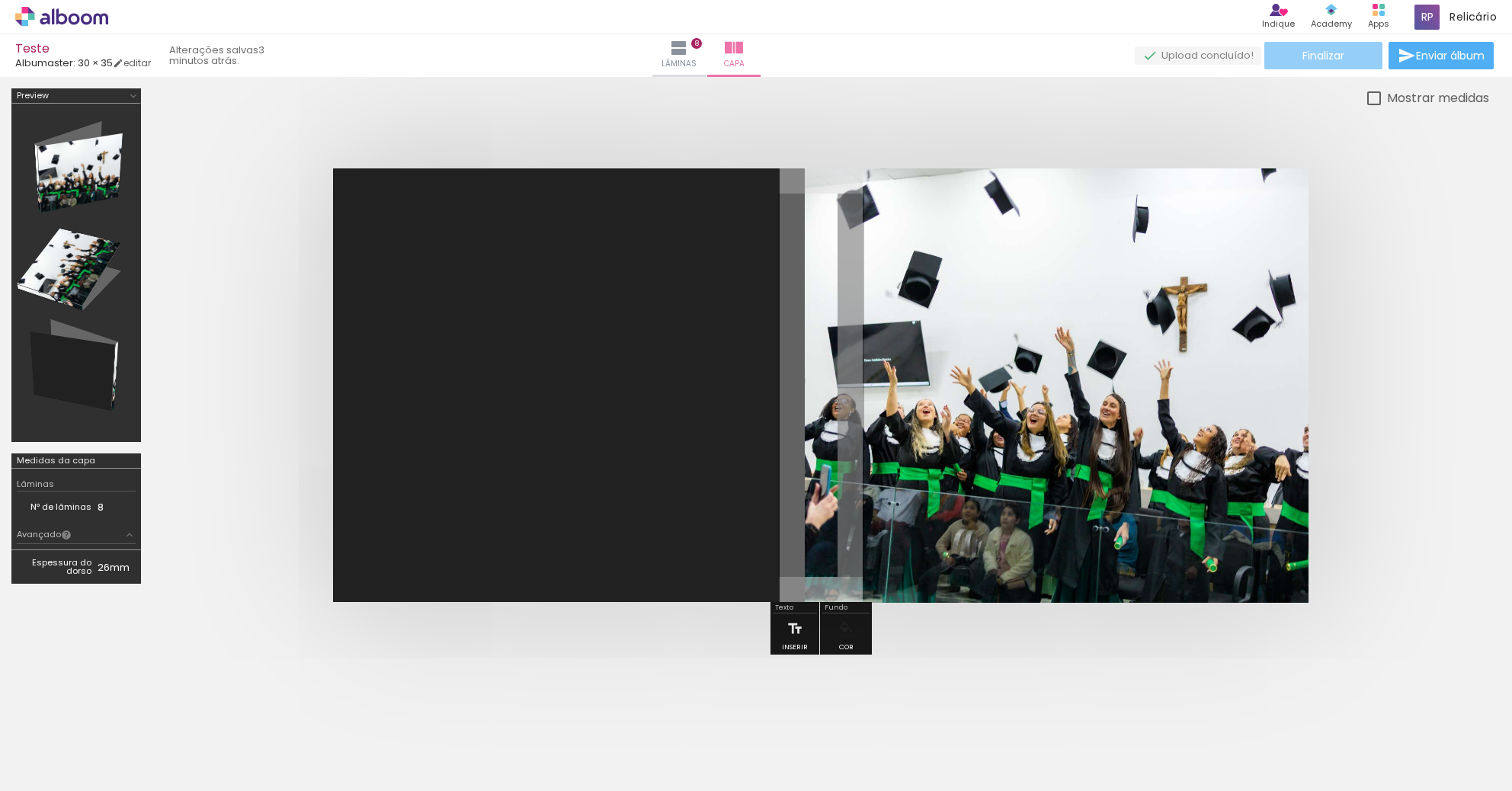
click at [1329, 51] on span "Finalizar" at bounding box center [1324, 55] width 42 height 11
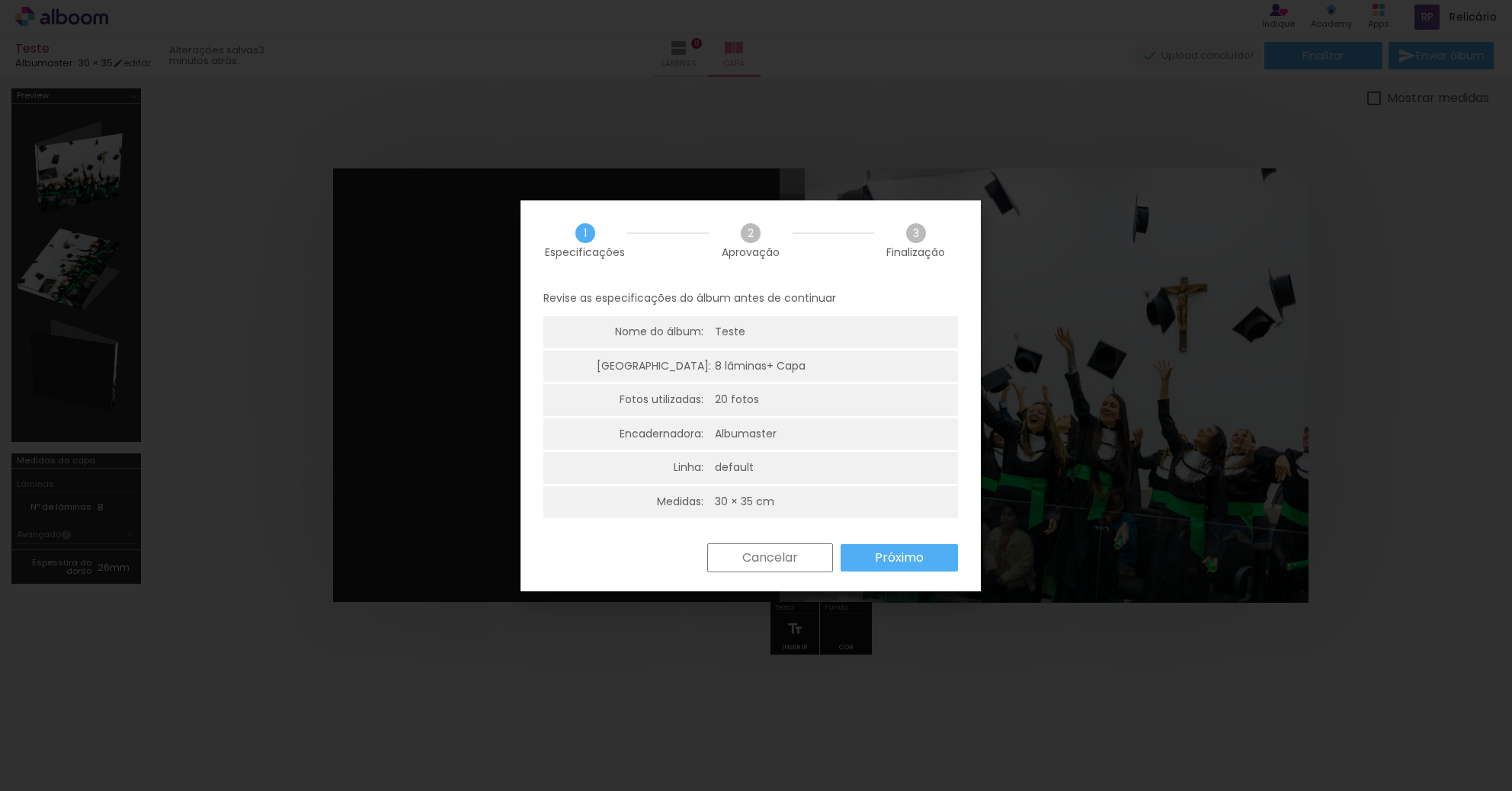
click at [0, 0] on slot "Próximo" at bounding box center [0, 0] width 0 height 0
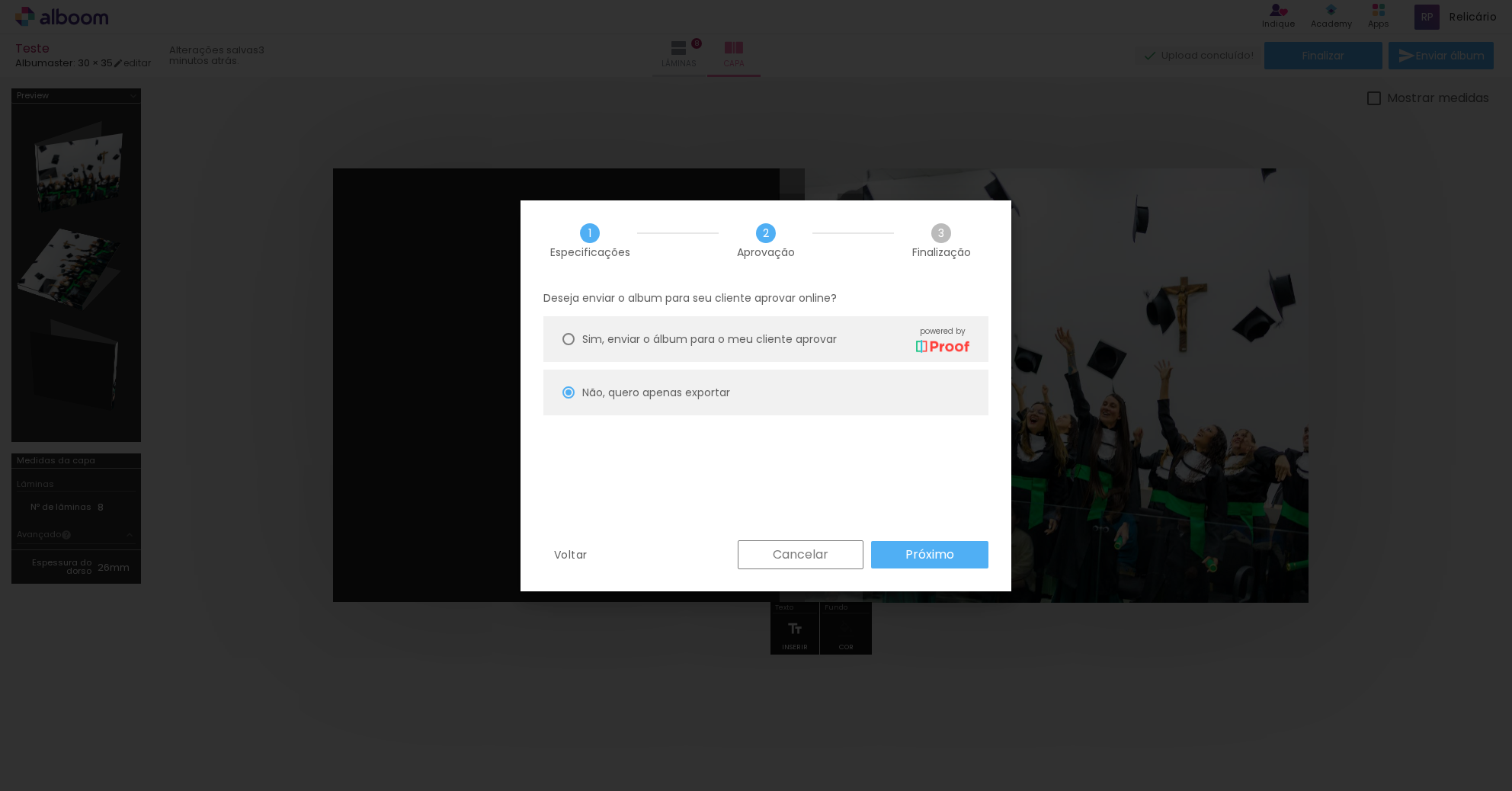
click at [768, 338] on span "Sim, enviar o álbum para o meu cliente aprovar" at bounding box center [709, 339] width 255 height 16
type paper-radio-button "on"
click at [0, 0] on slot "Próximo" at bounding box center [0, 0] width 0 height 0
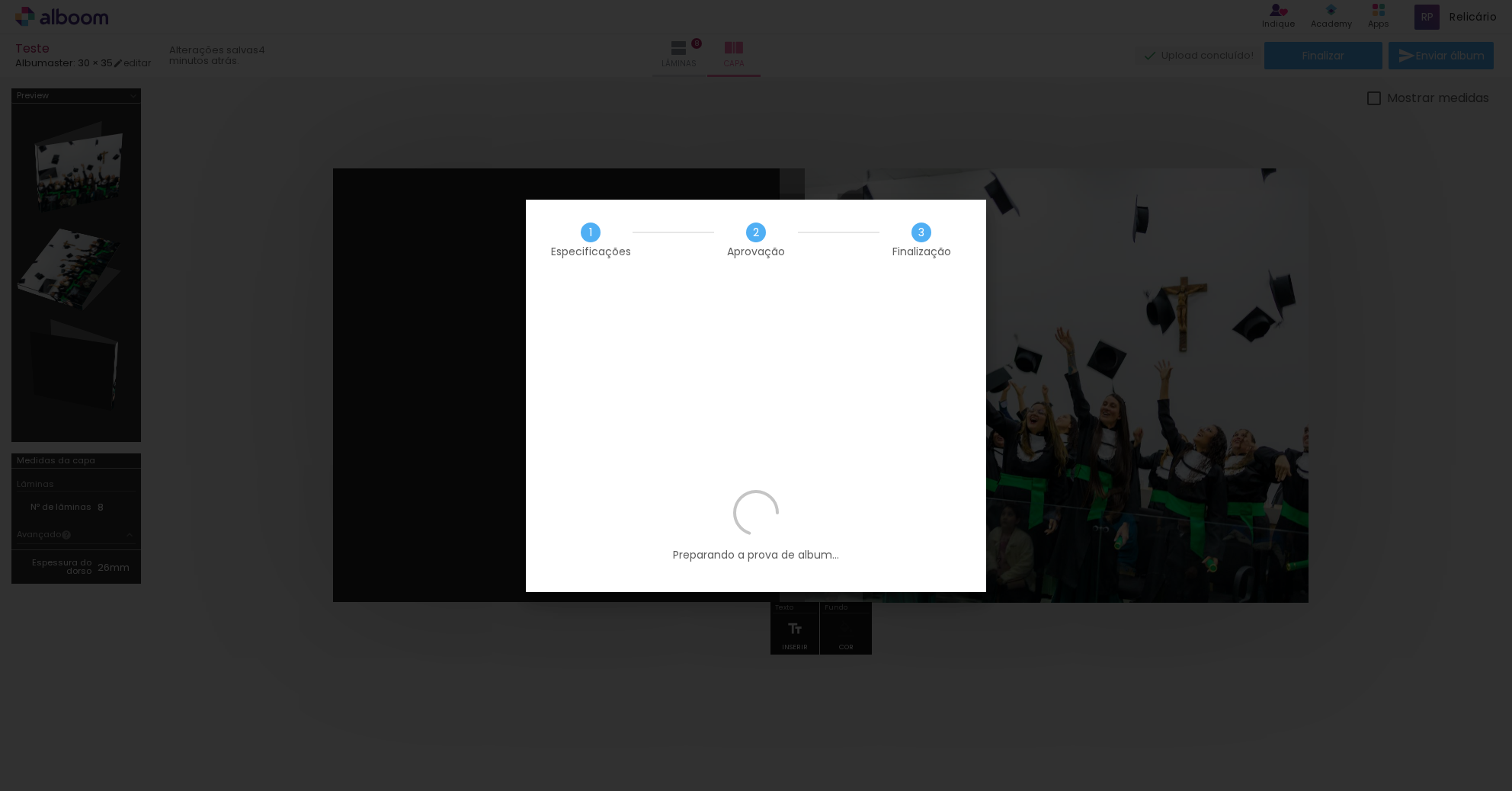
click at [810, 490] on div "Preparando a prova de album..." at bounding box center [756, 541] width 460 height 102
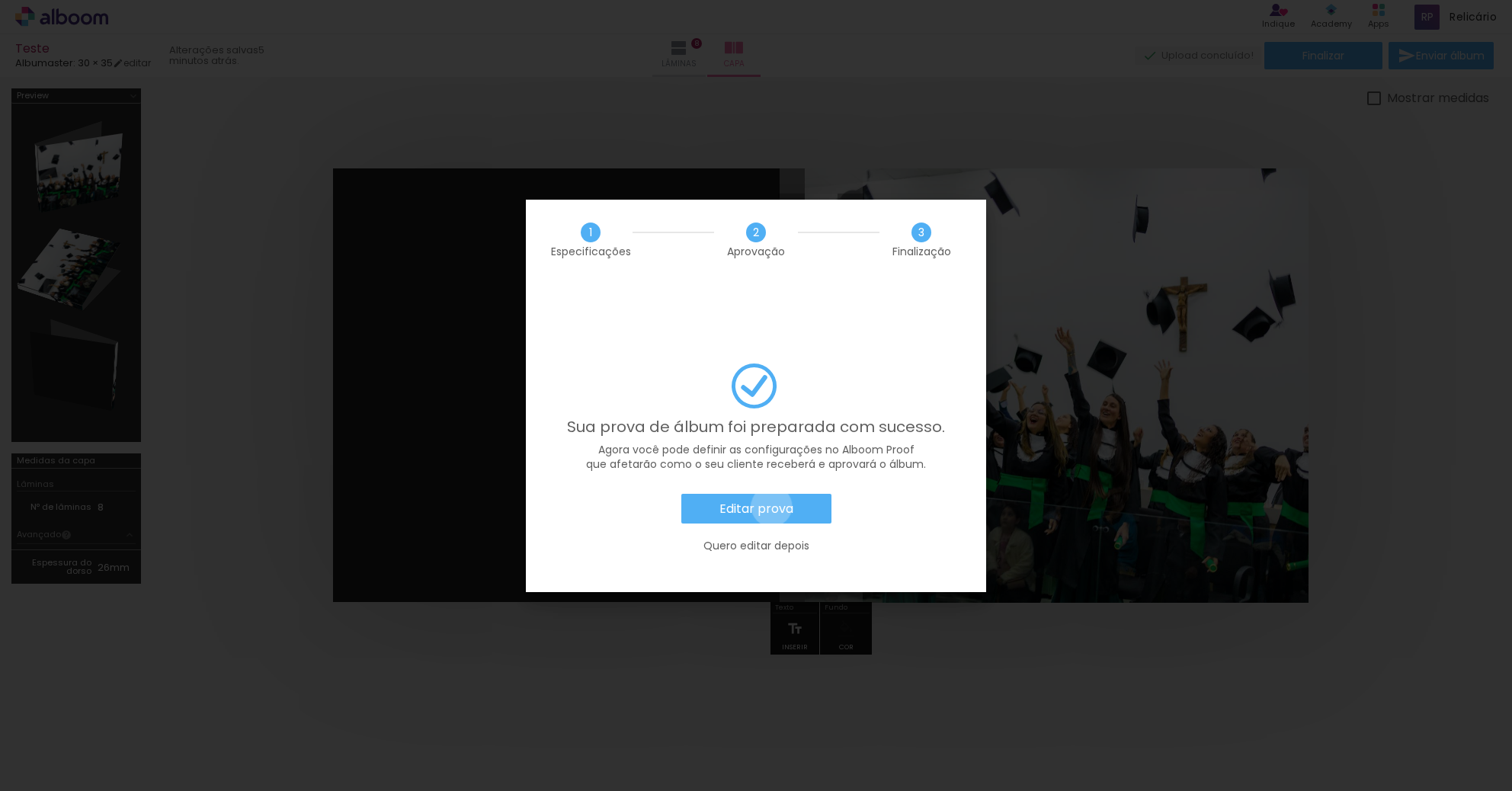
click at [0, 0] on slot "Editar prova" at bounding box center [0, 0] width 0 height 0
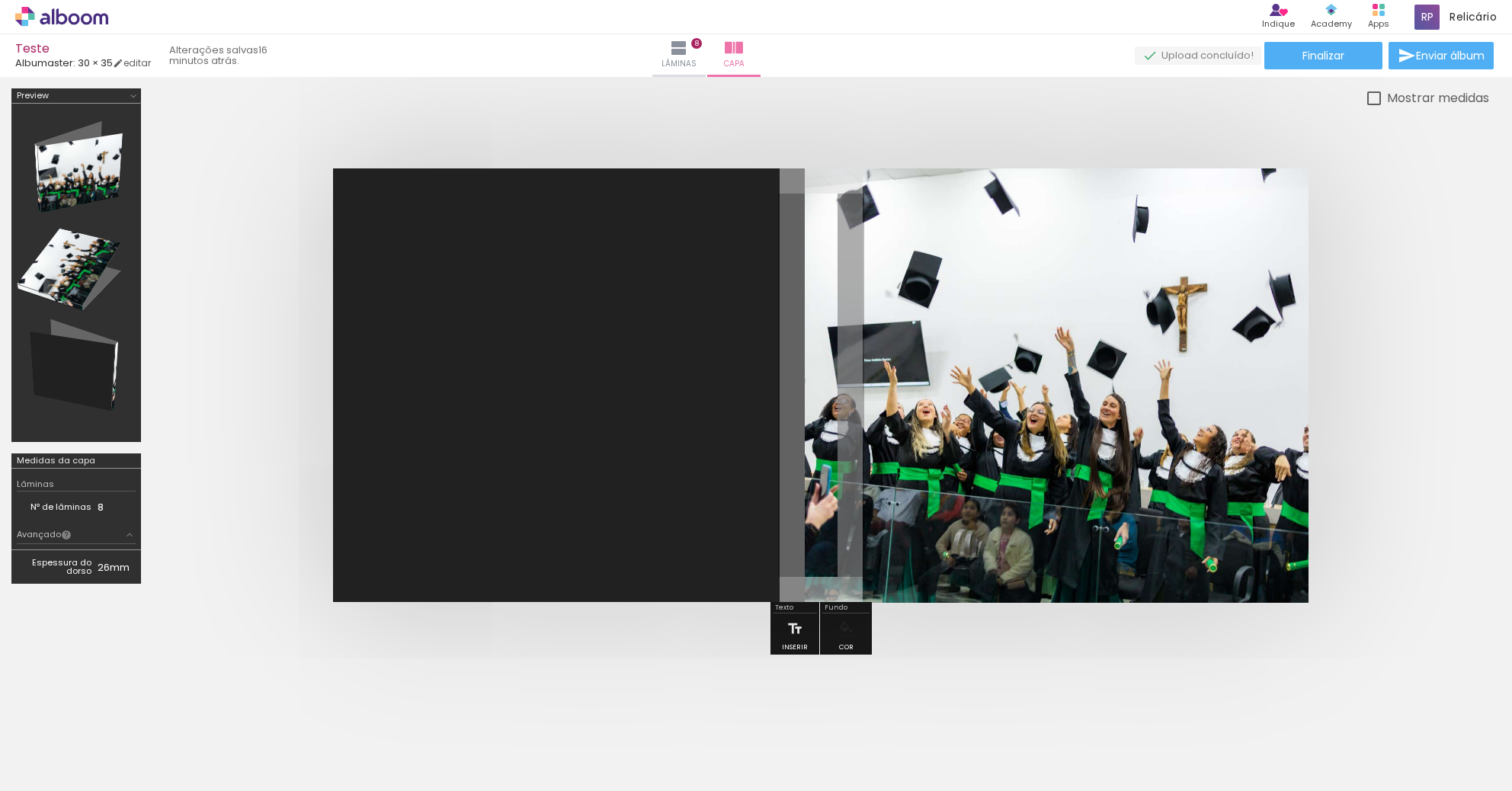
click at [57, 19] on icon at bounding box center [62, 16] width 12 height 16
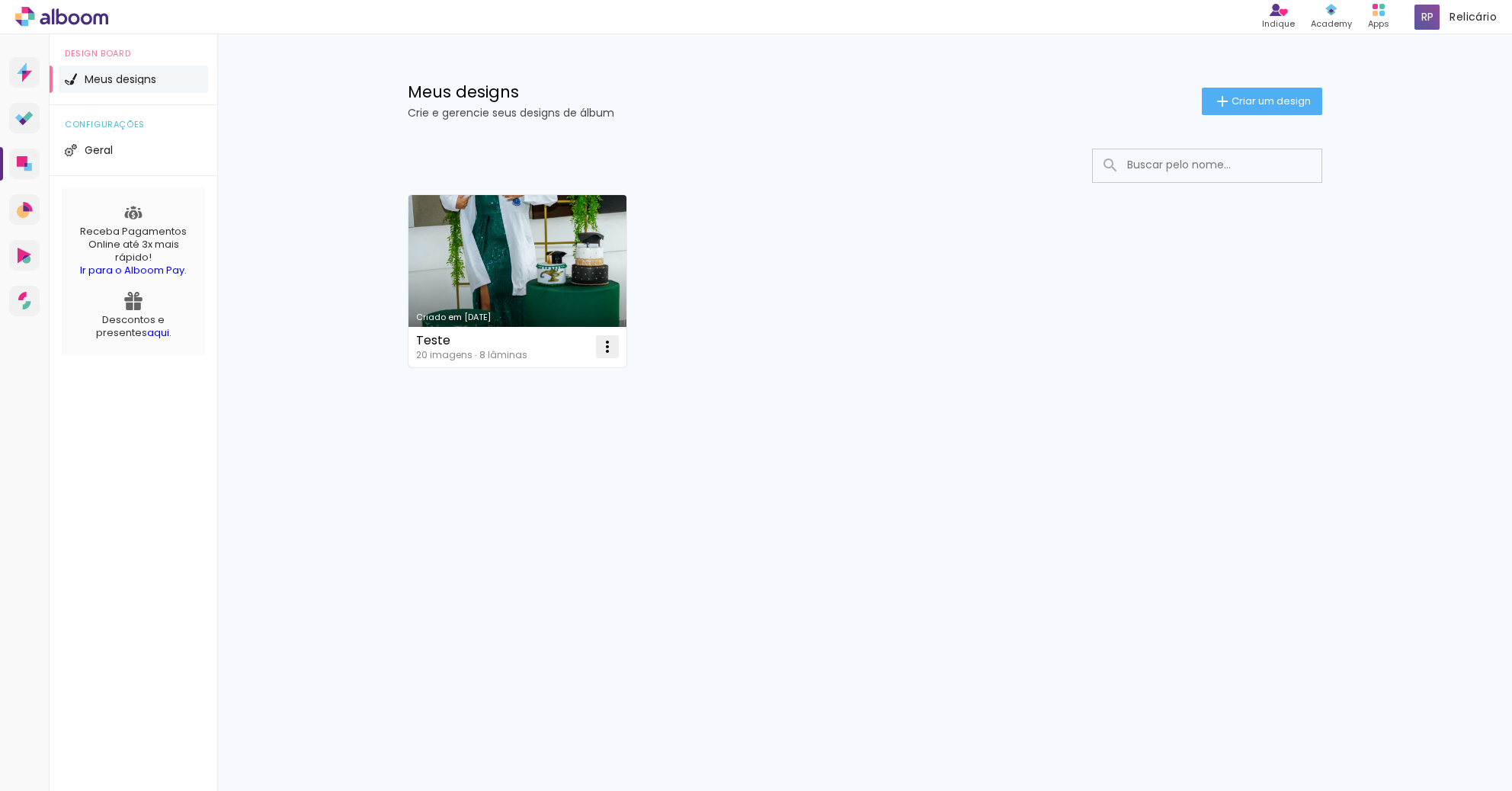
click at [604, 352] on iron-icon at bounding box center [608, 347] width 18 height 18
click at [512, 262] on link "Criado em 19/08/25" at bounding box center [517, 281] width 219 height 172
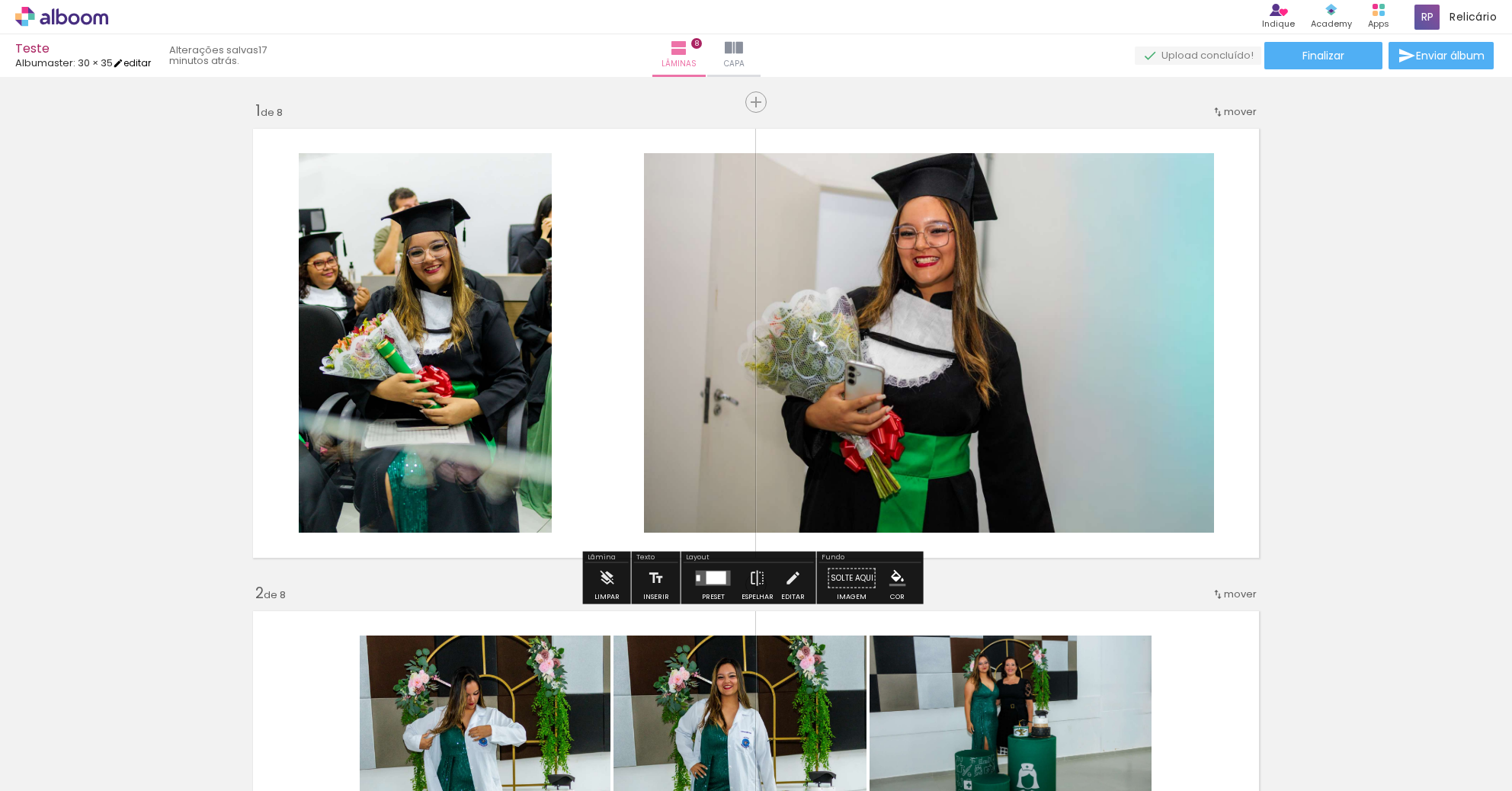
click at [141, 64] on link "editar" at bounding box center [132, 62] width 39 height 13
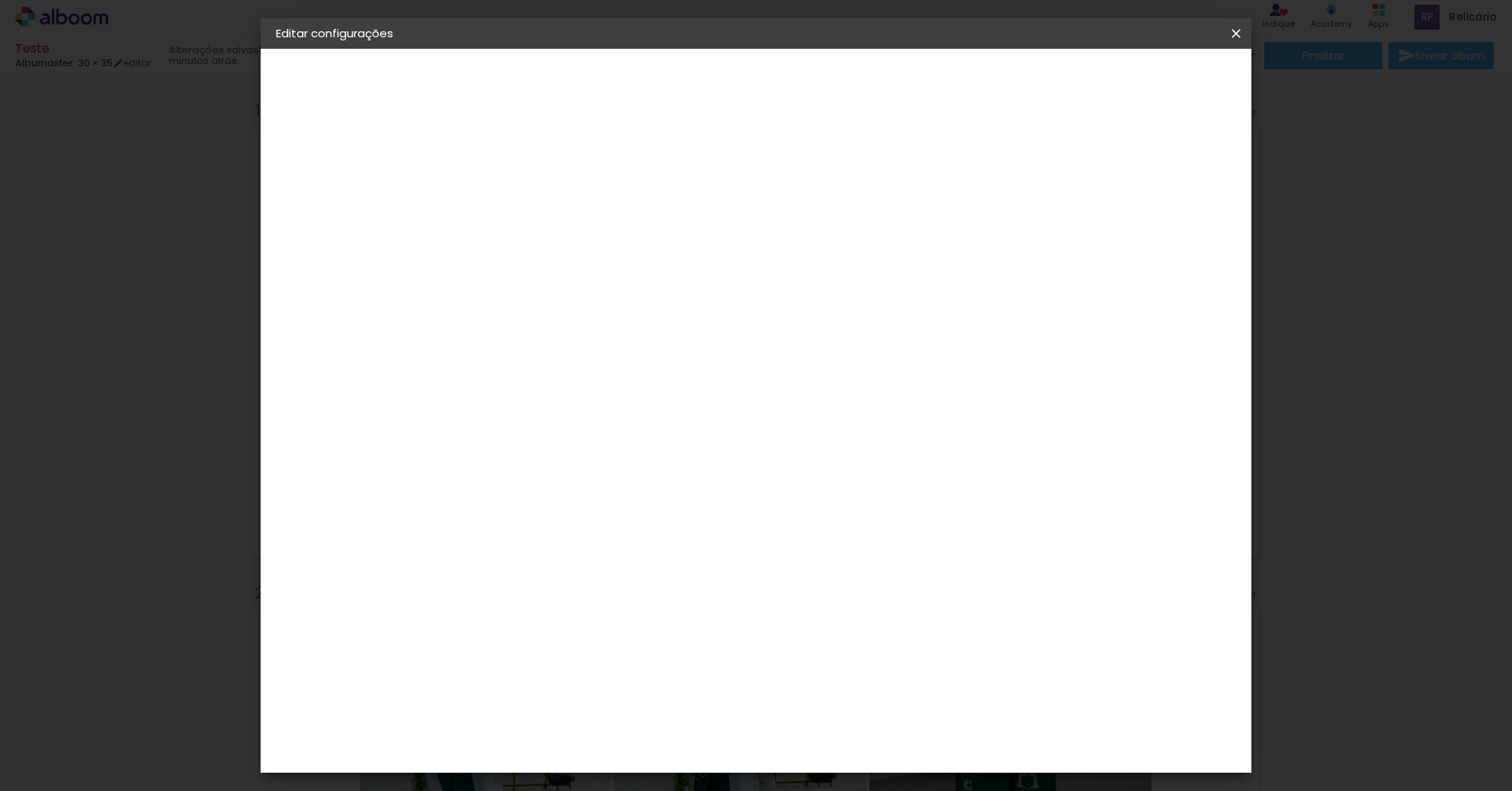
click at [345, 157] on div "2. Especificações" at bounding box center [358, 157] width 167 height 18
click at [341, 193] on div "Albumaster" at bounding box center [339, 187] width 62 height 11
click at [591, 261] on paper-input-container at bounding box center [563, 244] width 165 height 34
click at [589, 248] on input "[GEOGRAPHIC_DATA]" at bounding box center [558, 243] width 141 height 19
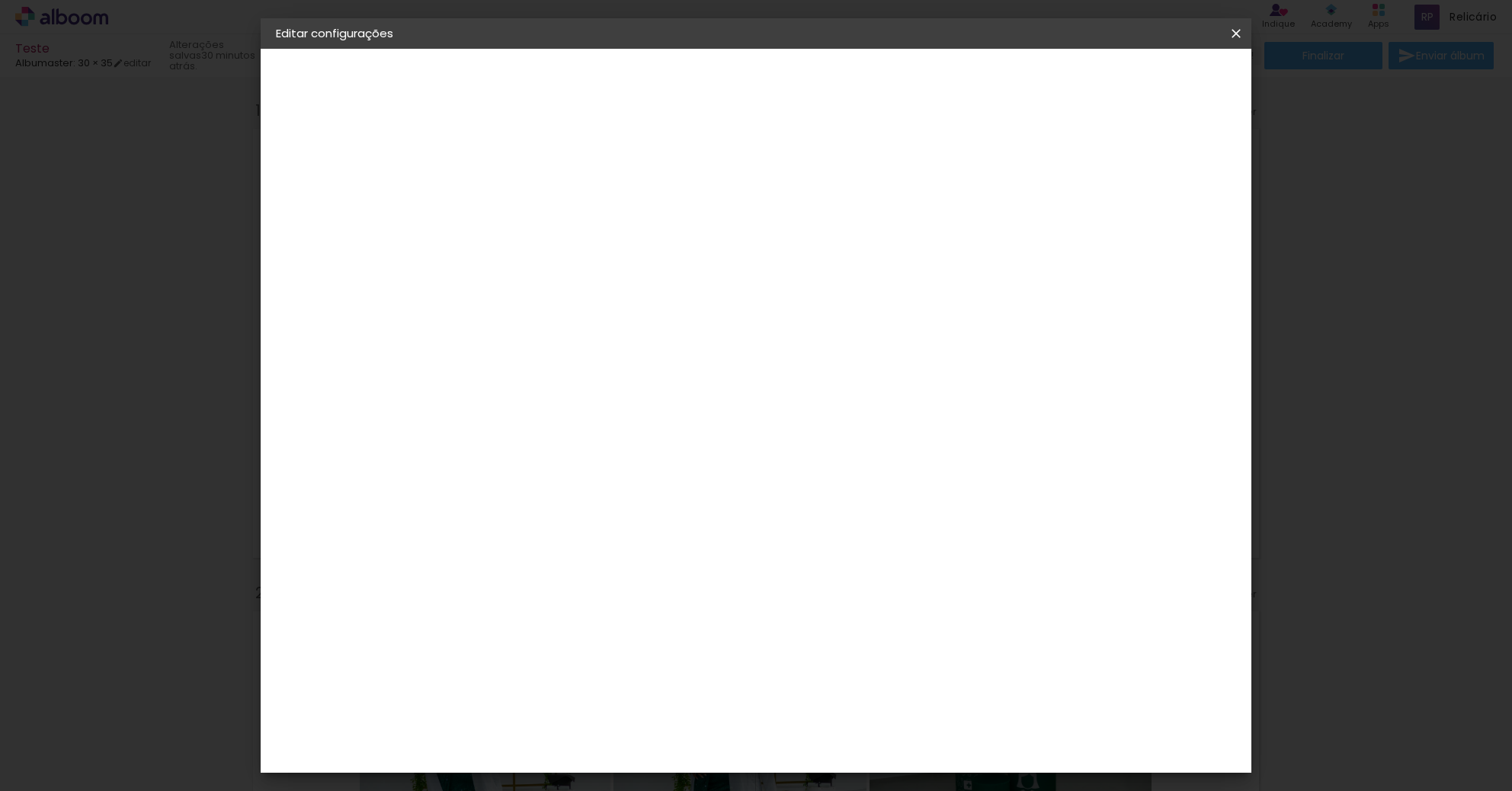
click at [571, 287] on input at bounding box center [564, 290] width 154 height 19
click at [1240, 31] on iron-icon at bounding box center [1236, 33] width 18 height 15
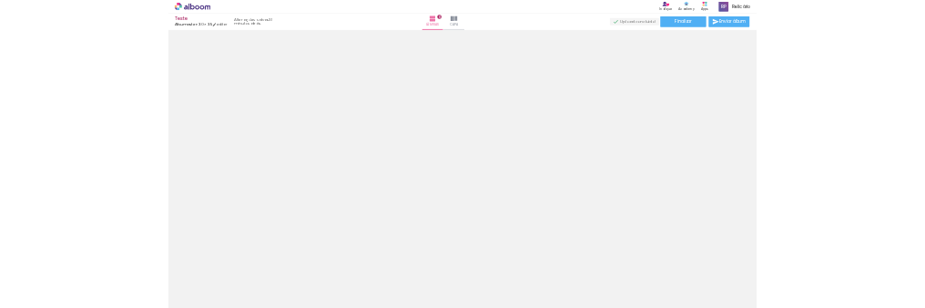
scroll to position [764, 0]
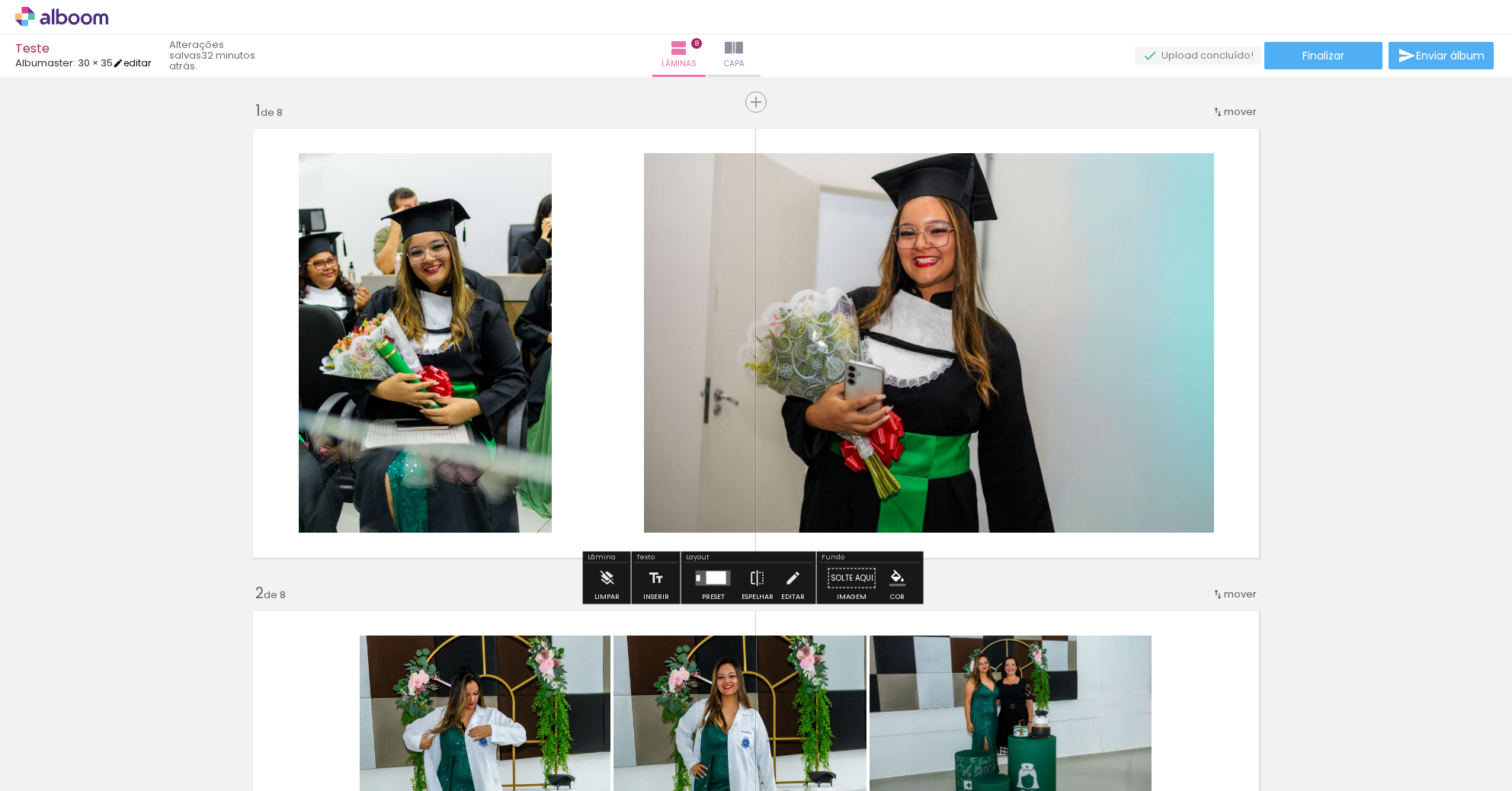
click at [123, 64] on iron-icon at bounding box center [118, 63] width 11 height 11
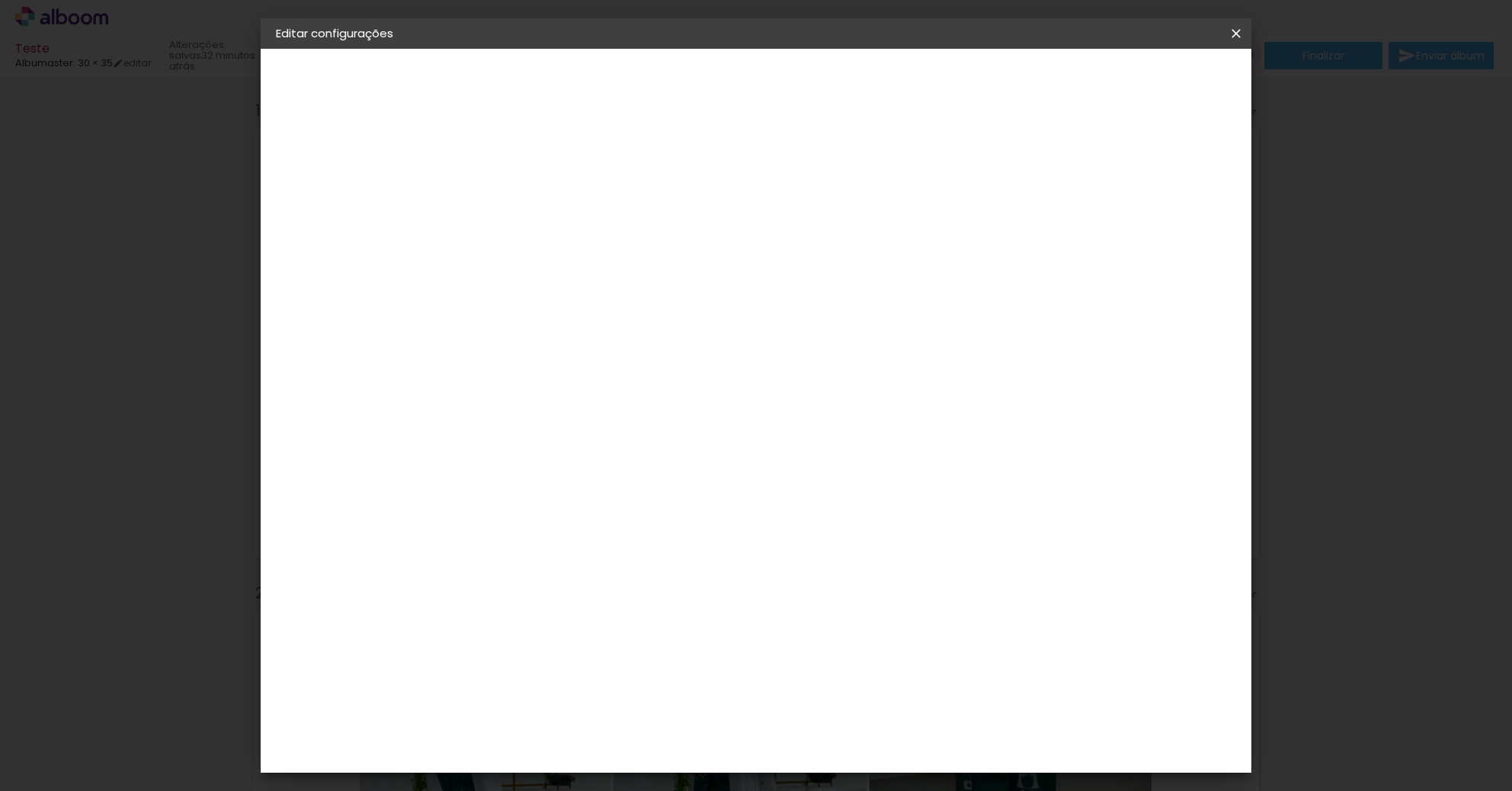
click at [366, 177] on paper-button "Albumaster" at bounding box center [358, 188] width 167 height 30
click at [568, 300] on div at bounding box center [564, 300] width 154 height 2
click at [573, 494] on paper-item "Go image" at bounding box center [563, 513] width 165 height 39
click at [0, 0] on slot "Avançar" at bounding box center [0, 0] width 0 height 0
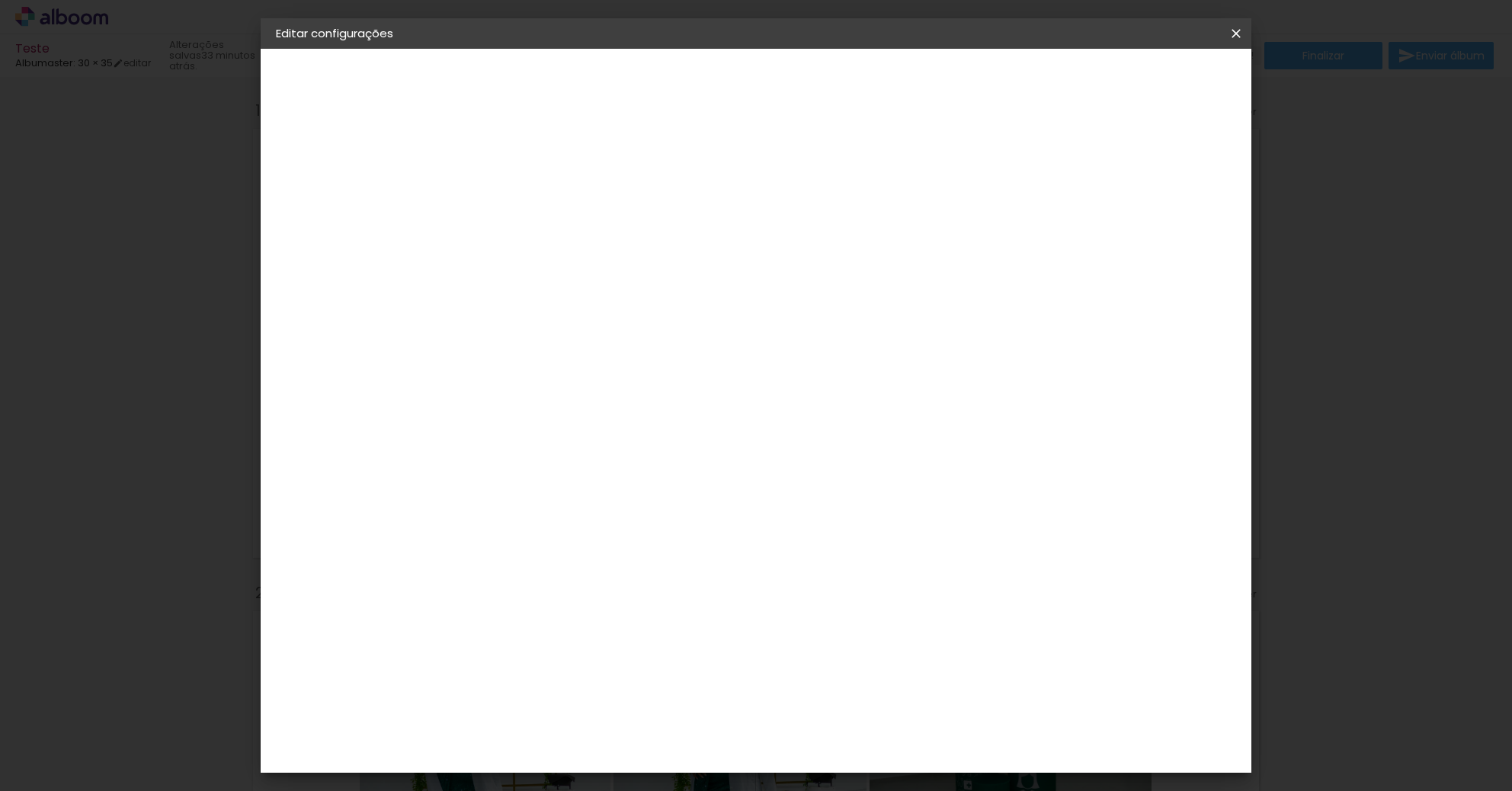
click at [584, 254] on input "text" at bounding box center [554, 265] width 59 height 23
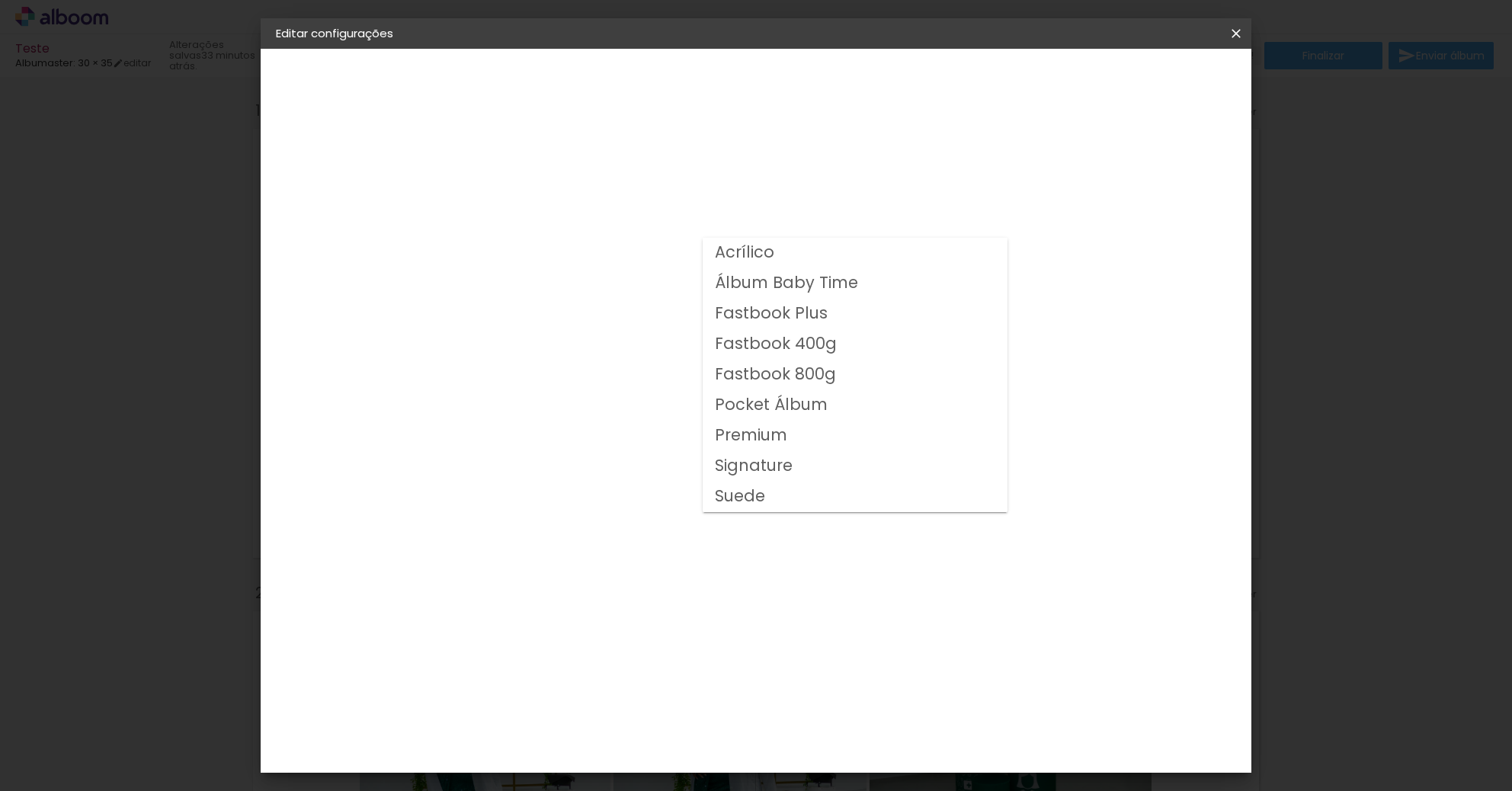
click at [0, 0] on slot "Premium" at bounding box center [0, 0] width 0 height 0
type input "Premium"
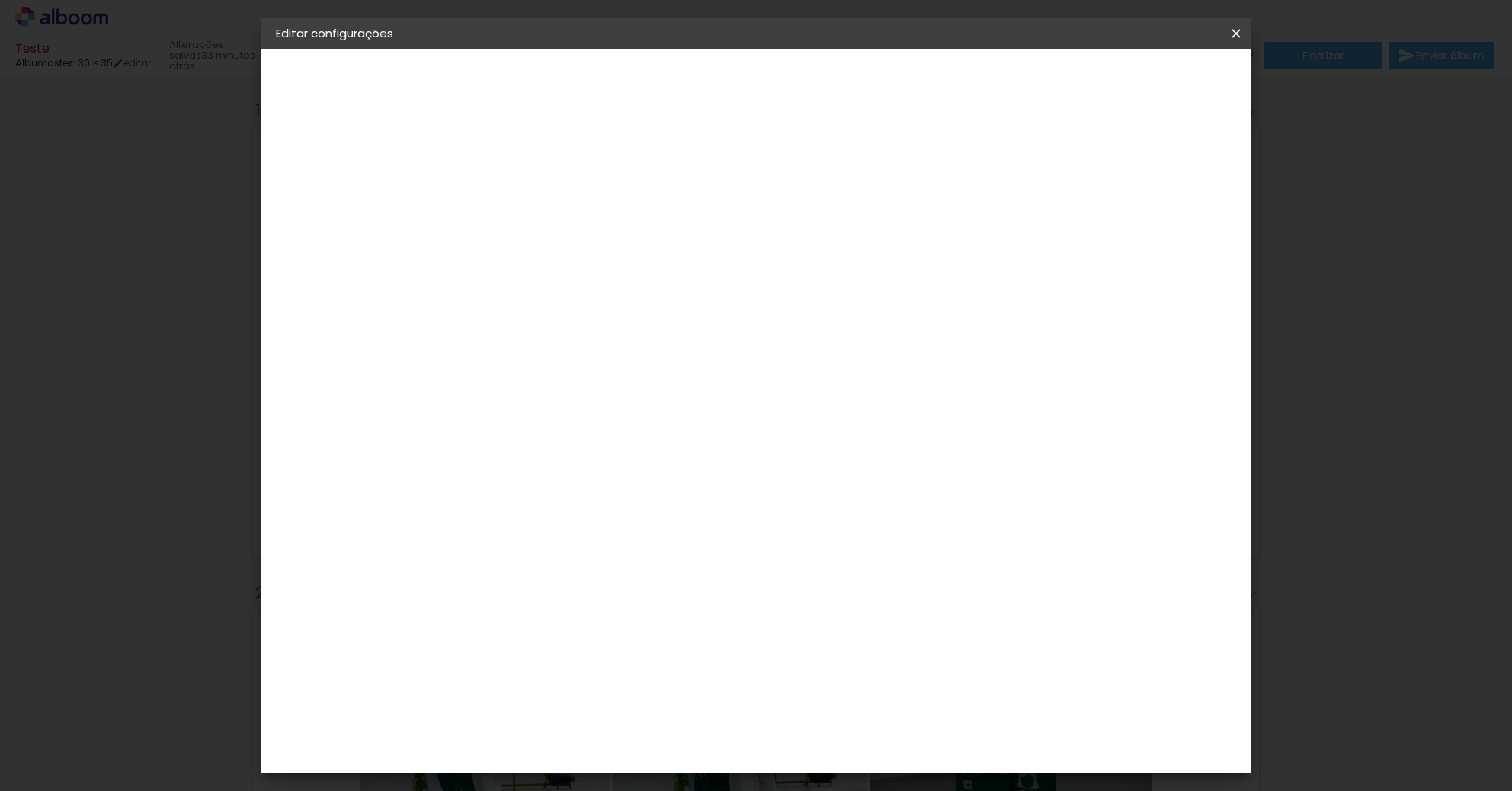
scroll to position [80, 0]
click at [628, 321] on span "30 × 25" at bounding box center [592, 342] width 71 height 40
click at [0, 0] on slot "Avançar" at bounding box center [0, 0] width 0 height 0
click at [1116, 157] on div "Mostrar sangria" at bounding box center [1104, 165] width 101 height 19
type paper-checkbox "on"
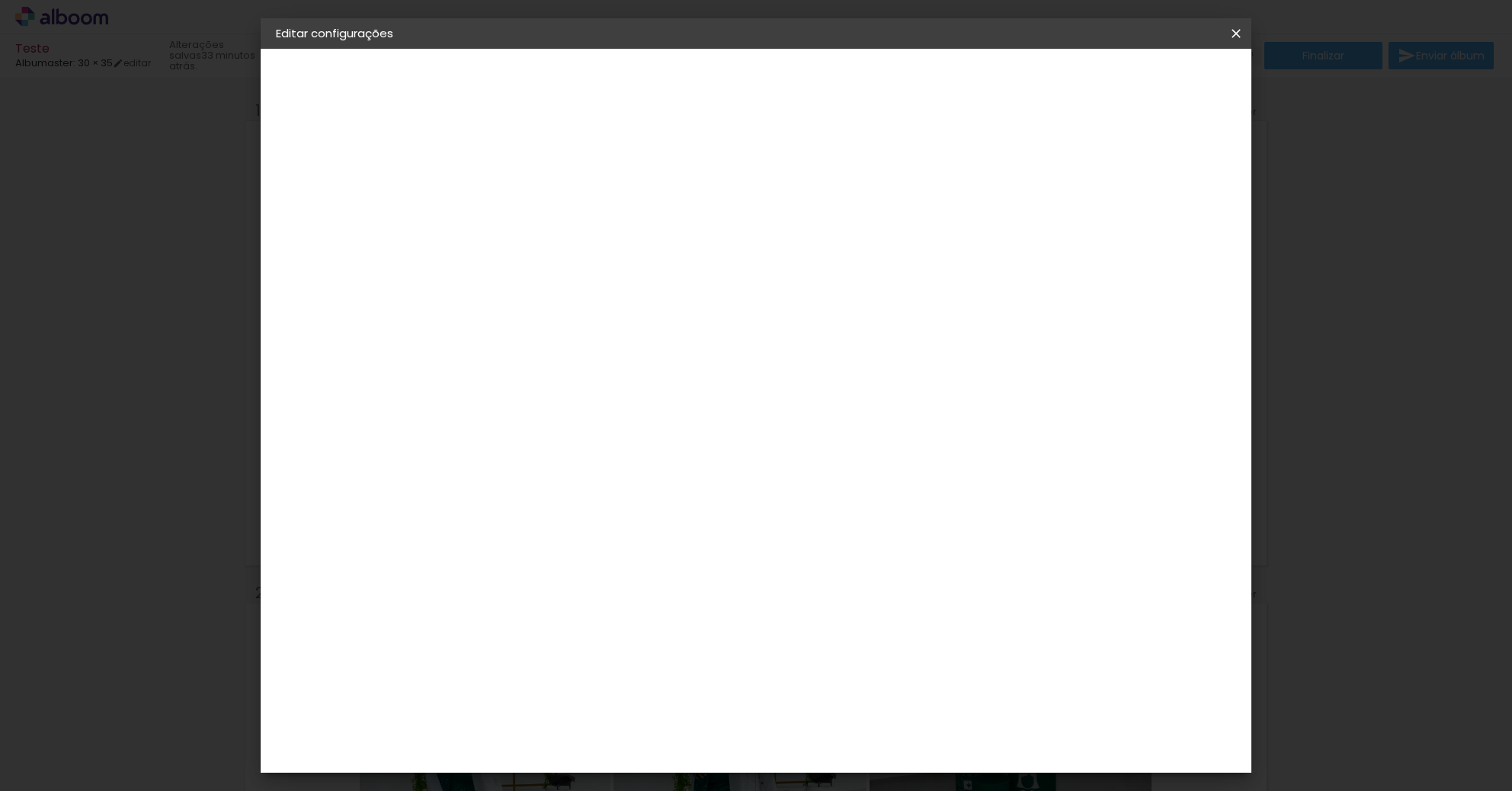
click at [1140, 75] on span "Salvar configurações" at bounding box center [1083, 80] width 113 height 11
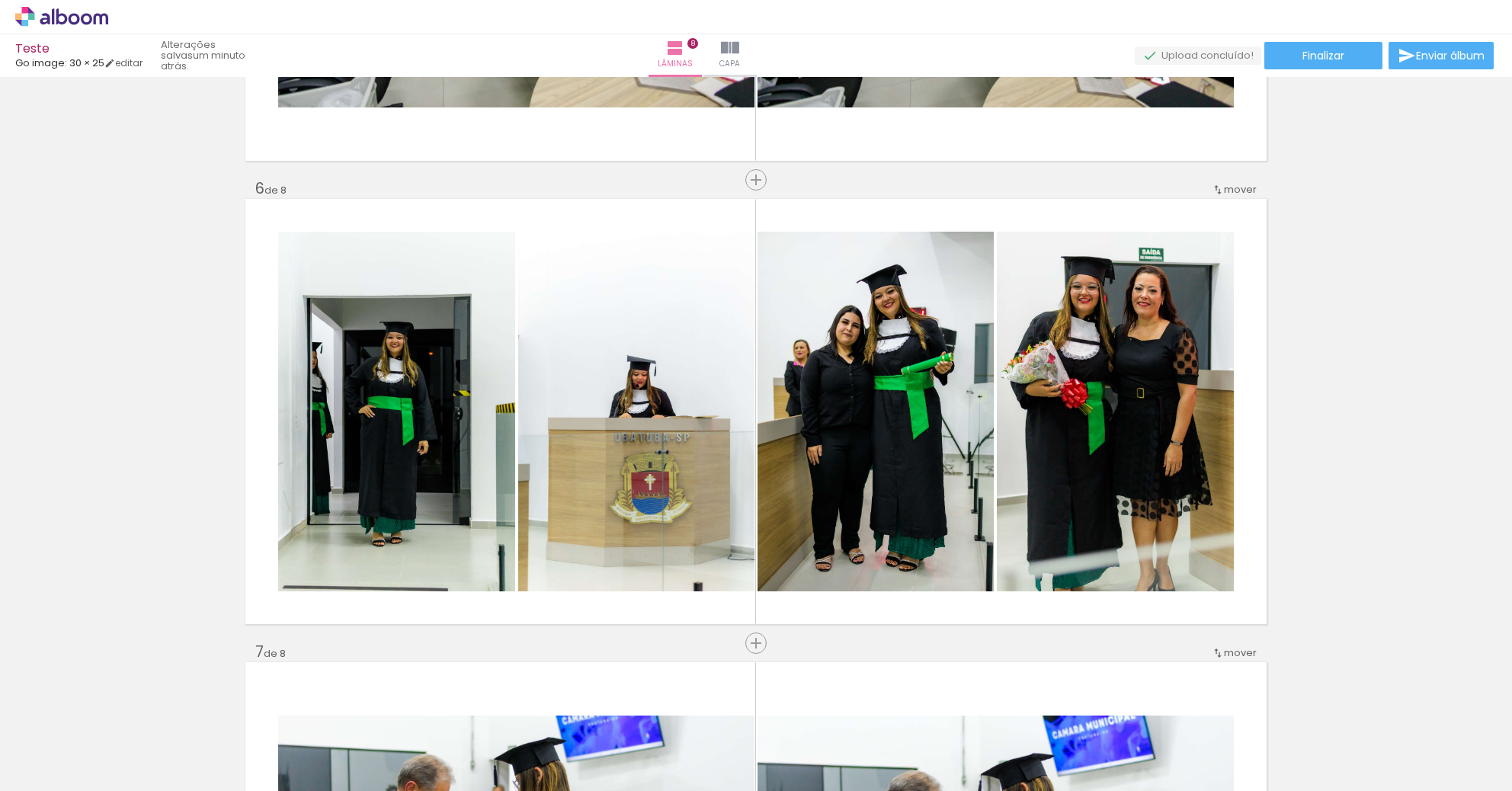
scroll to position [2771, 0]
